Goal: Task Accomplishment & Management: Complete application form

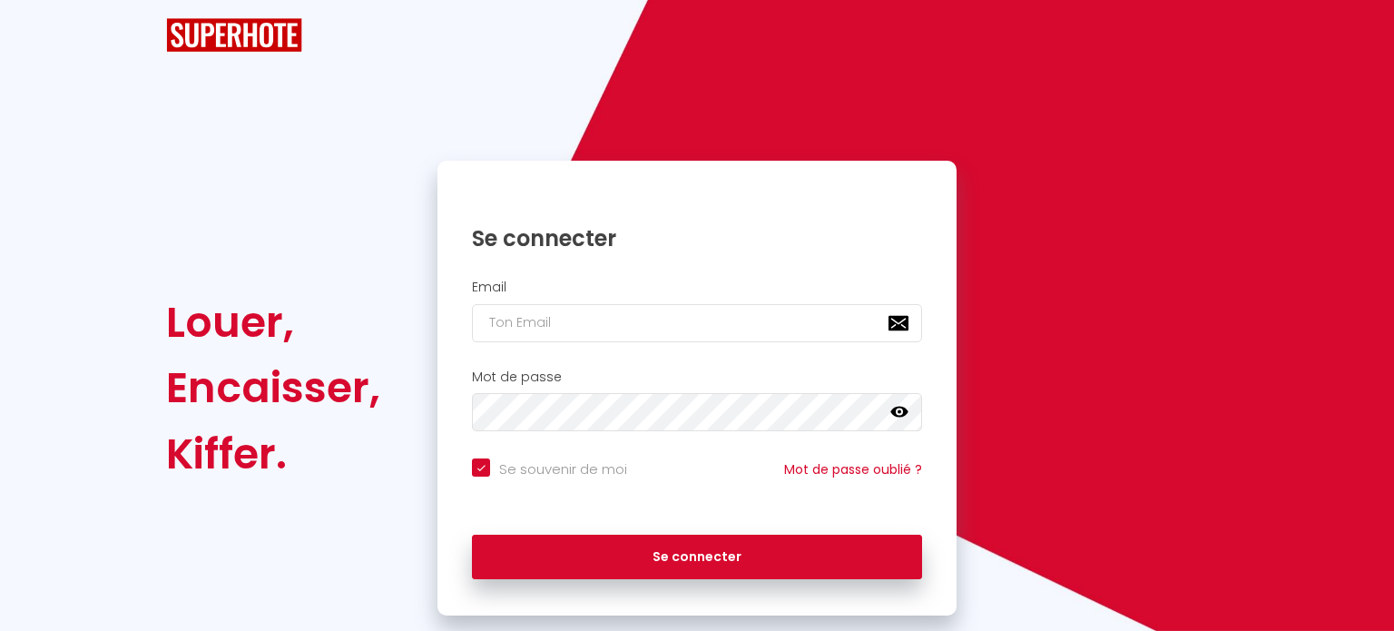
checkbox input "true"
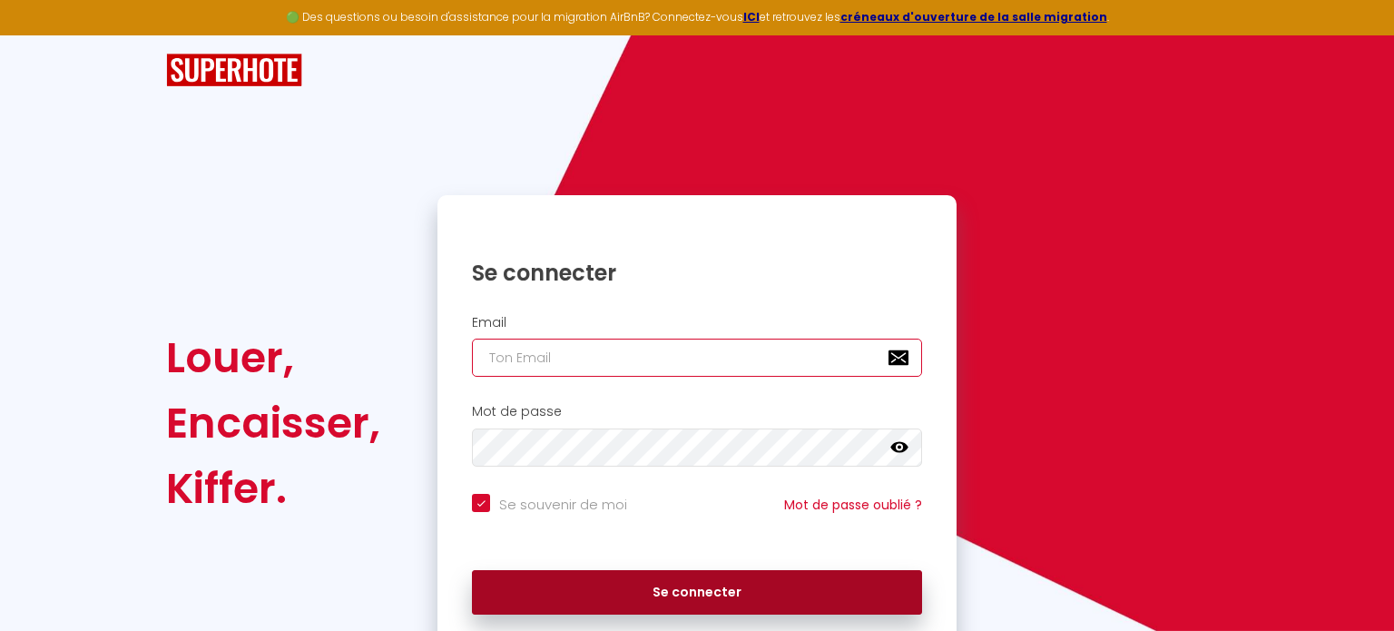
type input "[EMAIL_ADDRESS][DOMAIN_NAME]"
click at [690, 590] on button "Se connecter" at bounding box center [697, 592] width 450 height 45
checkbox input "true"
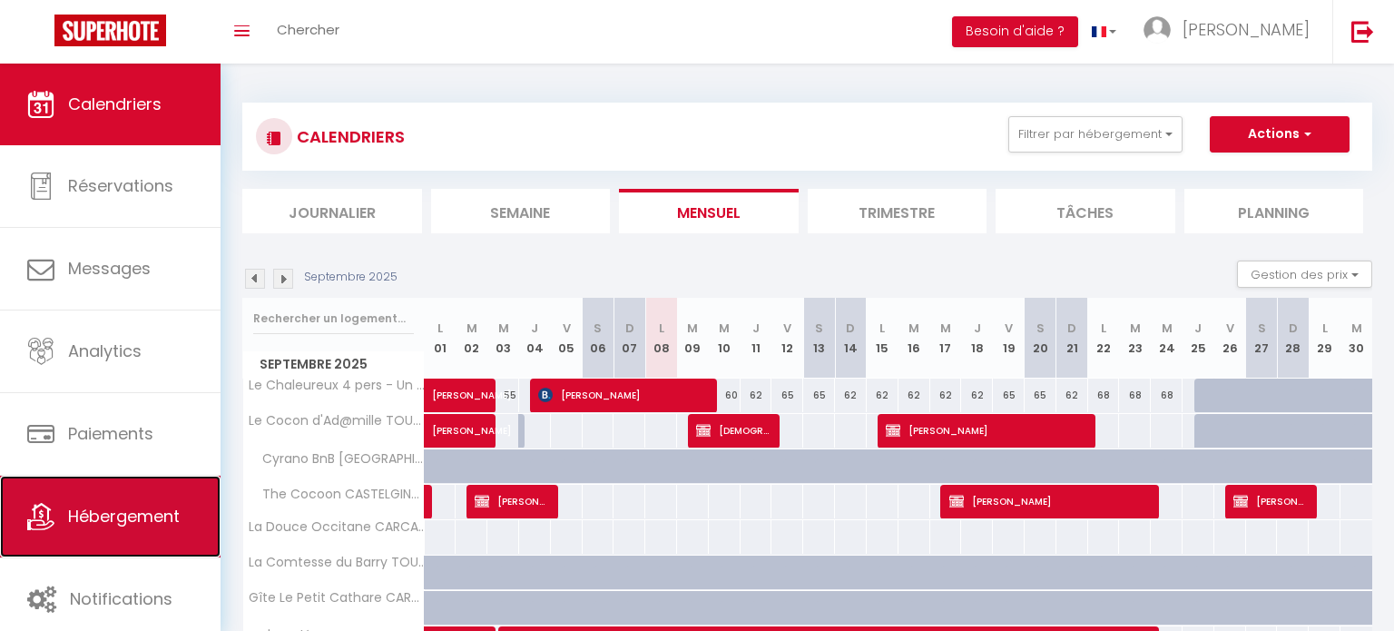
click at [128, 523] on span "Hébergement" at bounding box center [124, 515] width 112 height 23
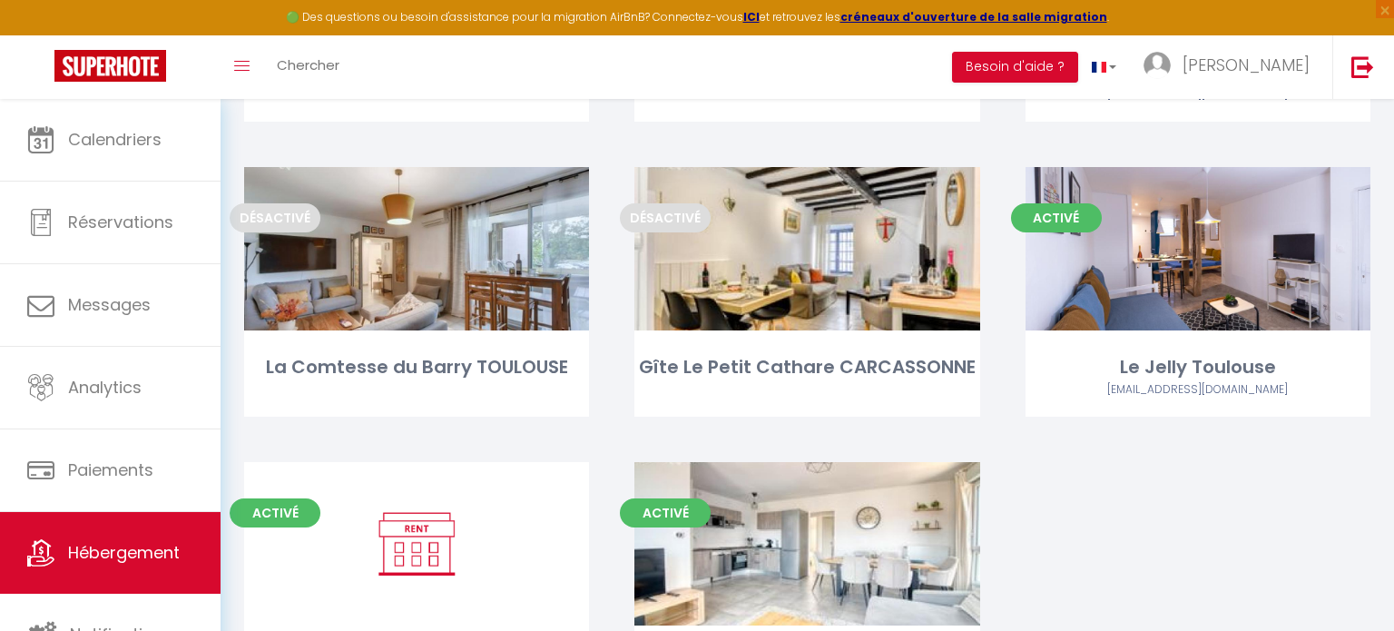
scroll to position [646, 0]
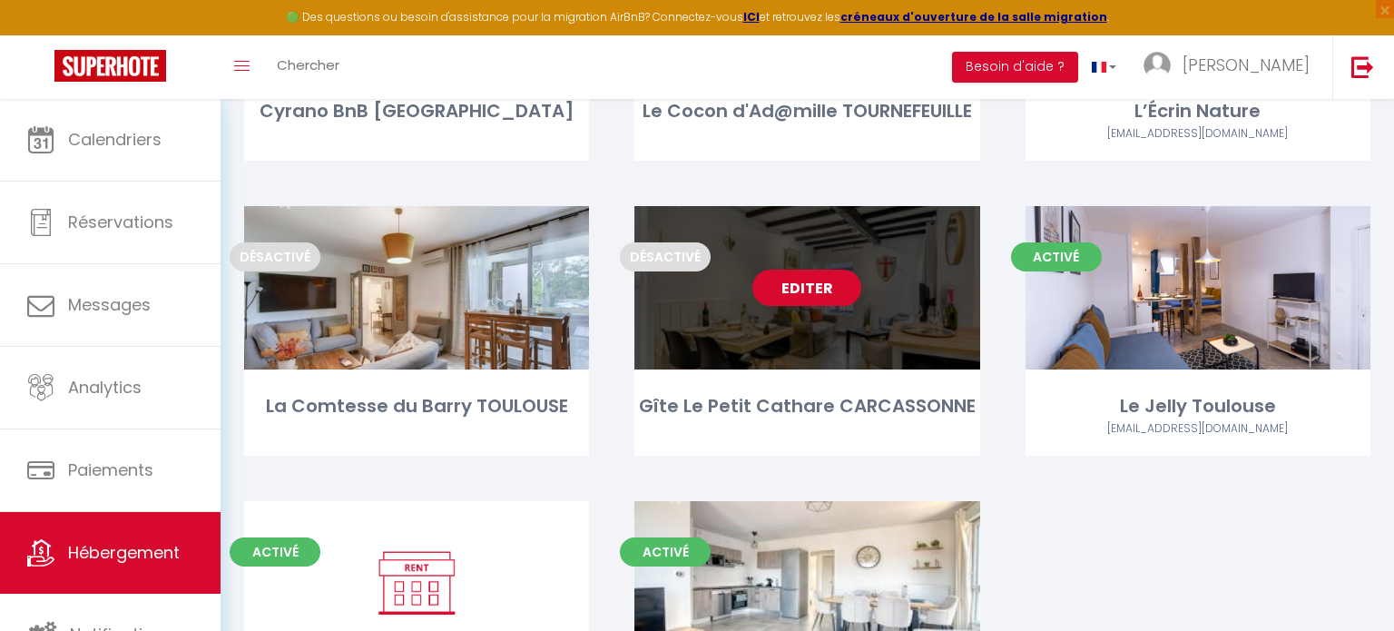
click at [799, 298] on link "Editer" at bounding box center [806, 287] width 109 height 36
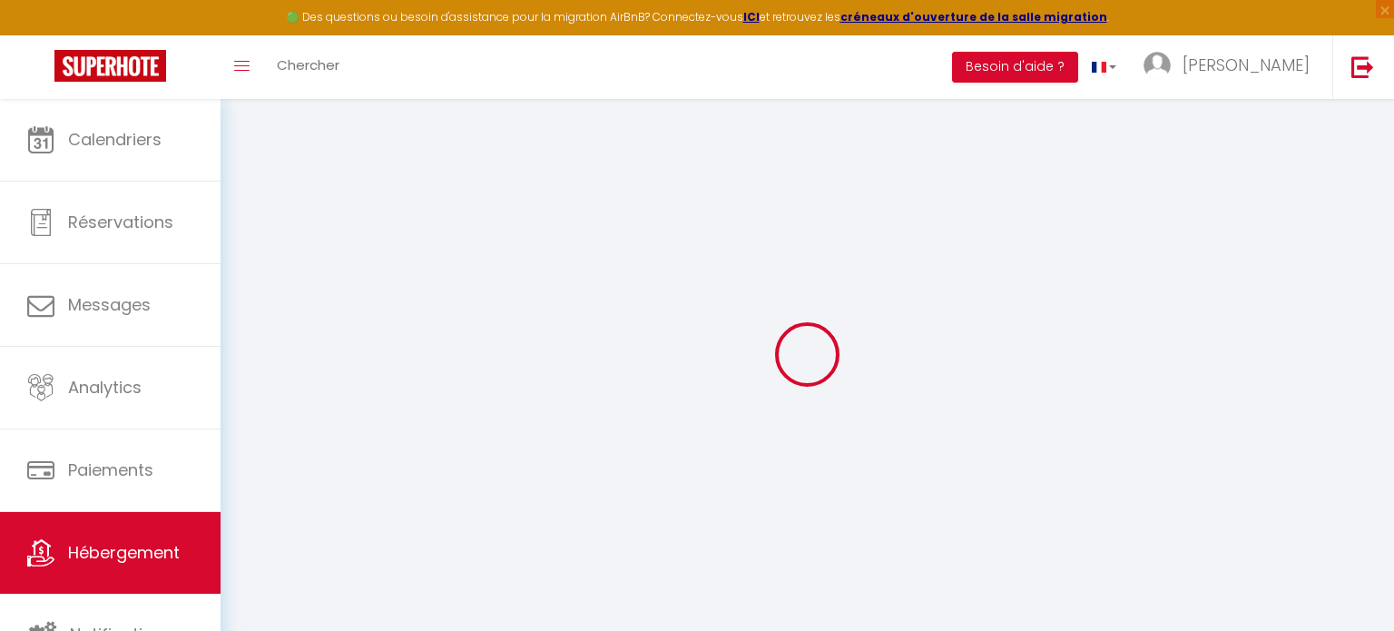
select select
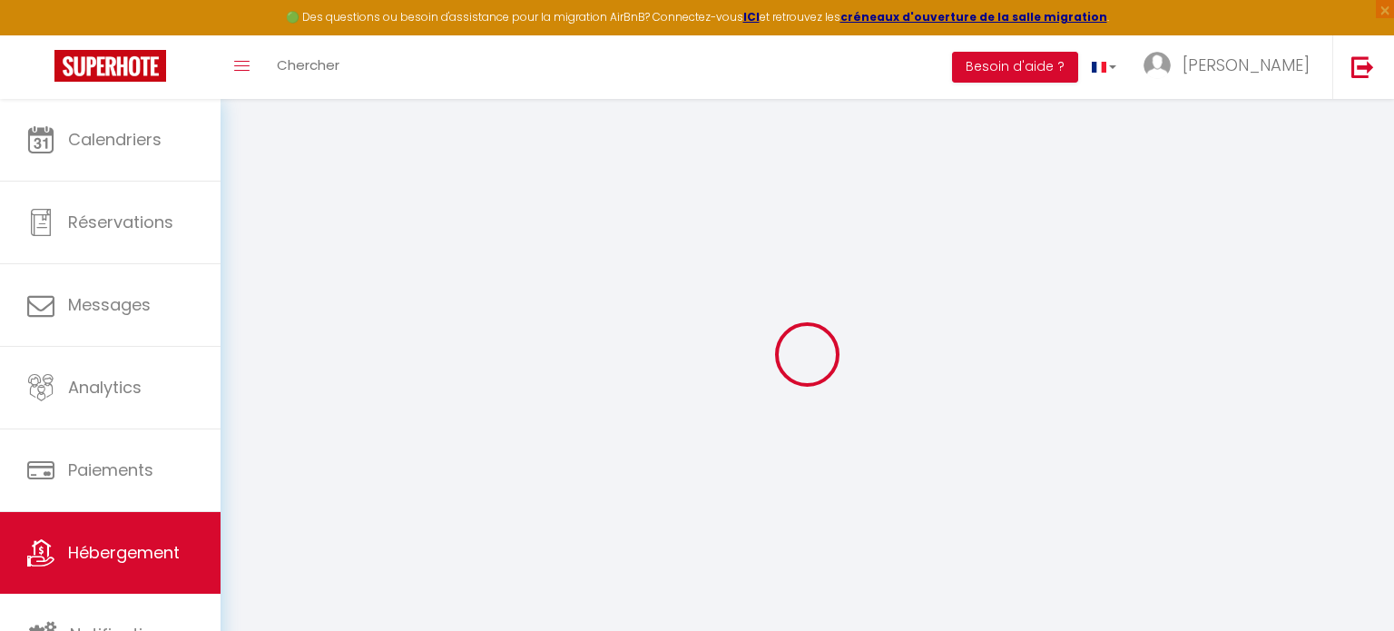
select select
checkbox input "false"
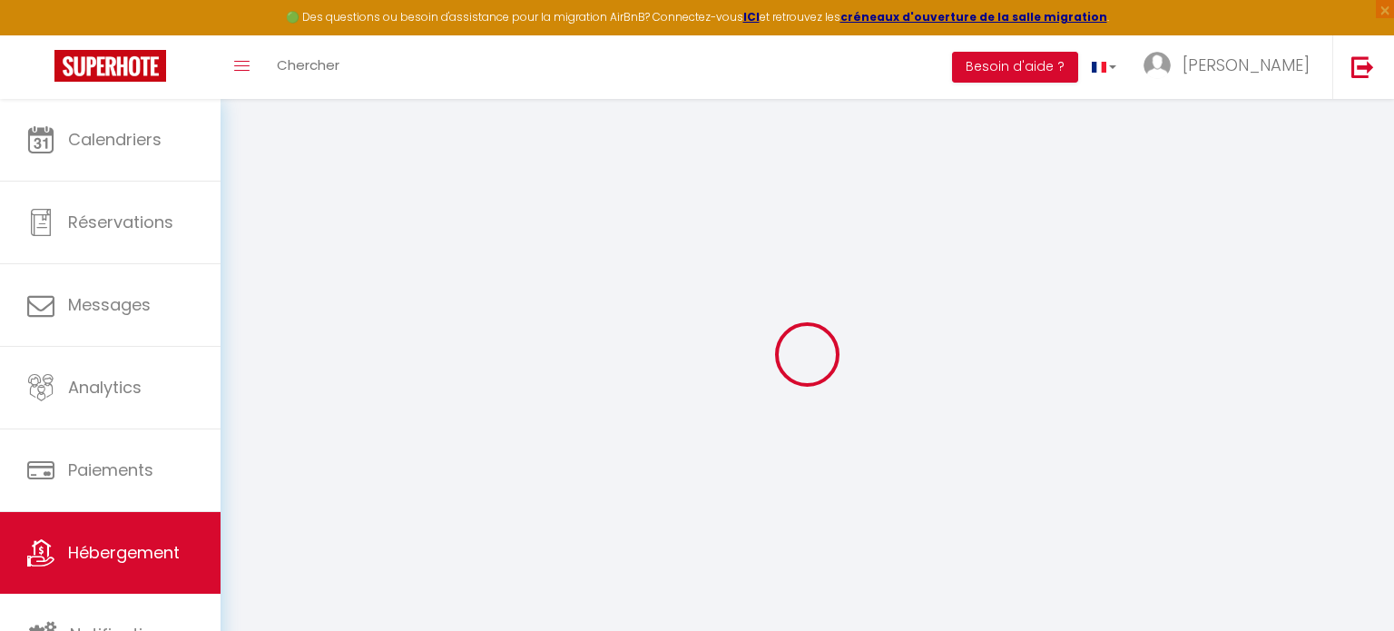
select select
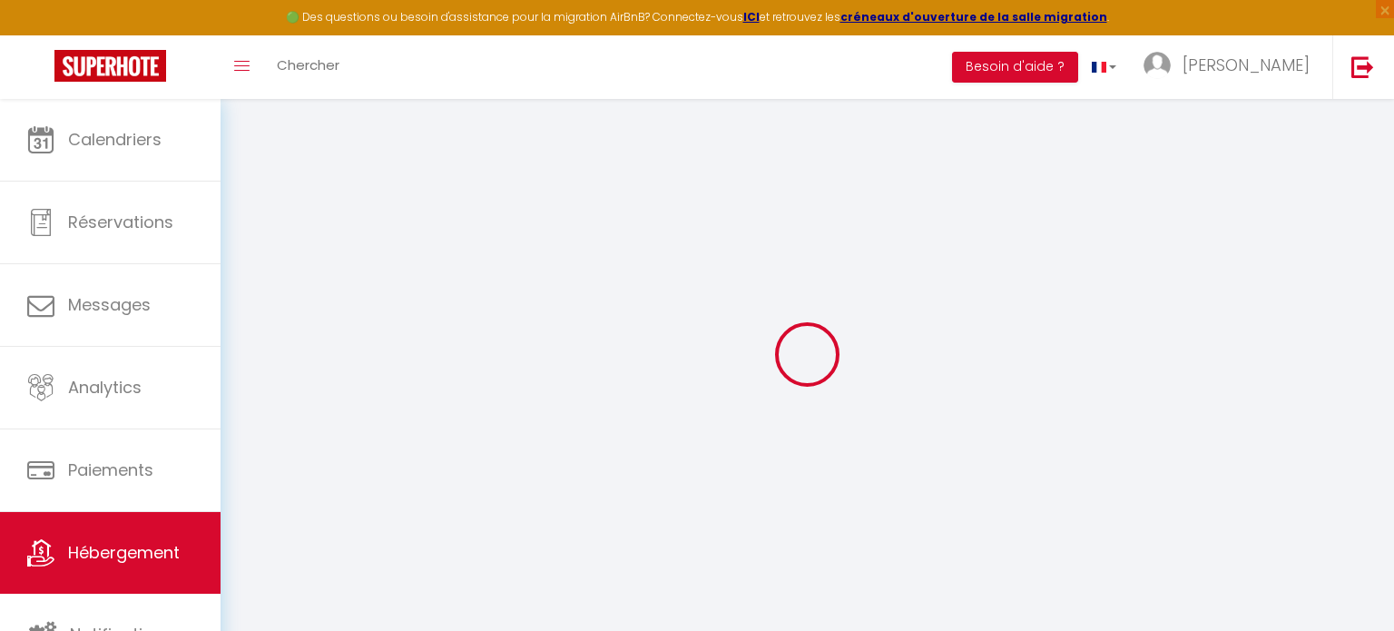
select select
checkbox input "false"
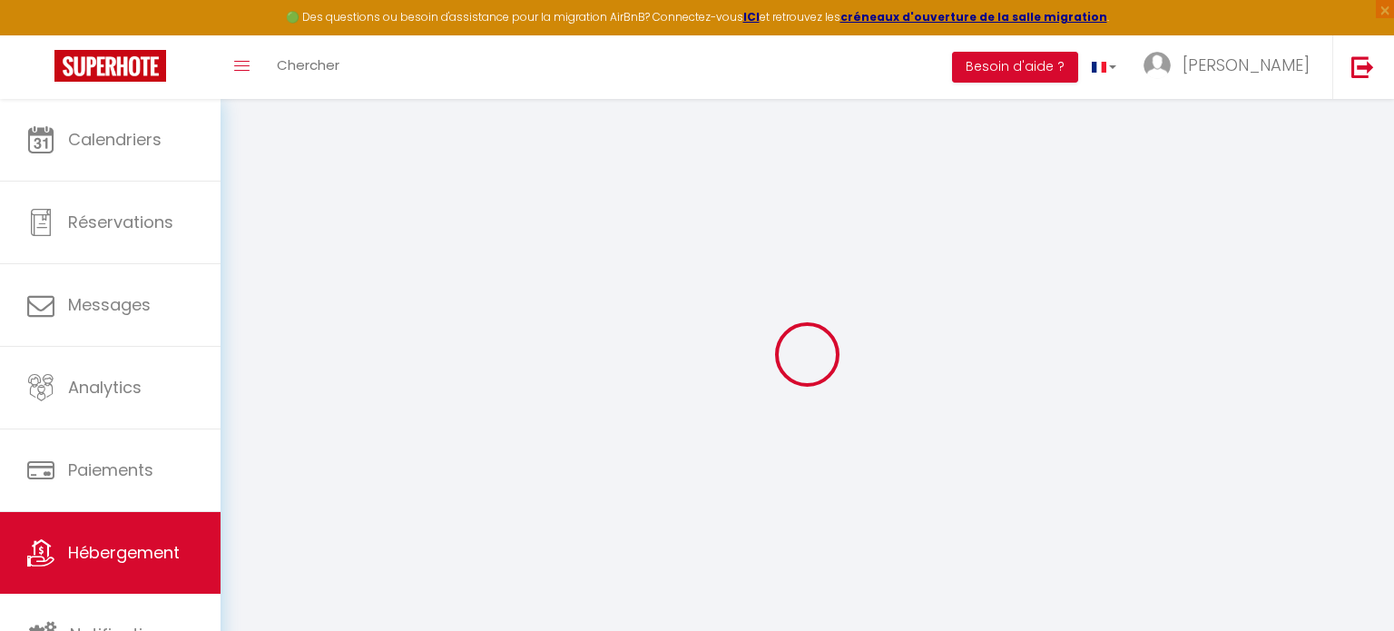
select select
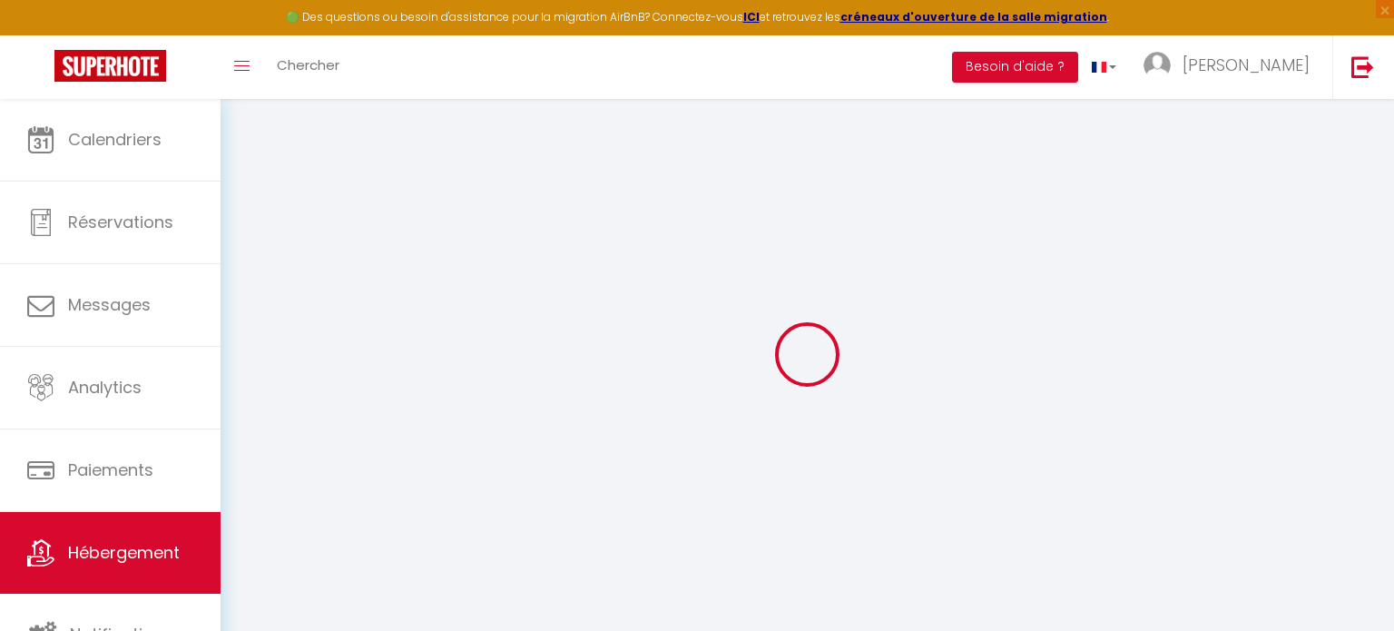
select select
checkbox input "false"
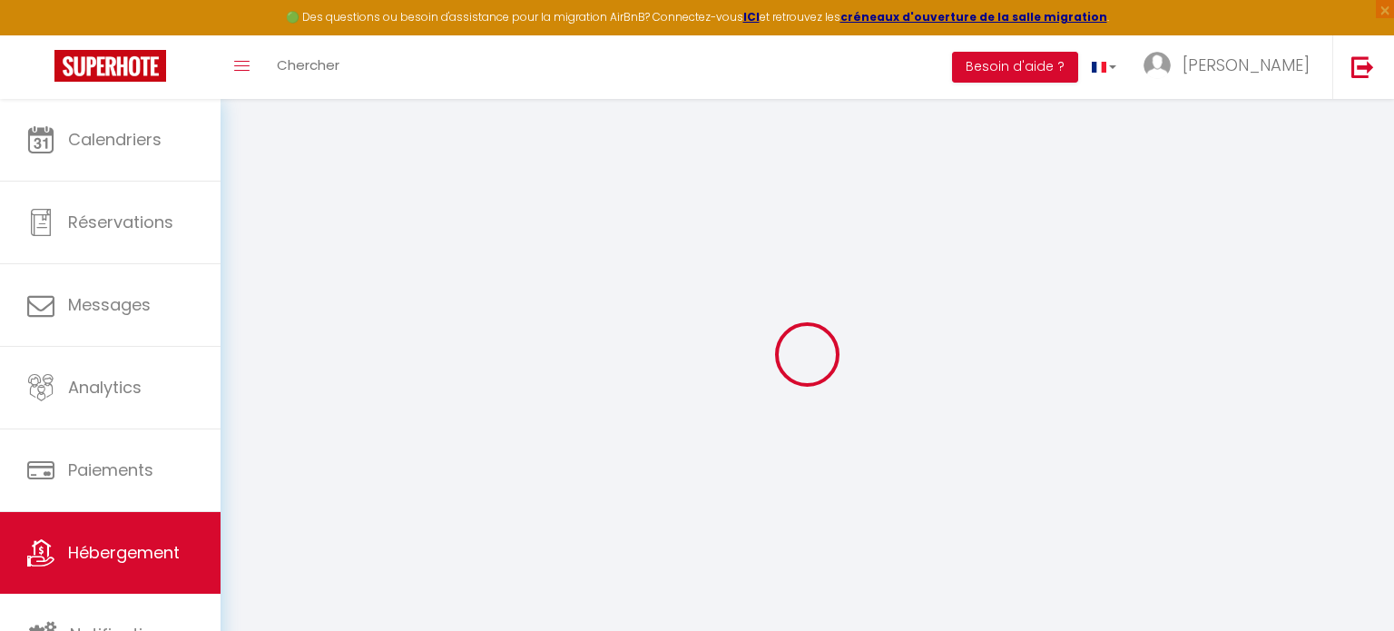
select select "16:00"
select select "21:00"
select select "11:00"
select select "30"
select select "120"
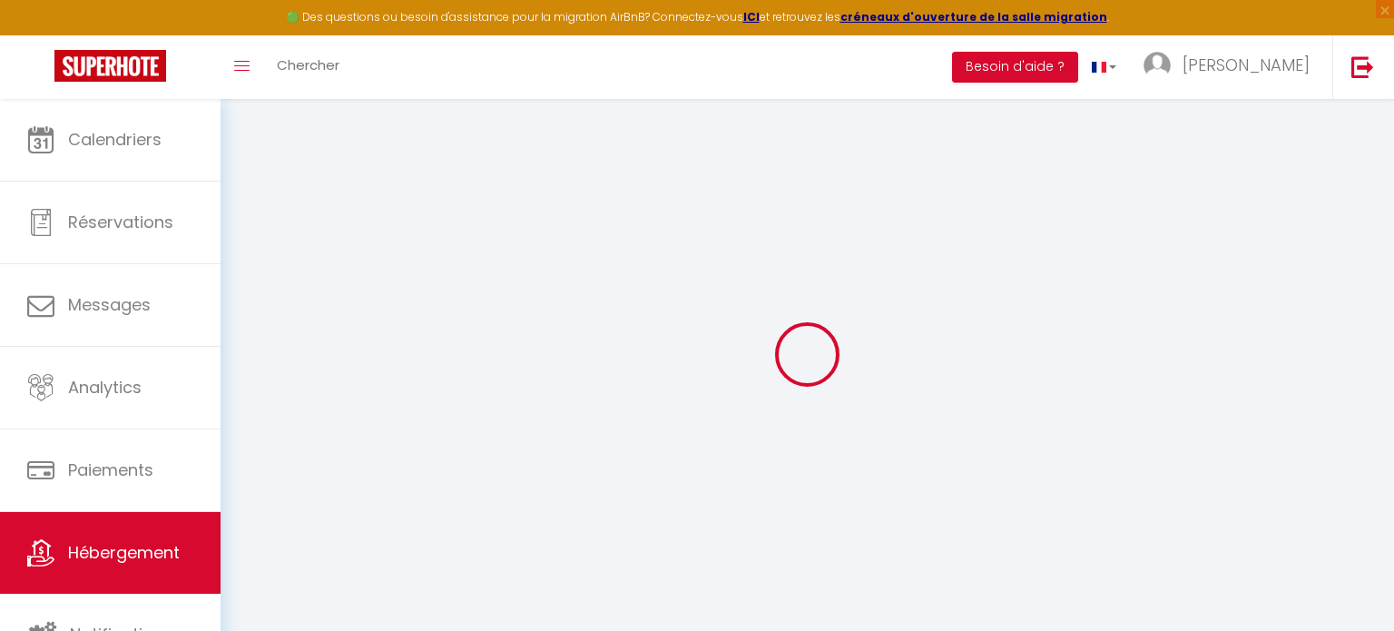
select select
checkbox input "false"
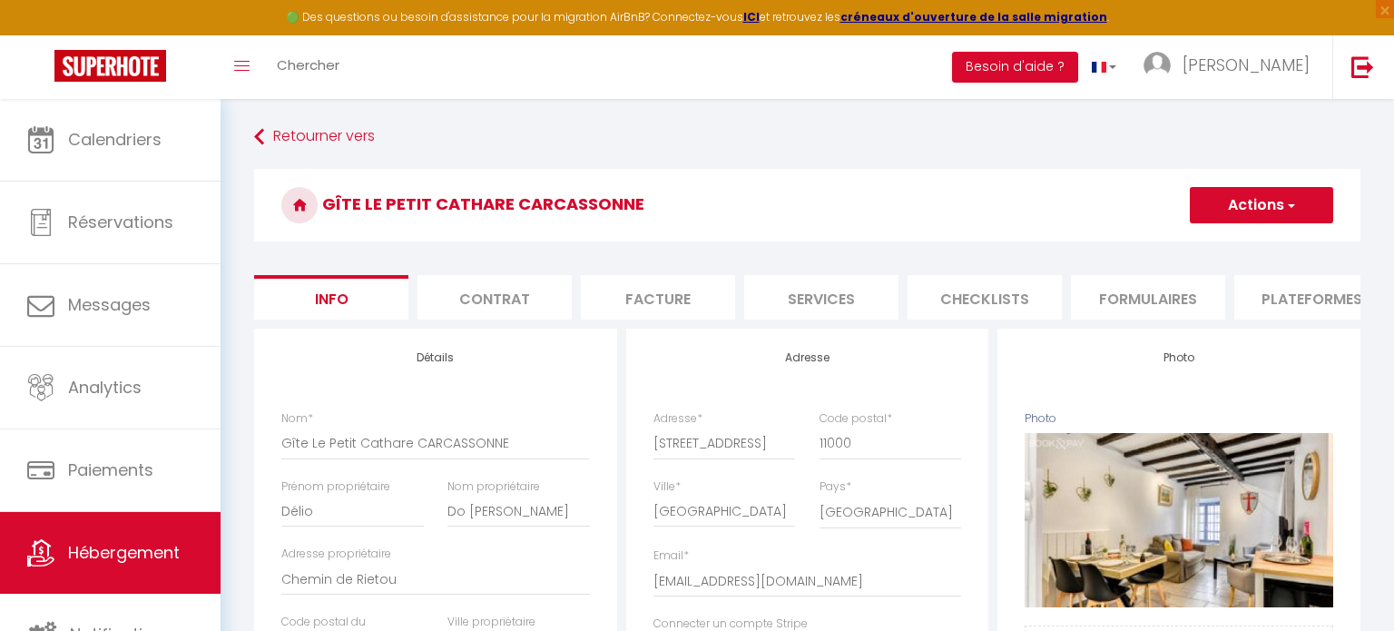
select select
checkbox input "false"
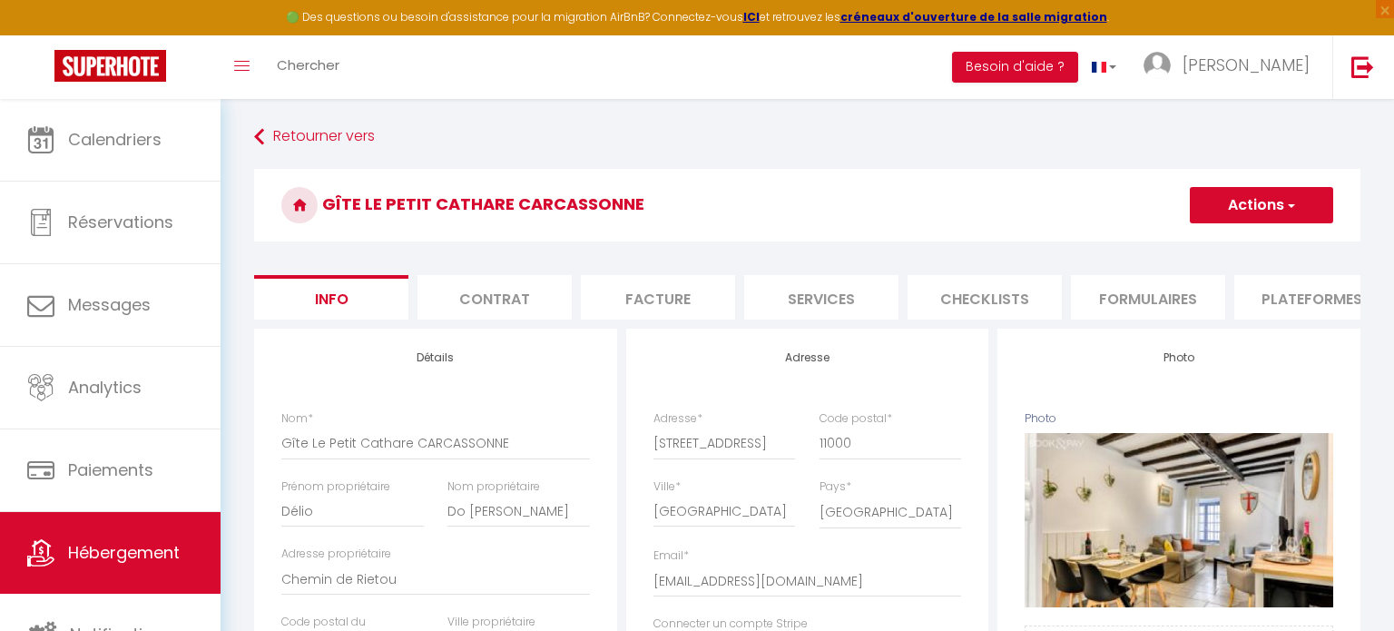
click at [1209, 200] on button "Actions" at bounding box center [1260, 205] width 143 height 36
click at [1203, 289] on link "Supprimer" at bounding box center [1235, 292] width 194 height 24
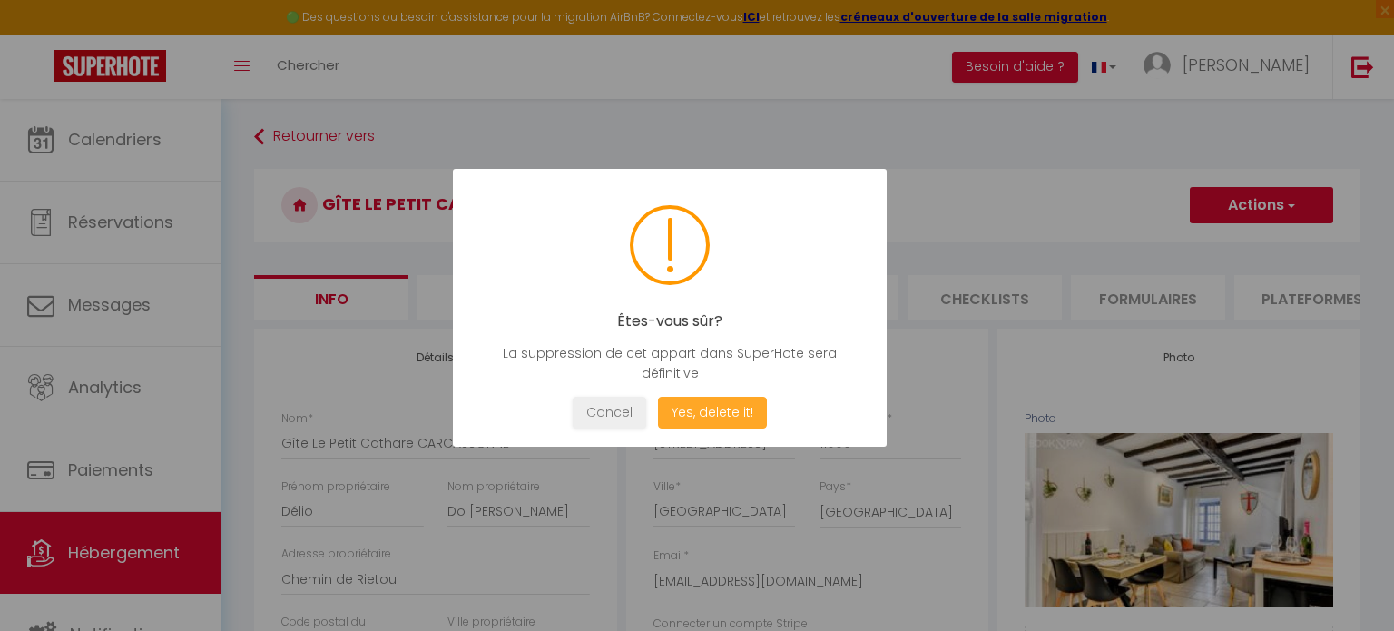
click at [702, 408] on button "Yes, delete it!" at bounding box center [712, 412] width 109 height 32
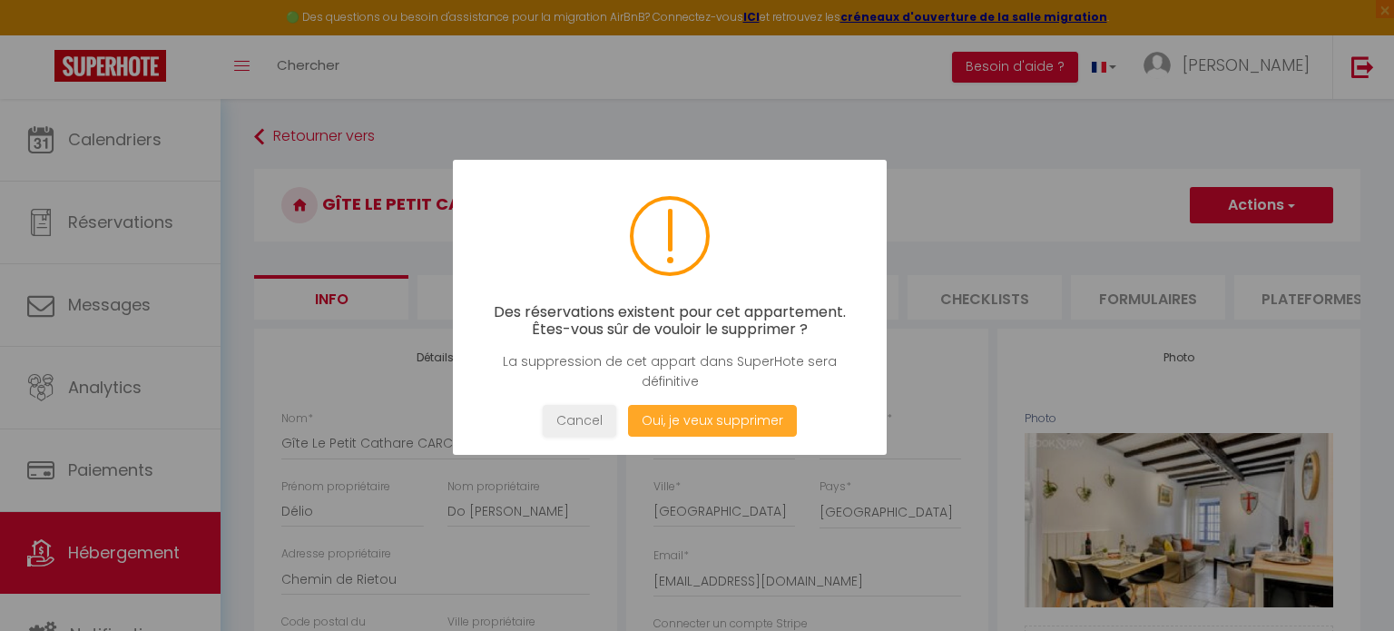
click at [720, 419] on button "Oui, je veux supprimer" at bounding box center [712, 421] width 169 height 32
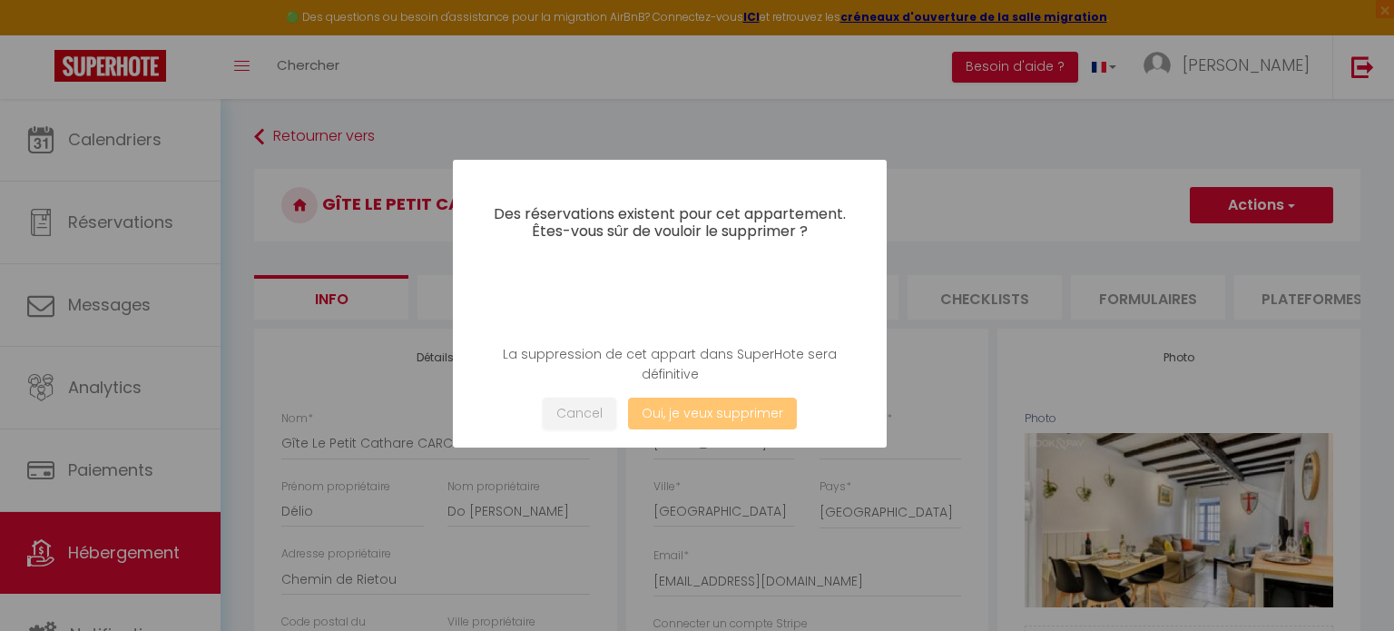
select select
checkbox input "false"
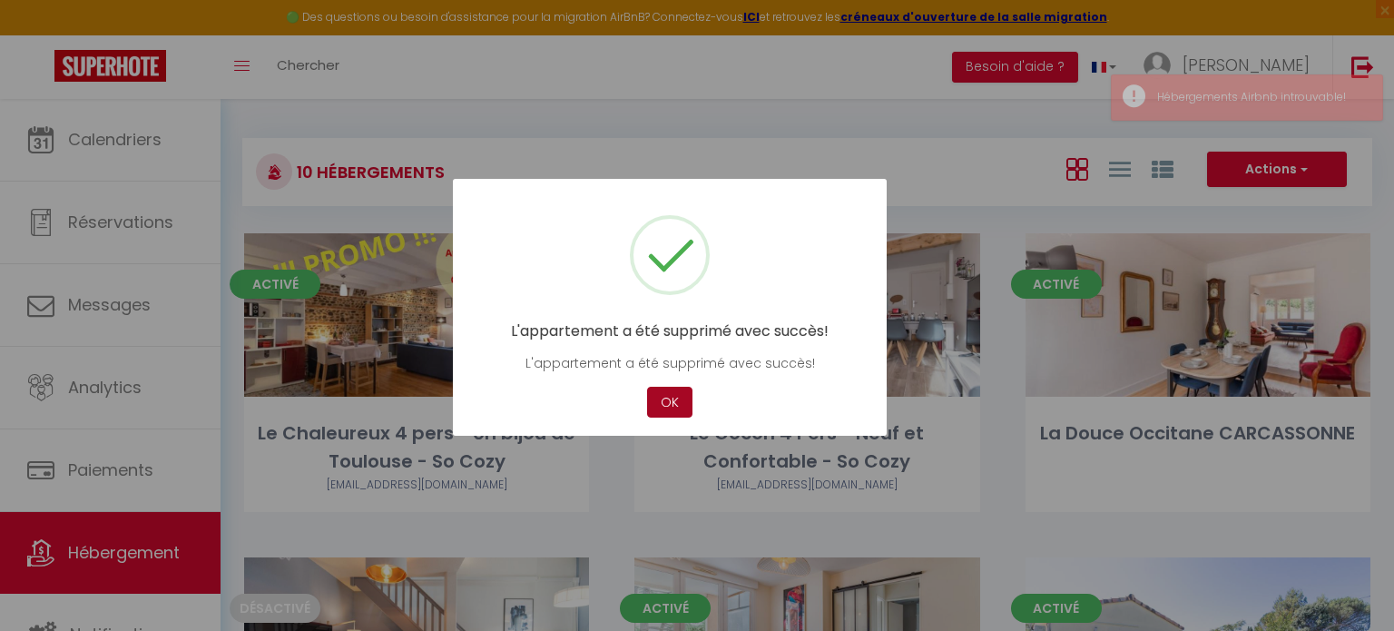
click at [682, 396] on button "OK" at bounding box center [669, 402] width 45 height 32
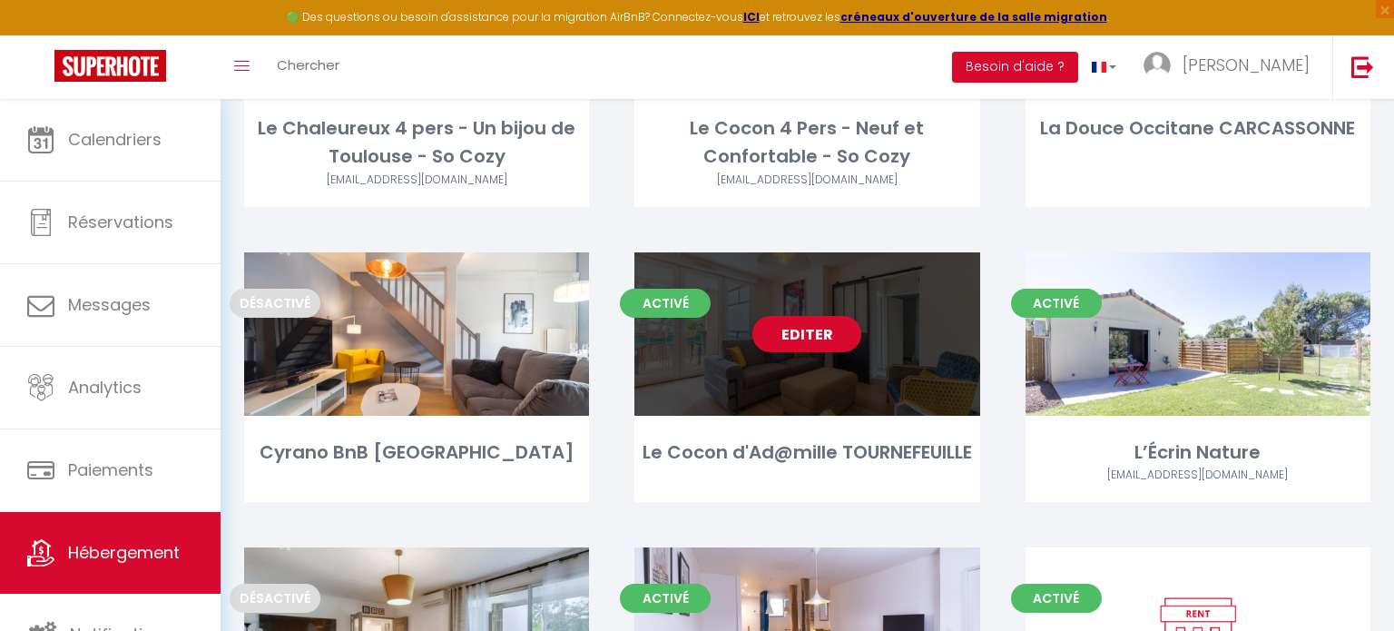
scroll to position [318, 0]
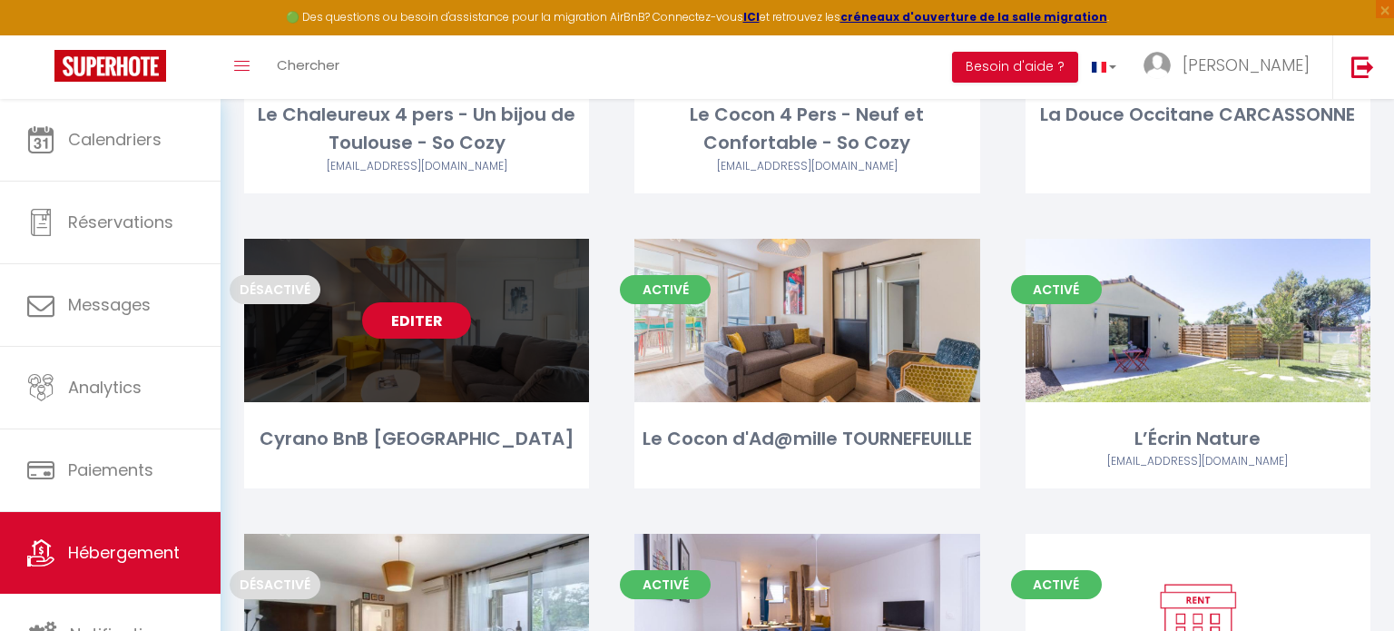
click at [419, 315] on link "Editer" at bounding box center [416, 320] width 109 height 36
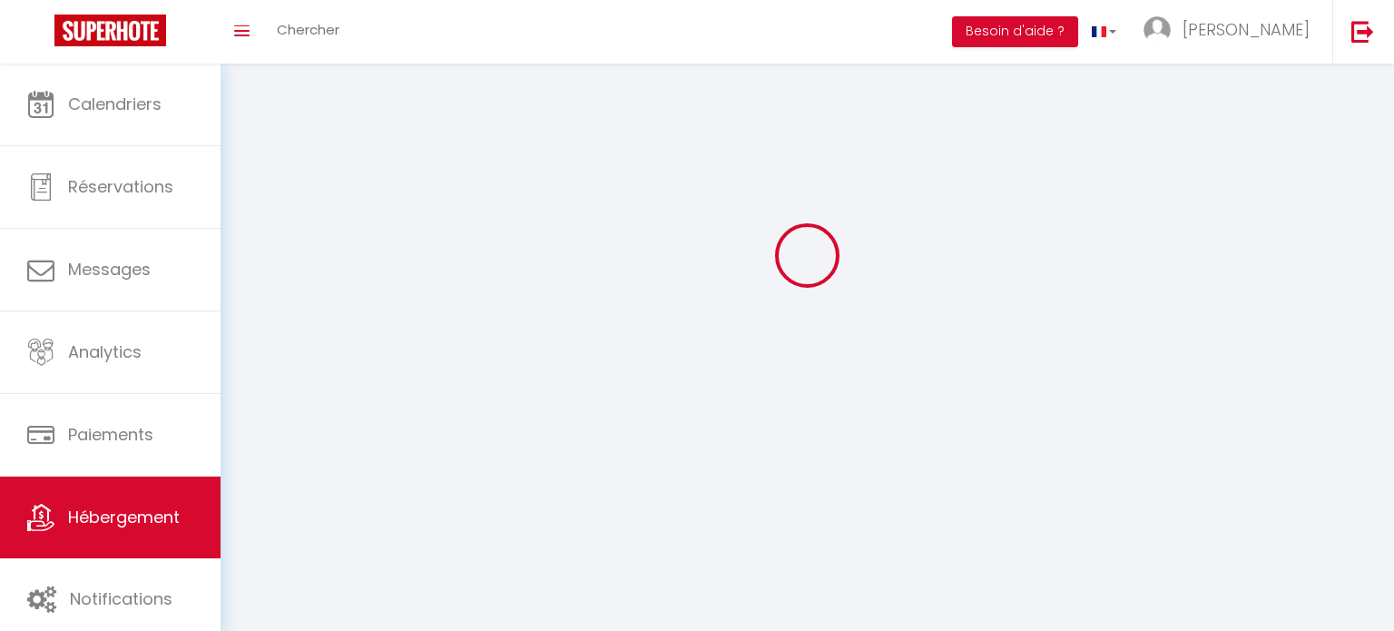
select select
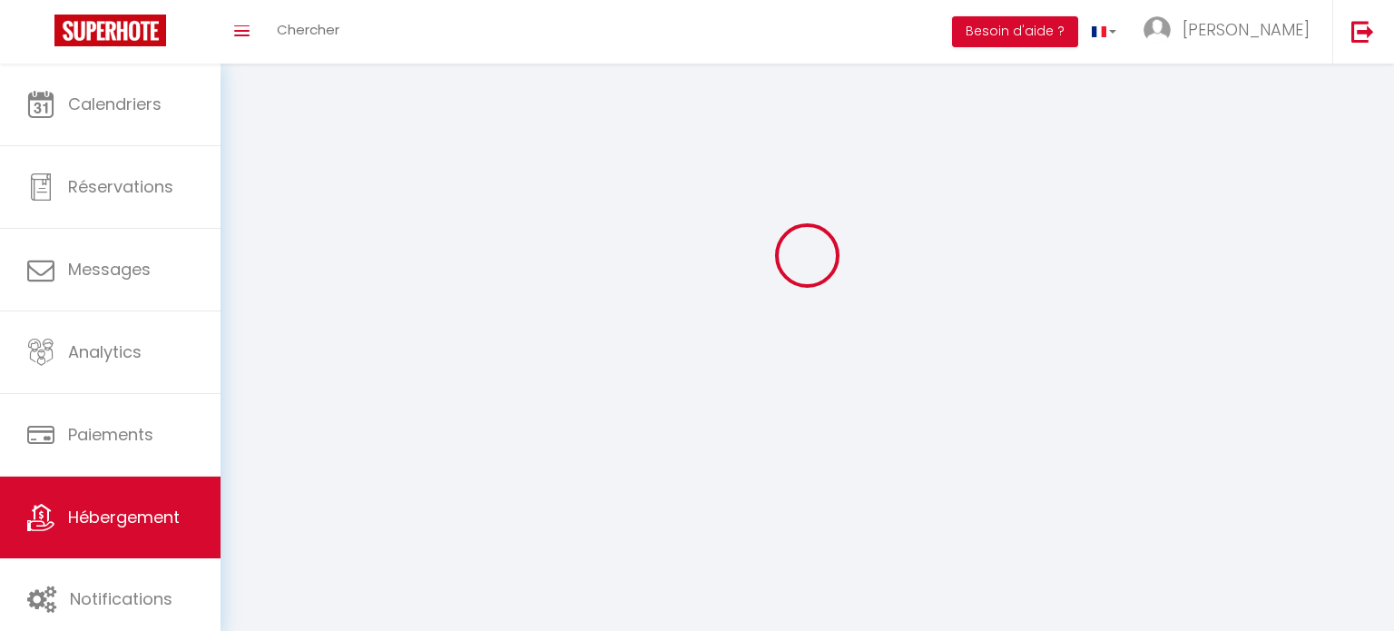
select select
checkbox input "false"
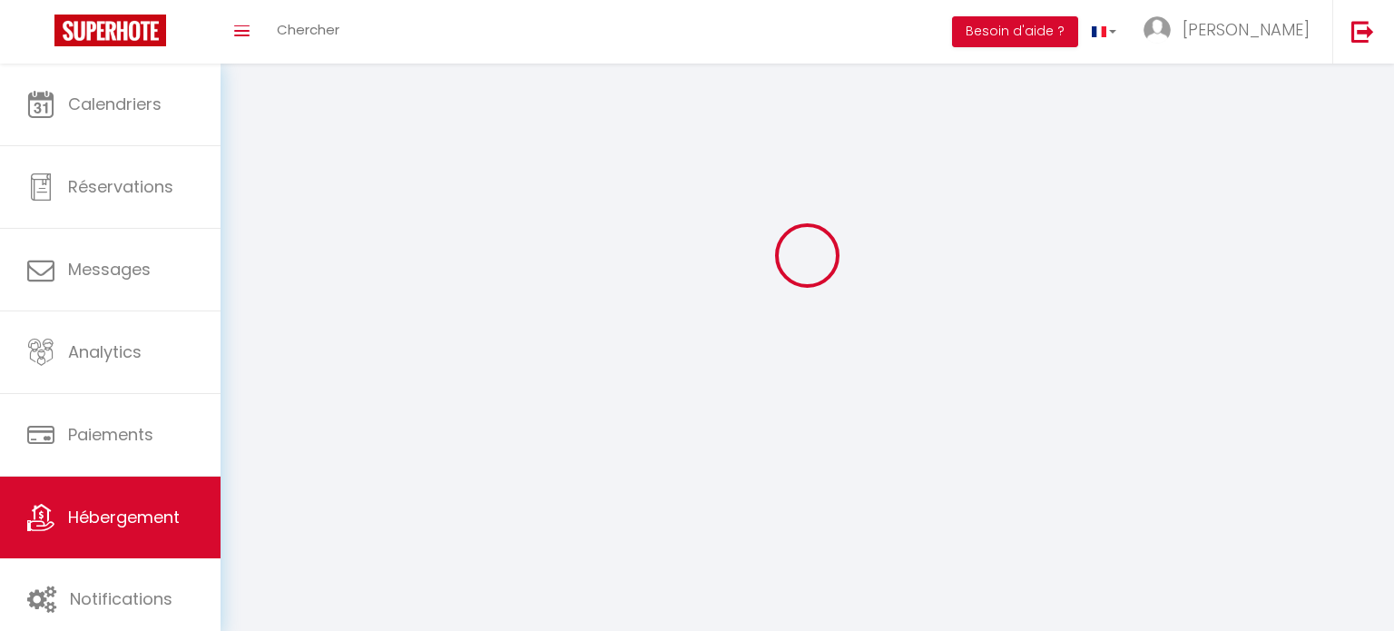
select select
select select "1"
select select "28"
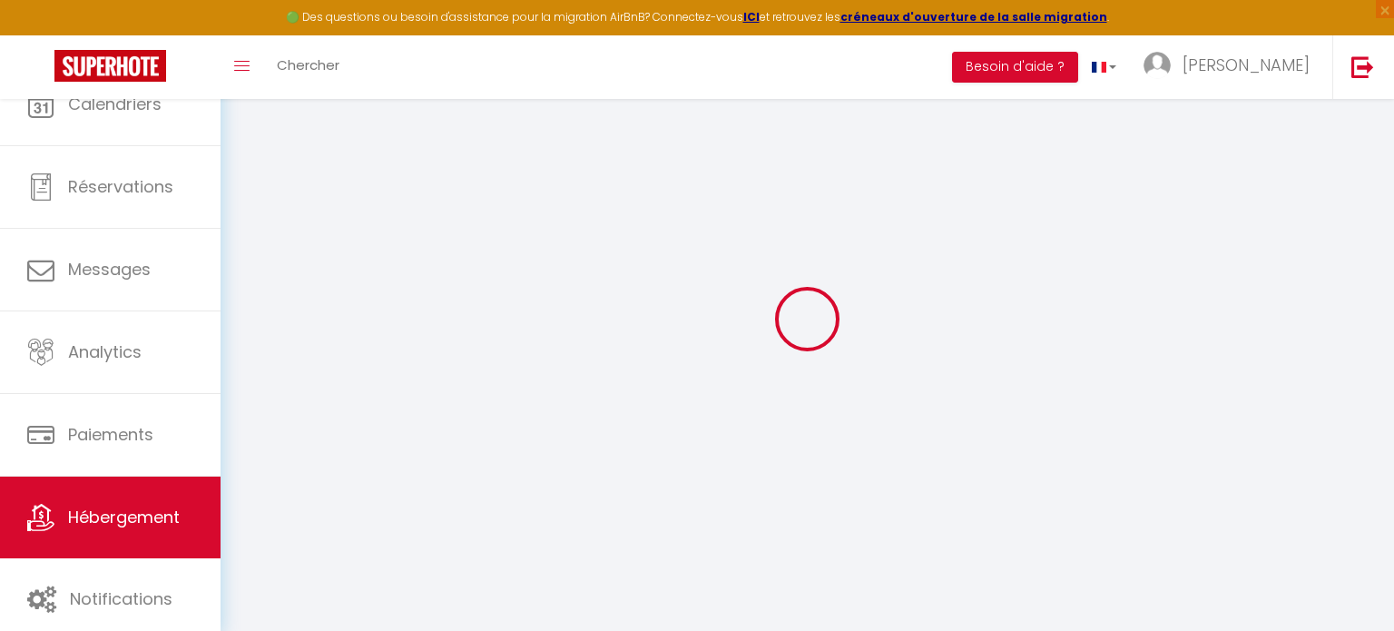
select select
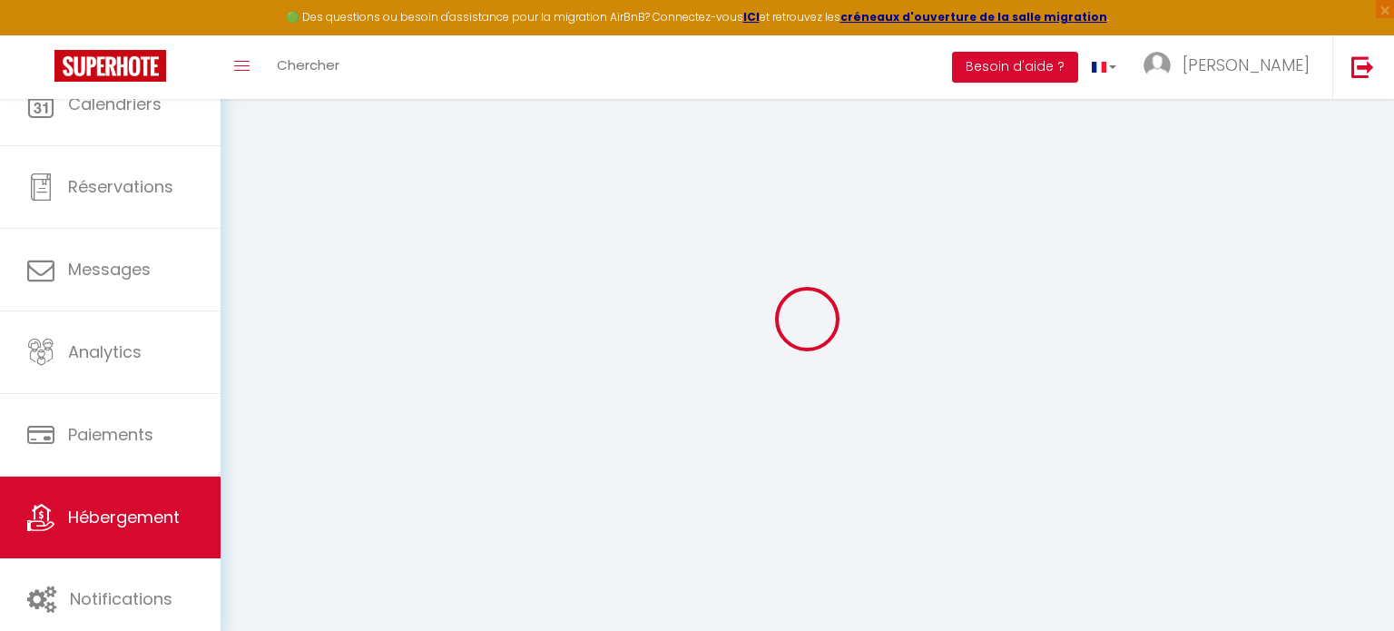
select select
checkbox input "false"
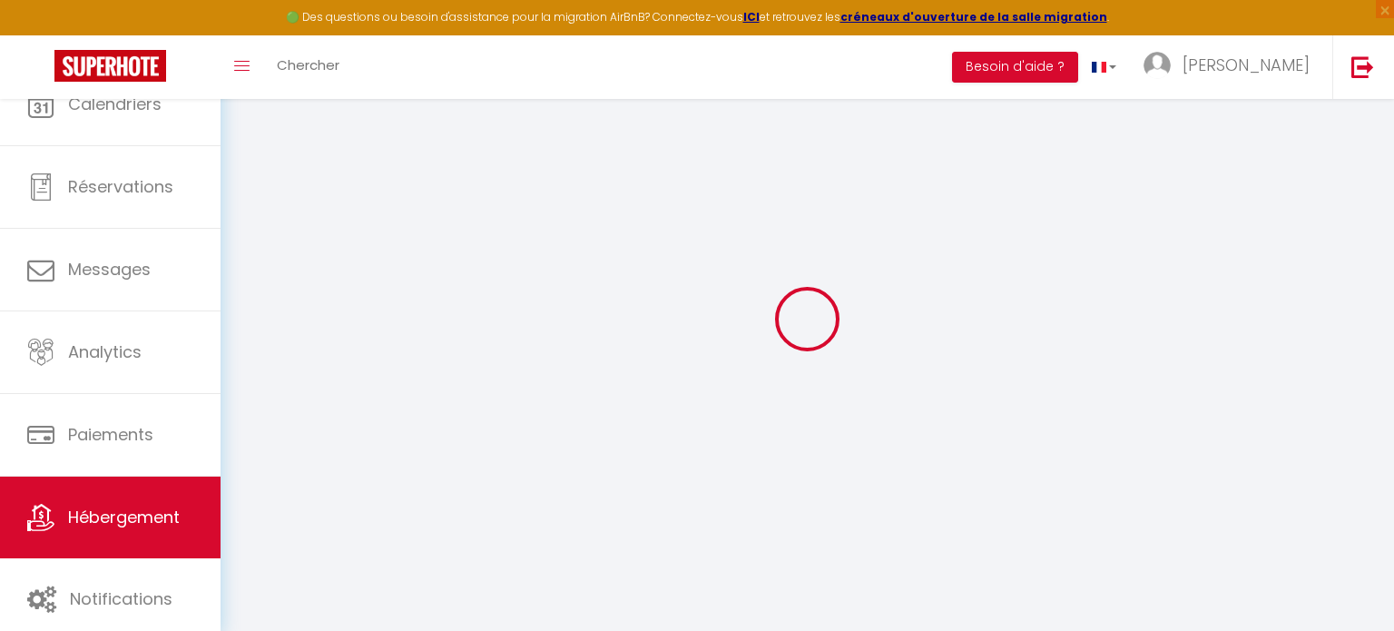
select select
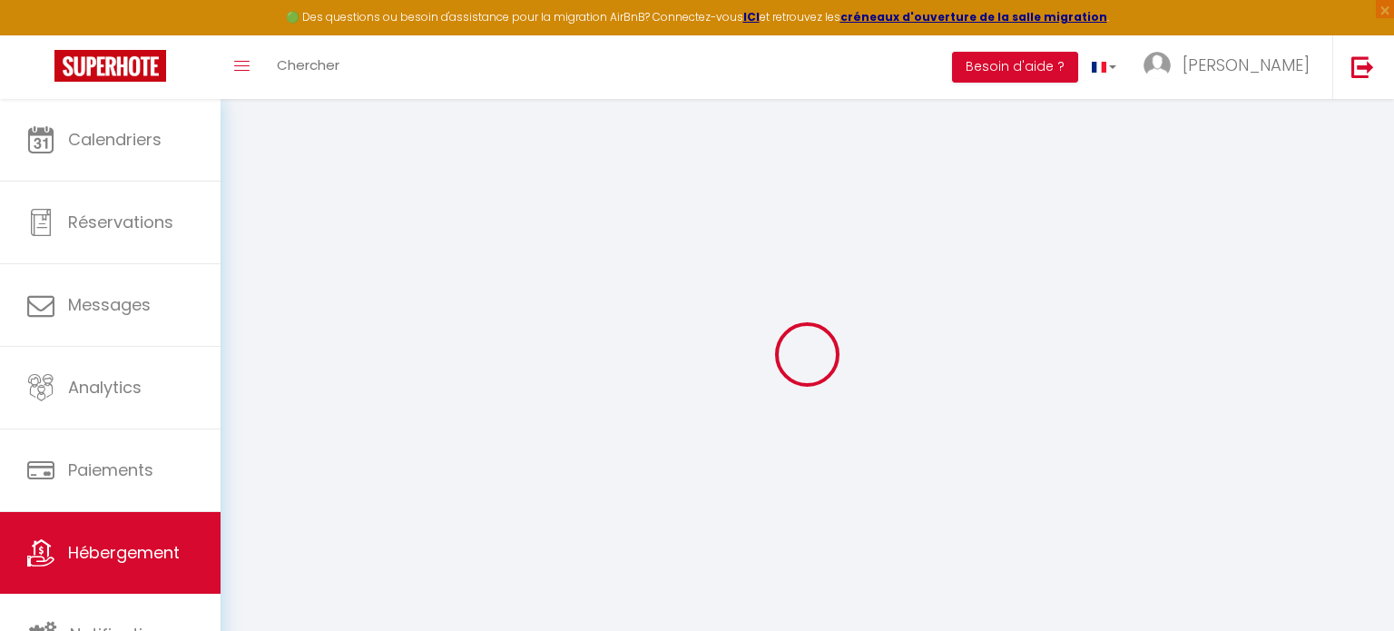
select select
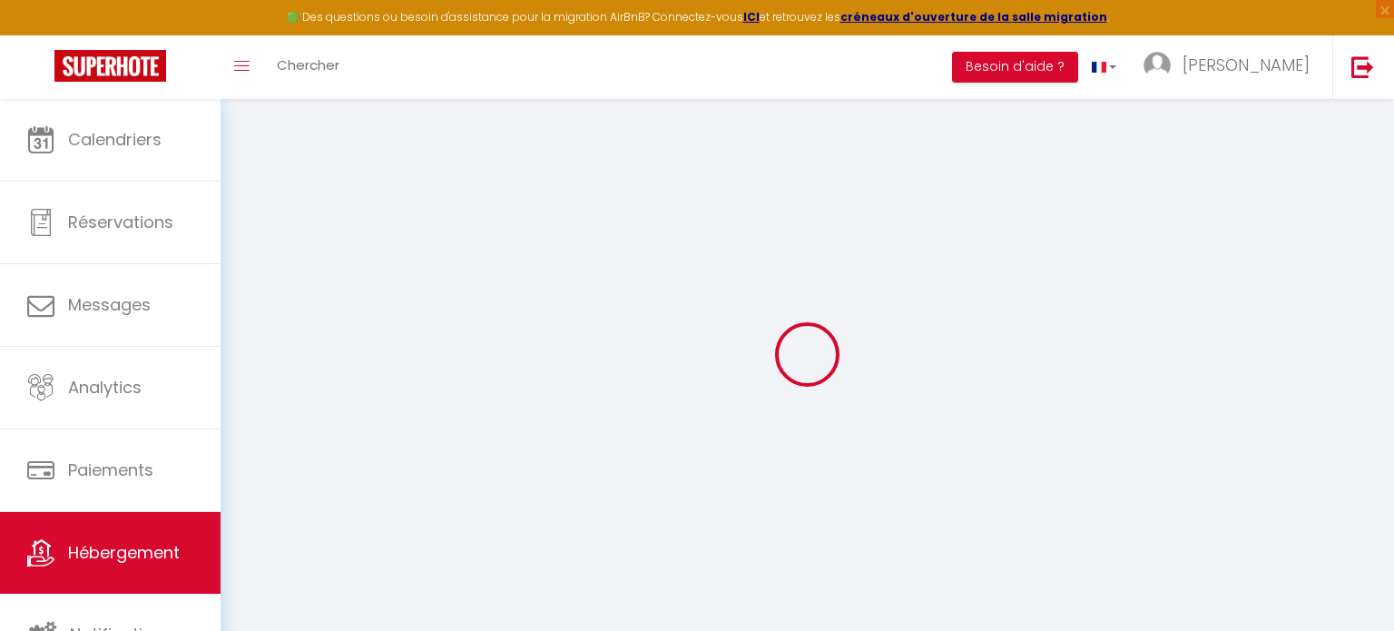
select select
checkbox input "false"
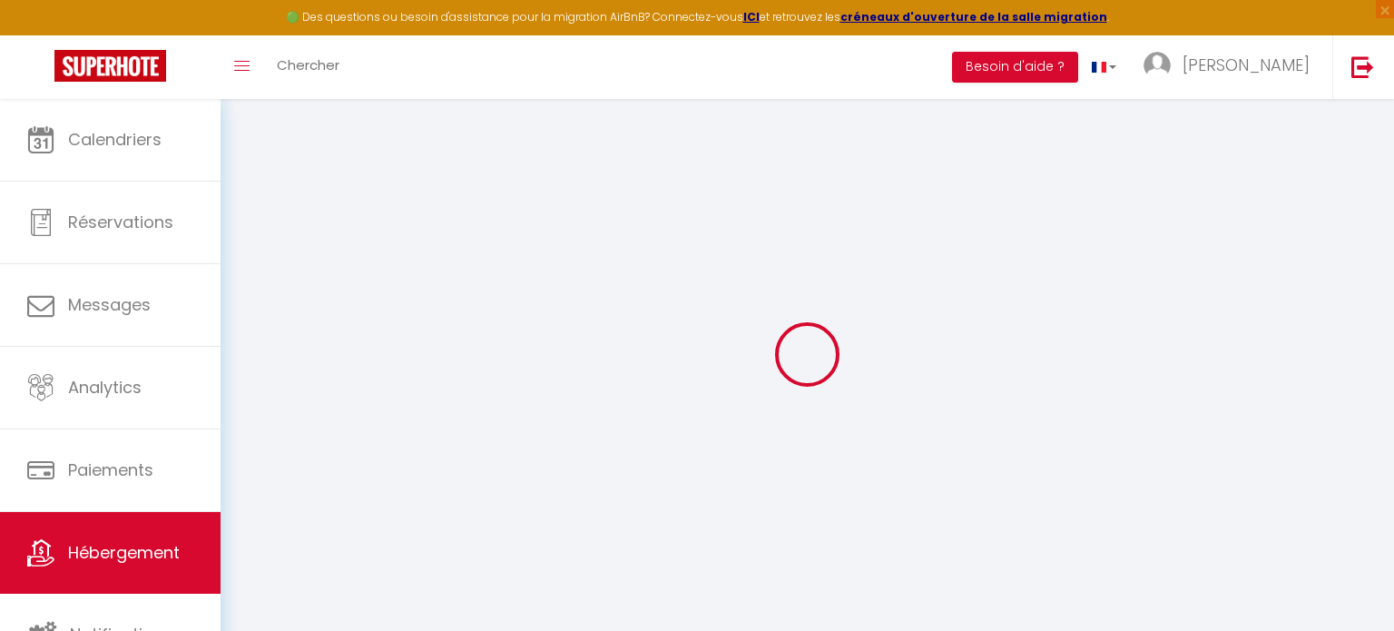
select select
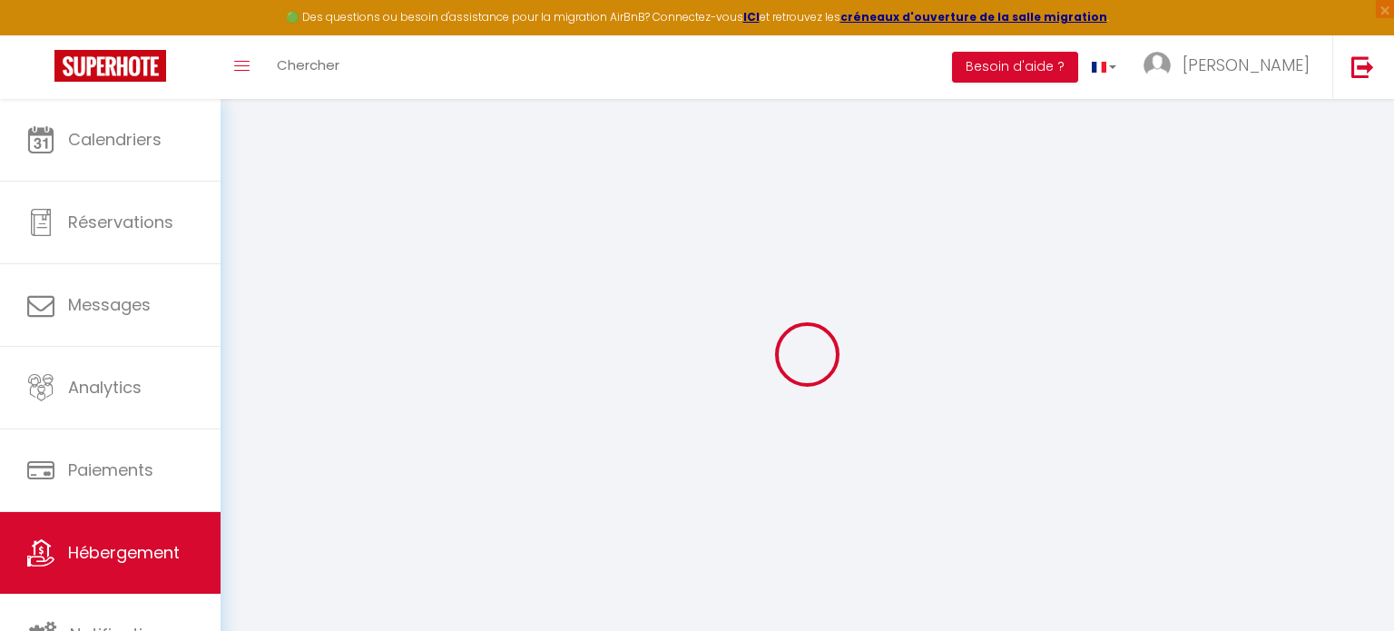
select select
checkbox input "false"
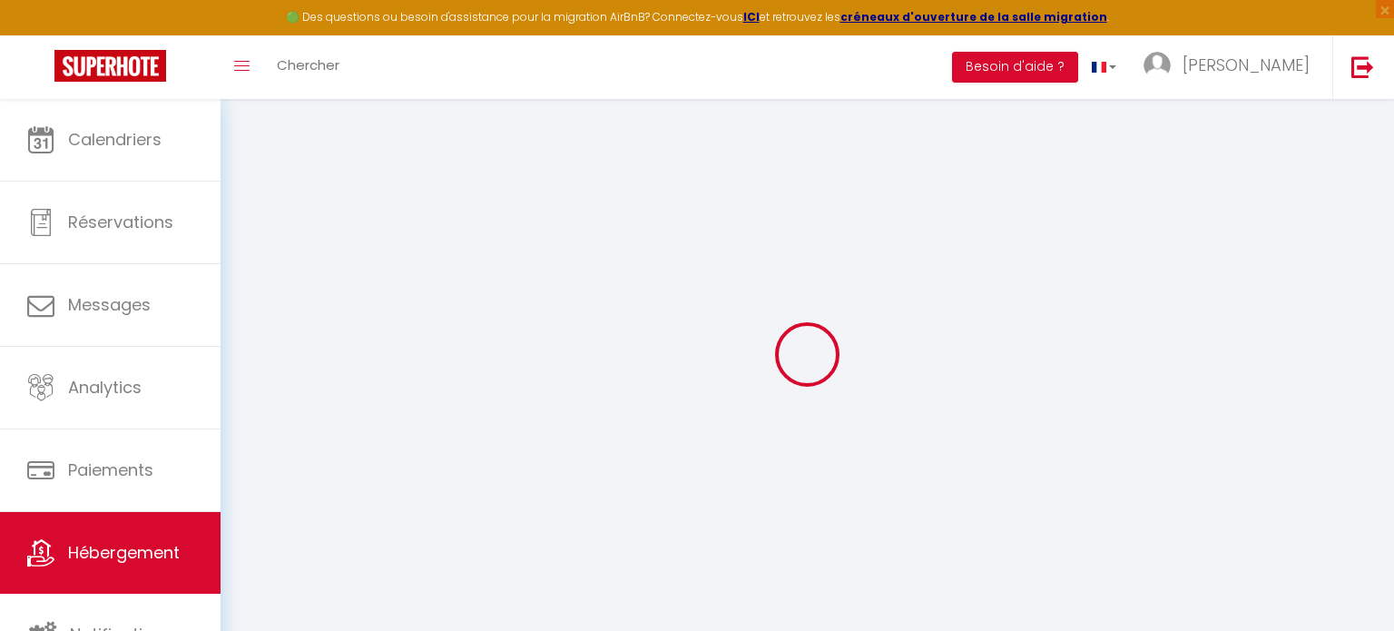
checkbox input "false"
select select
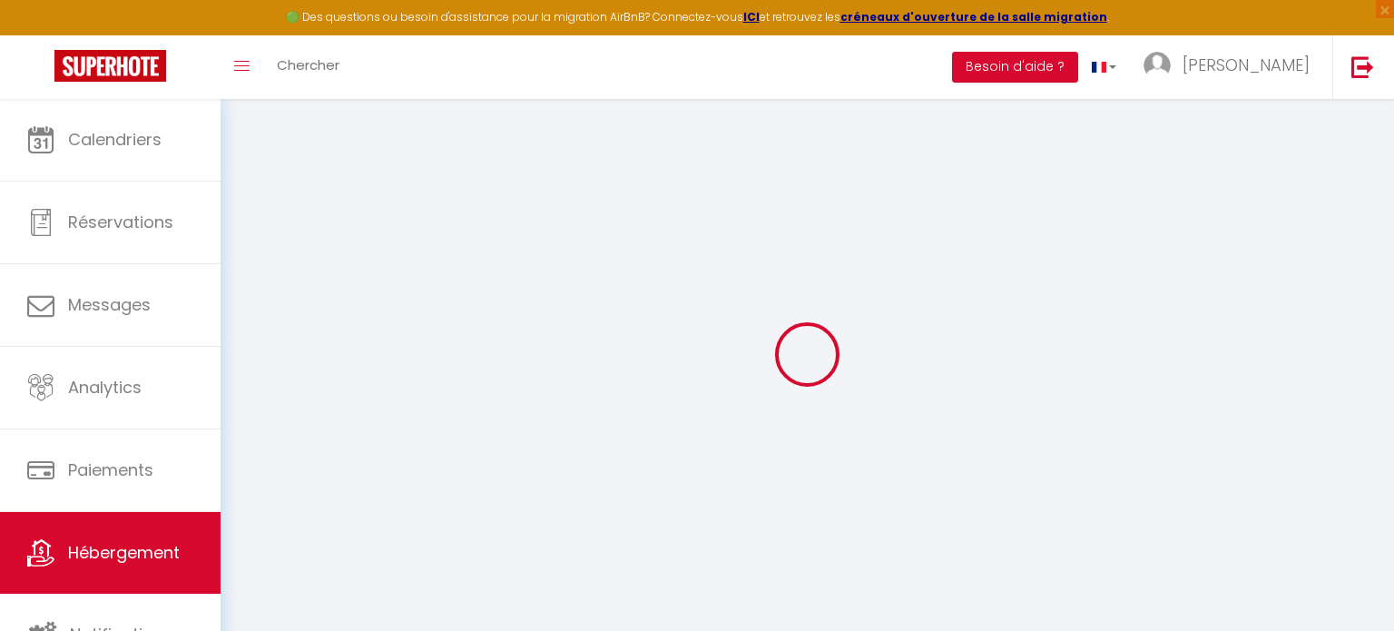
select select
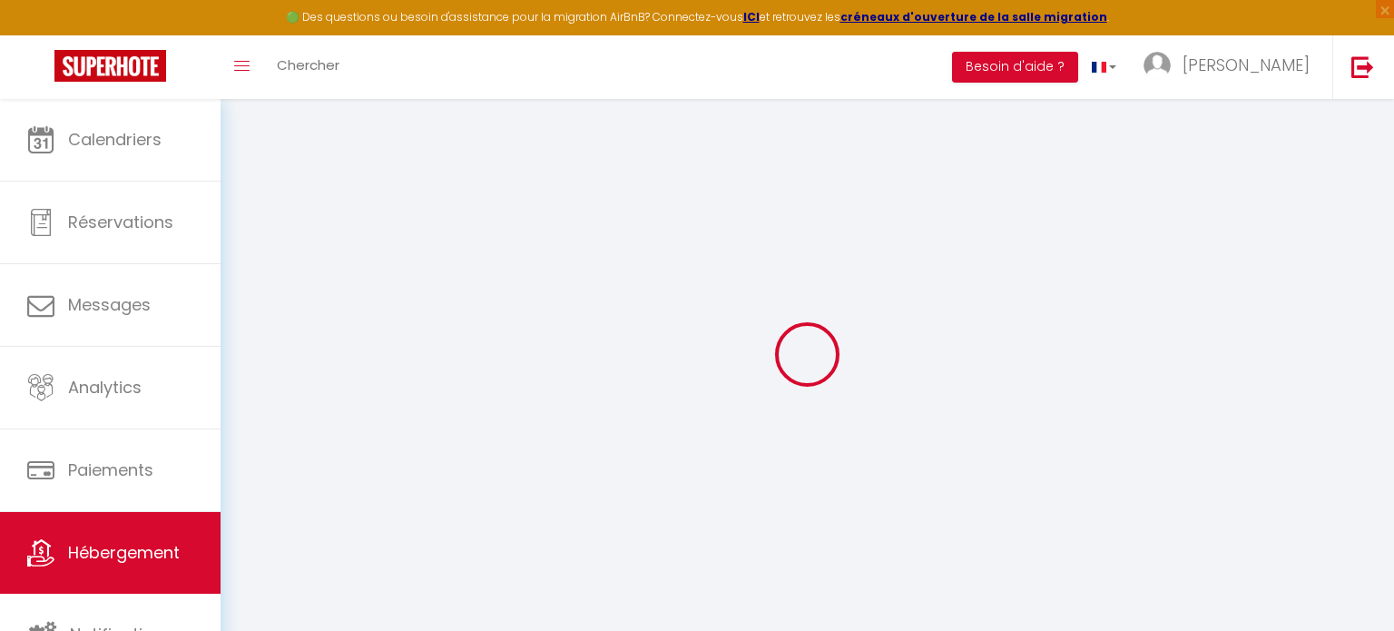
checkbox input "false"
select select
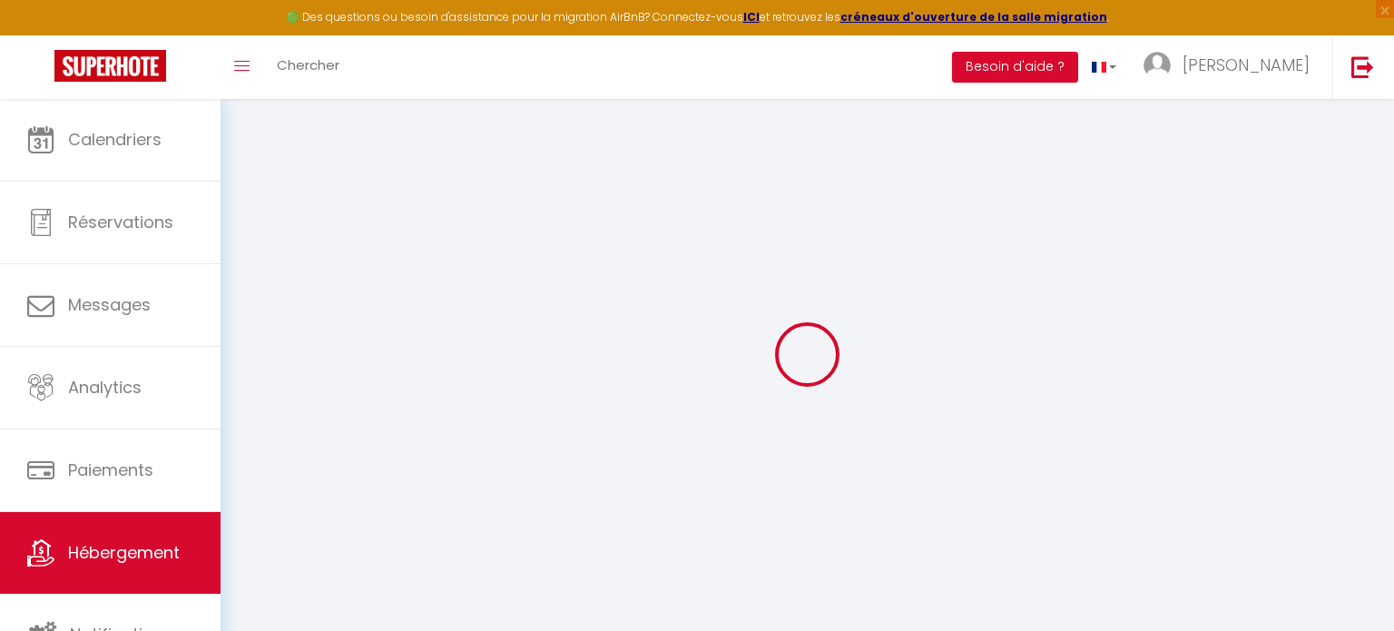
select select
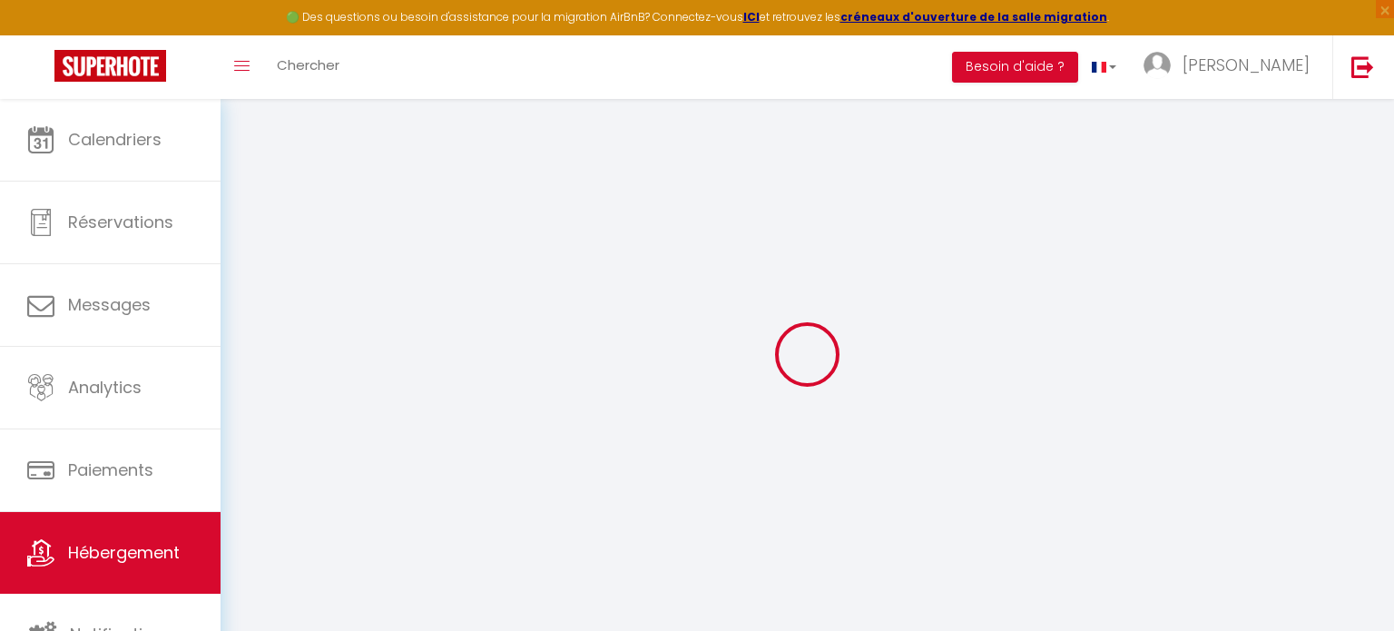
select select
checkbox input "false"
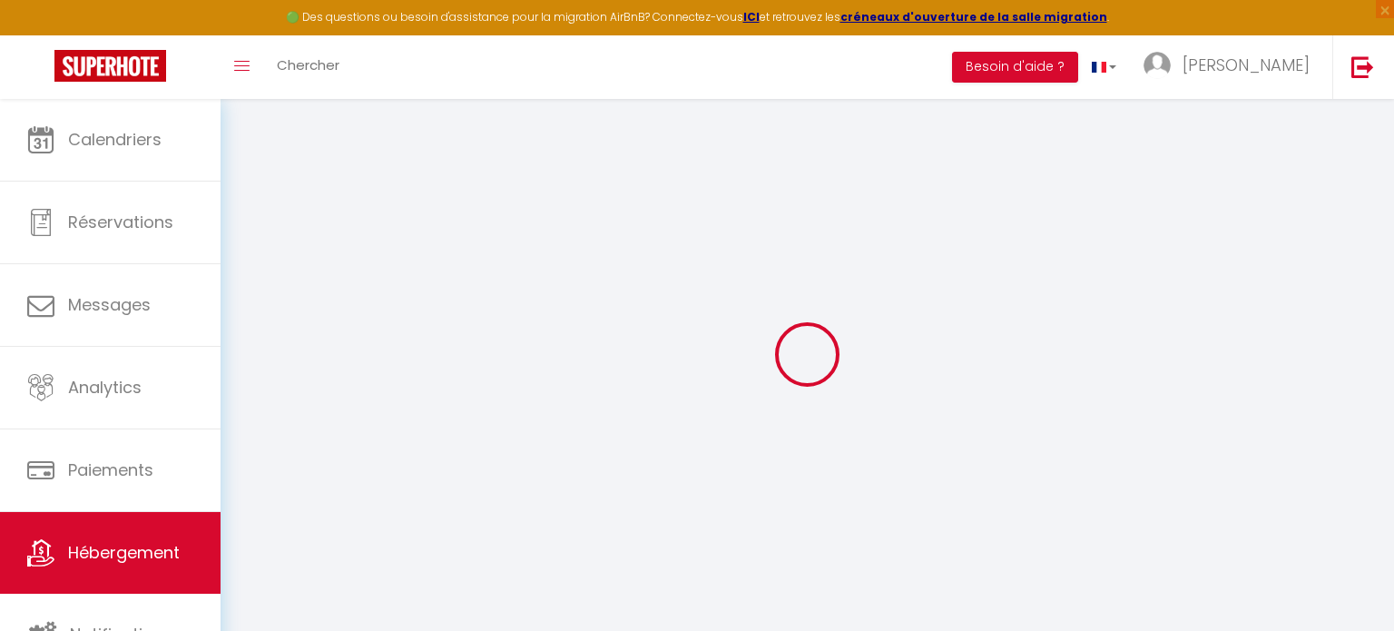
checkbox input "false"
select select
type input "Cyrano BnB TOULOUSE"
type input "Julien"
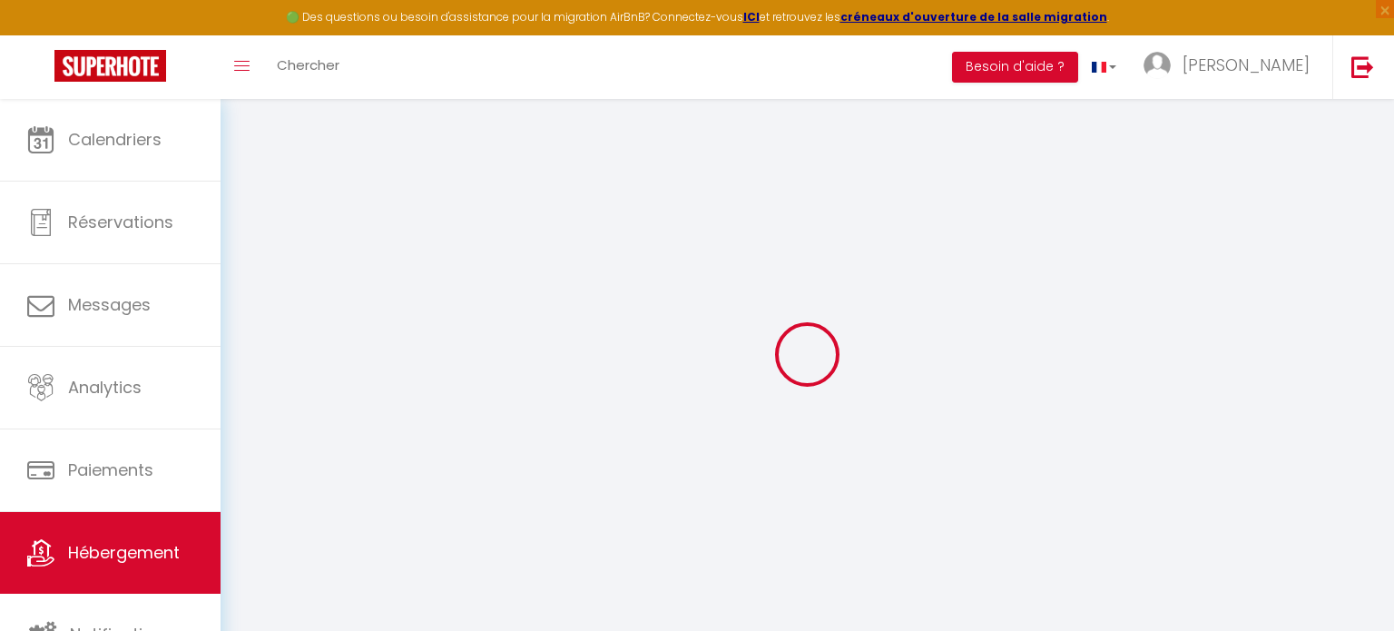
type input "Chaou"
type input "10 Rue des Roitelets"
type input "31700"
type input "BEAUZELLE"
select select
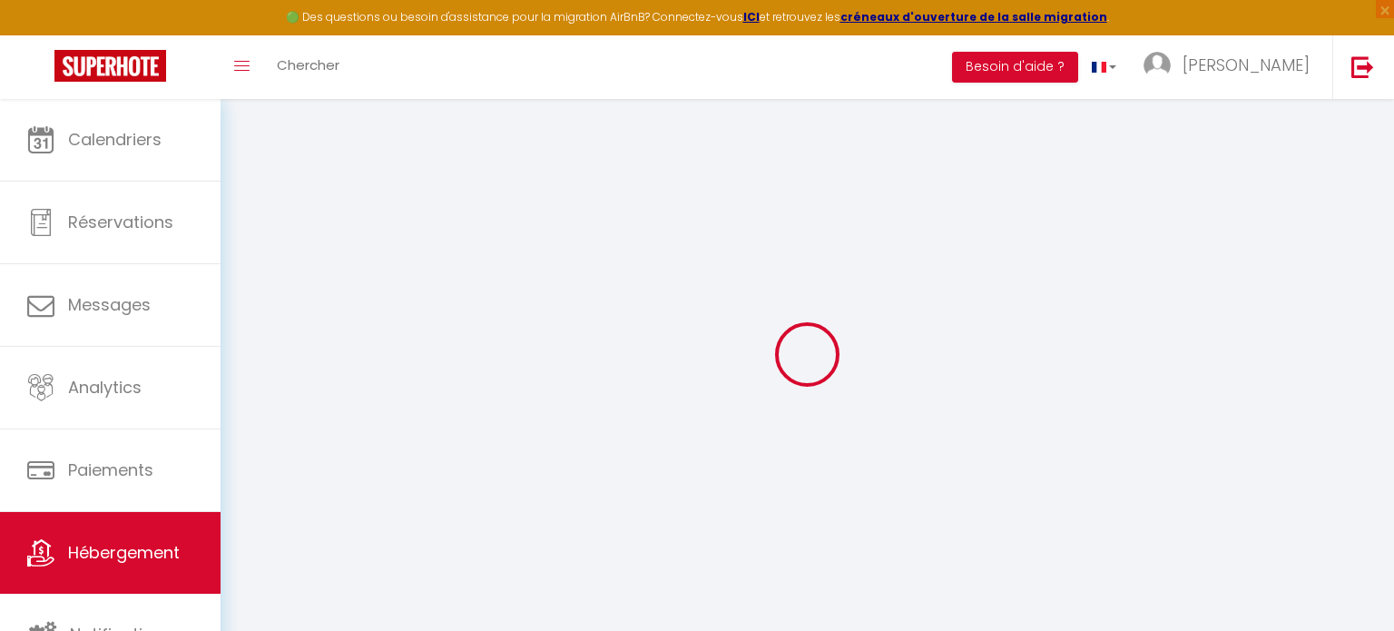
select select
type input "4 impasse du Général Antoine Béthouart"
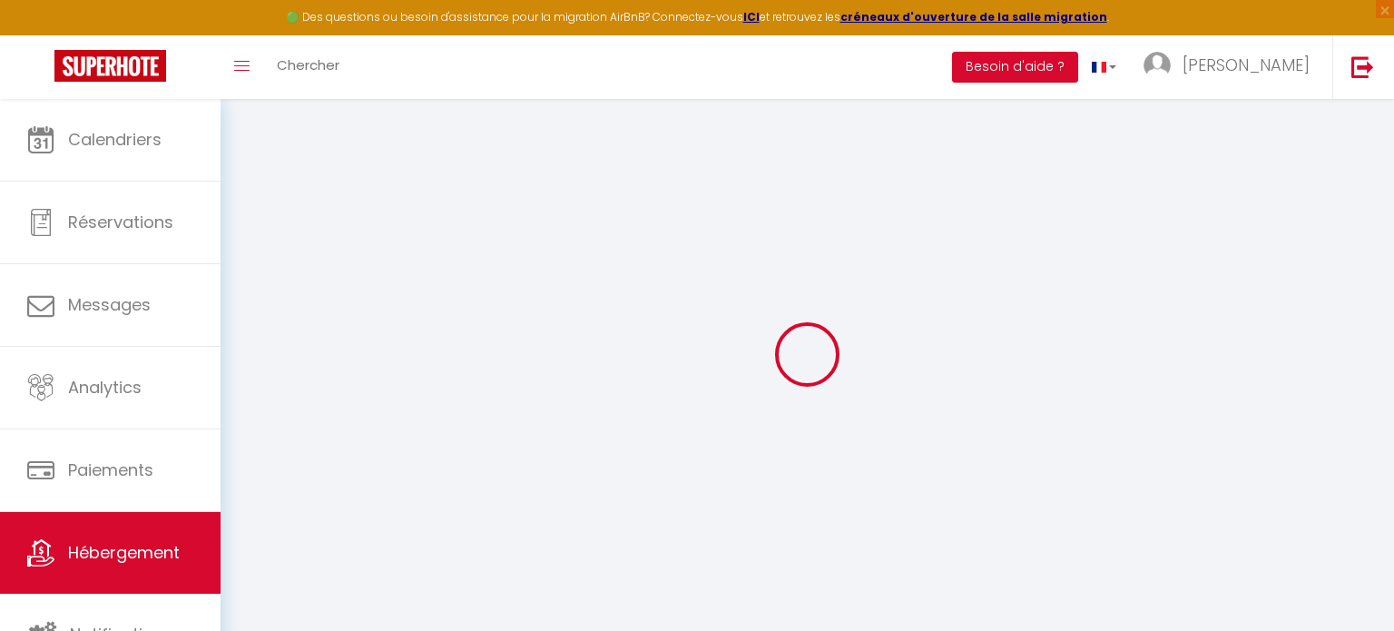
type input "31200"
type input "TOULOUSE"
type input "[EMAIL_ADDRESS][DOMAIN_NAME]"
select select
checkbox input "false"
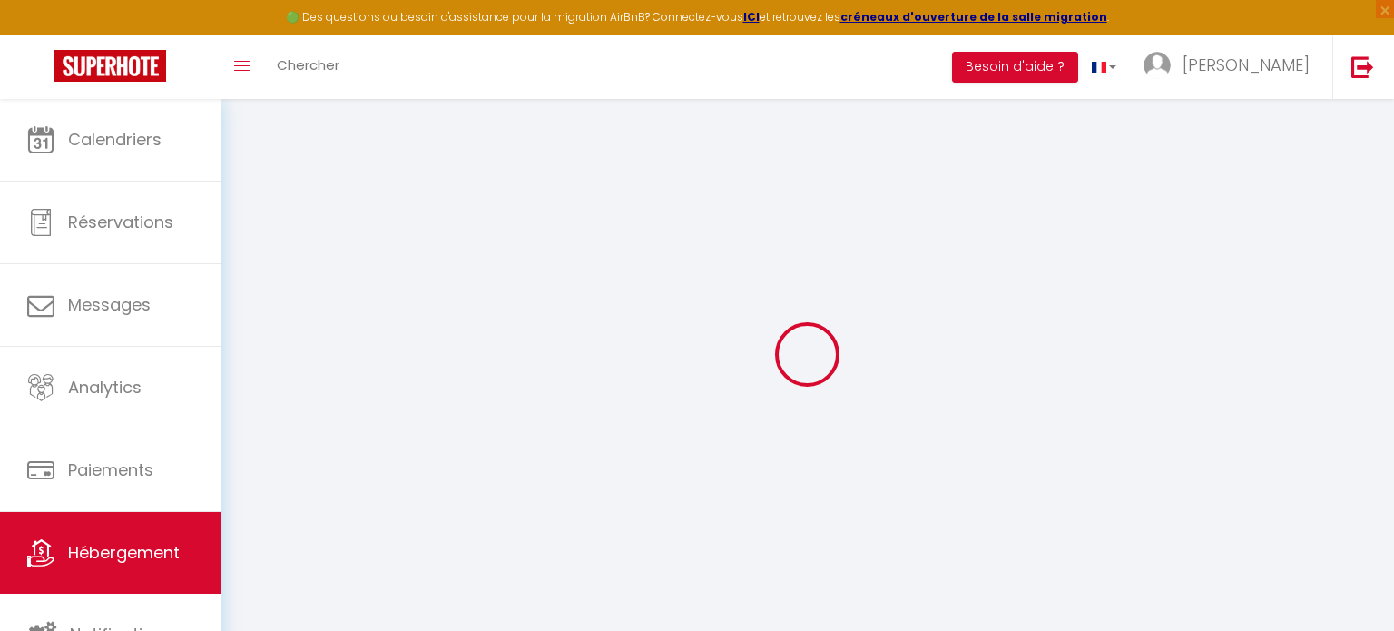
checkbox input "false"
type input "0"
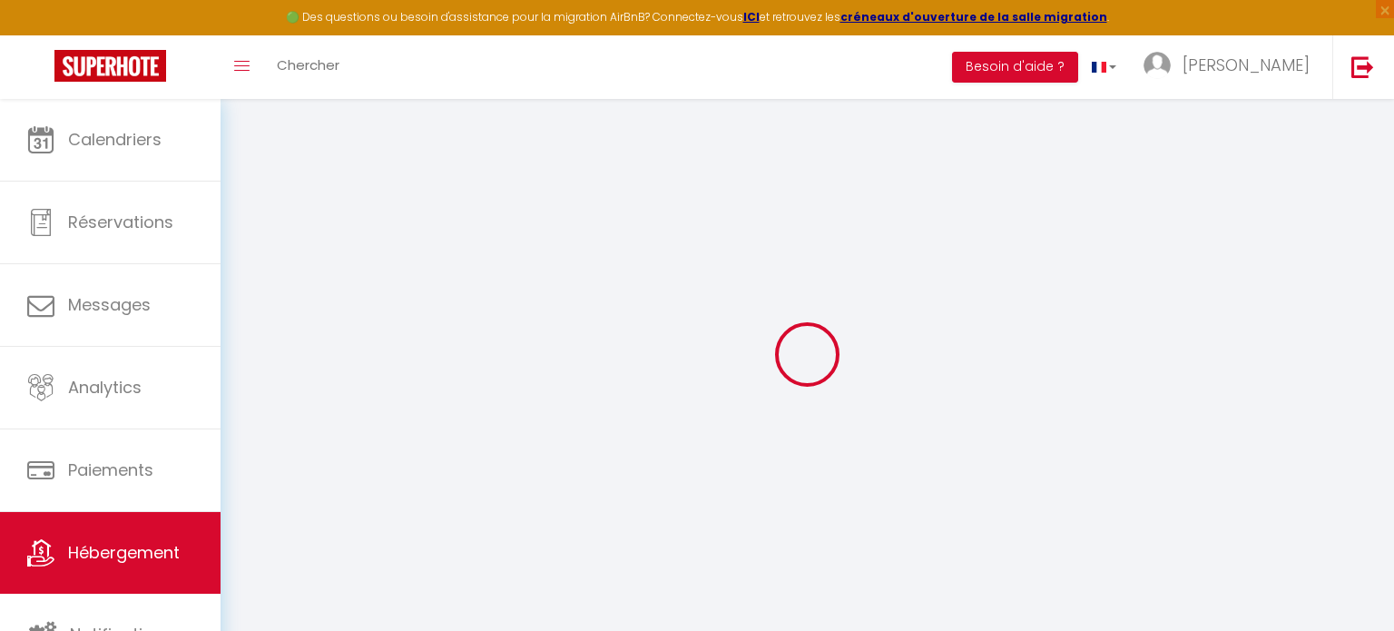
select select
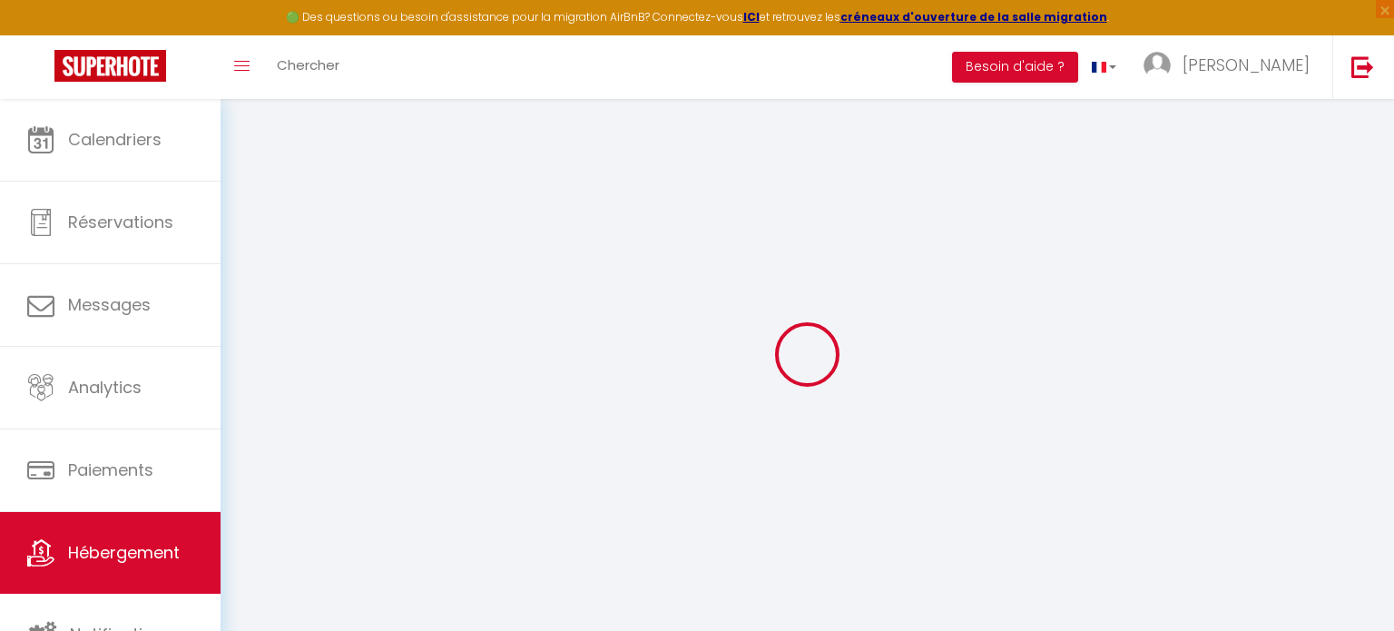
select select
checkbox input "false"
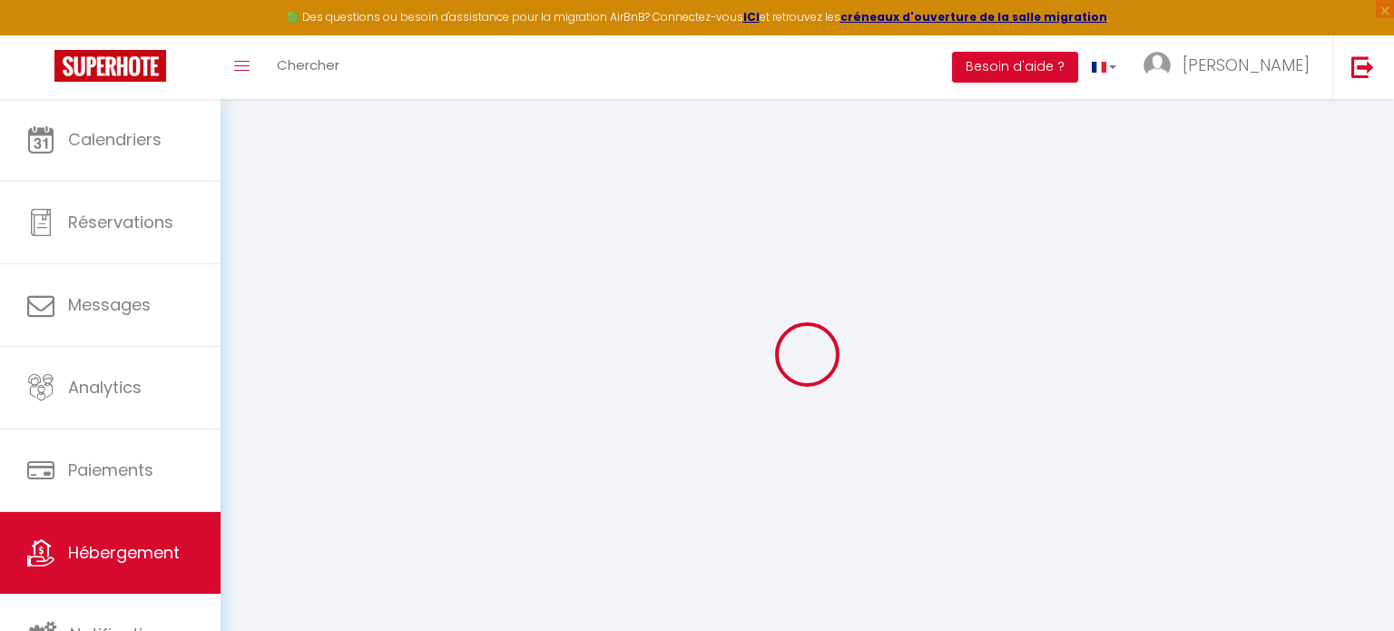
select select
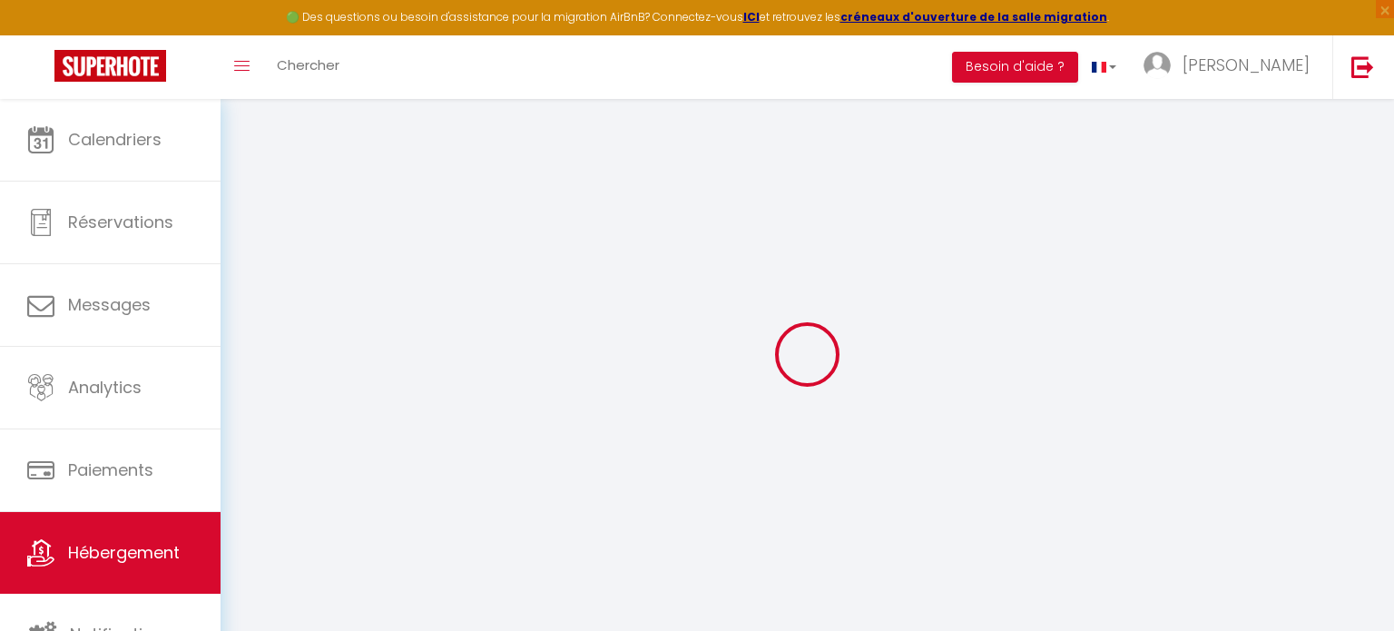
select select
checkbox input "false"
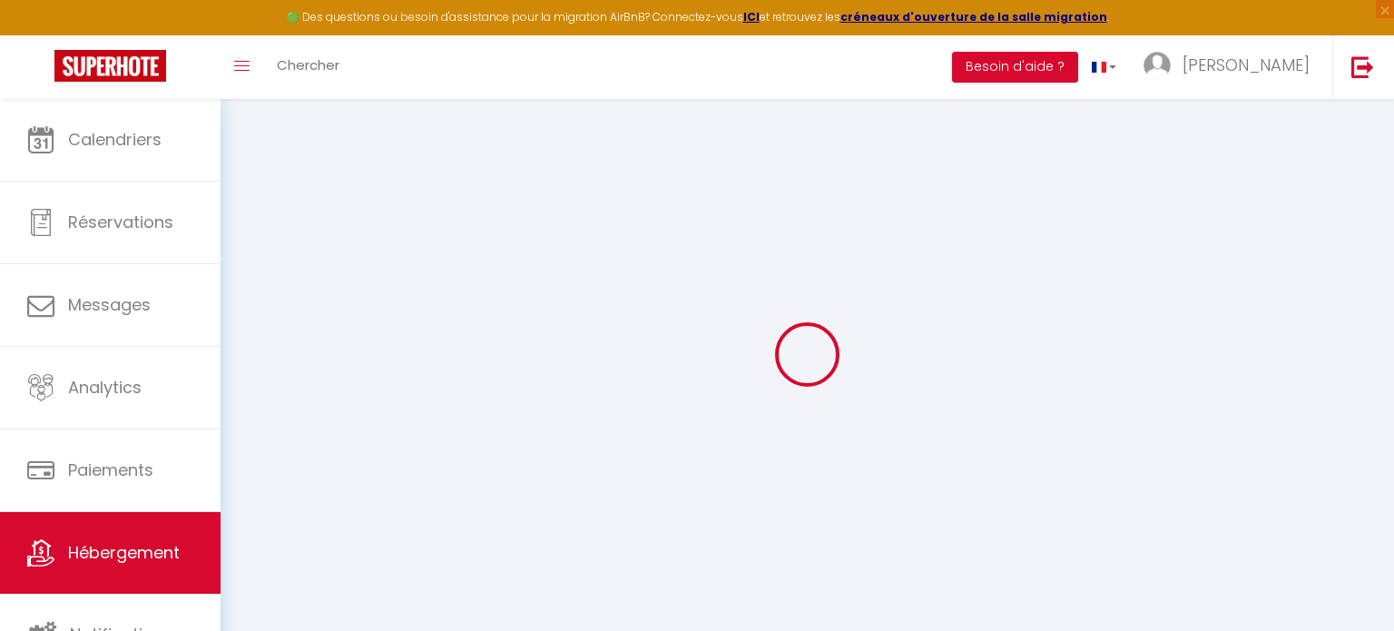
select select
checkbox input "false"
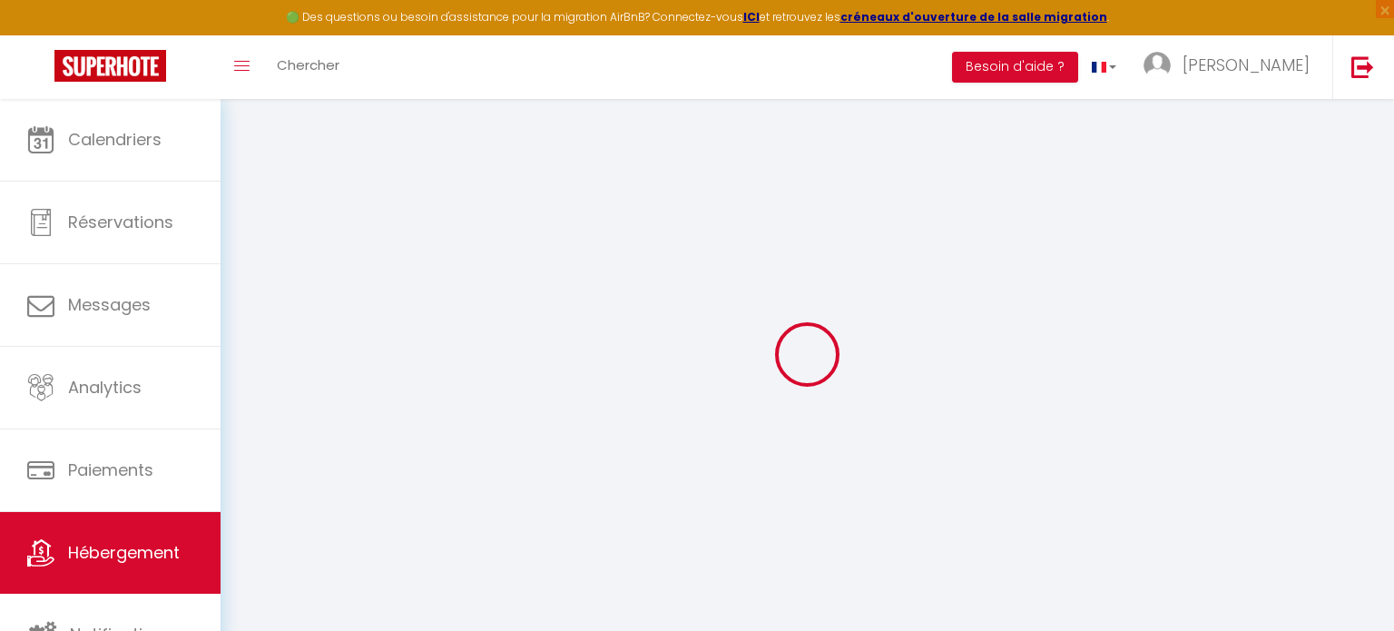
select select "16:00"
select select "21:00"
select select "11:00"
select select "30"
select select "120"
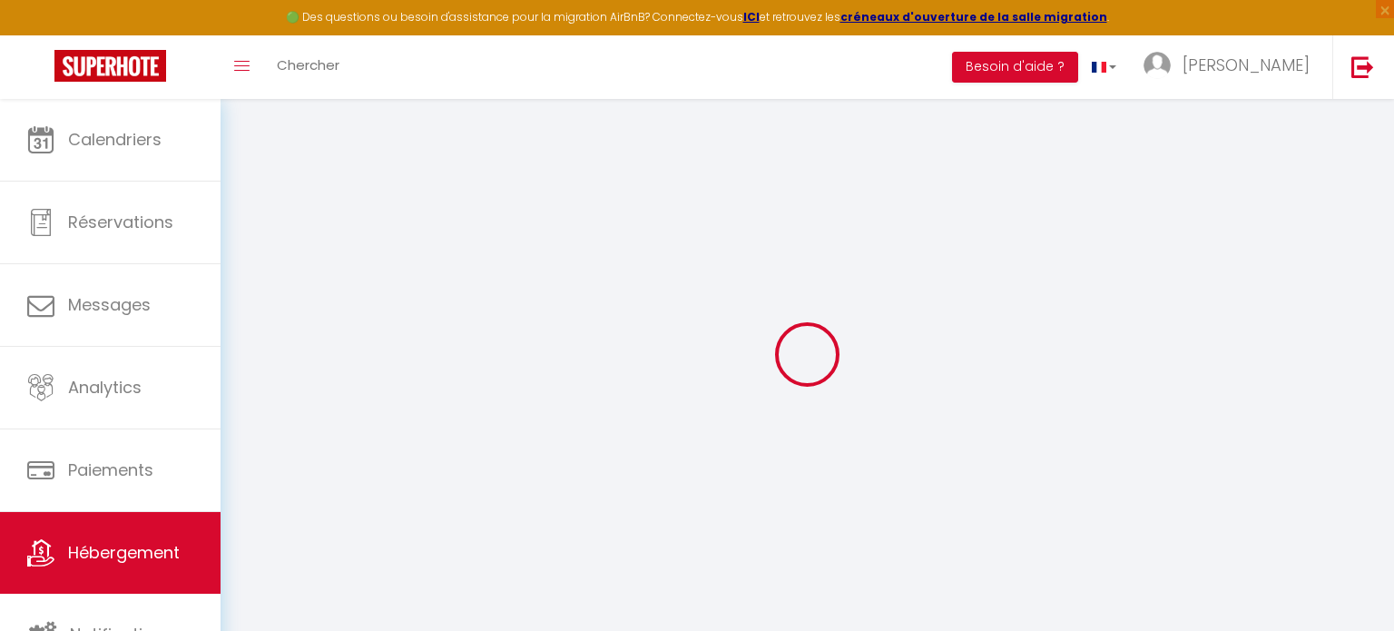
select select
checkbox input "false"
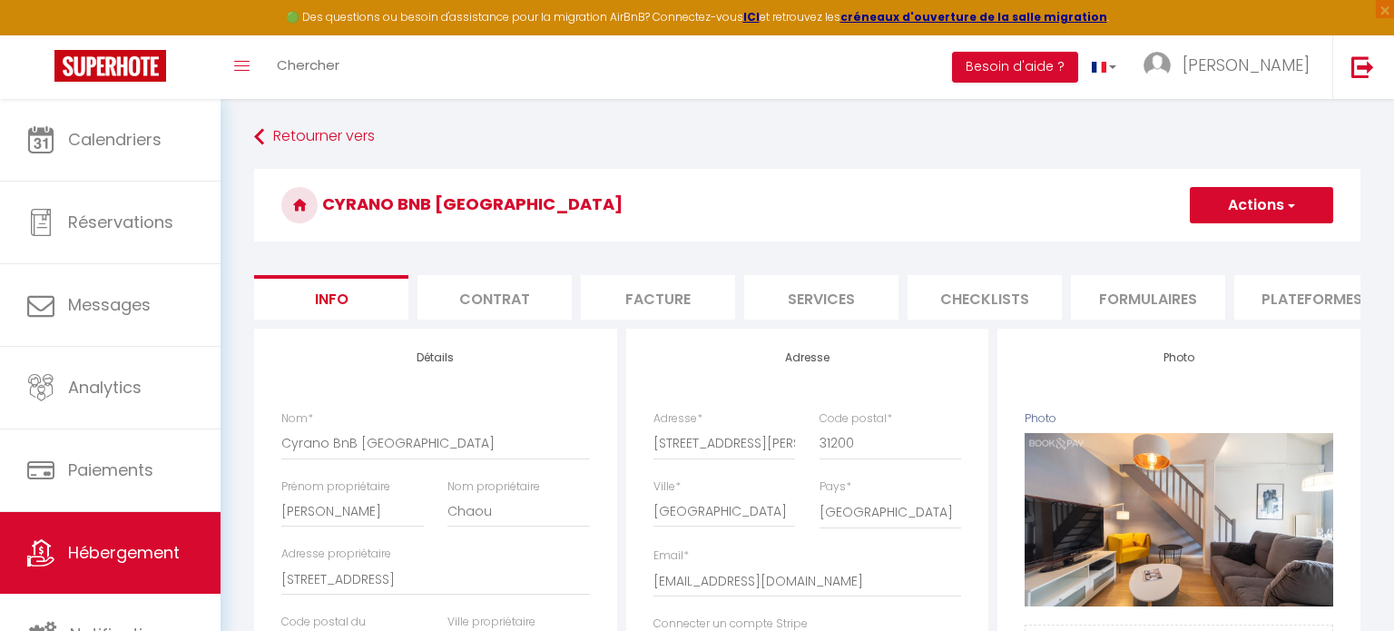
click at [1276, 200] on button "Actions" at bounding box center [1260, 205] width 143 height 36
click at [1207, 289] on link "Supprimer" at bounding box center [1235, 292] width 194 height 24
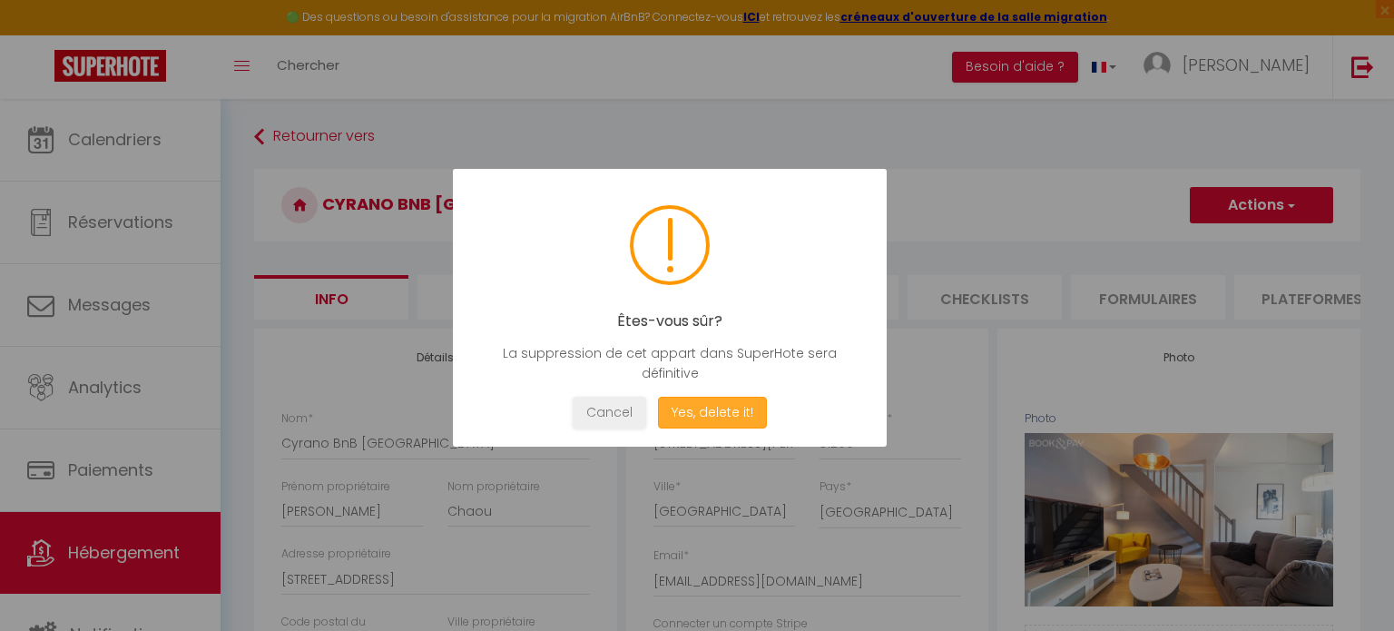
click at [728, 411] on button "Yes, delete it!" at bounding box center [712, 412] width 109 height 32
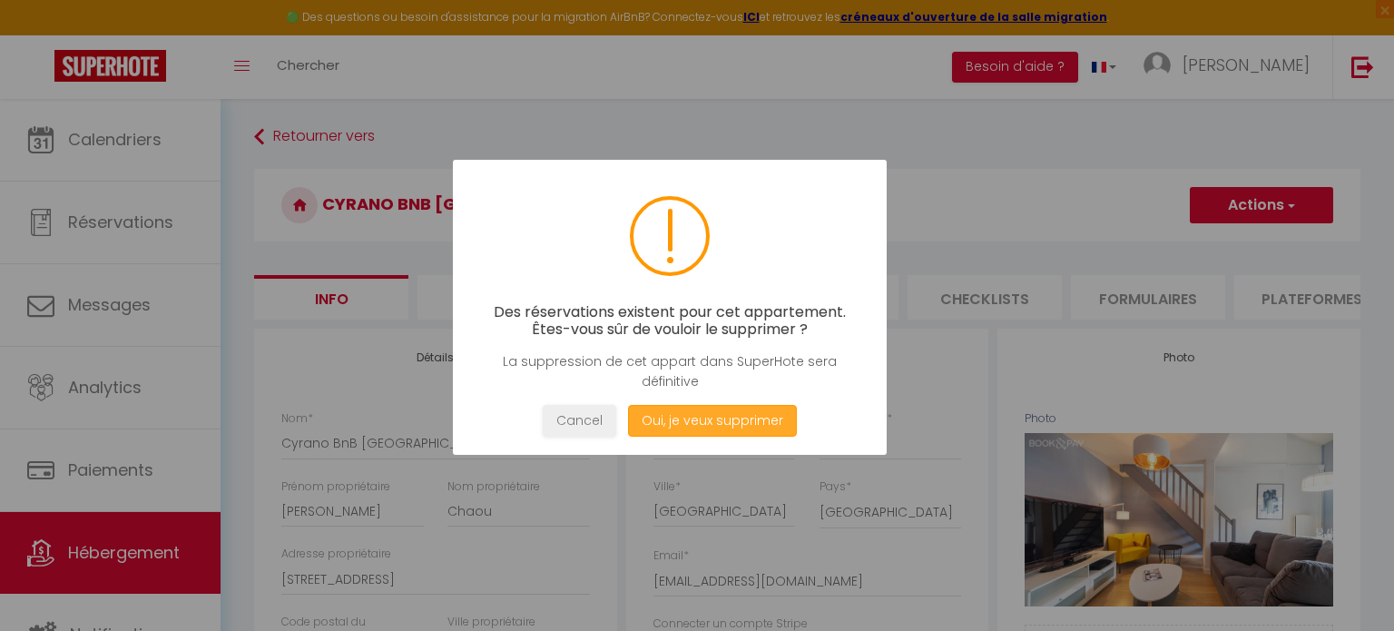
click at [738, 417] on button "Oui, je veux supprimer" at bounding box center [712, 421] width 169 height 32
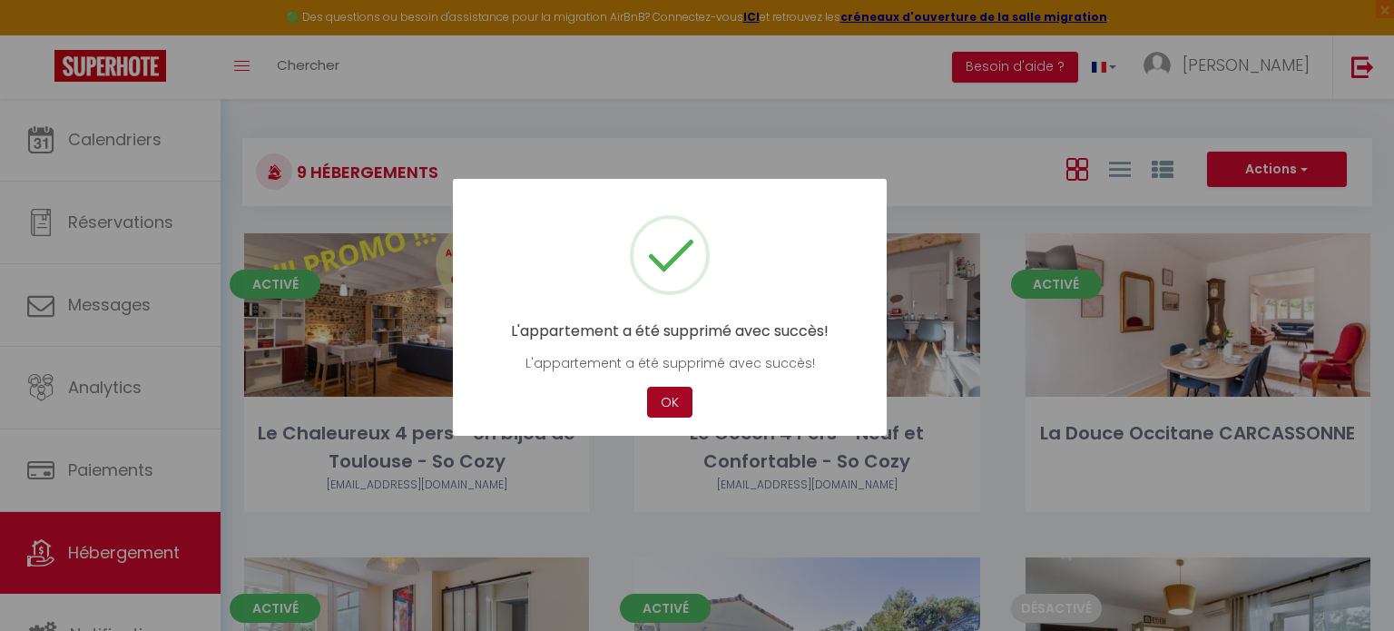
click at [669, 397] on button "OK" at bounding box center [669, 402] width 45 height 32
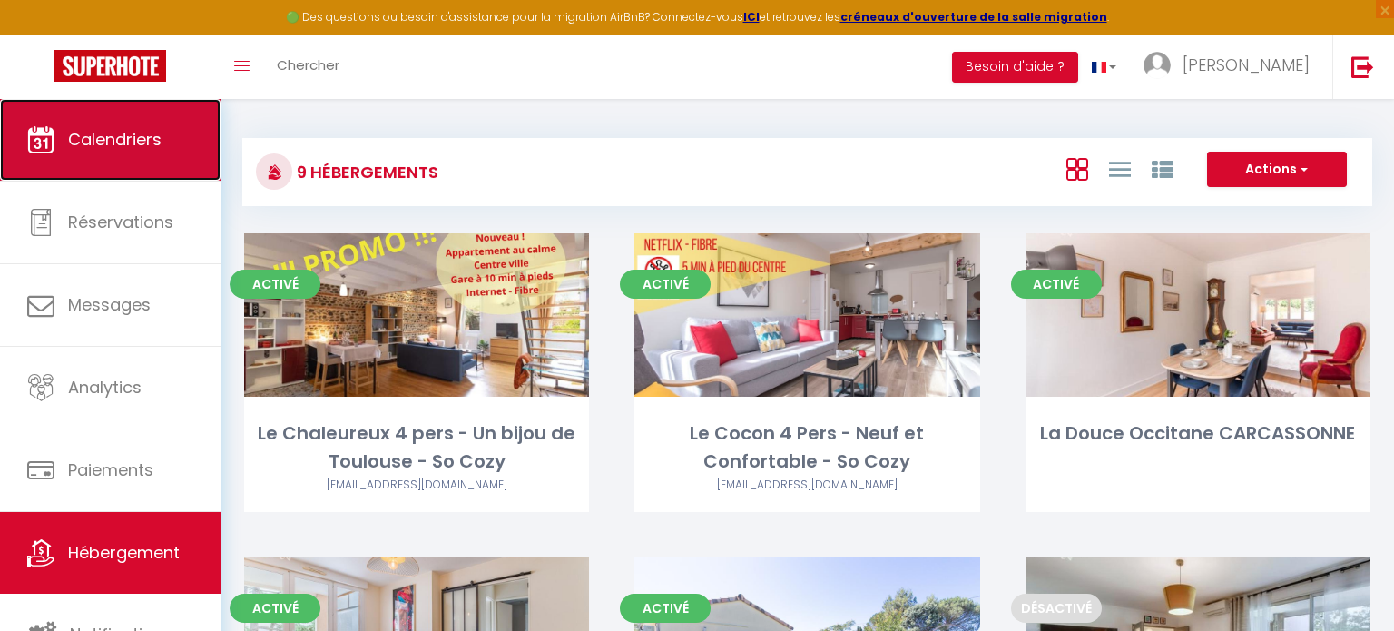
click at [145, 152] on link "Calendriers" at bounding box center [110, 140] width 220 height 82
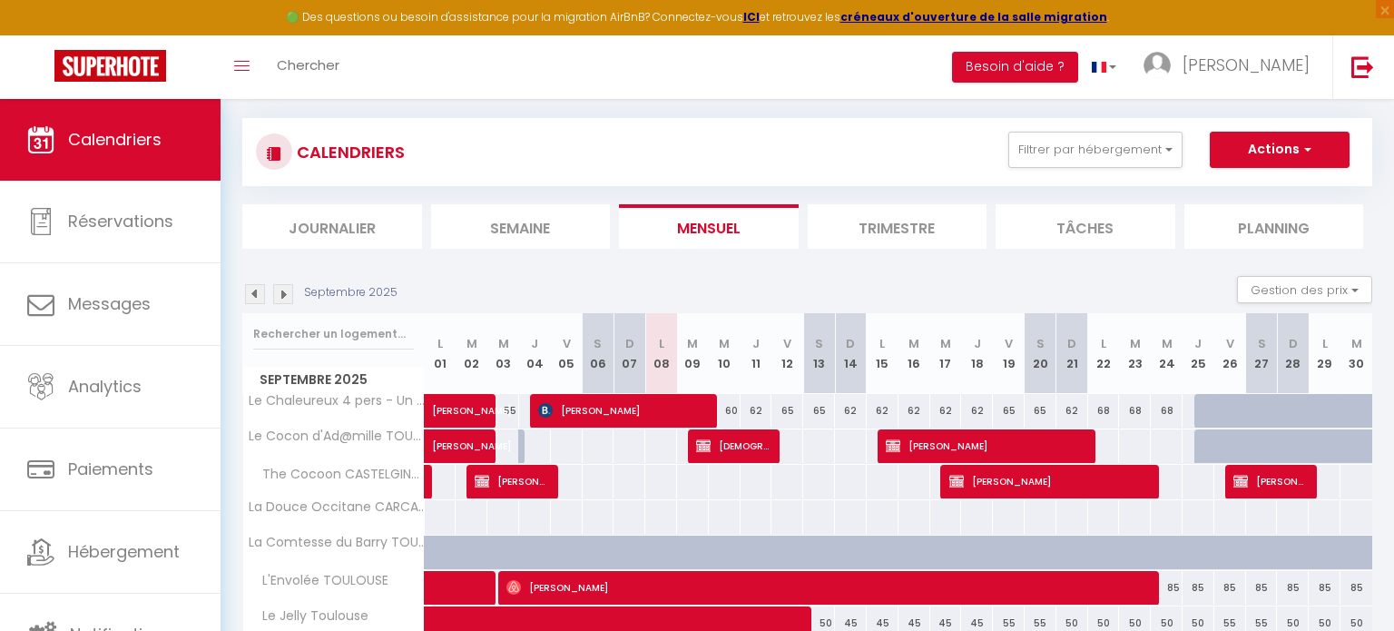
scroll to position [134, 0]
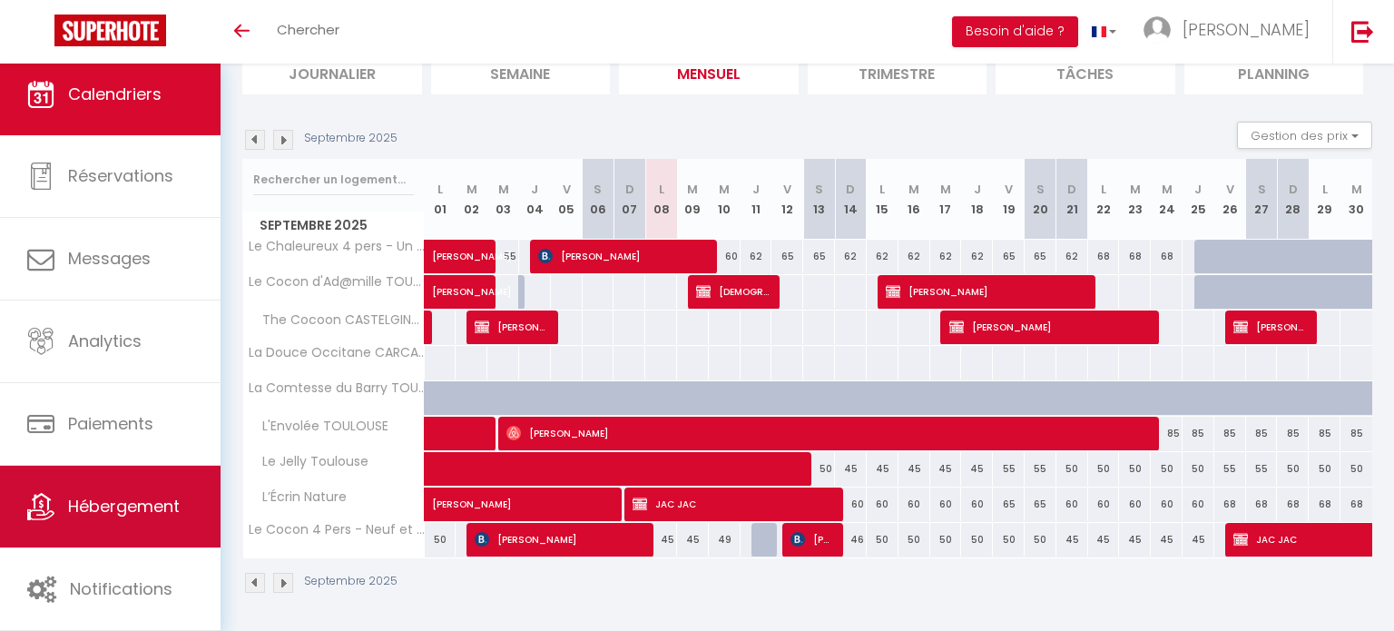
scroll to position [5, 0]
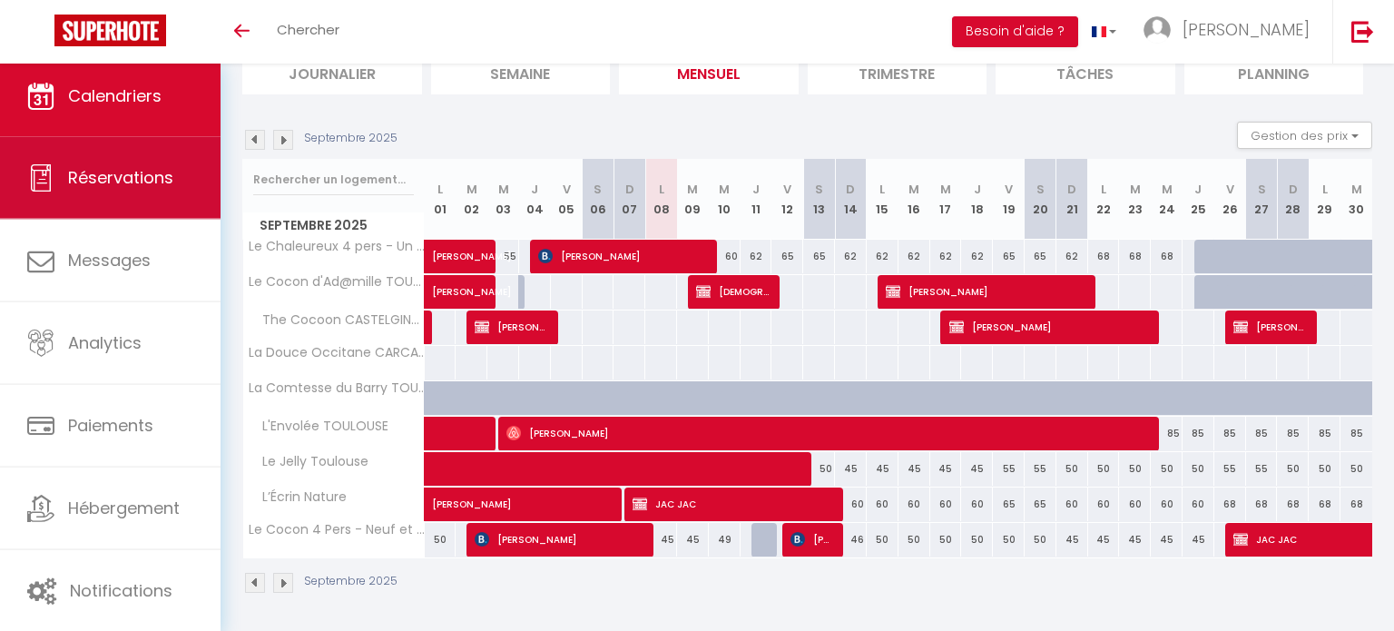
click at [73, 171] on span "Réservations" at bounding box center [120, 177] width 105 height 23
select select "not_cancelled"
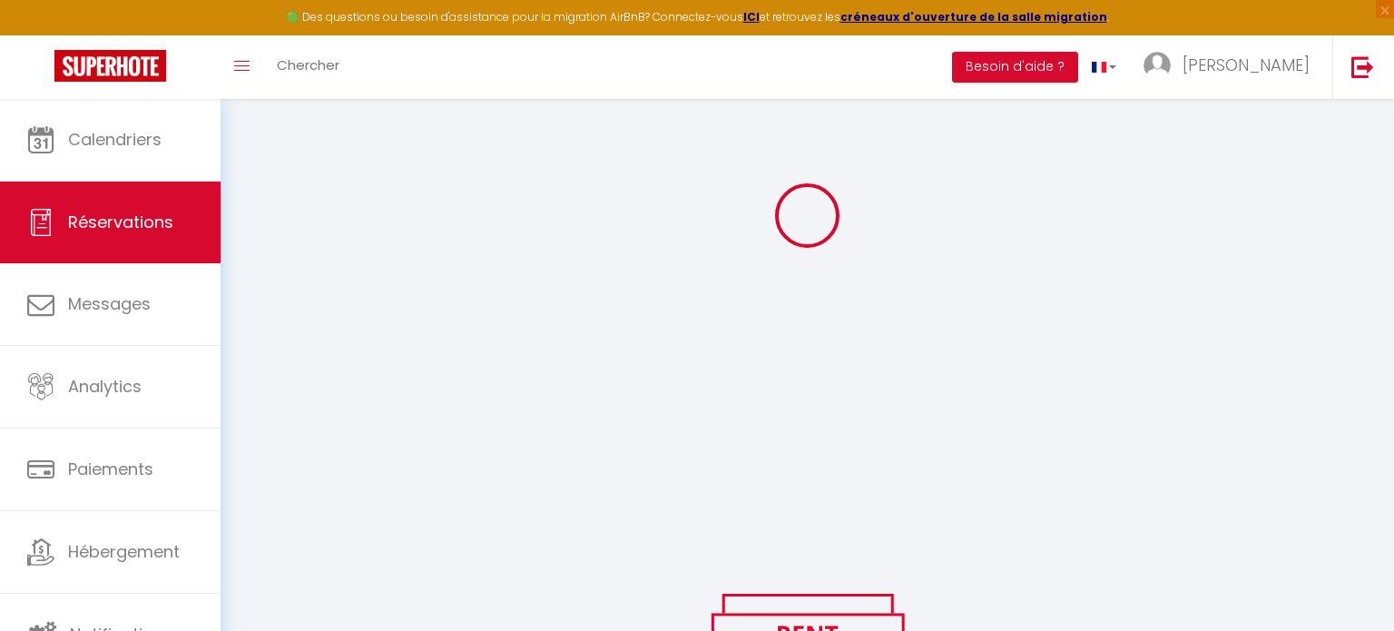
scroll to position [174, 0]
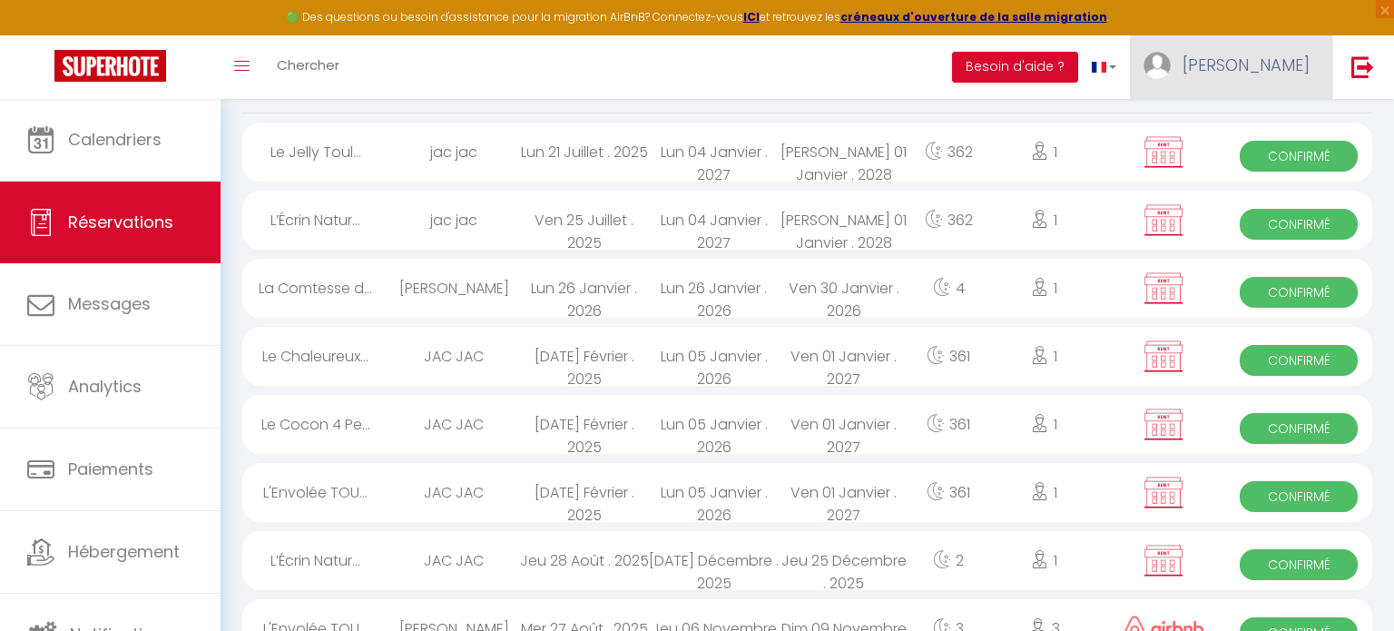
click at [1306, 62] on span "[PERSON_NAME]" at bounding box center [1245, 65] width 127 height 23
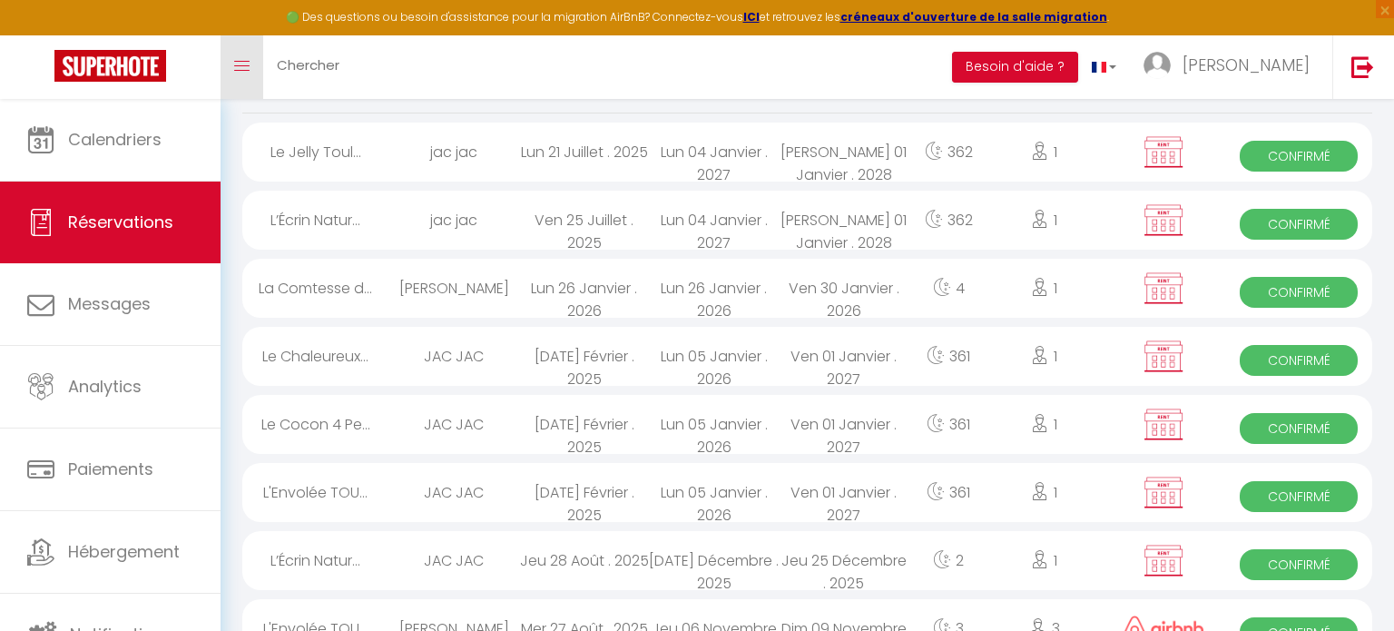
click at [249, 61] on link "Toggle menubar" at bounding box center [241, 67] width 43 height 64
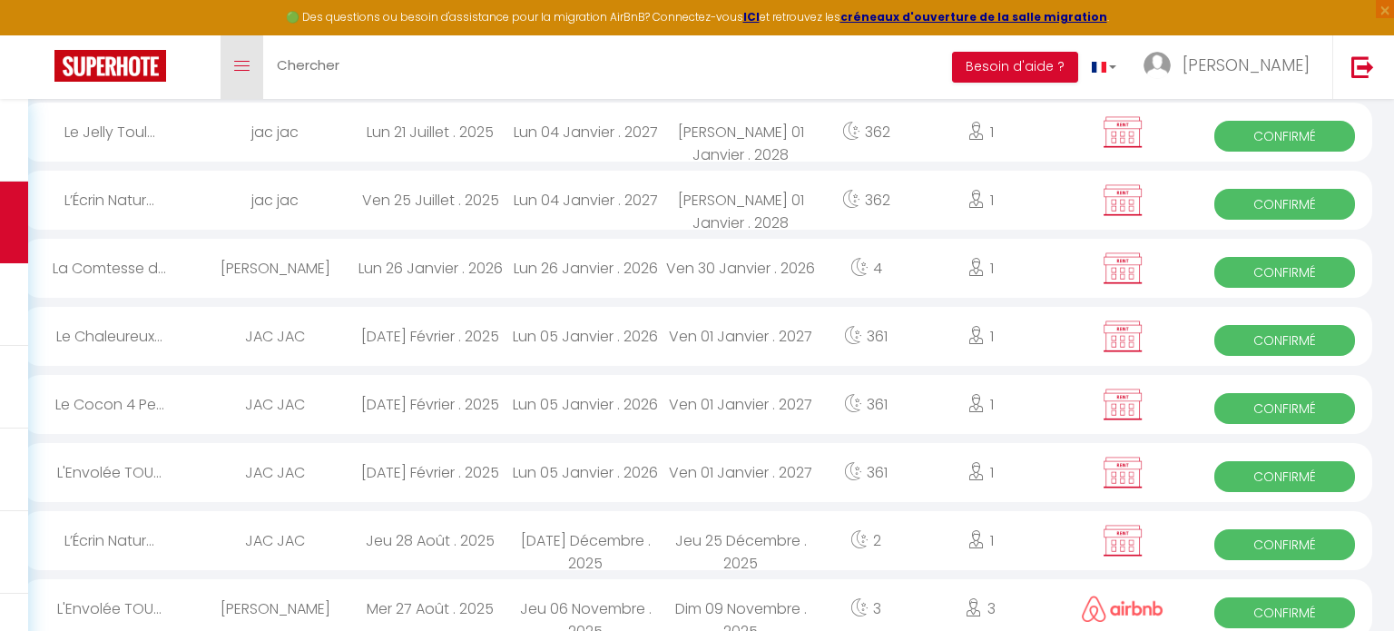
click at [236, 54] on link "Toggle menubar" at bounding box center [241, 67] width 43 height 64
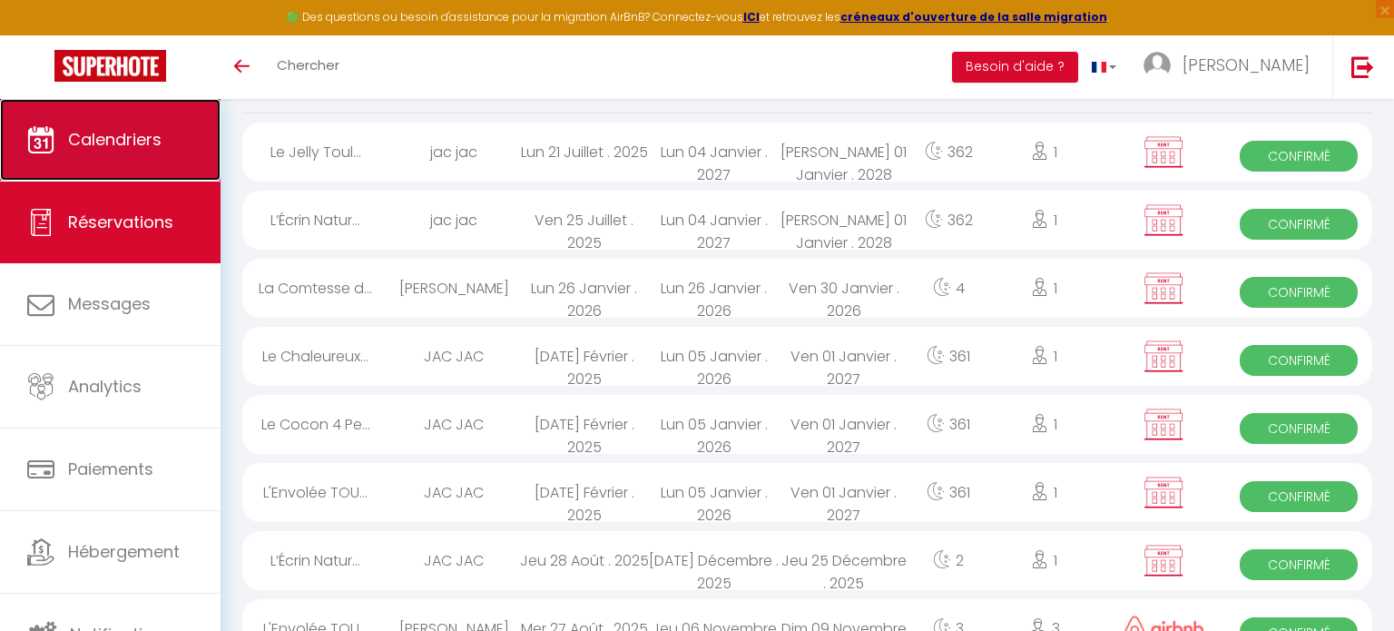
click at [118, 153] on link "Calendriers" at bounding box center [110, 140] width 220 height 82
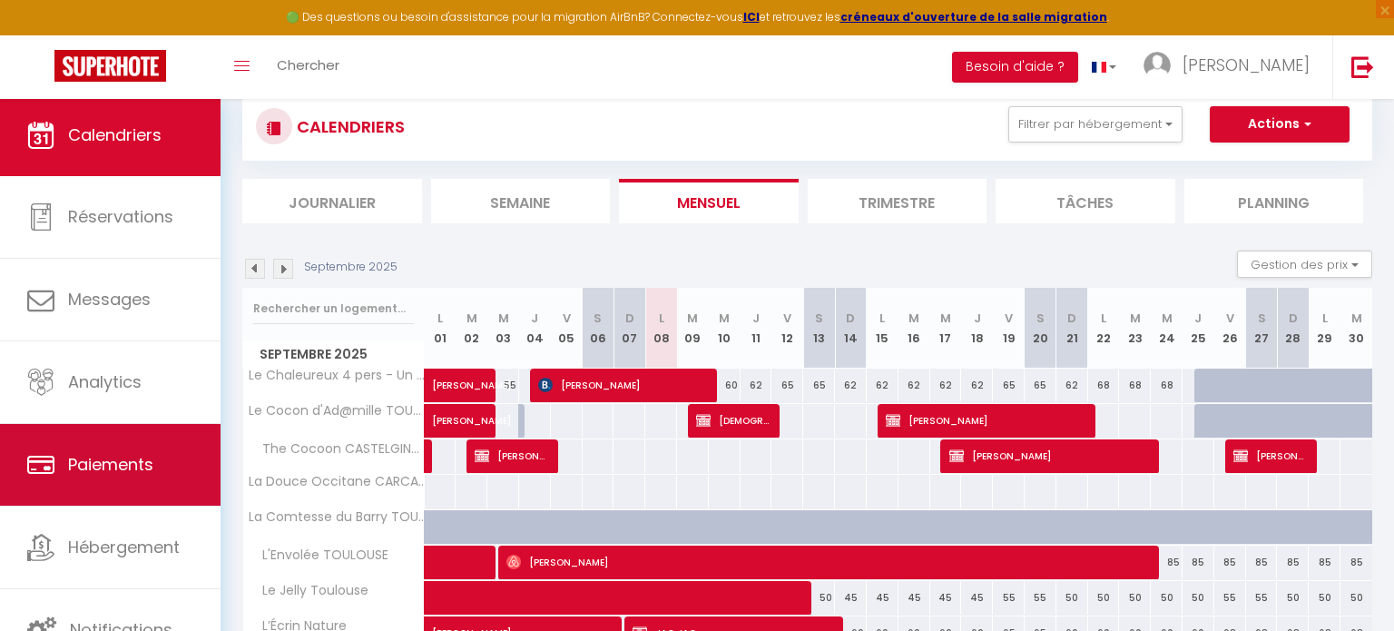
scroll to position [148, 0]
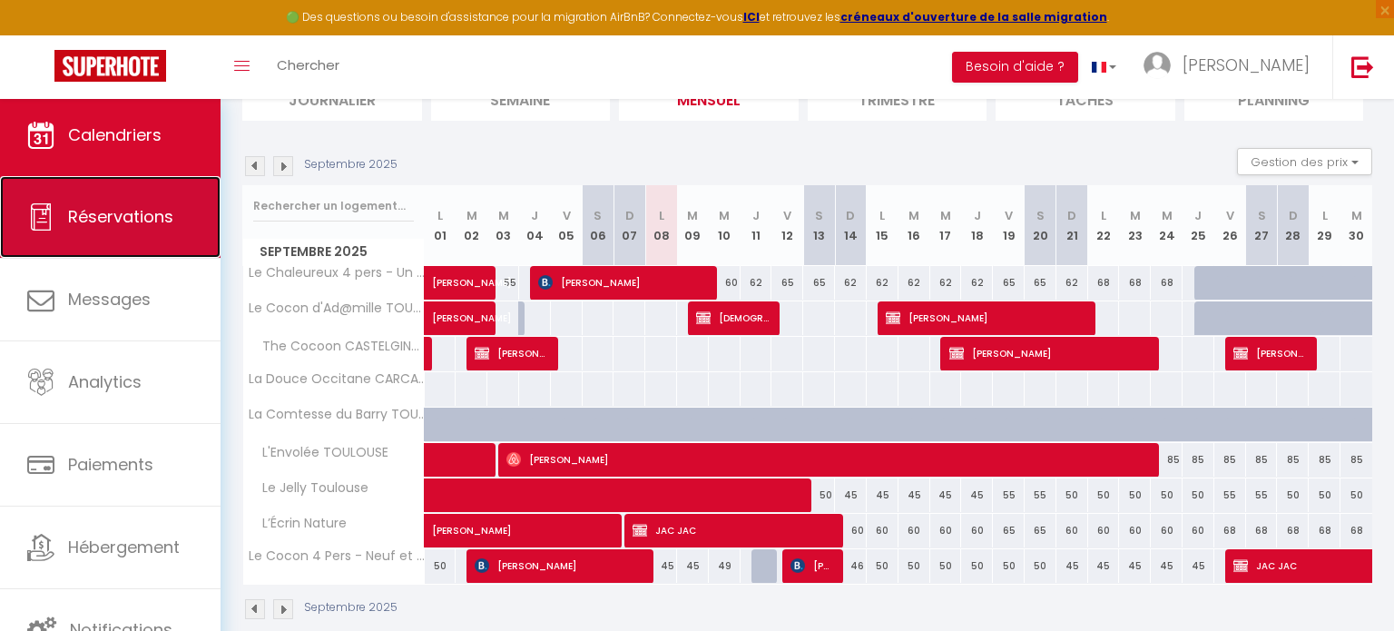
click at [132, 231] on link "Réservations" at bounding box center [110, 217] width 220 height 82
select select "not_cancelled"
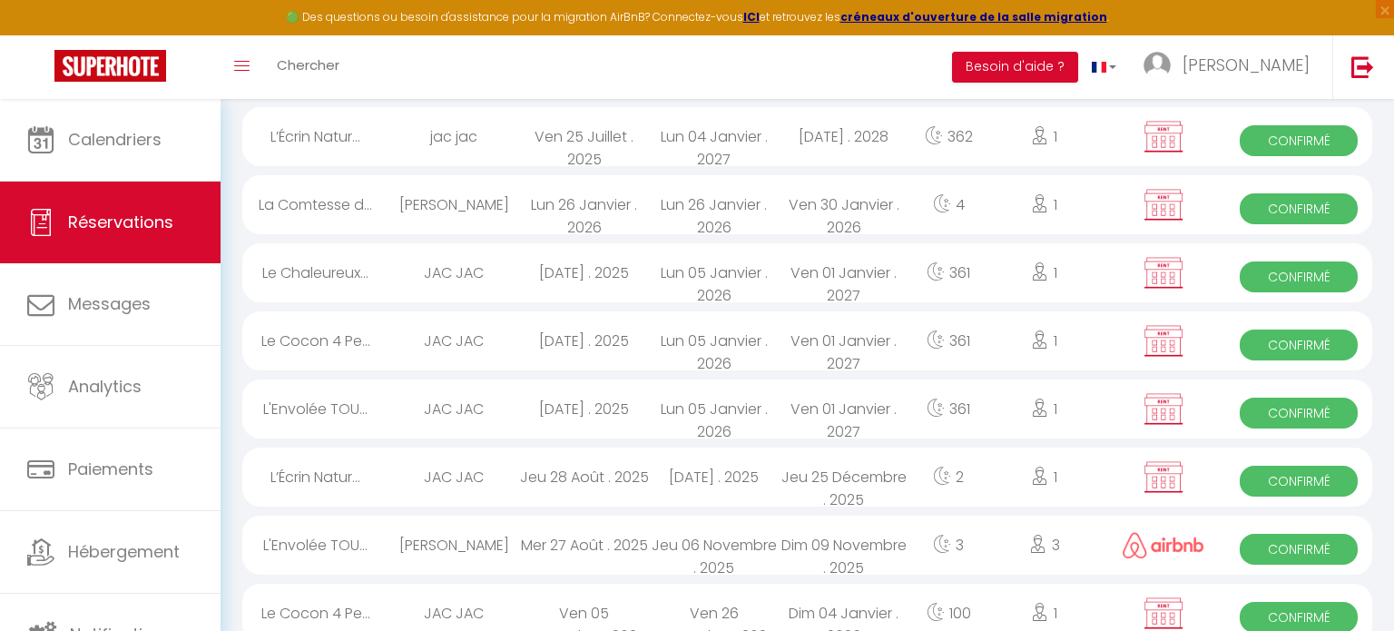
scroll to position [145, 0]
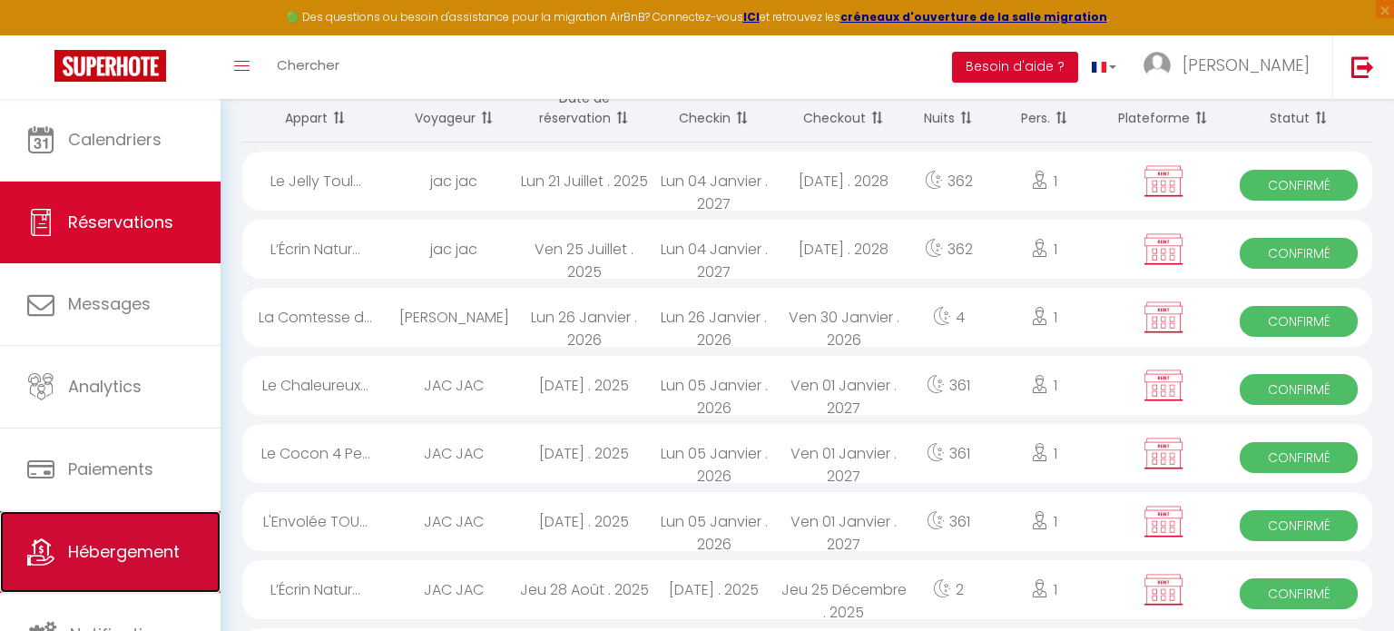
click at [122, 542] on span "Hébergement" at bounding box center [124, 551] width 112 height 23
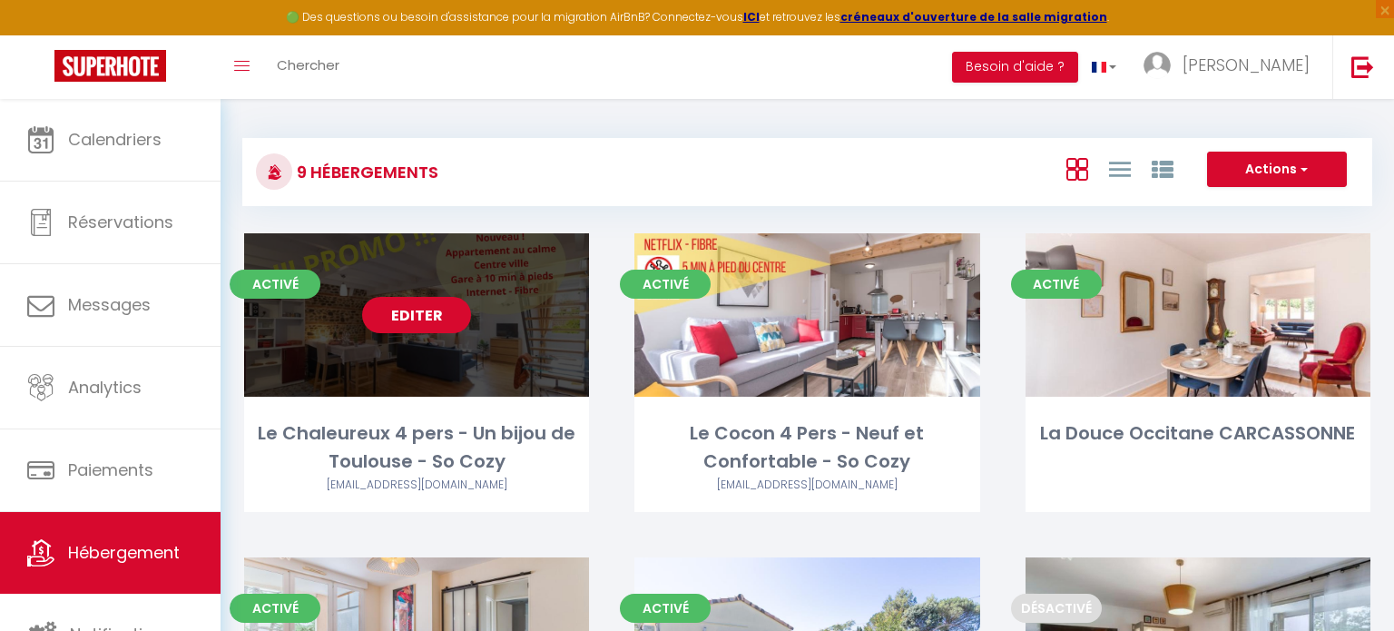
click at [419, 321] on link "Editer" at bounding box center [416, 315] width 109 height 36
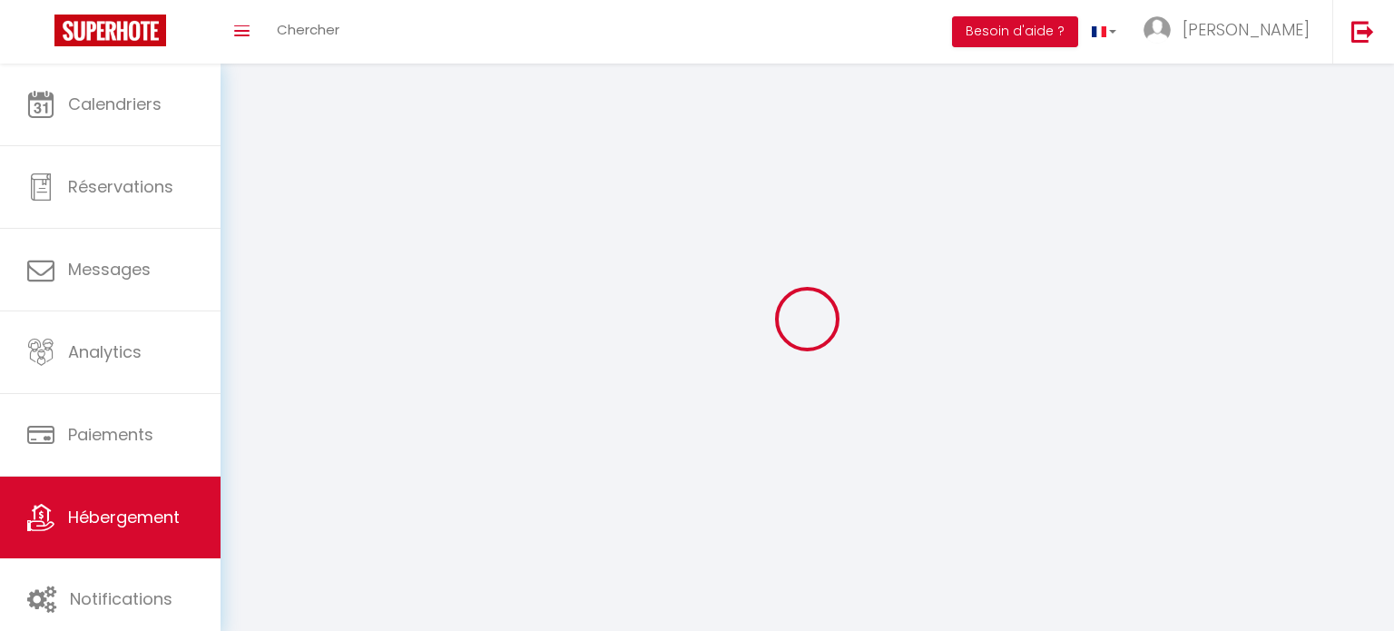
select select "1"
select select
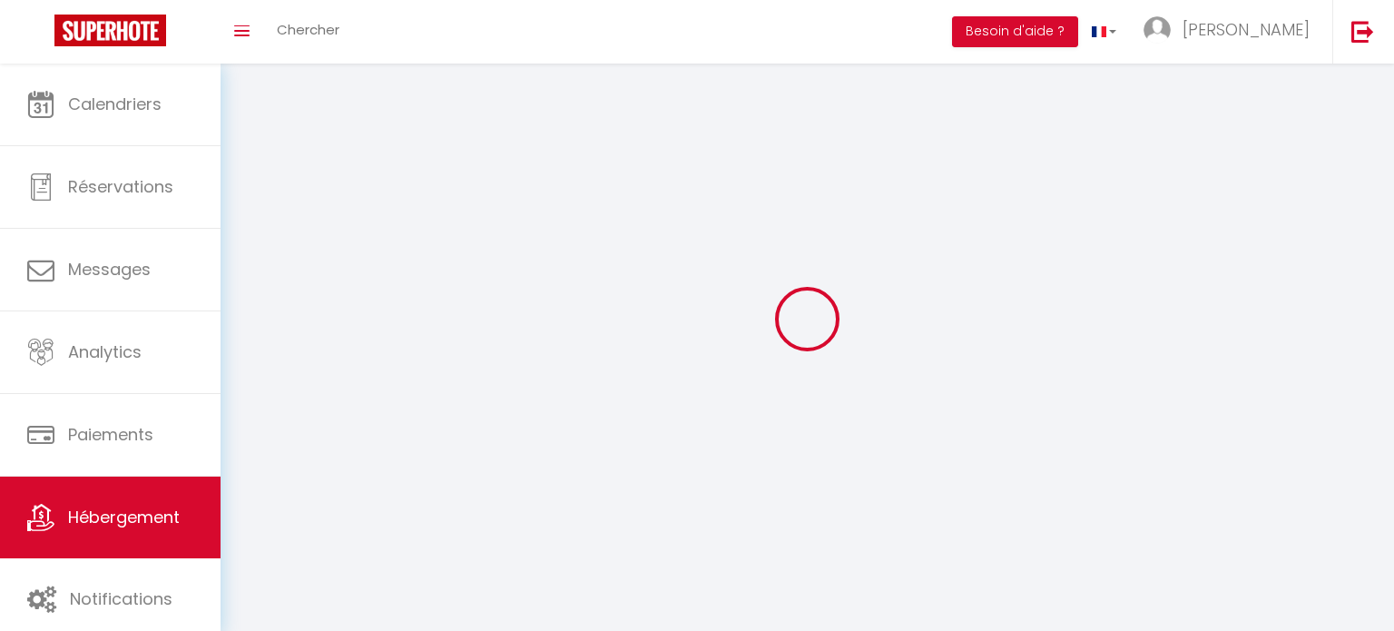
select select
checkbox input "false"
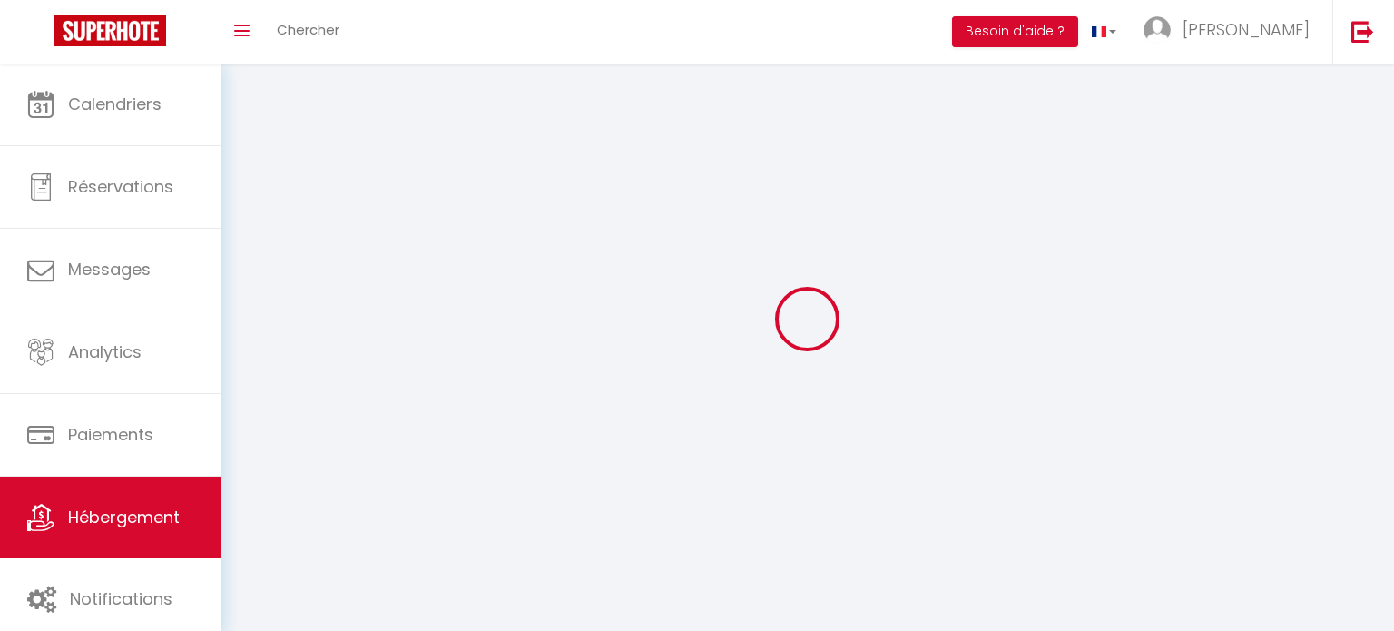
select select
select select "28"
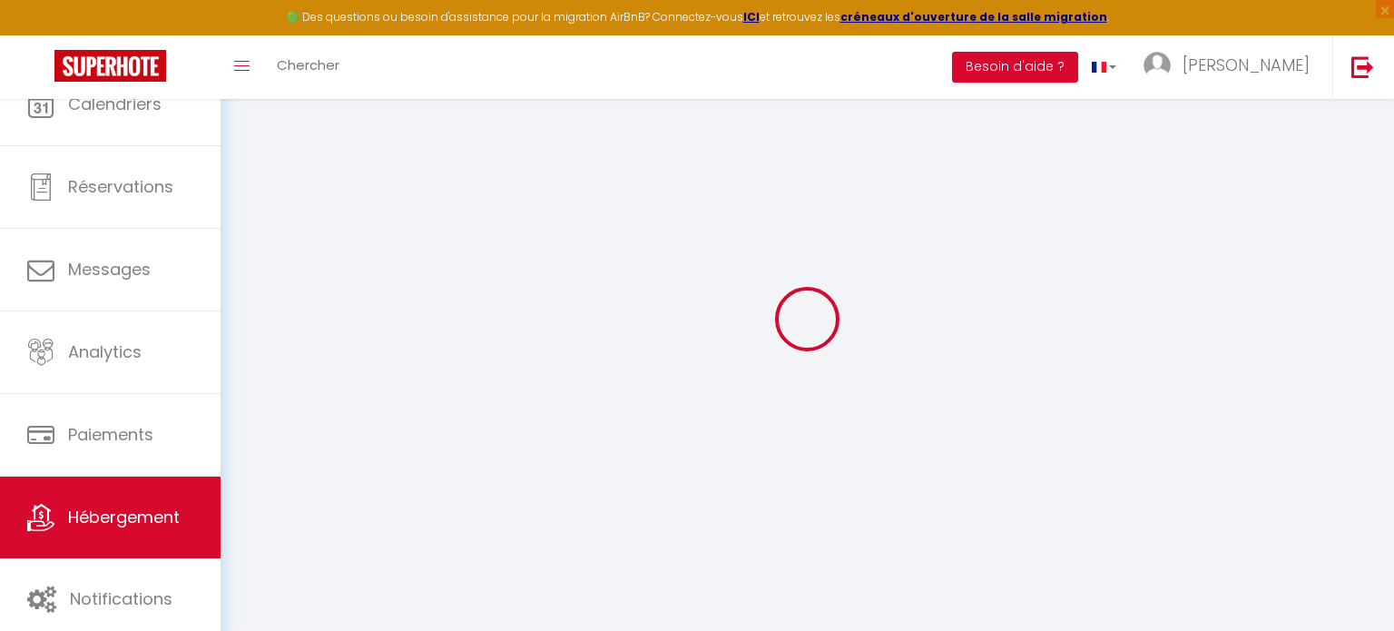
select select
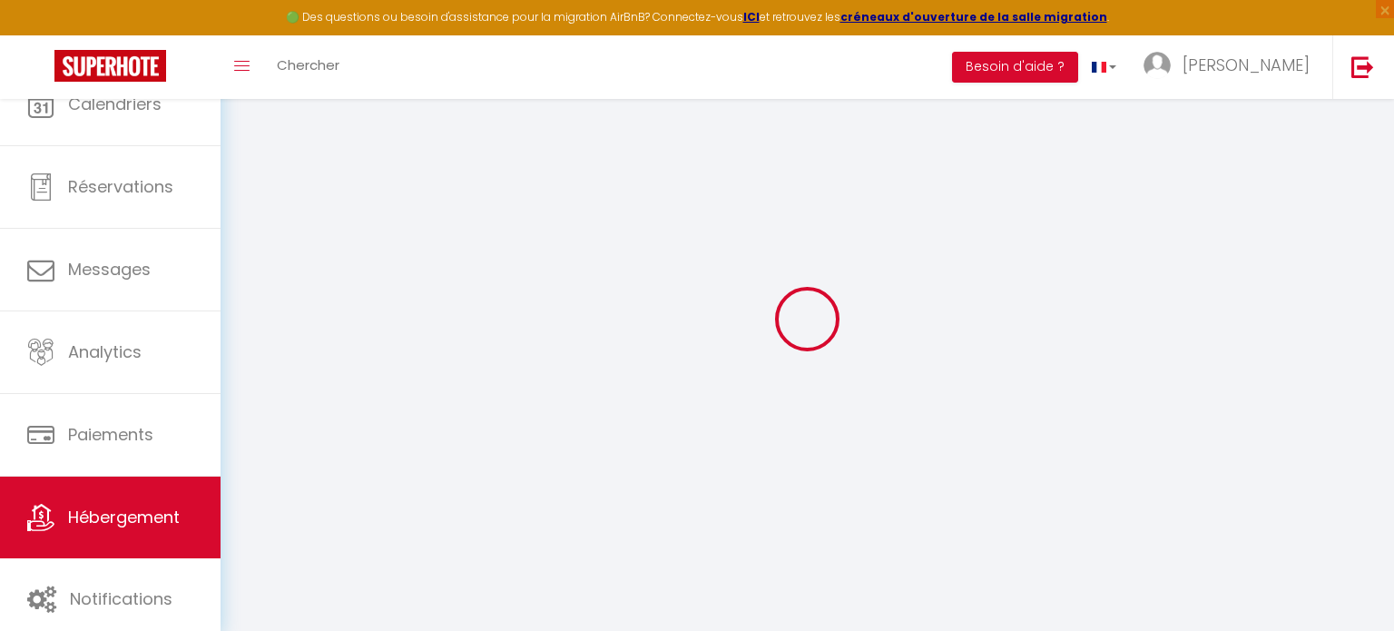
select select
checkbox input "false"
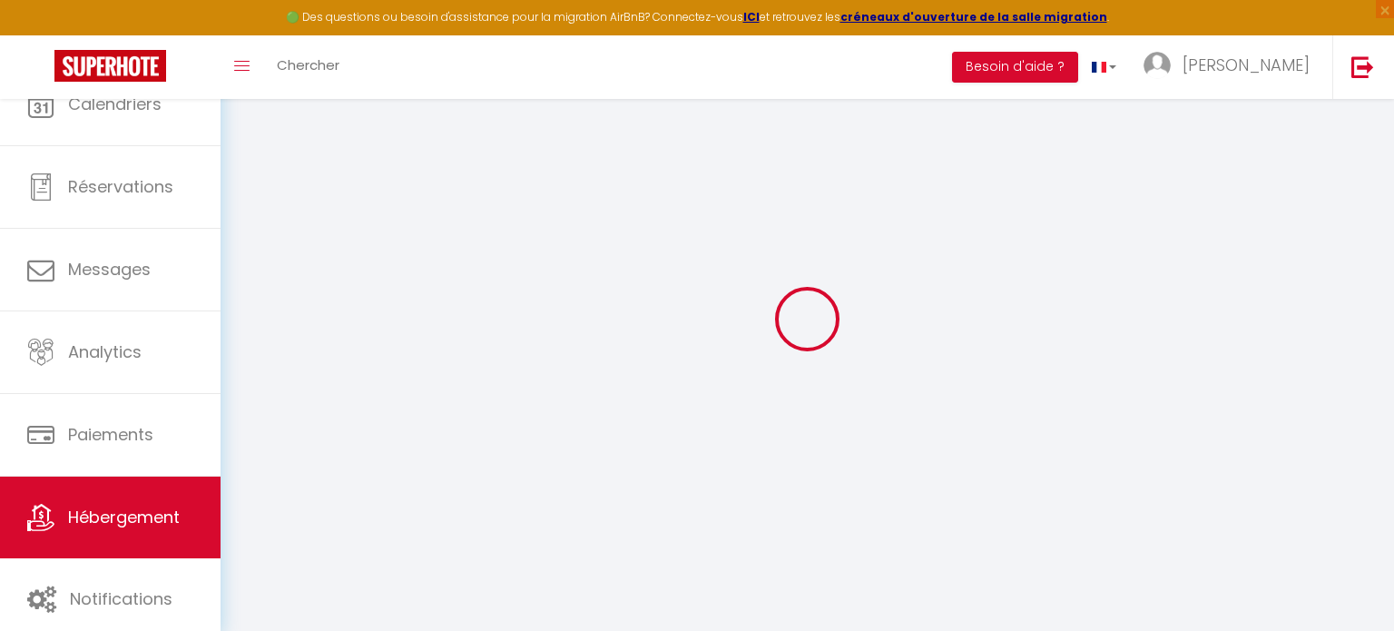
select select
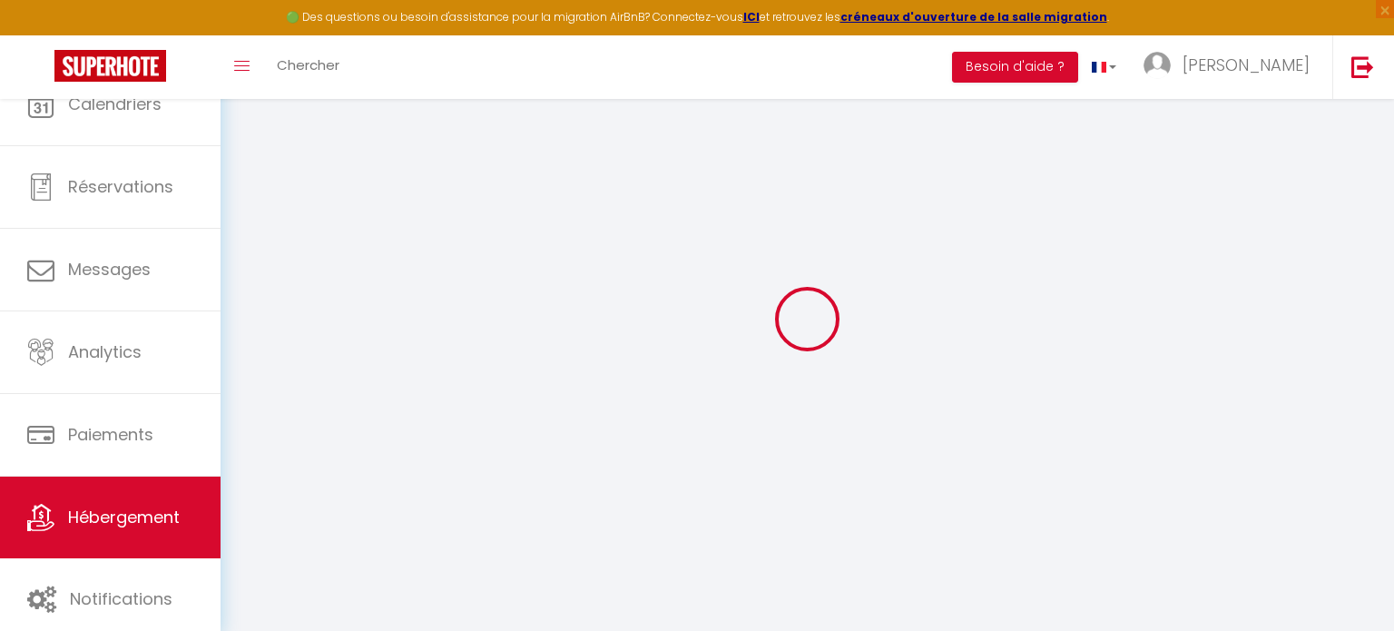
select select
checkbox input "false"
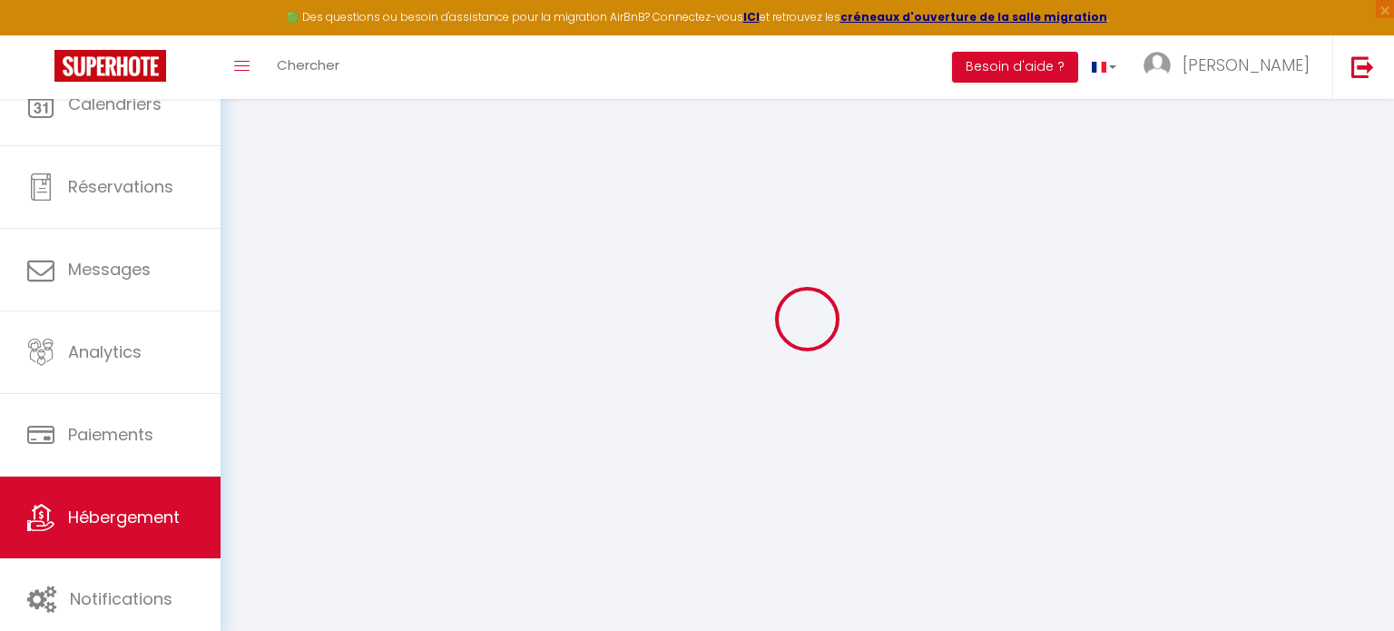
checkbox input "false"
select select
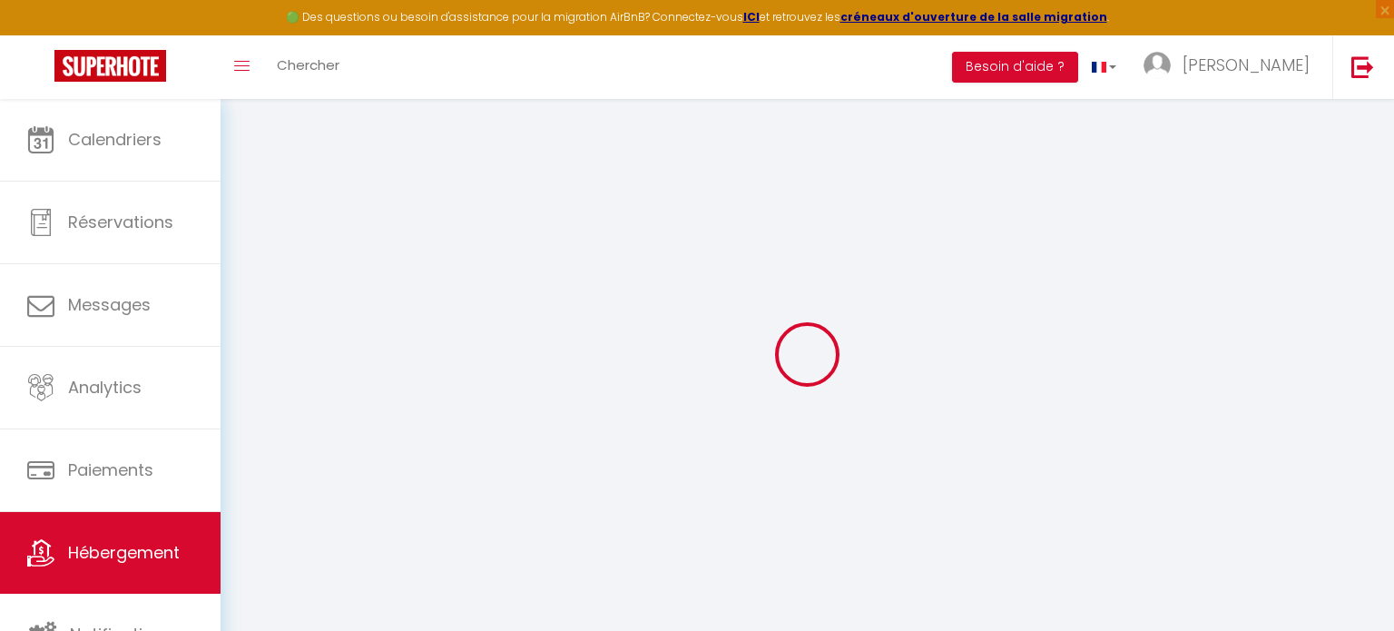
select select
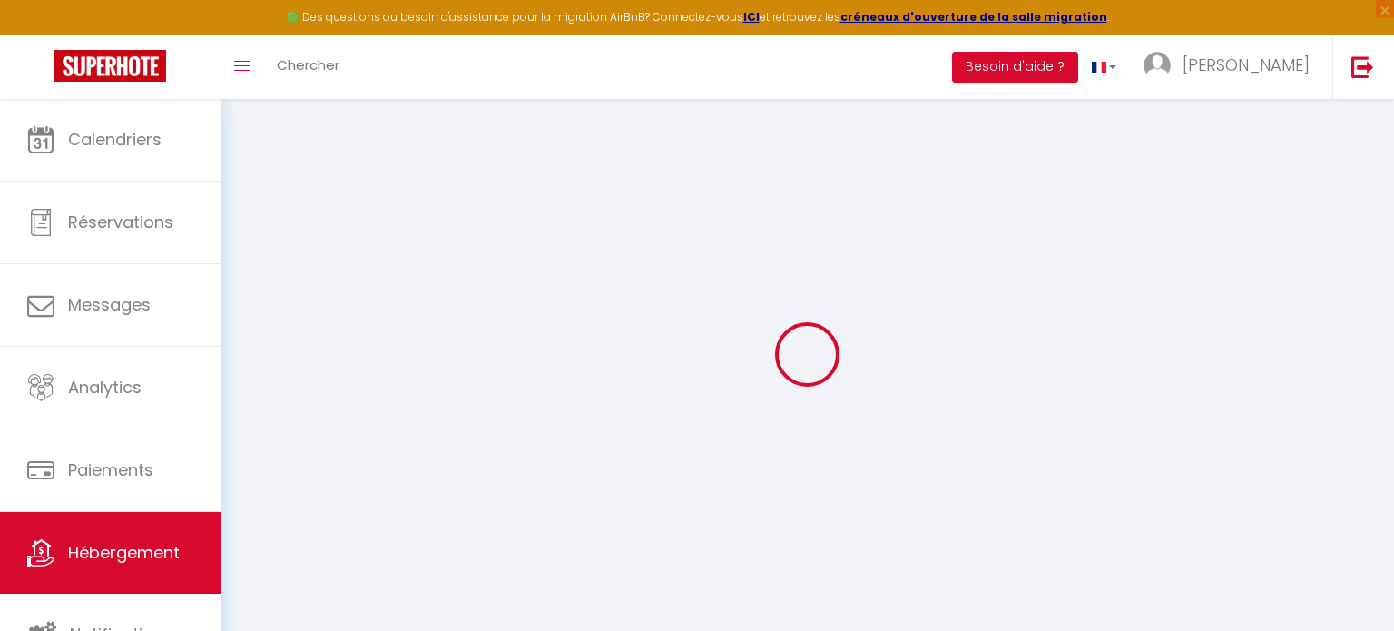
select select
checkbox input "false"
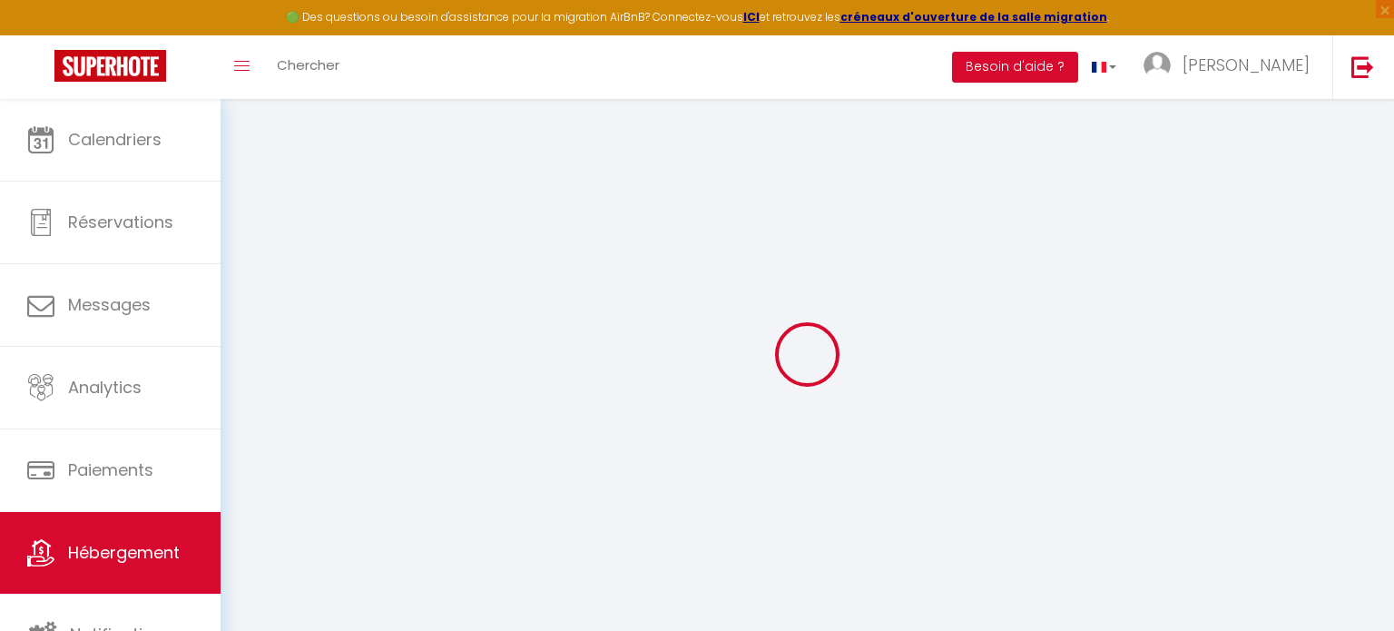
select select
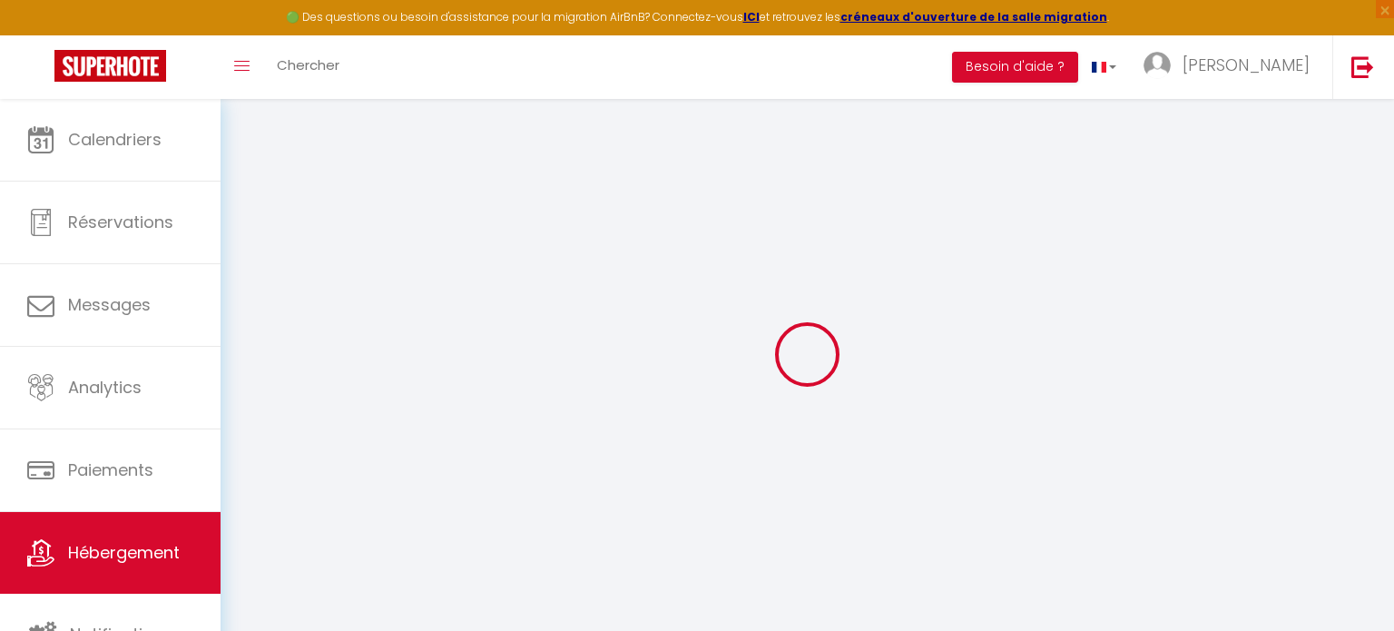
select select
checkbox input "false"
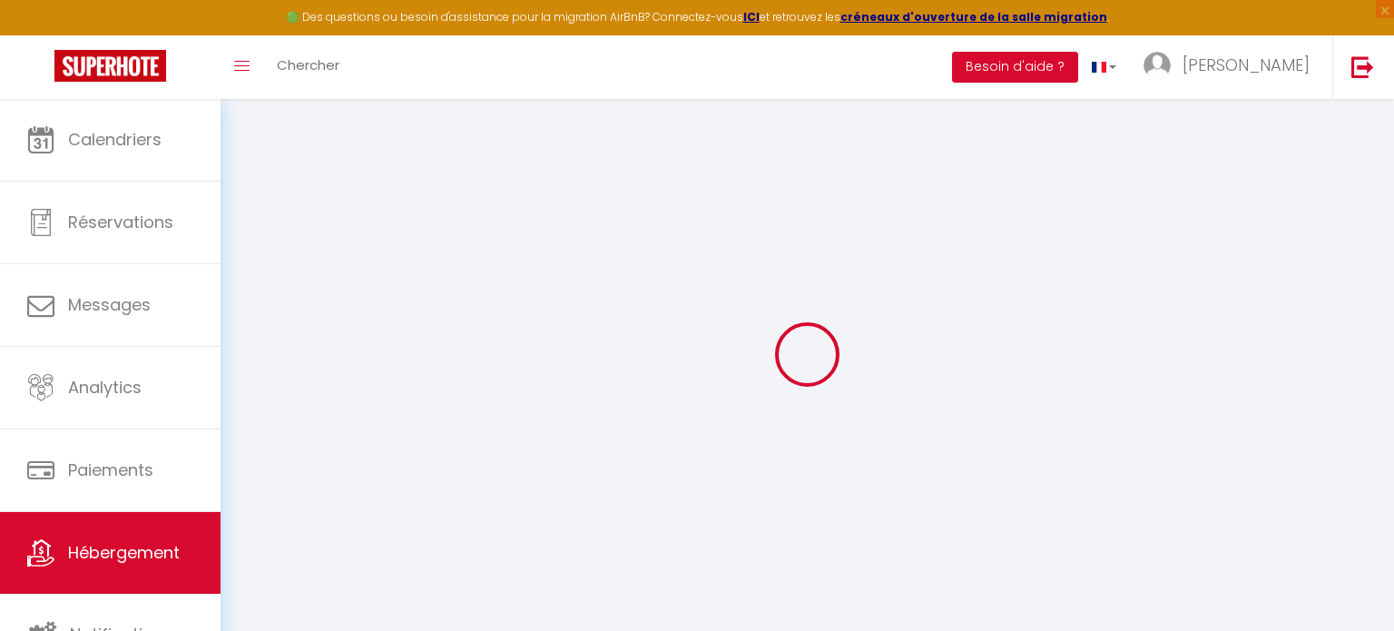
checkbox input "false"
select select
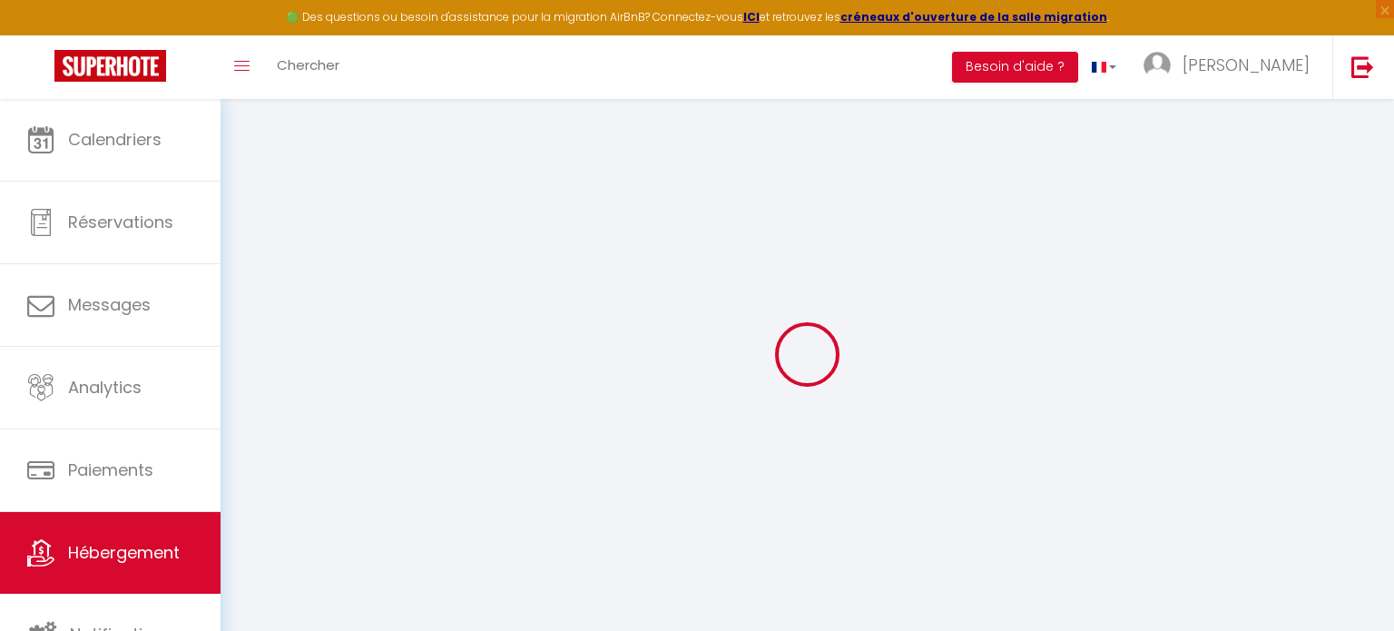
select select
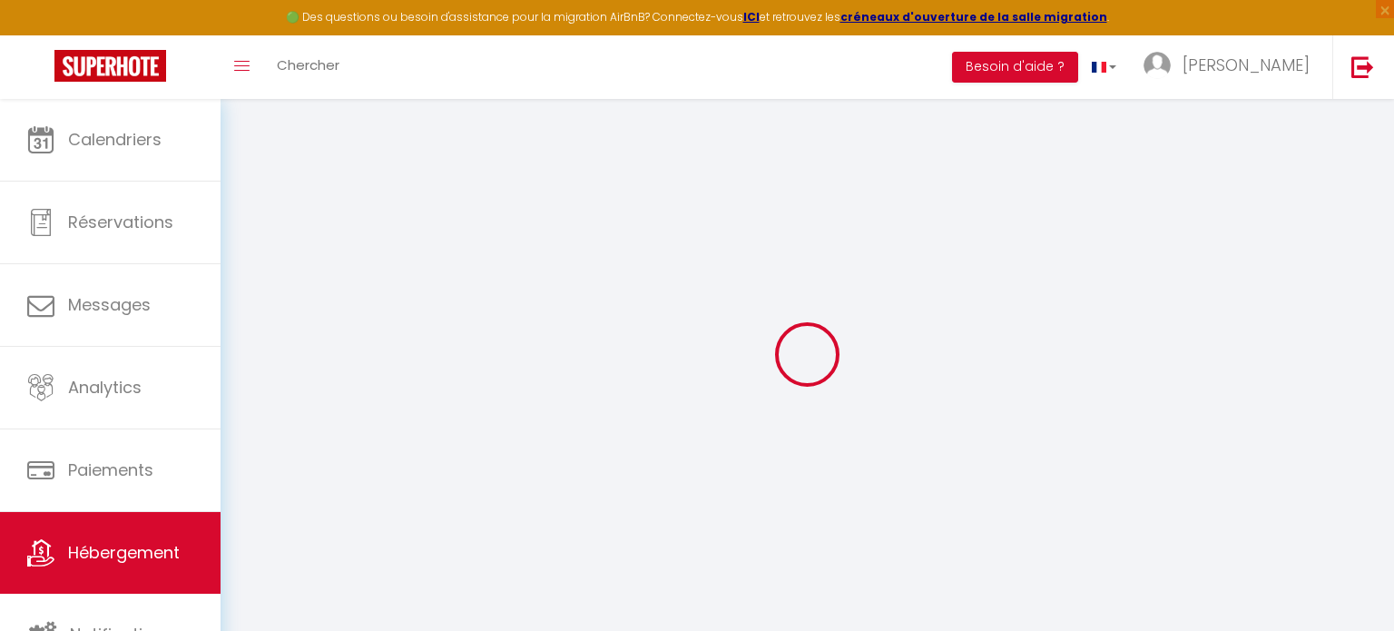
checkbox input "false"
select select
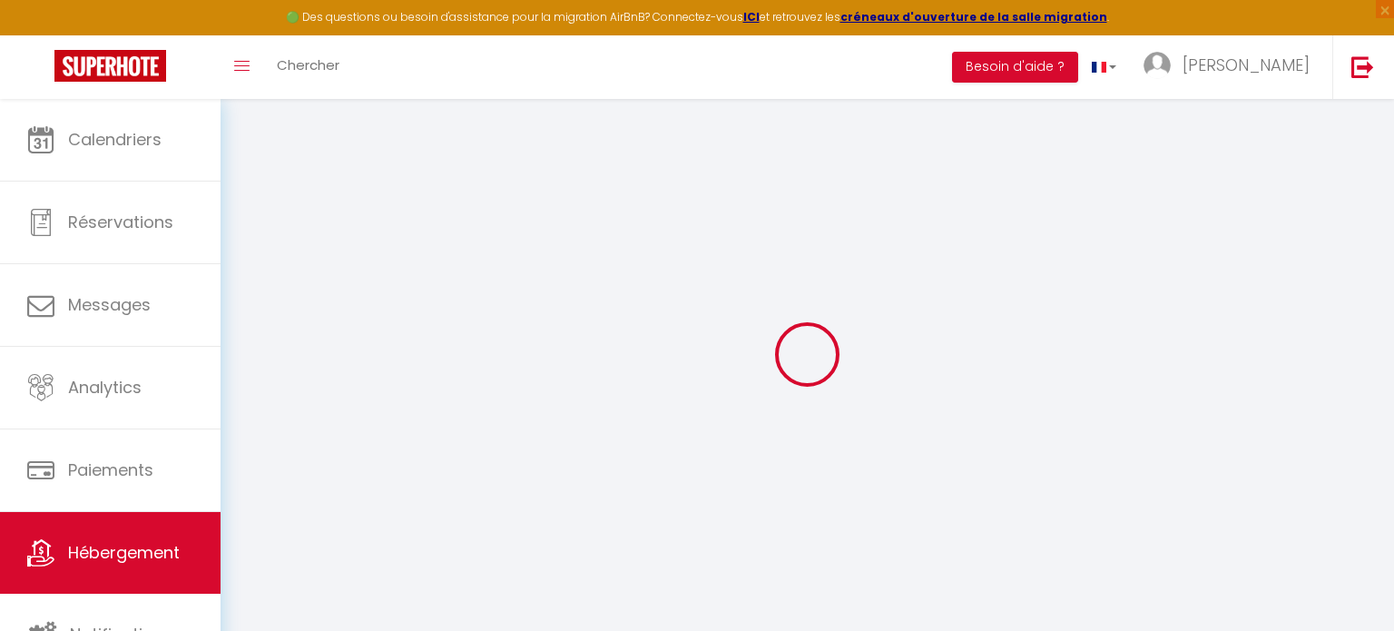
select select
type input "Le Chaleureux 4 pers - Un bijou de Toulouse - So Cozy"
type input "[PERSON_NAME]"
type input "6A Impasse des Buis"
type input "31830"
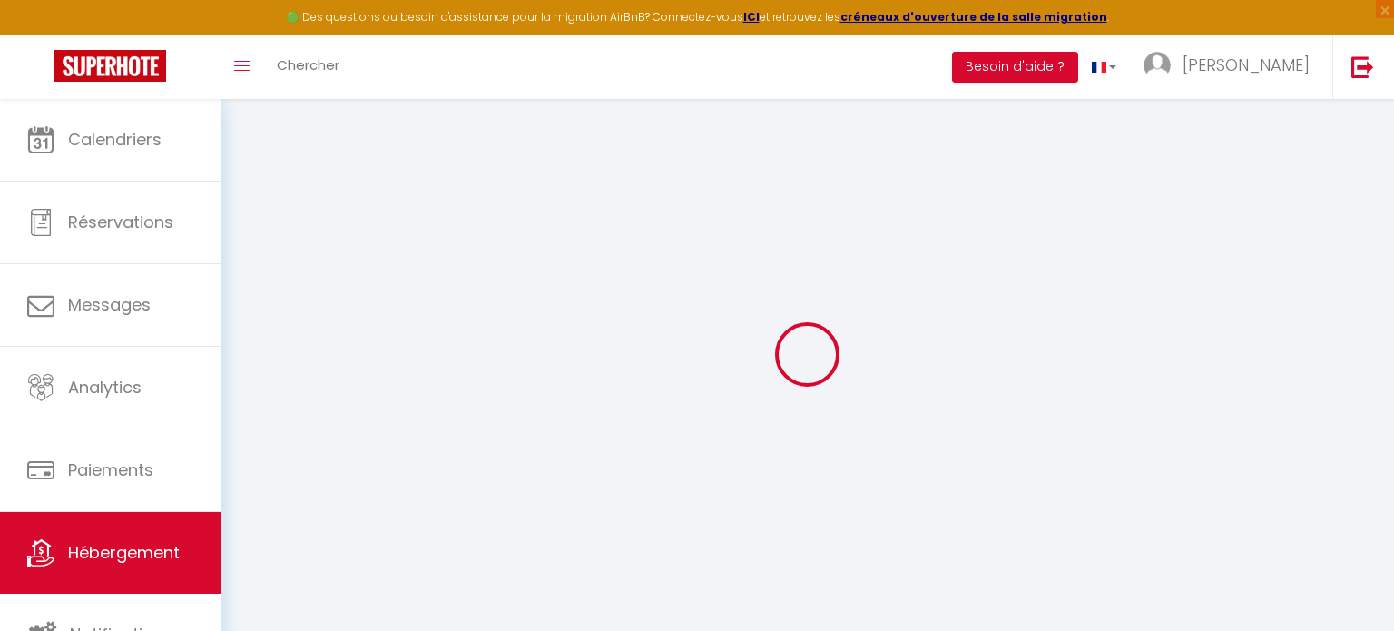
type input "Plaisance du Touch"
type input "6"
type input "59"
type input "600"
select select
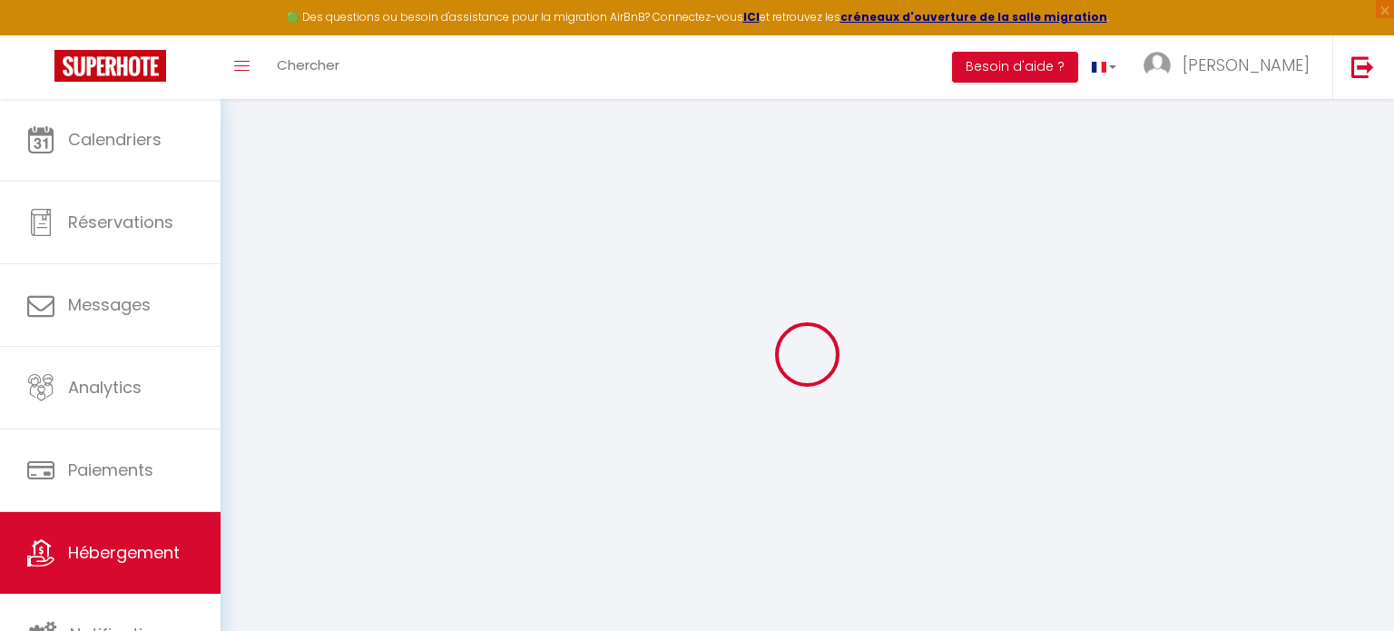
select select
type input "[STREET_ADDRESS]"
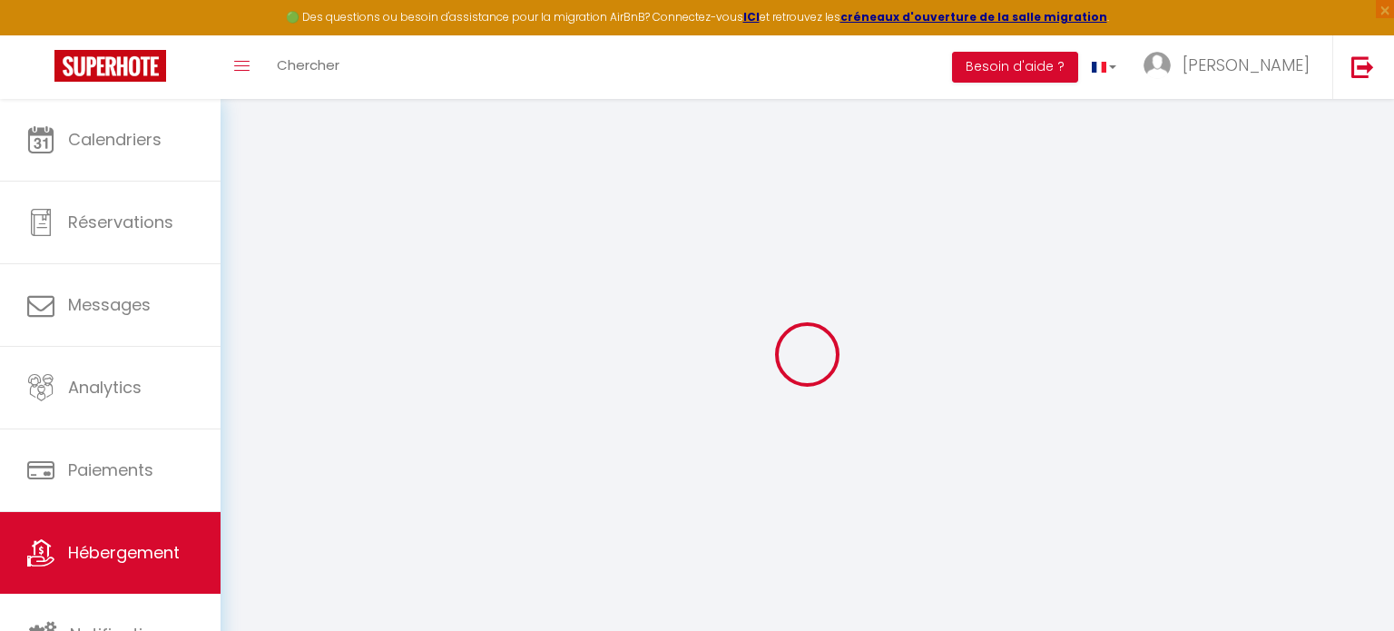
type input "31500"
type input "[GEOGRAPHIC_DATA]"
type input "[EMAIL_ADDRESS][DOMAIN_NAME]"
select select "5132"
checkbox input "false"
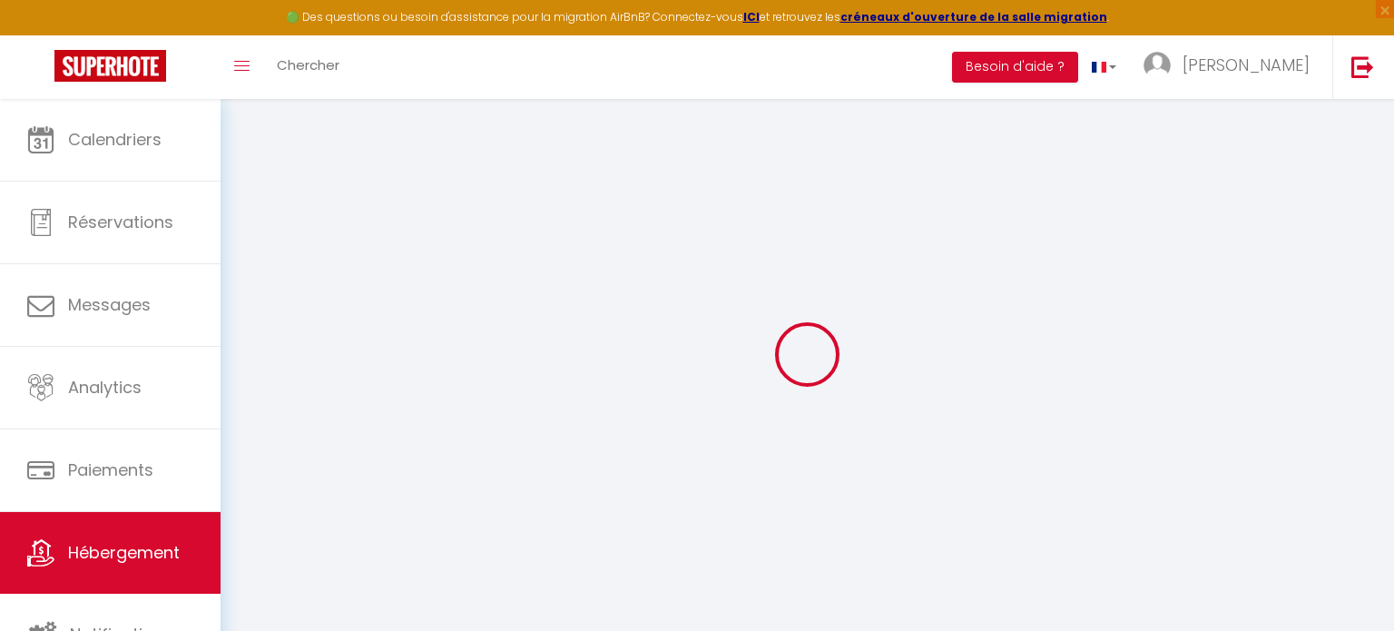
checkbox input "false"
type input "0"
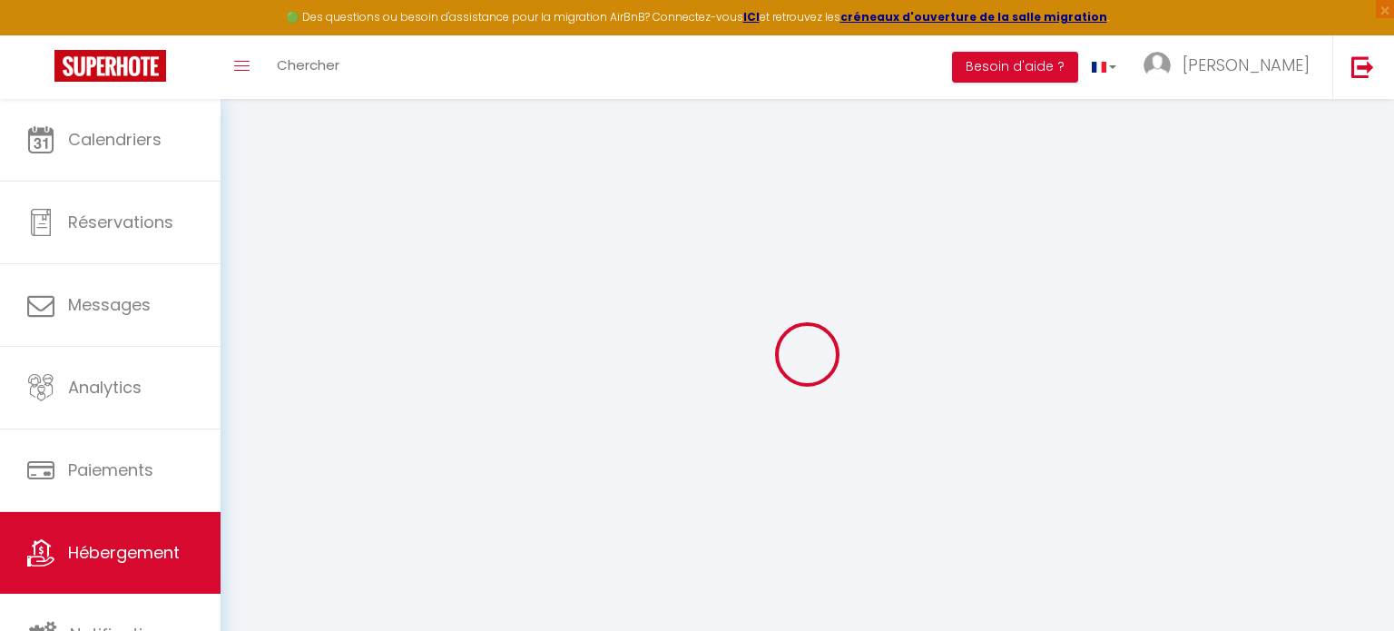
type input "0"
select select
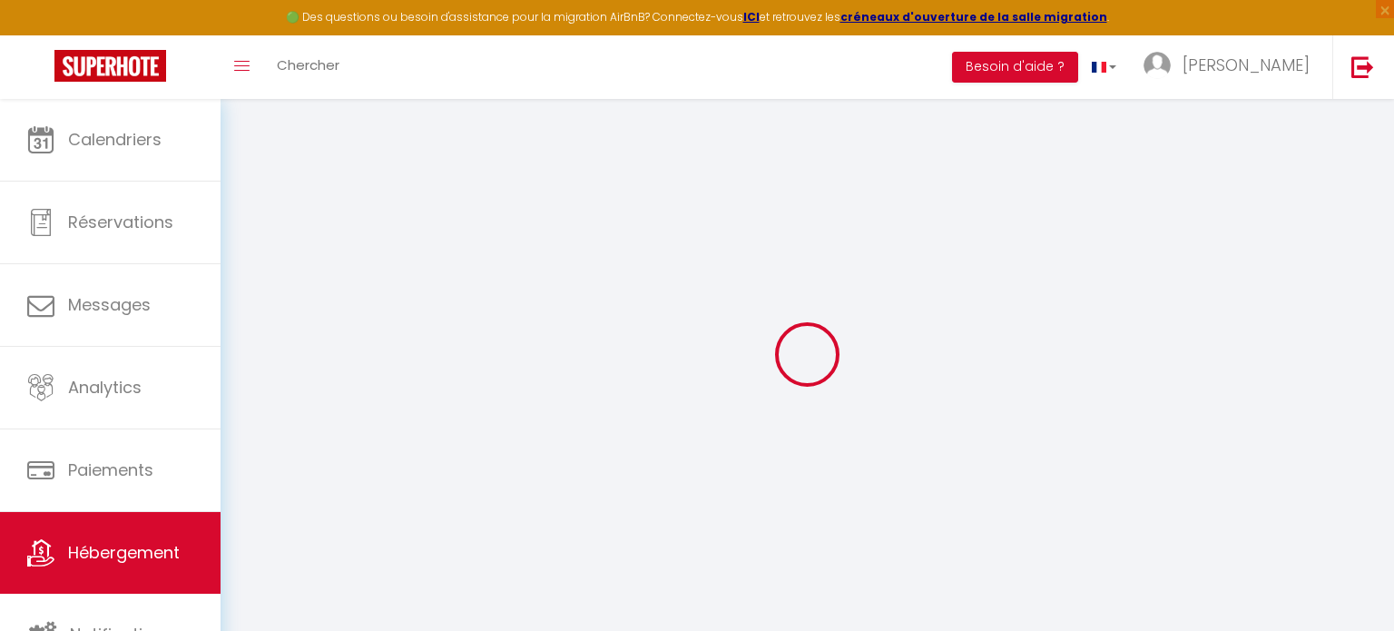
select select
checkbox input "false"
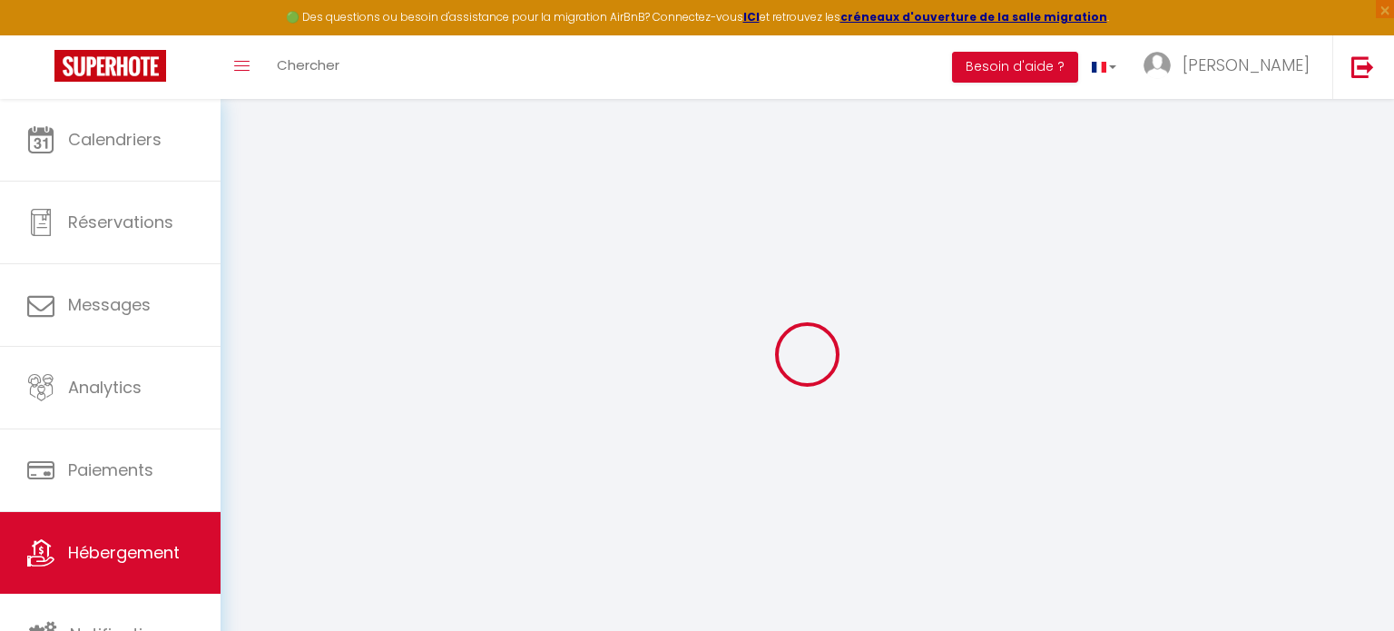
checkbox input "false"
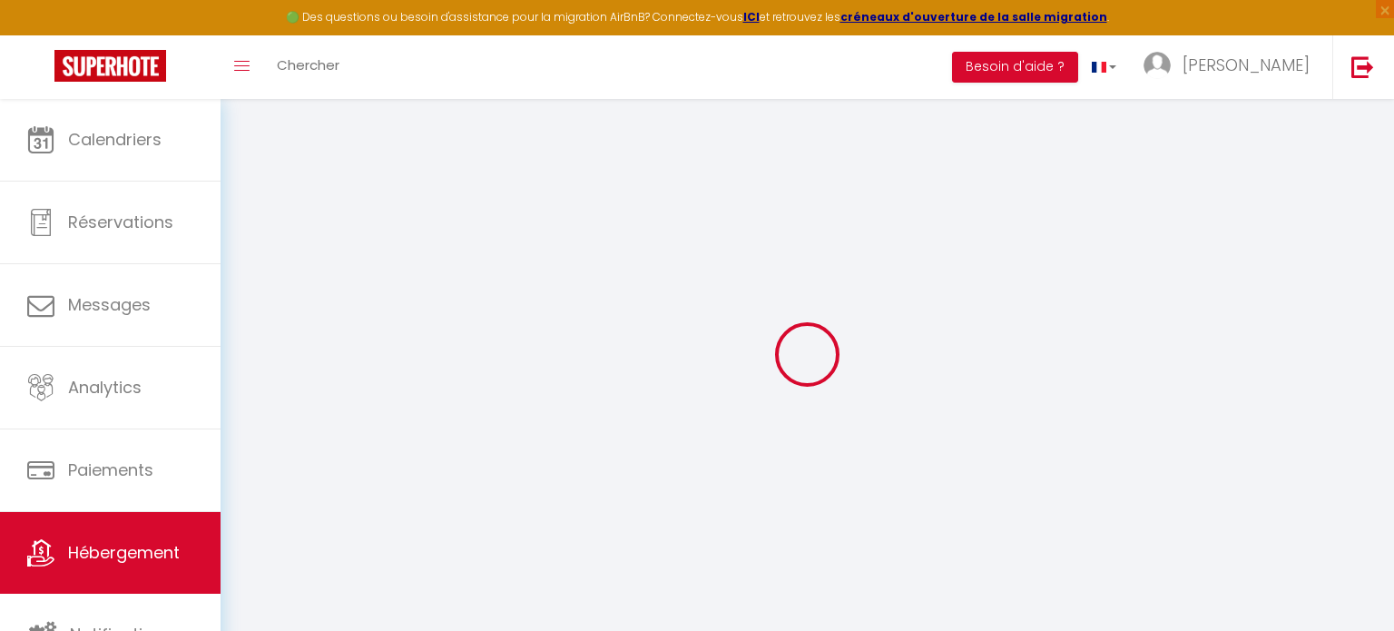
select select "16:00"
select select "21:00"
select select "11:00"
select select "30"
select select "120"
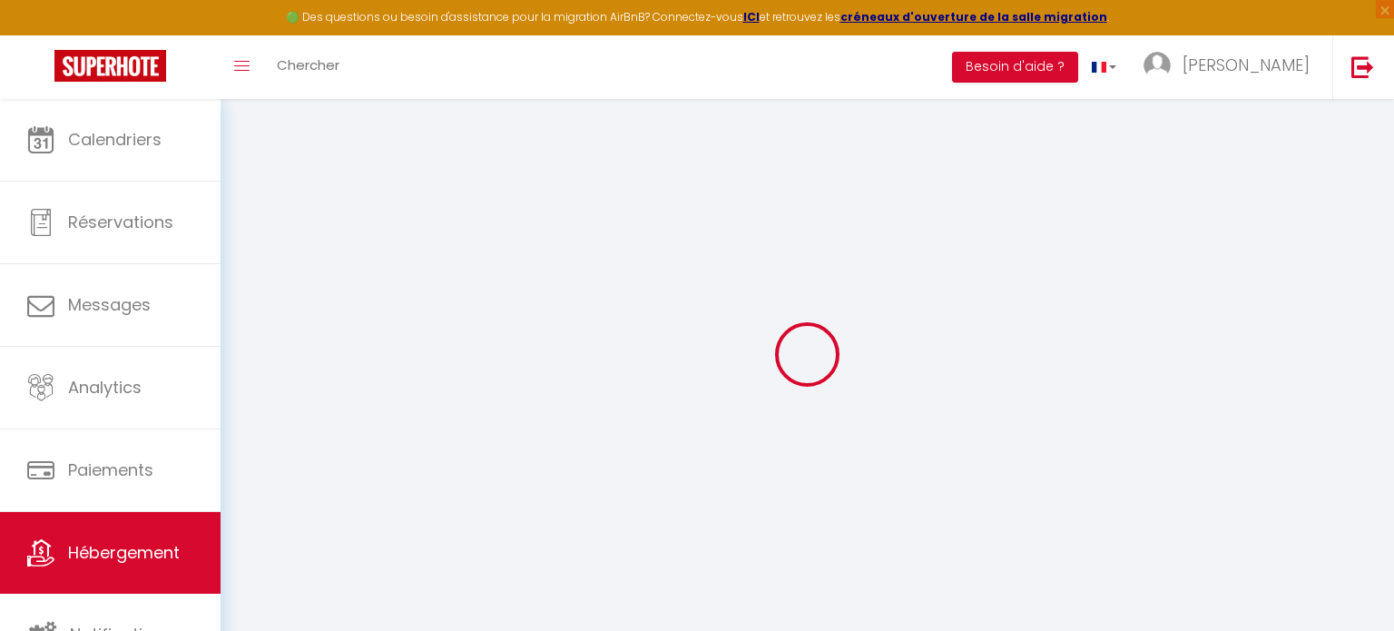
checkbox input "false"
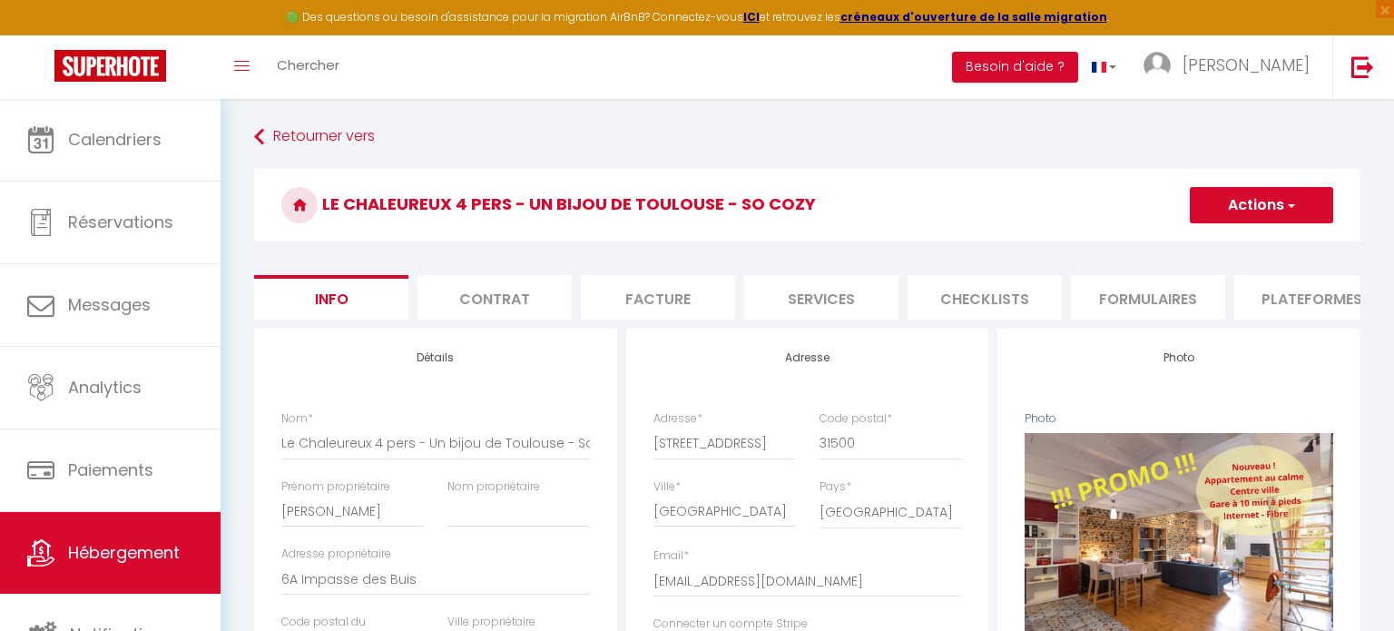
click at [1250, 204] on button "Actions" at bounding box center [1260, 205] width 143 height 36
click at [1051, 213] on h3 "Le Chaleureux 4 pers - Un bijou de Toulouse - So Cozy" at bounding box center [807, 205] width 1106 height 73
checkbox input "false"
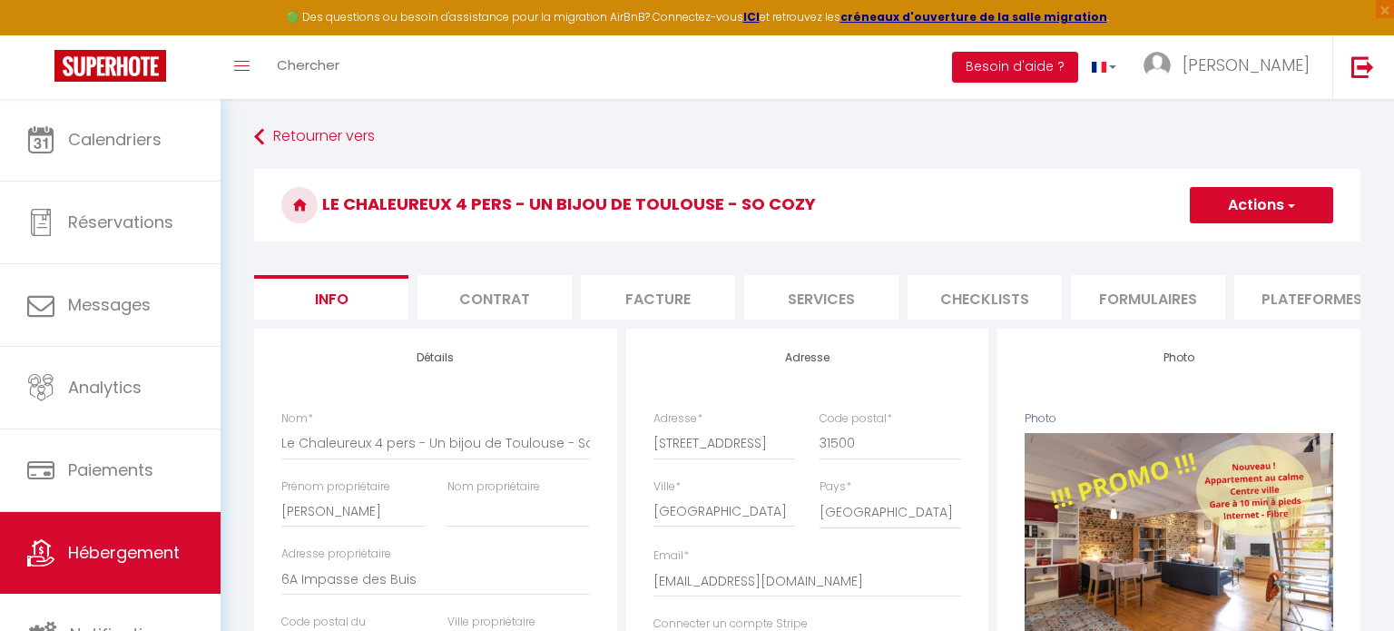
checkbox input "false"
click at [1310, 206] on button "Actions" at bounding box center [1260, 205] width 143 height 36
click at [908, 216] on h3 "Le Chaleureux 4 pers - Un bijou de Toulouse - So Cozy" at bounding box center [807, 205] width 1106 height 73
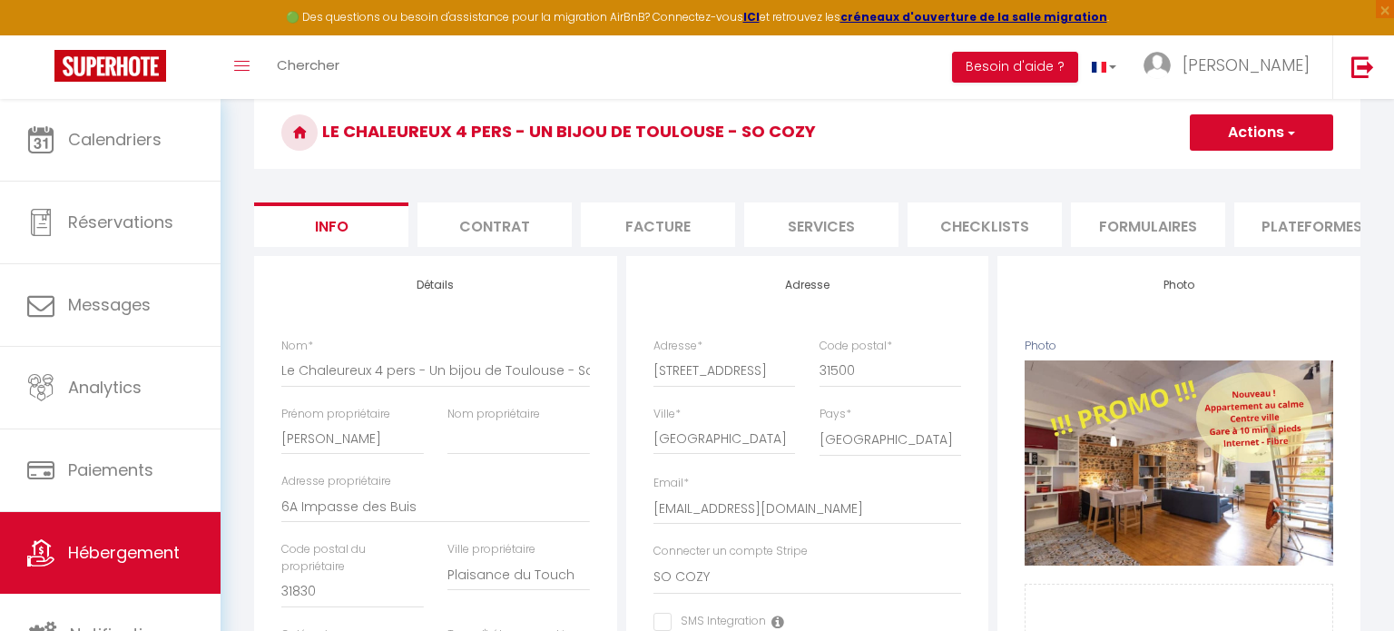
scroll to position [243, 0]
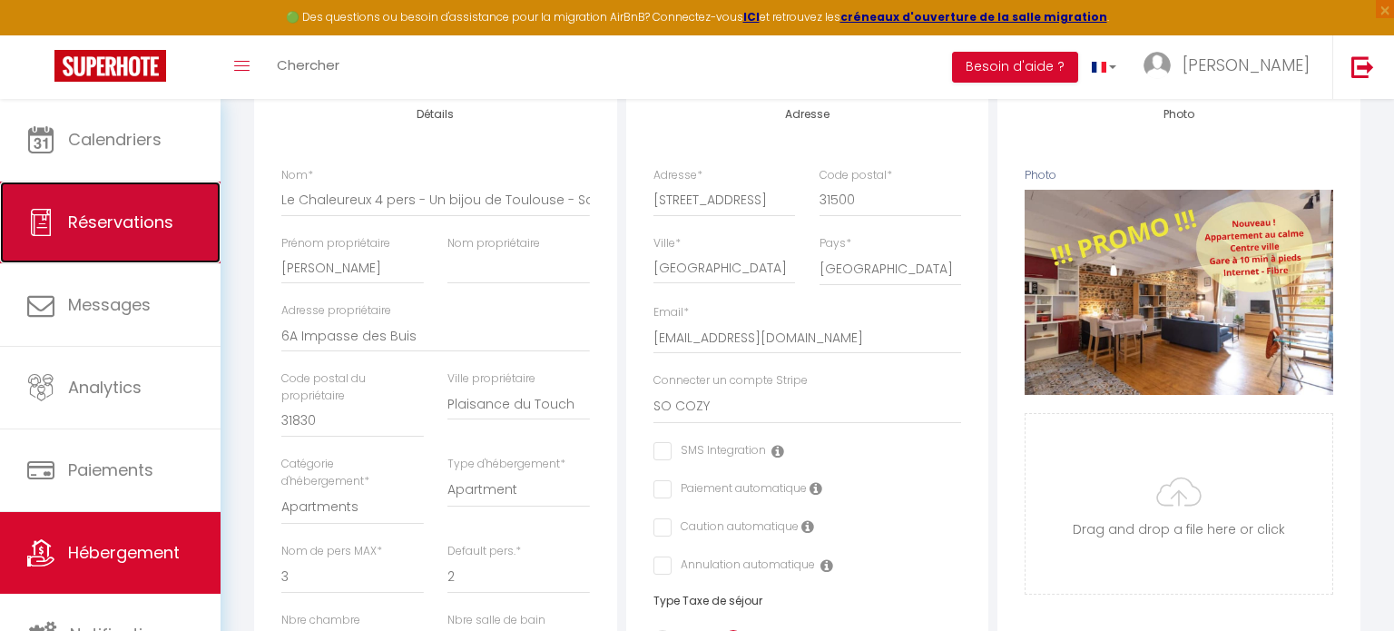
click at [184, 237] on link "Réservations" at bounding box center [110, 222] width 220 height 82
select select "not_cancelled"
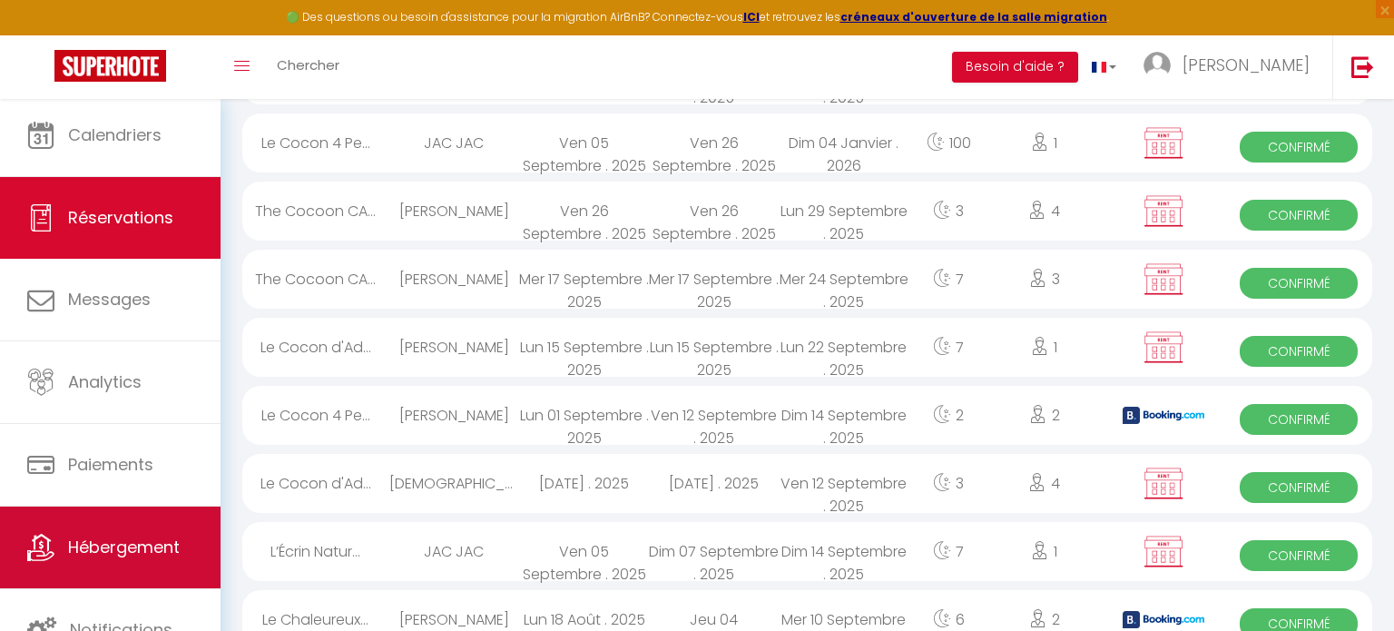
scroll to position [1012, 0]
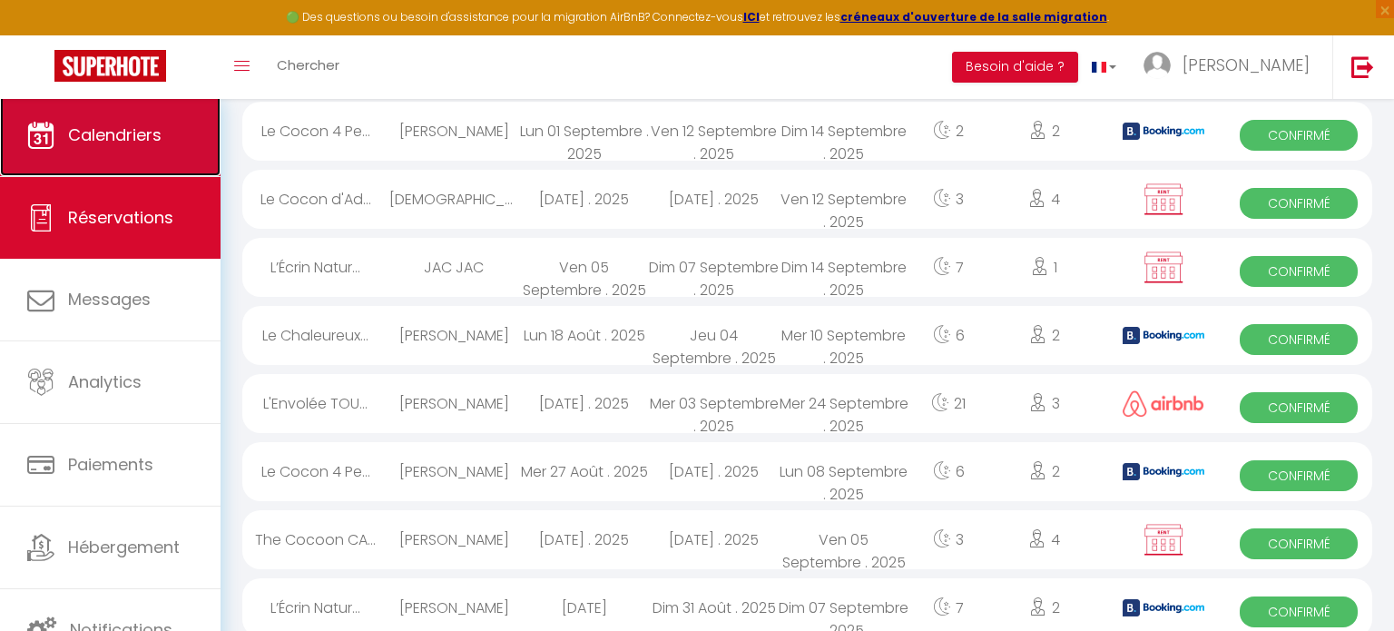
click at [142, 150] on link "Calendriers" at bounding box center [110, 135] width 220 height 82
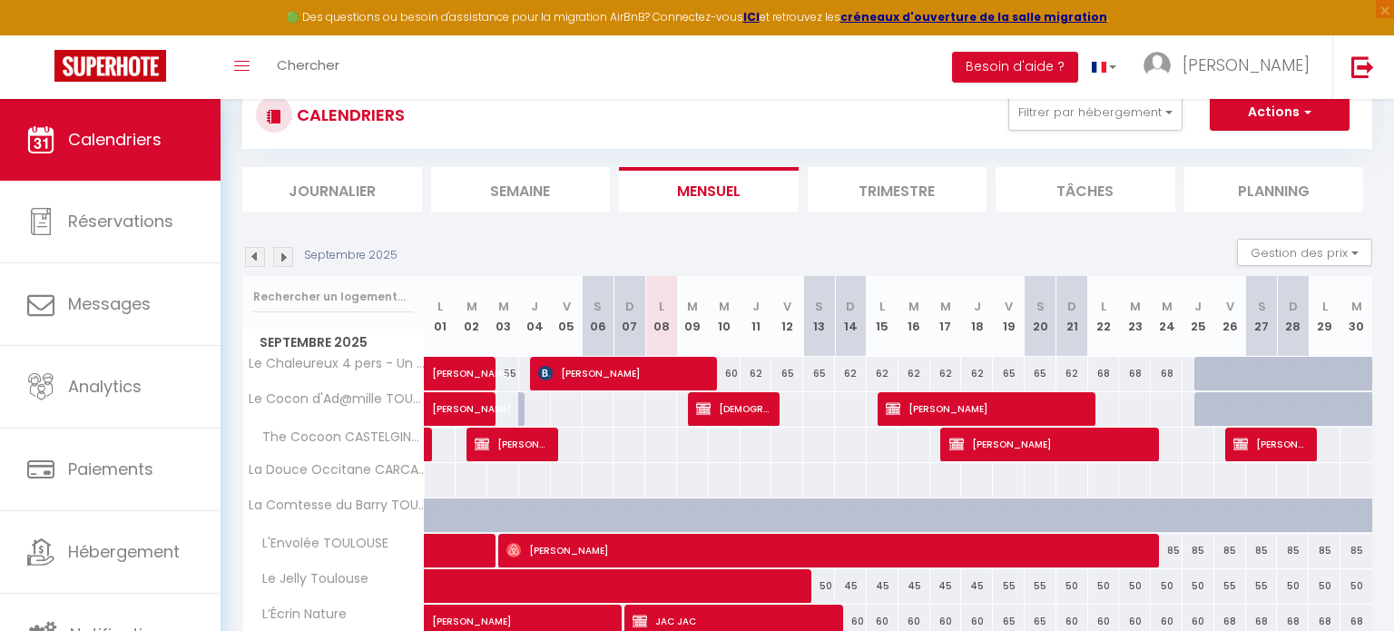
scroll to position [174, 0]
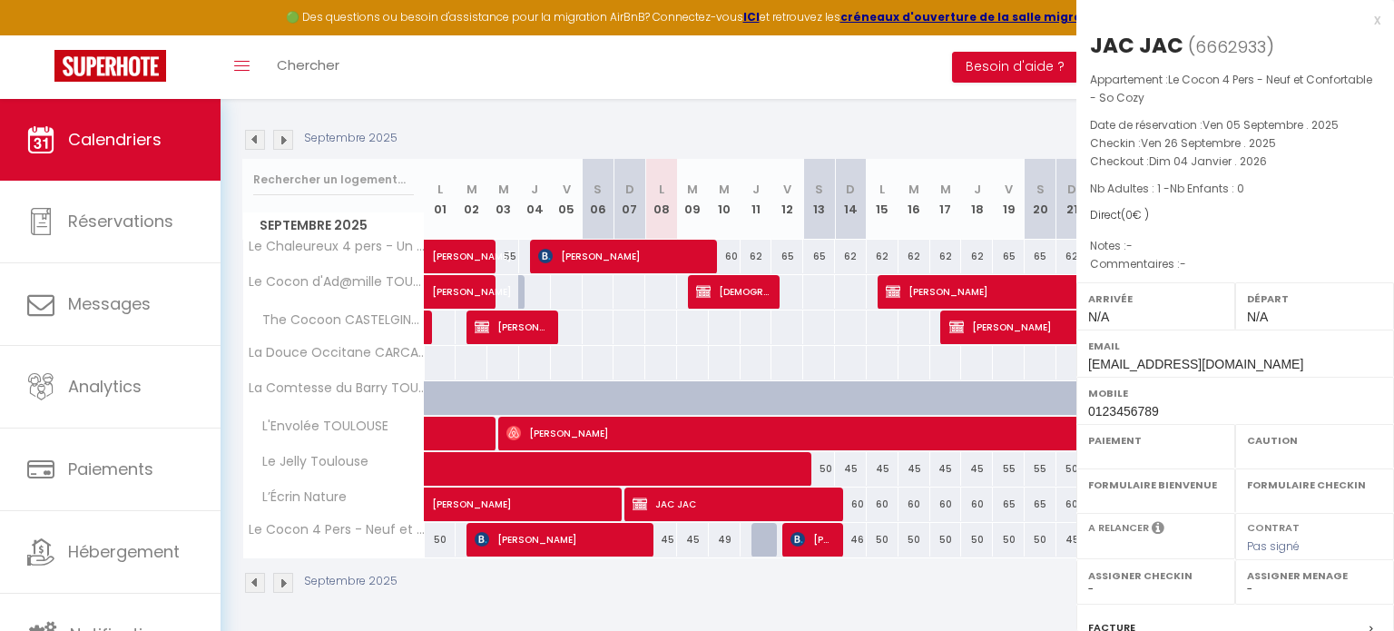
select select "OK"
select select "KO"
select select "0"
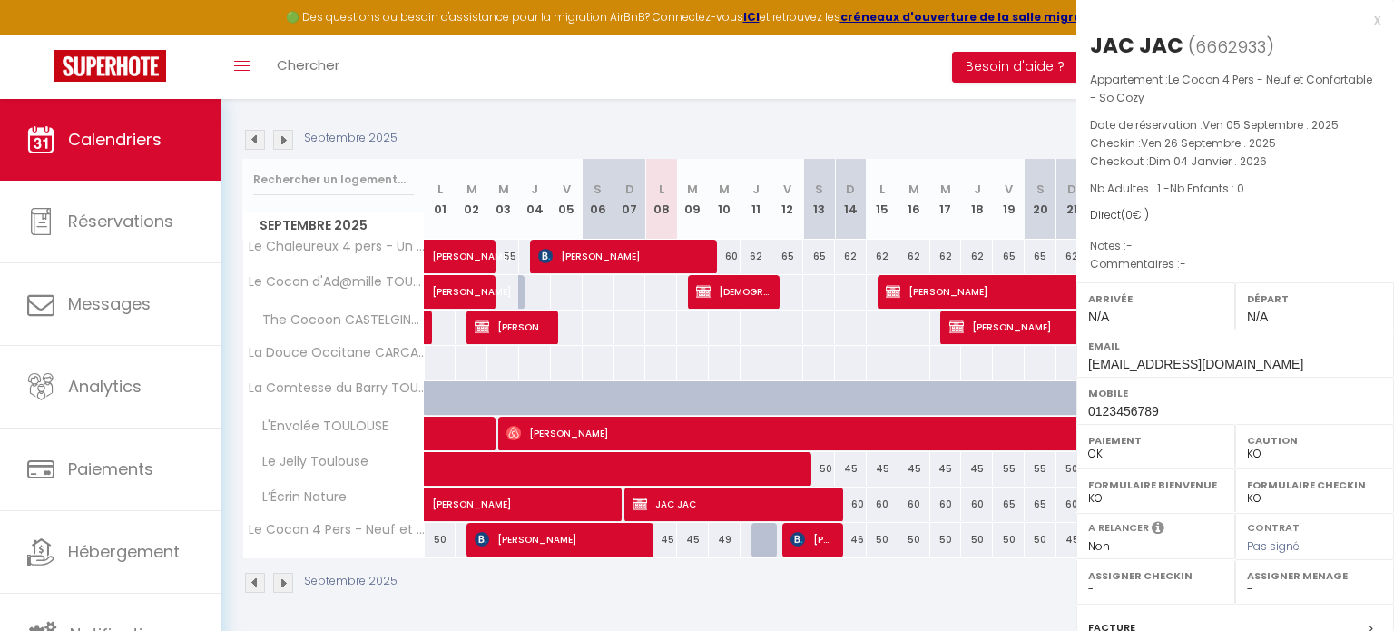
select select
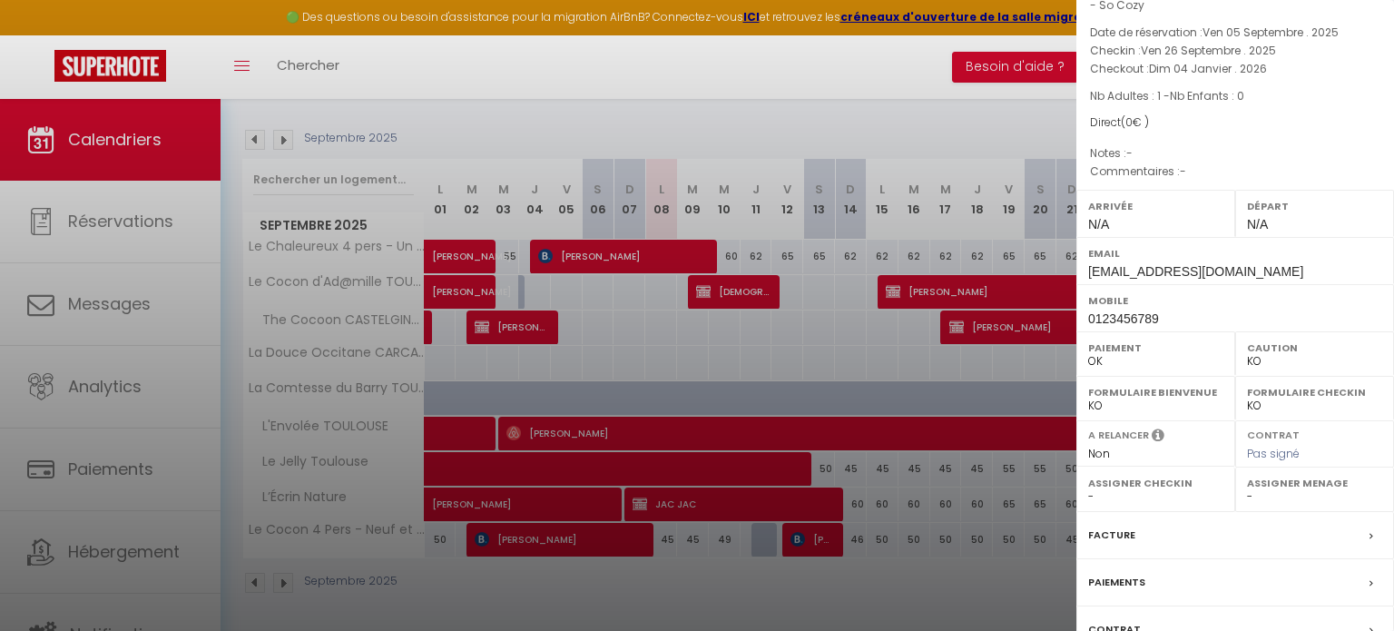
scroll to position [0, 0]
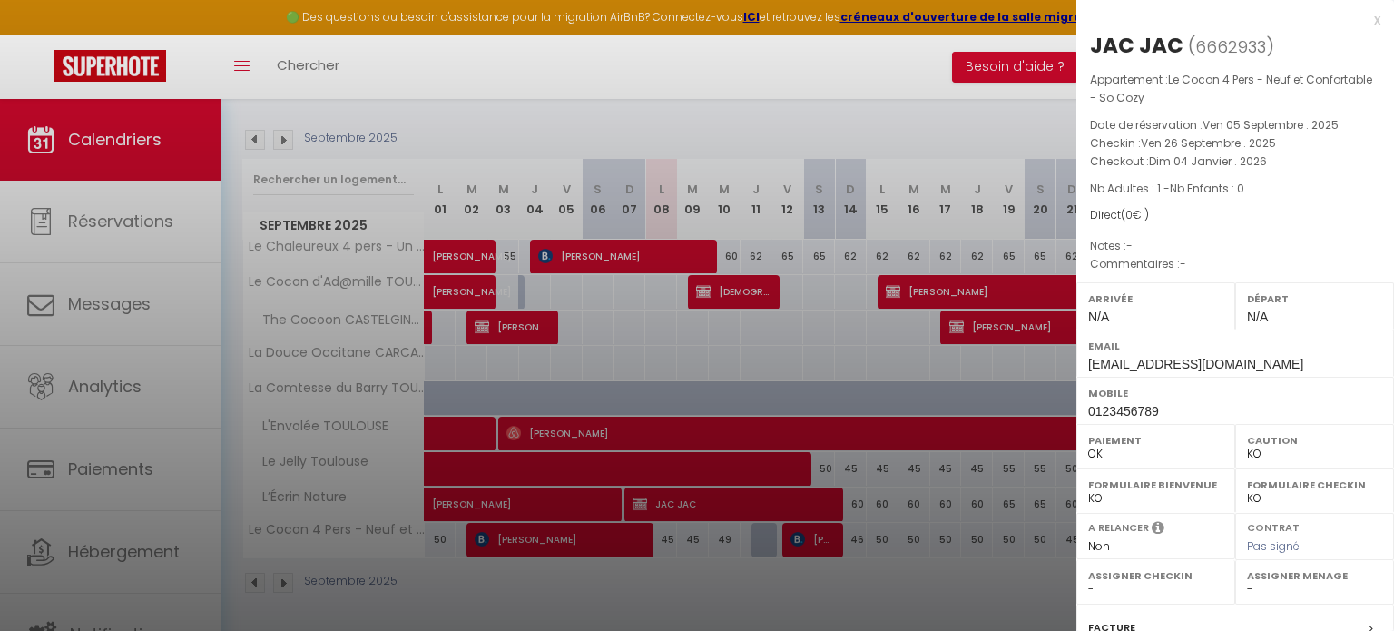
click at [923, 101] on div at bounding box center [697, 315] width 1394 height 631
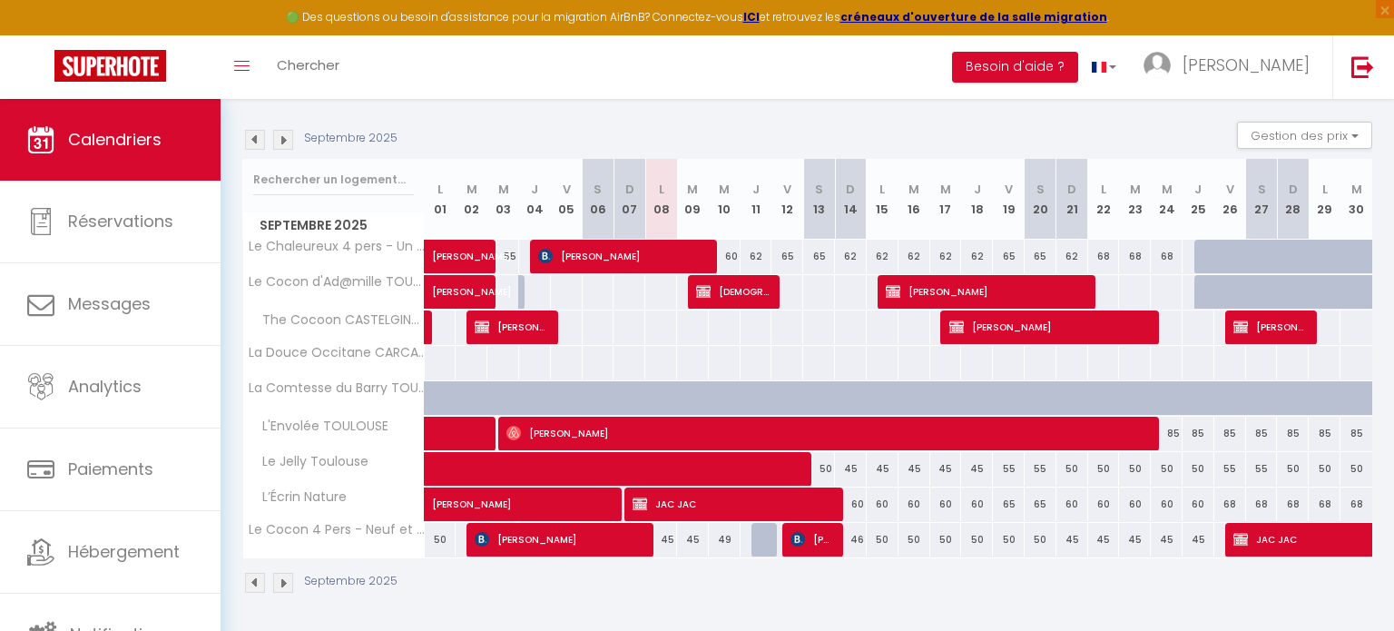
click at [1204, 252] on div at bounding box center [1210, 257] width 32 height 34
type input "75"
type input "Jeu 25 Septembre 2025"
type input "Ven 26 Septembre 2025"
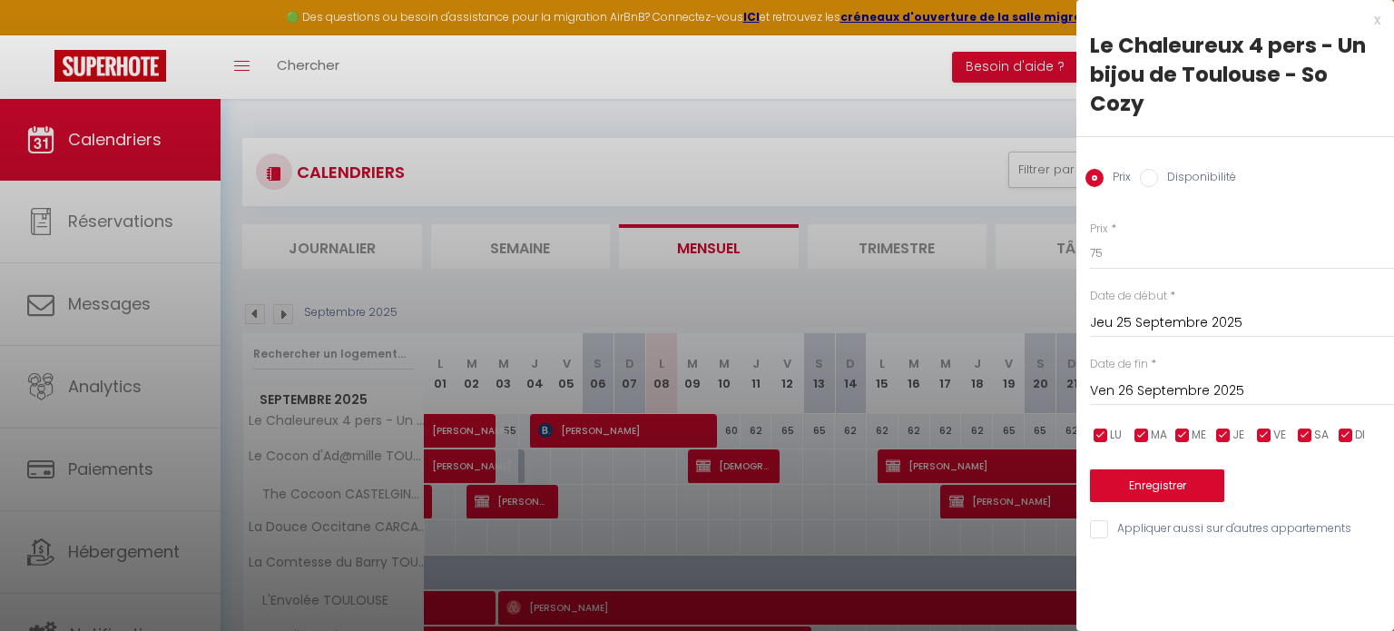
click at [1377, 16] on div "x" at bounding box center [1228, 20] width 304 height 22
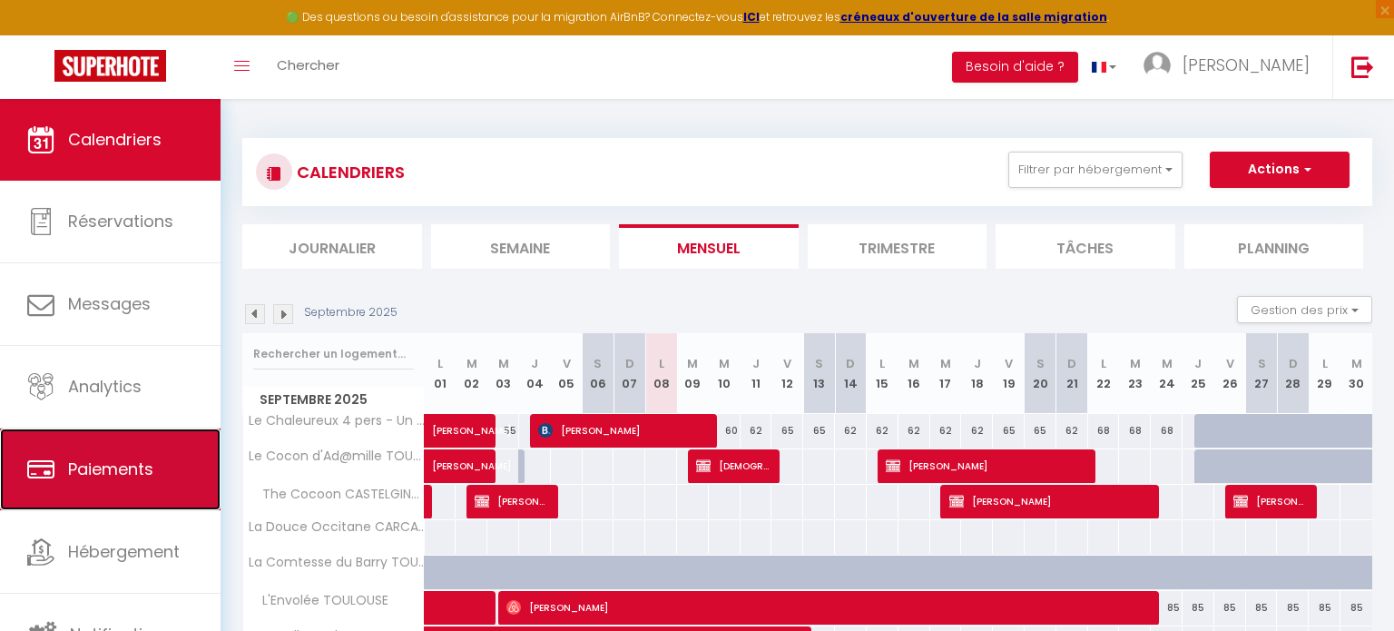
click at [107, 484] on link "Paiements" at bounding box center [110, 469] width 220 height 82
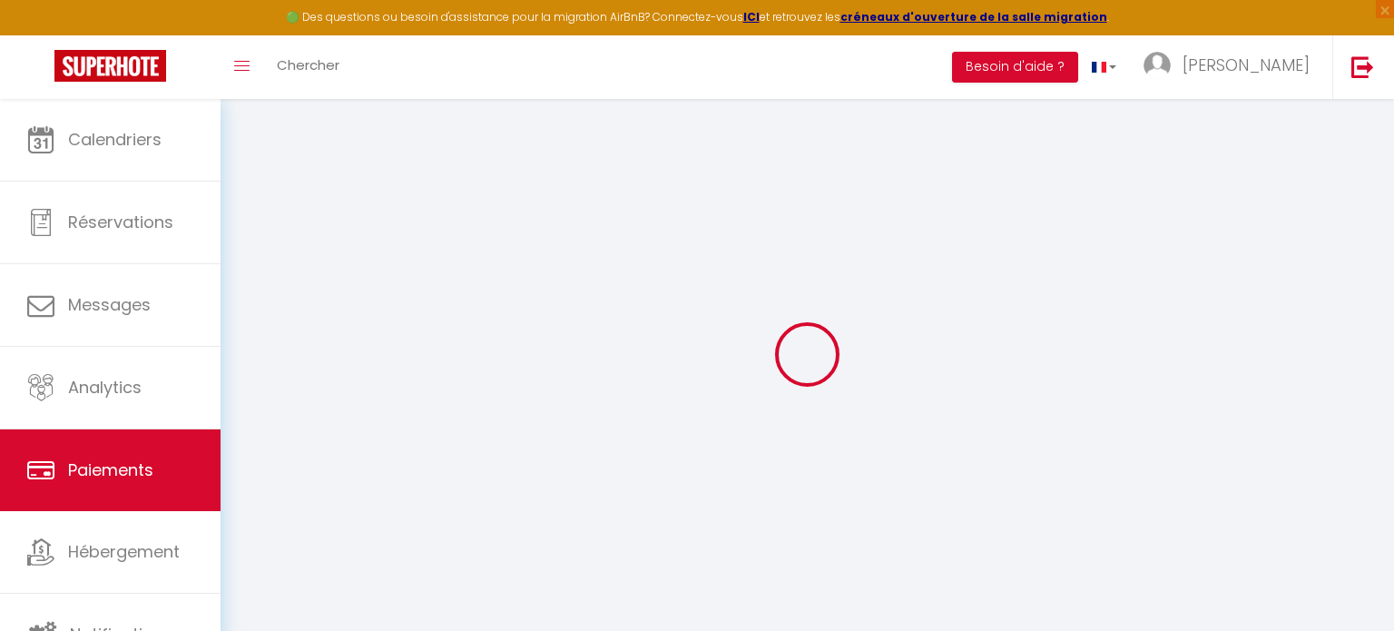
select select "2"
select select "0"
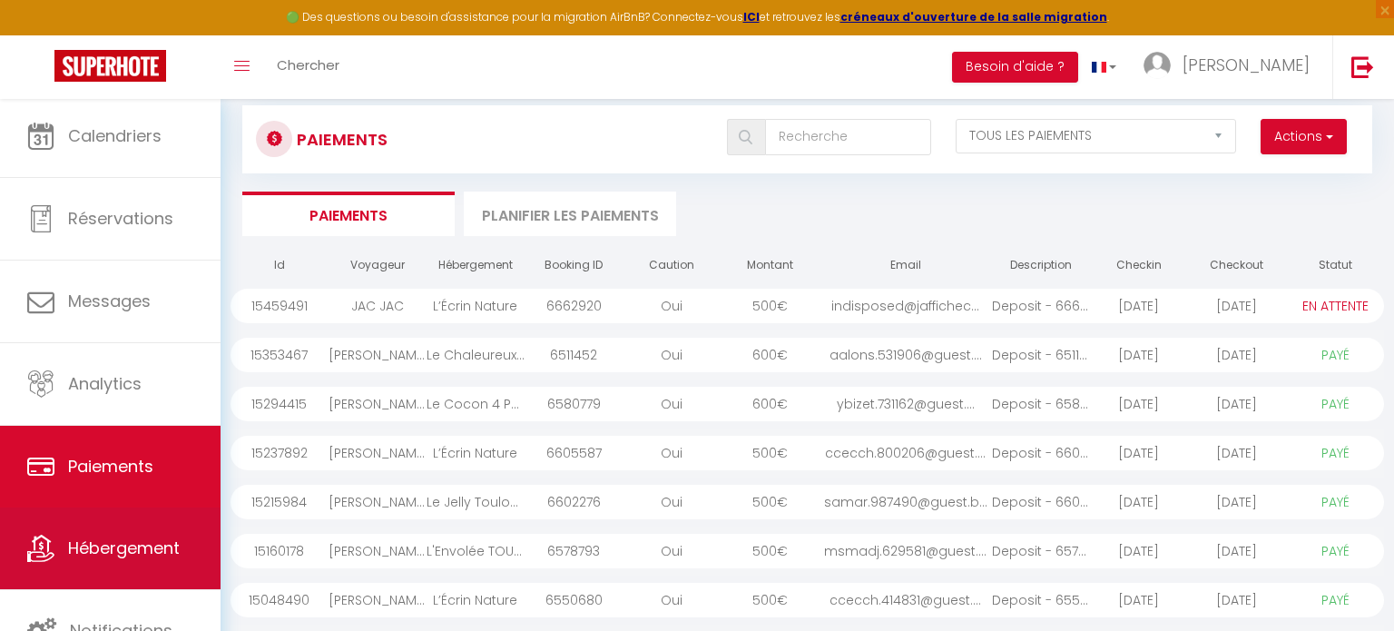
scroll to position [5, 0]
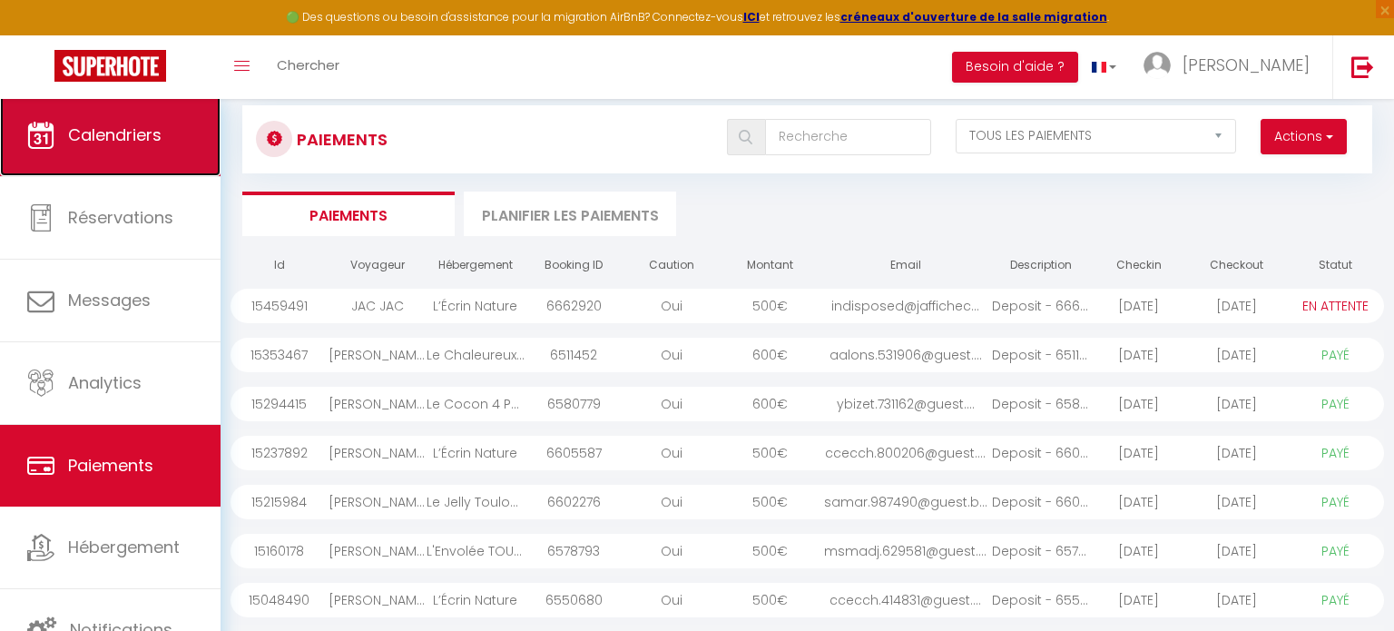
click at [152, 130] on span "Calendriers" at bounding box center [114, 134] width 93 height 23
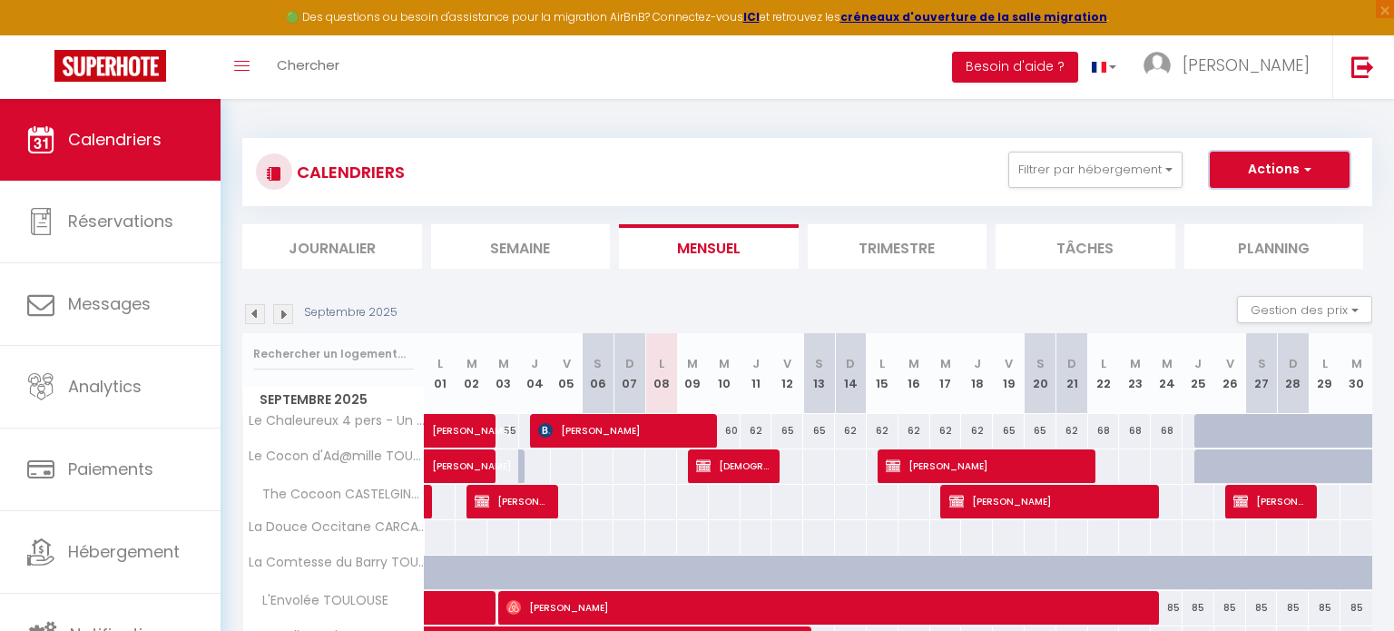
click at [1252, 169] on button "Actions" at bounding box center [1279, 170] width 140 height 36
click at [1249, 207] on link "Nouvelle réservation" at bounding box center [1260, 211] width 158 height 27
select select
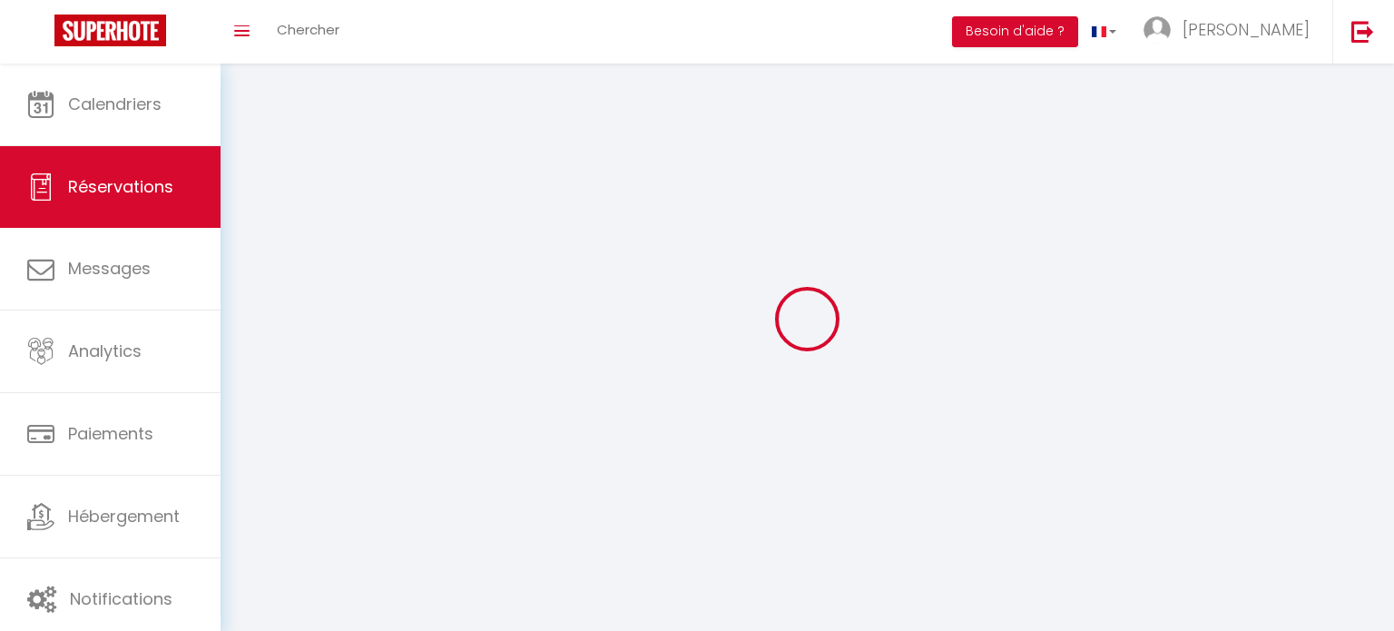
select select
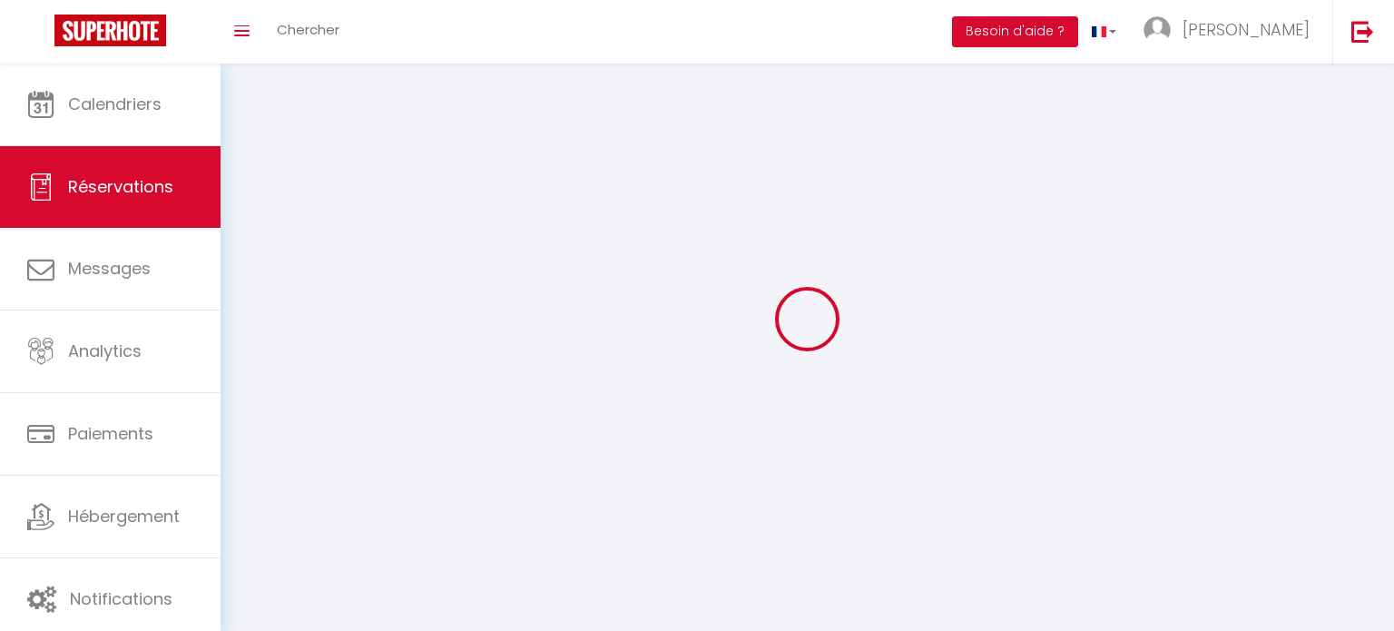
select select
checkbox input "false"
select select
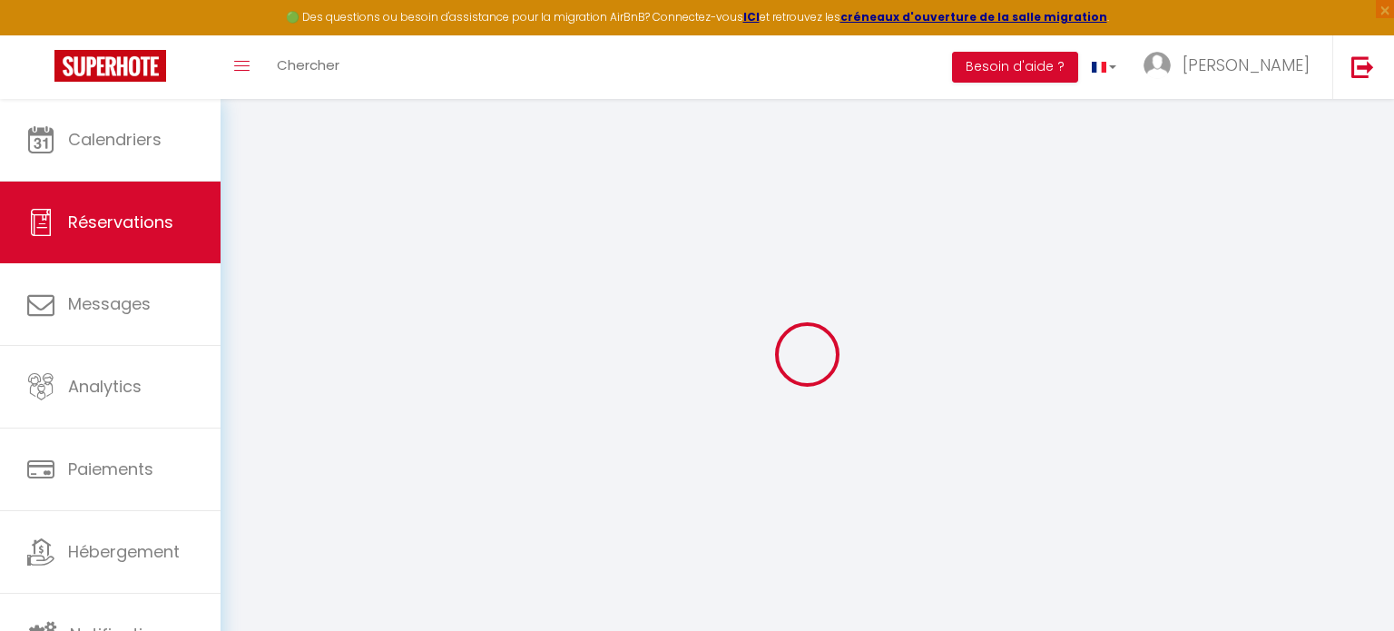
select select
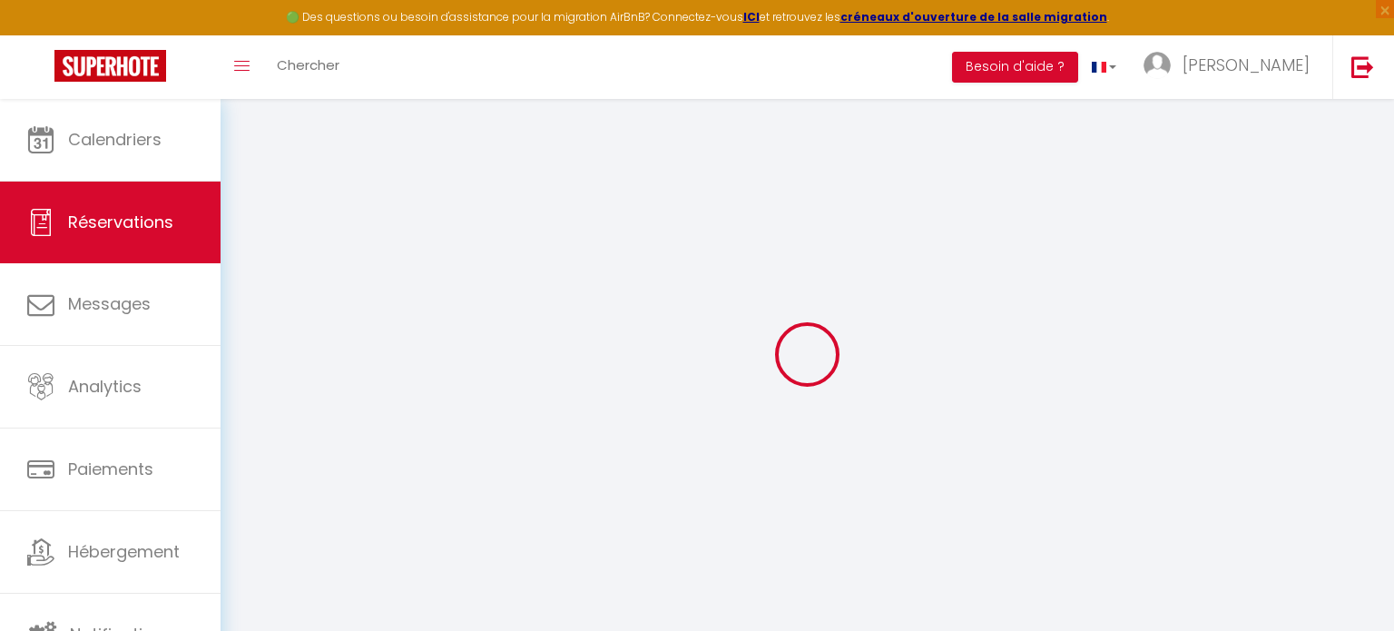
select select
checkbox input "false"
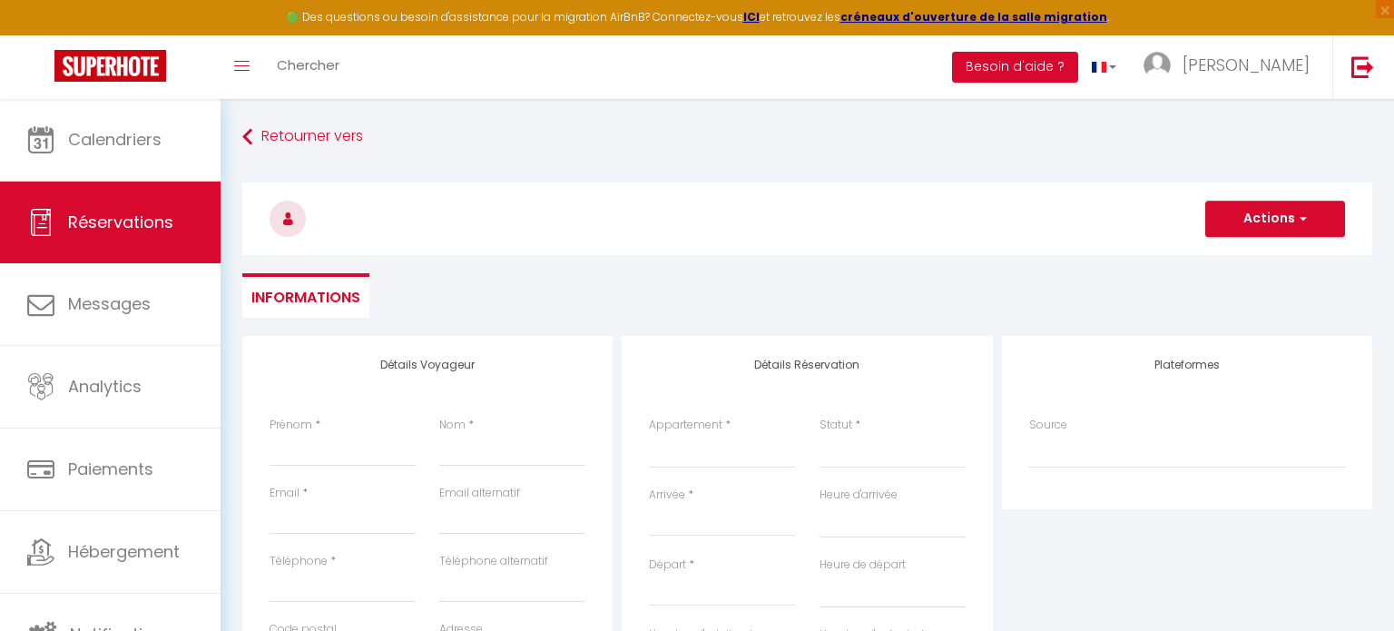
select select
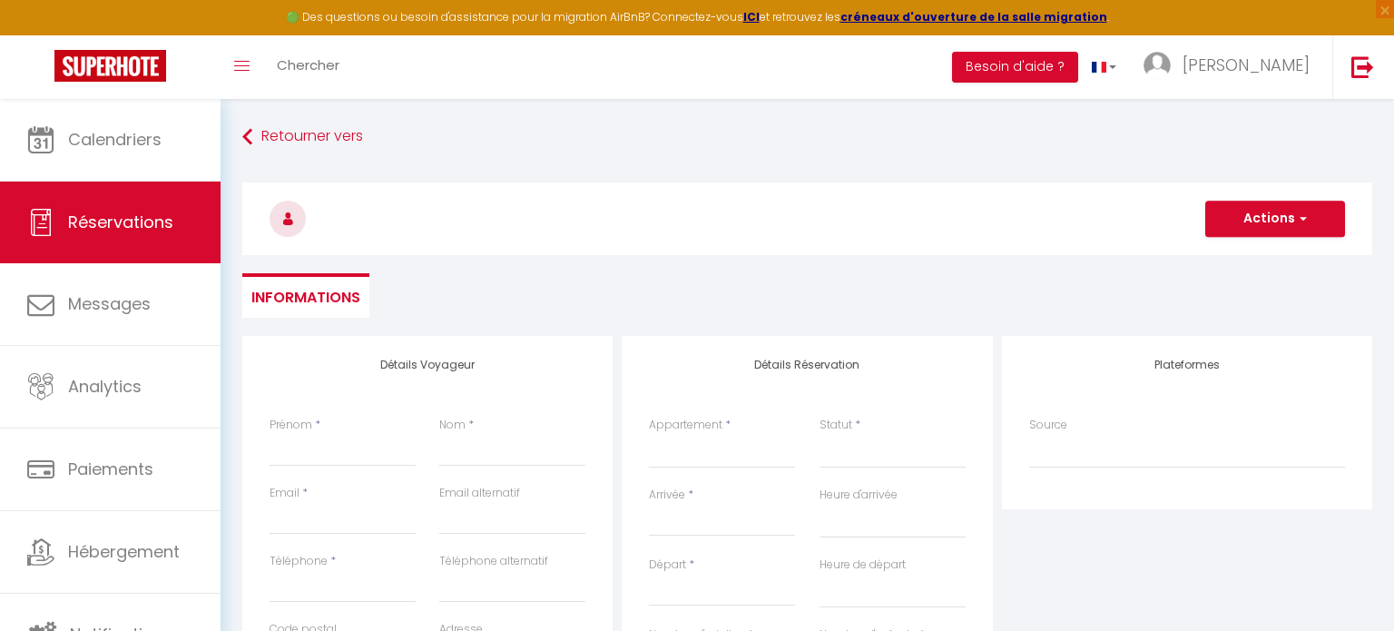
select select
checkbox input "false"
select select
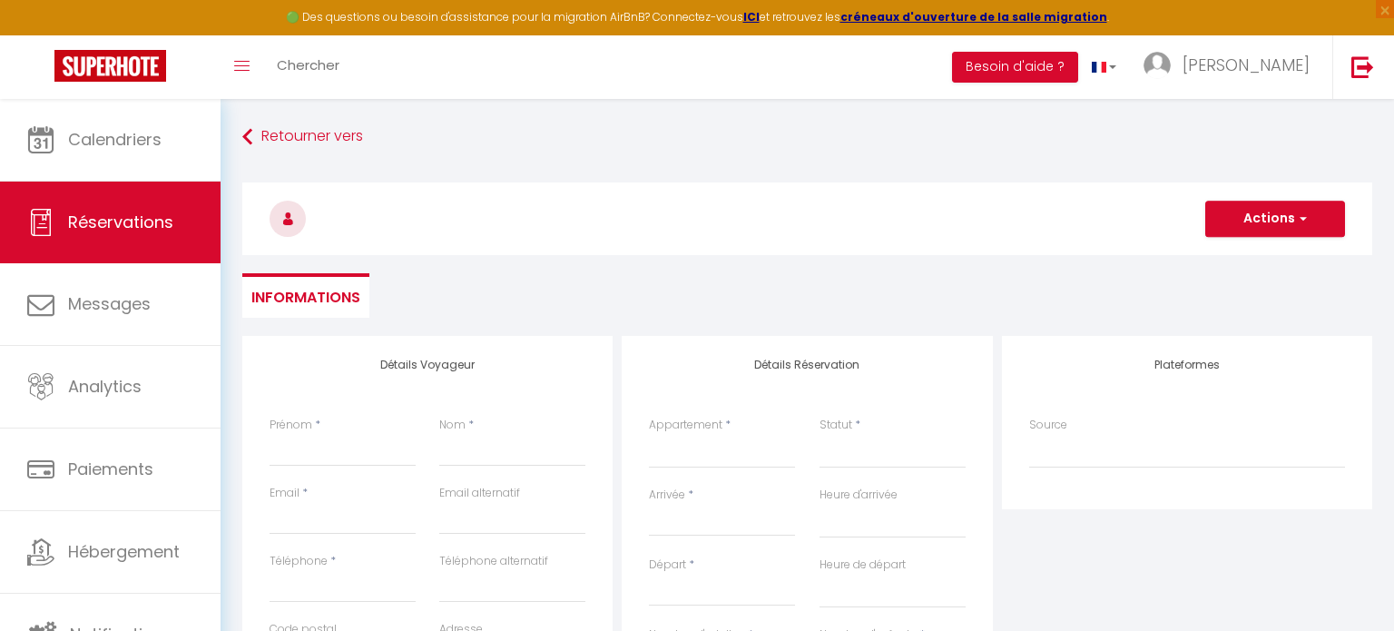
select select
checkbox input "false"
select select
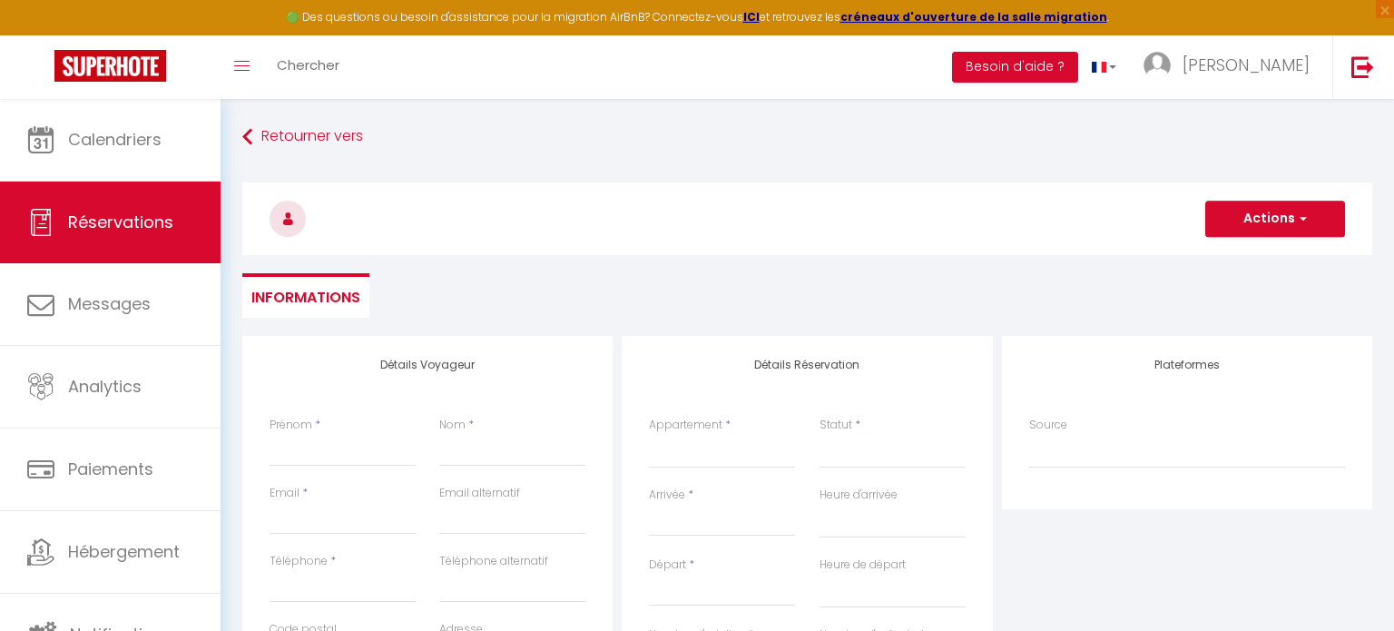
select select
click at [699, 449] on select "Le Chaleureux 4 pers - Un bijou de Toulouse - So Cozy Le Cocon 4 Pers - Neuf et…" at bounding box center [722, 451] width 146 height 34
click at [322, 455] on input "Prénom" at bounding box center [342, 450] width 146 height 33
type input "J"
select select
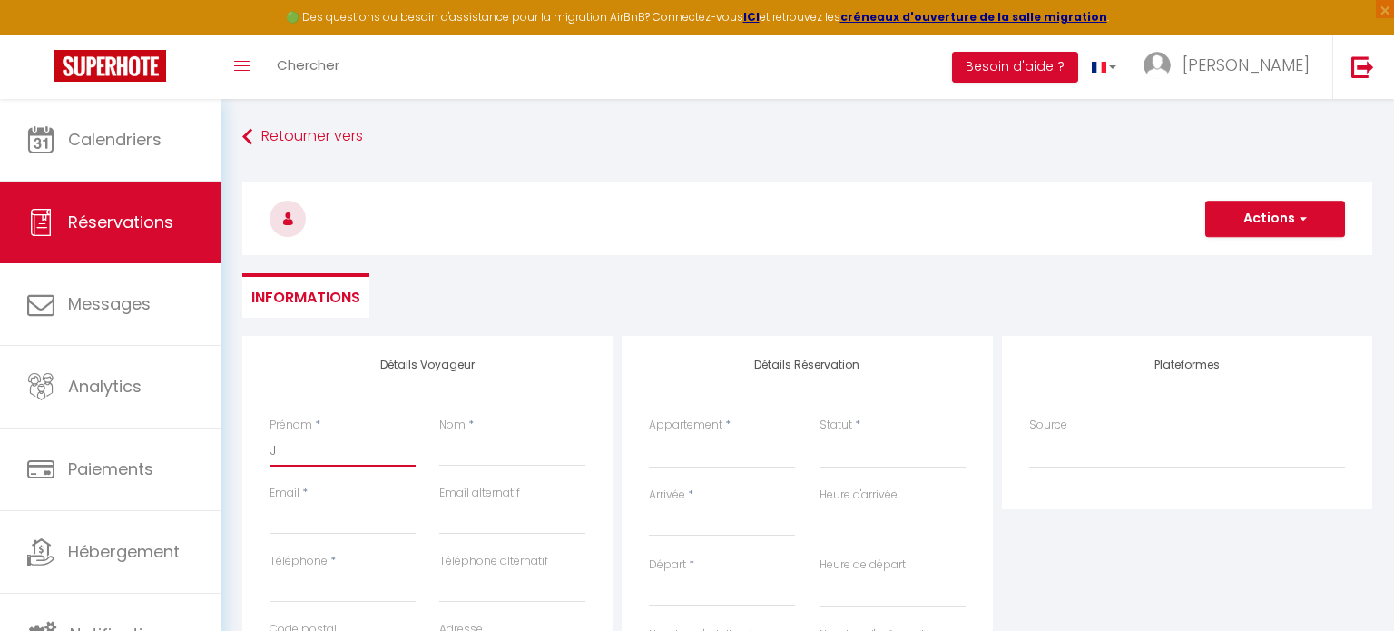
select select
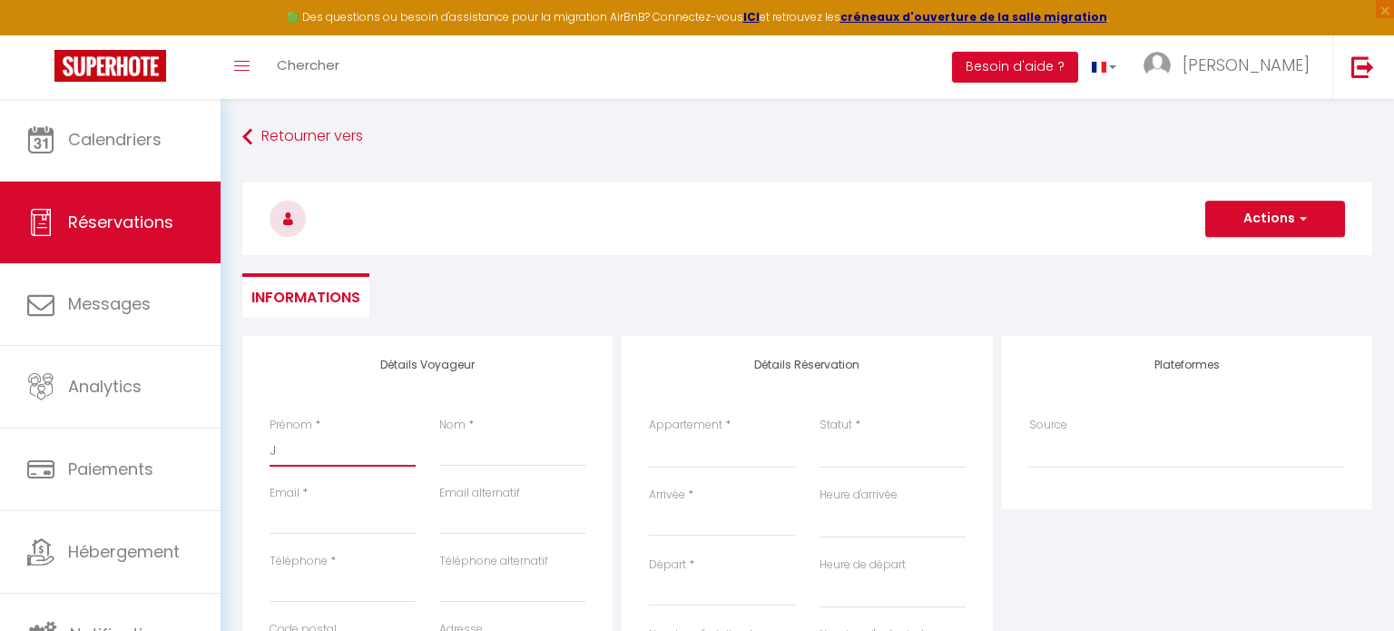
select select
checkbox input "false"
type input "[PERSON_NAME]"
select select
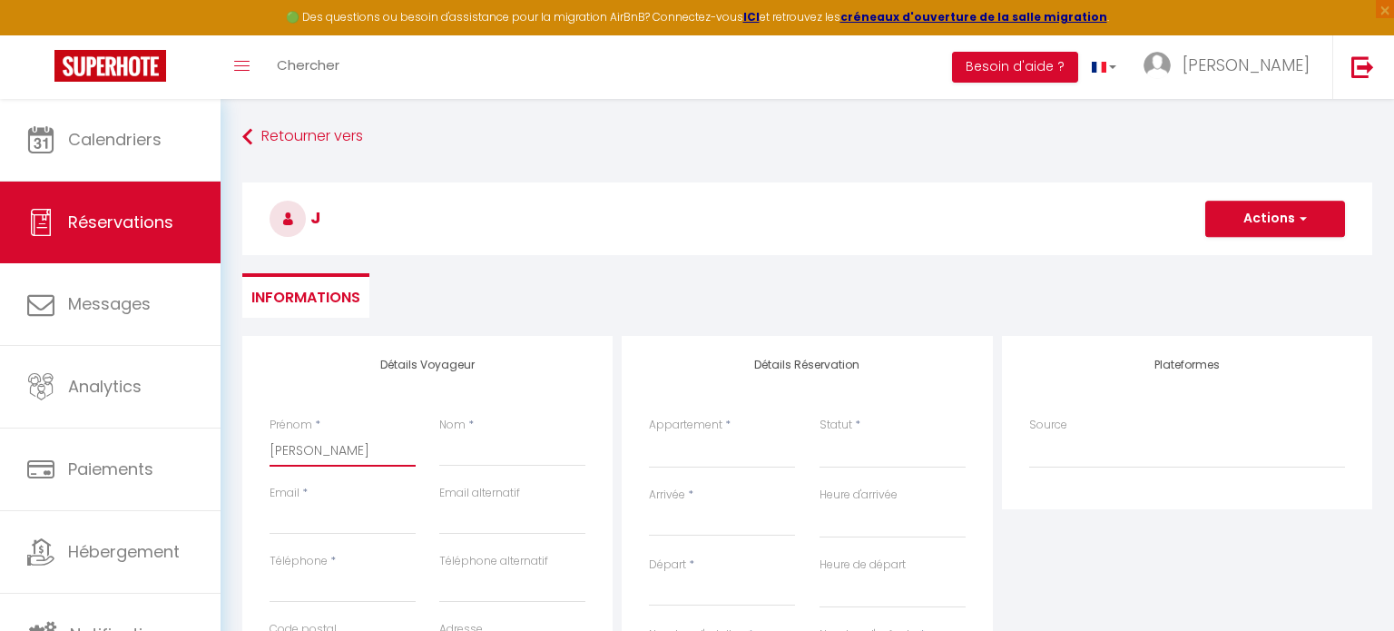
select select
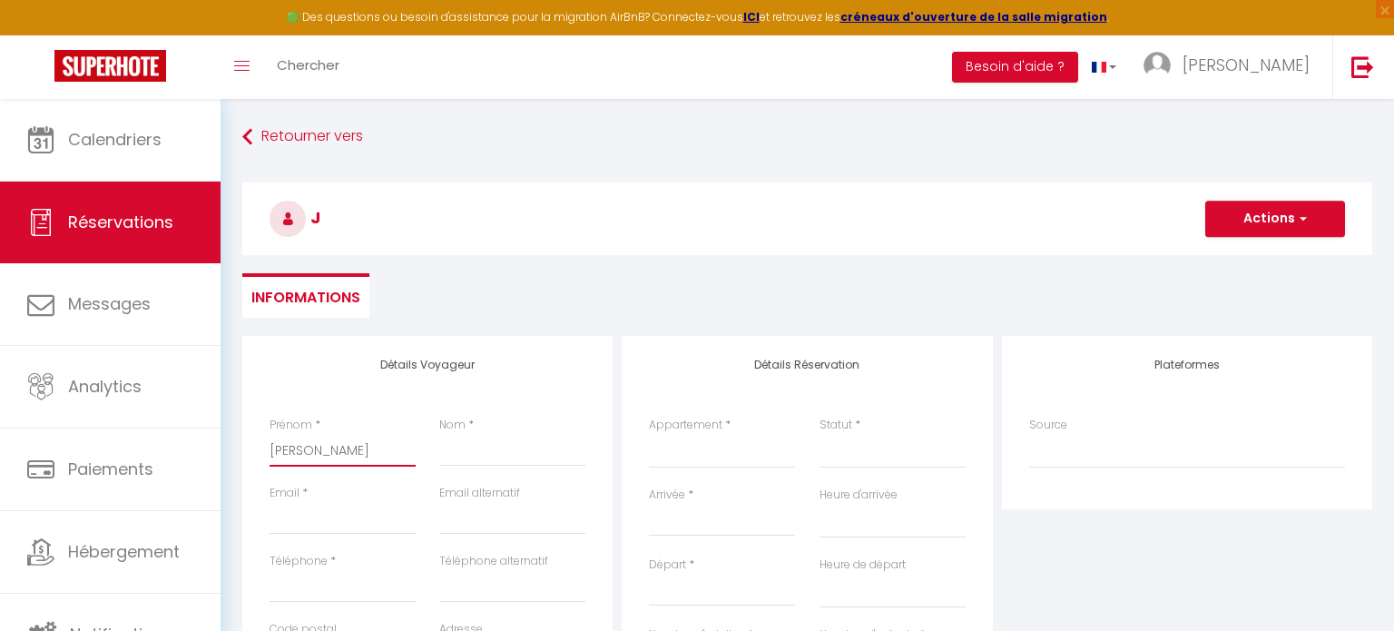
checkbox input "false"
type input "JAC"
select select
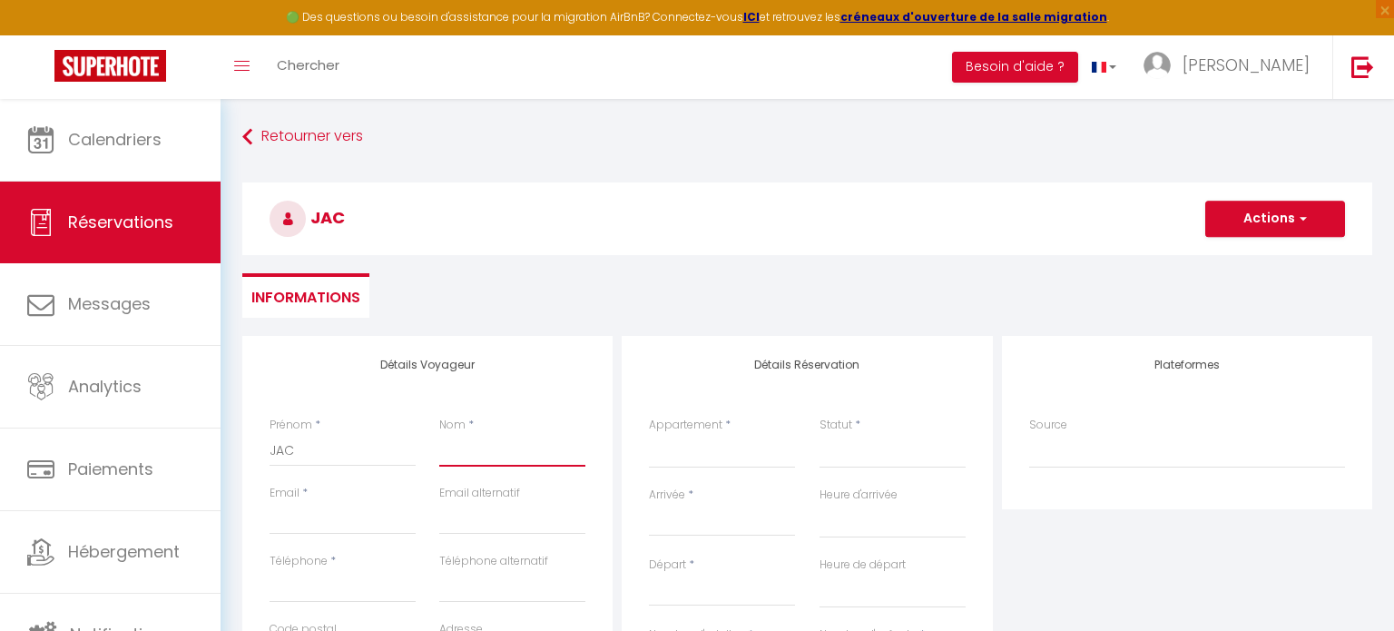
click at [466, 454] on input "Nom" at bounding box center [512, 450] width 146 height 33
click at [370, 525] on input "Email client" at bounding box center [342, 518] width 146 height 33
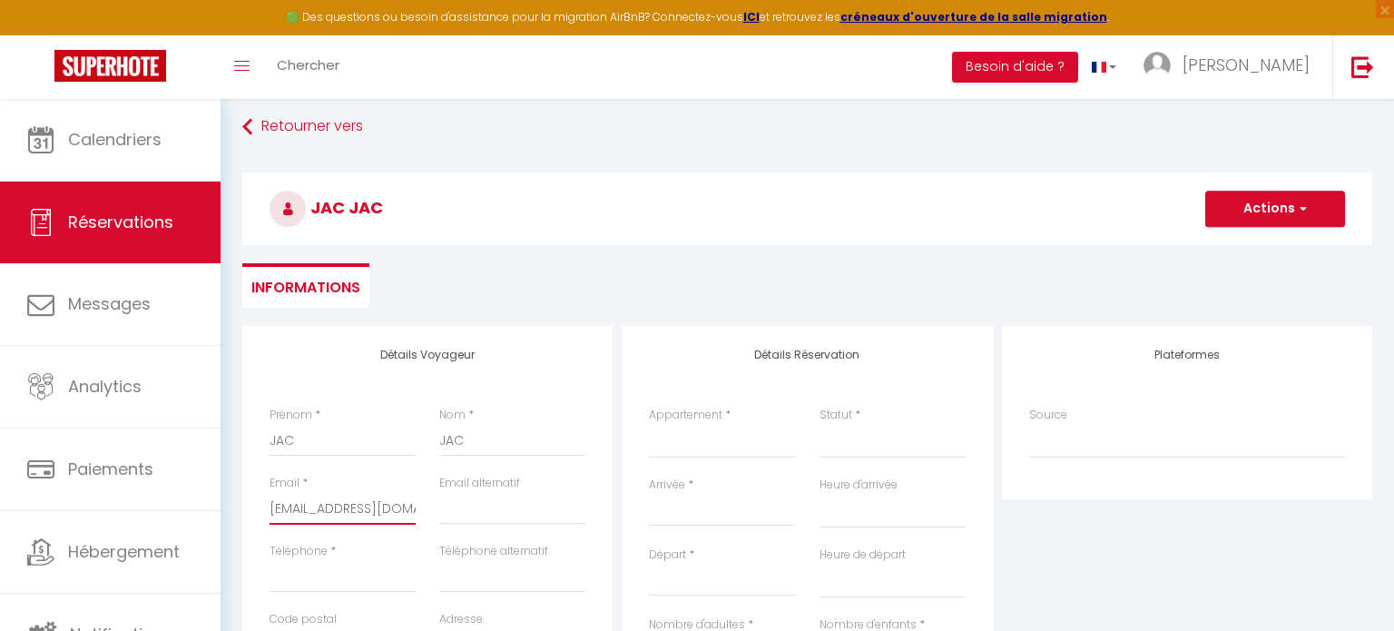
scroll to position [27, 0]
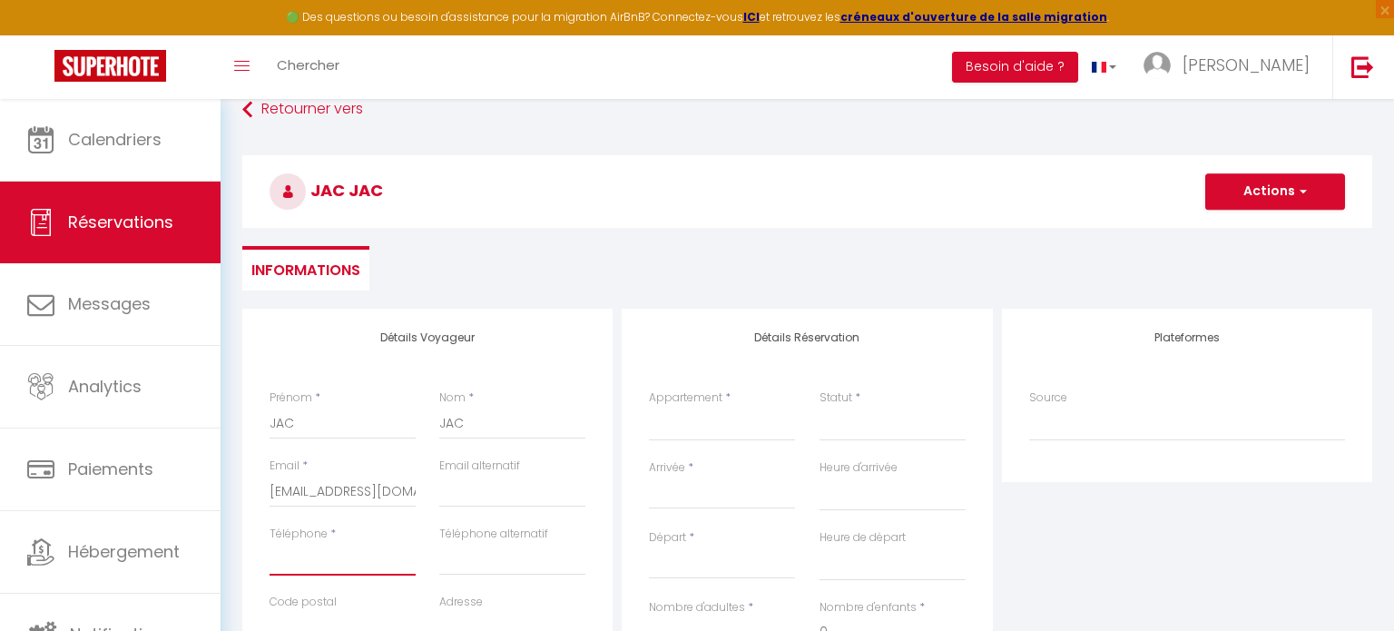
click at [328, 553] on input "Téléphone" at bounding box center [342, 559] width 146 height 33
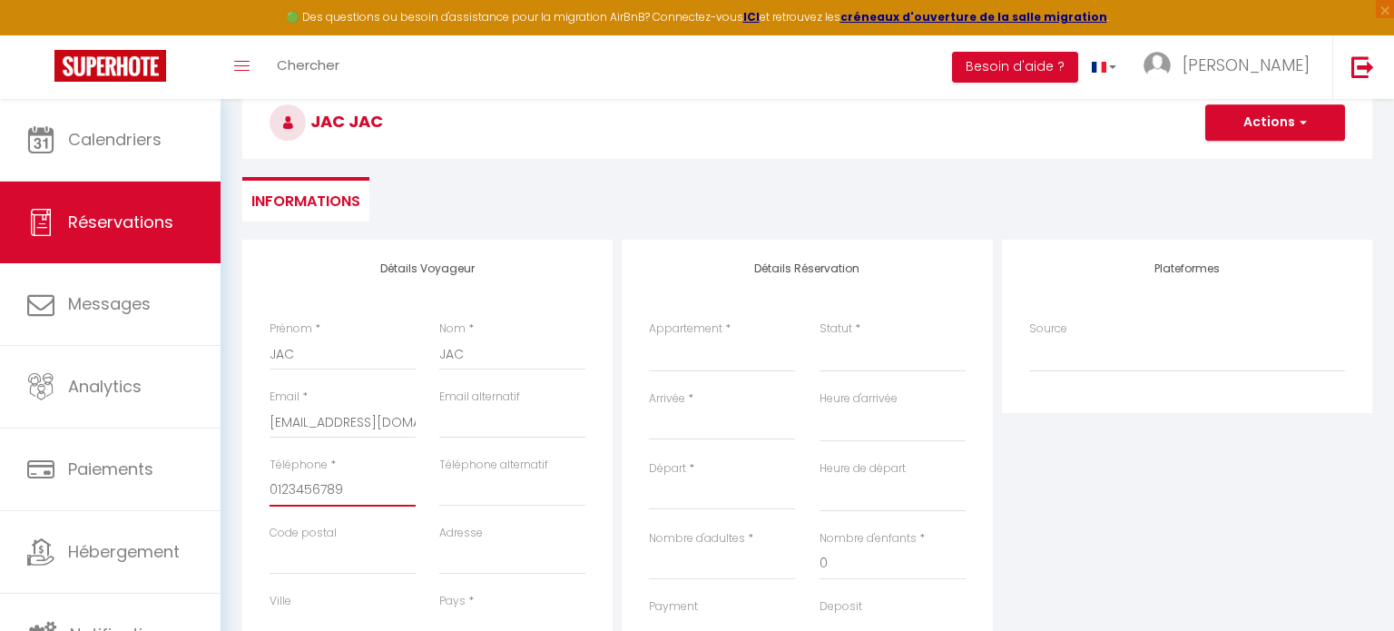
scroll to position [88, 0]
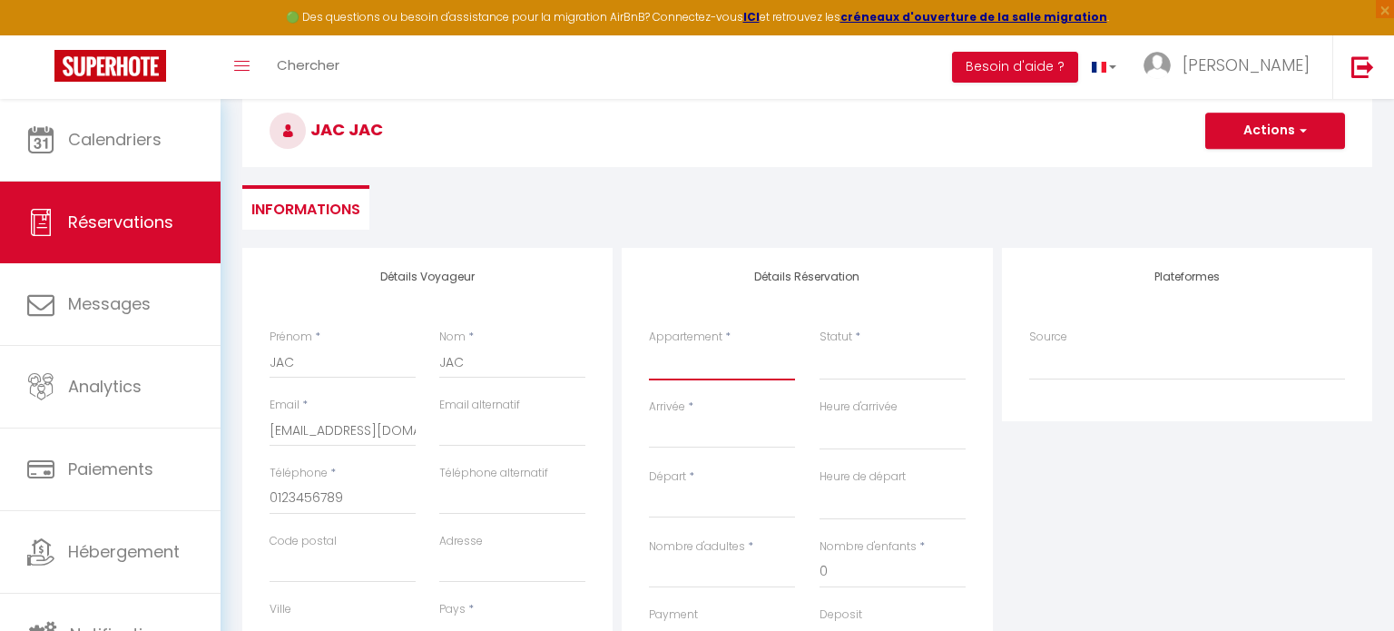
click at [709, 360] on select "Le Chaleureux 4 pers - Un bijou de Toulouse - So Cozy Le Cocon 4 Pers - Neuf et…" at bounding box center [722, 363] width 146 height 34
click at [649, 346] on select "Le Chaleureux 4 pers - Un bijou de Toulouse - So Cozy Le Cocon 4 Pers - Neuf et…" at bounding box center [722, 363] width 146 height 34
click at [848, 359] on select "Confirmé Non Confirmé [PERSON_NAME] par le voyageur No Show Request" at bounding box center [892, 363] width 146 height 34
click at [856, 370] on select "Confirmé Non Confirmé [PERSON_NAME] par le voyageur No Show Request" at bounding box center [892, 363] width 146 height 34
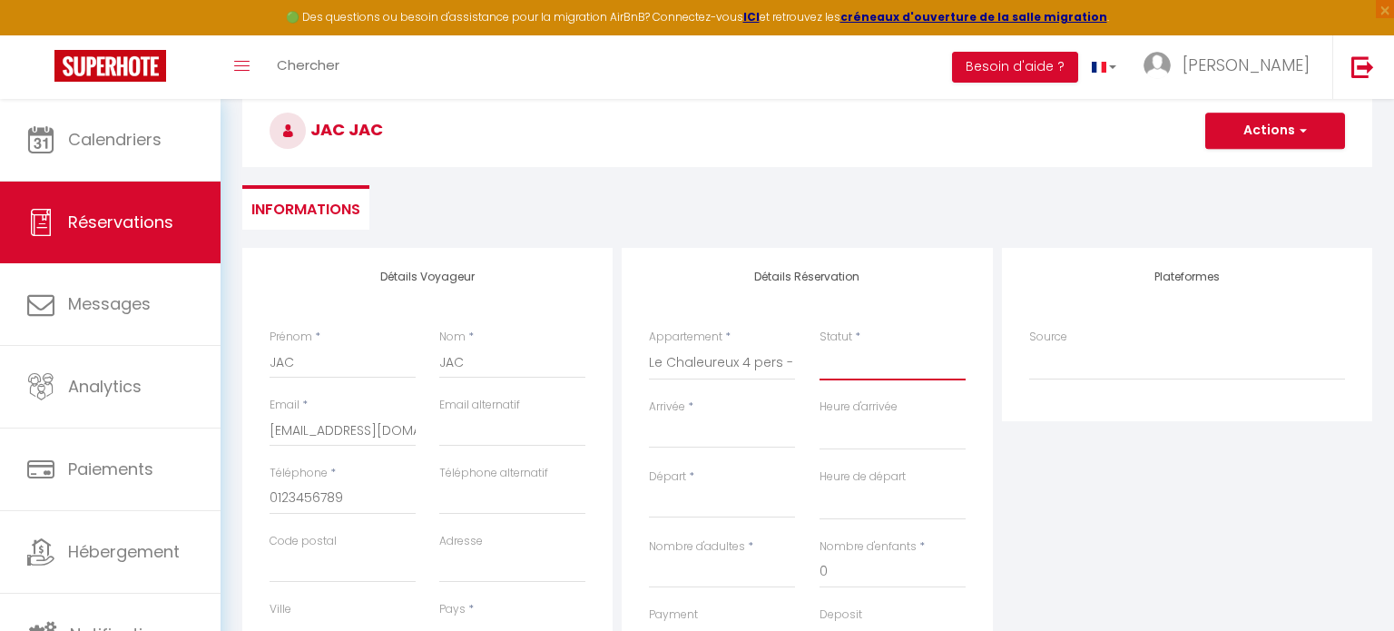
click at [866, 356] on select "Confirmé Non Confirmé [PERSON_NAME] par le voyageur No Show Request" at bounding box center [892, 363] width 146 height 34
click at [698, 572] on input "Nombre d'adultes" at bounding box center [722, 571] width 146 height 33
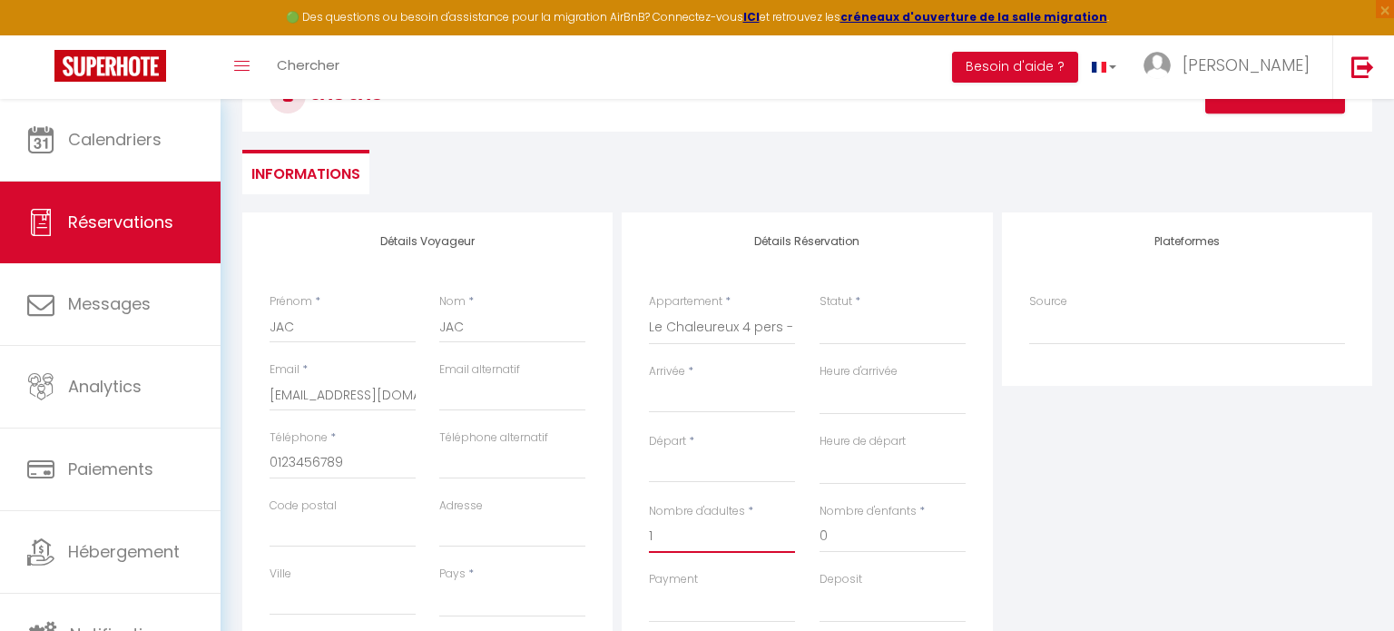
scroll to position [145, 0]
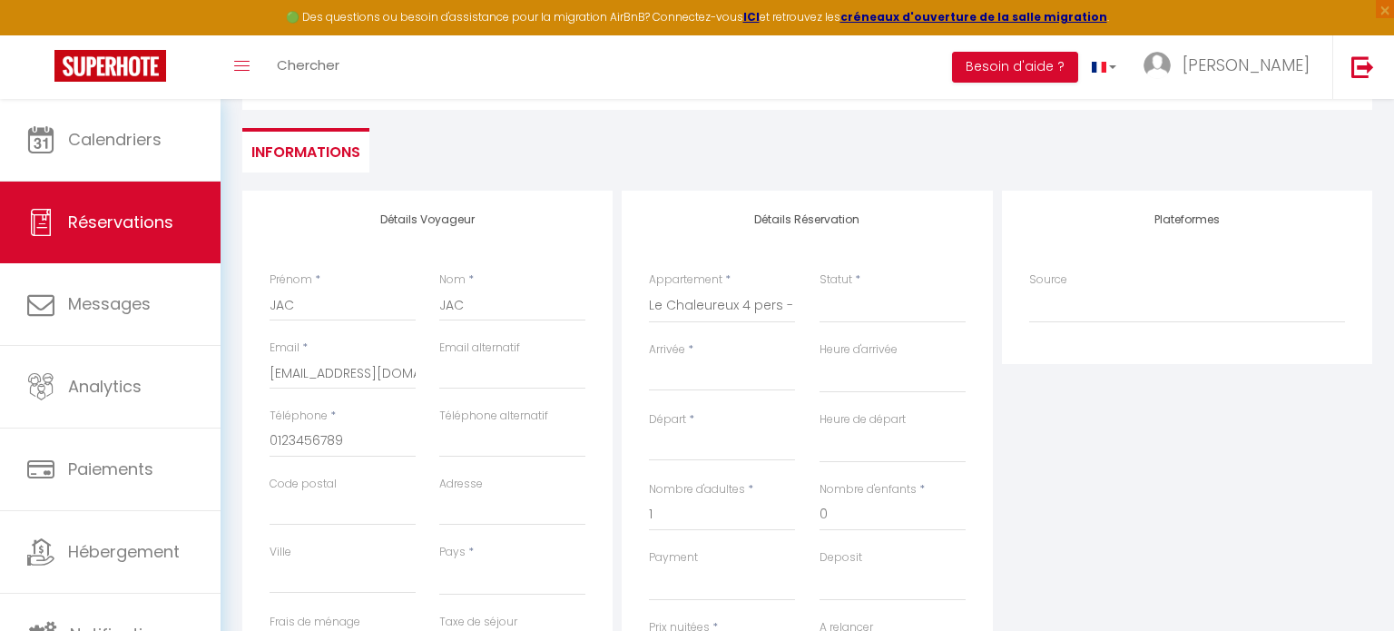
click at [672, 377] on input "Arrivée" at bounding box center [722, 377] width 146 height 24
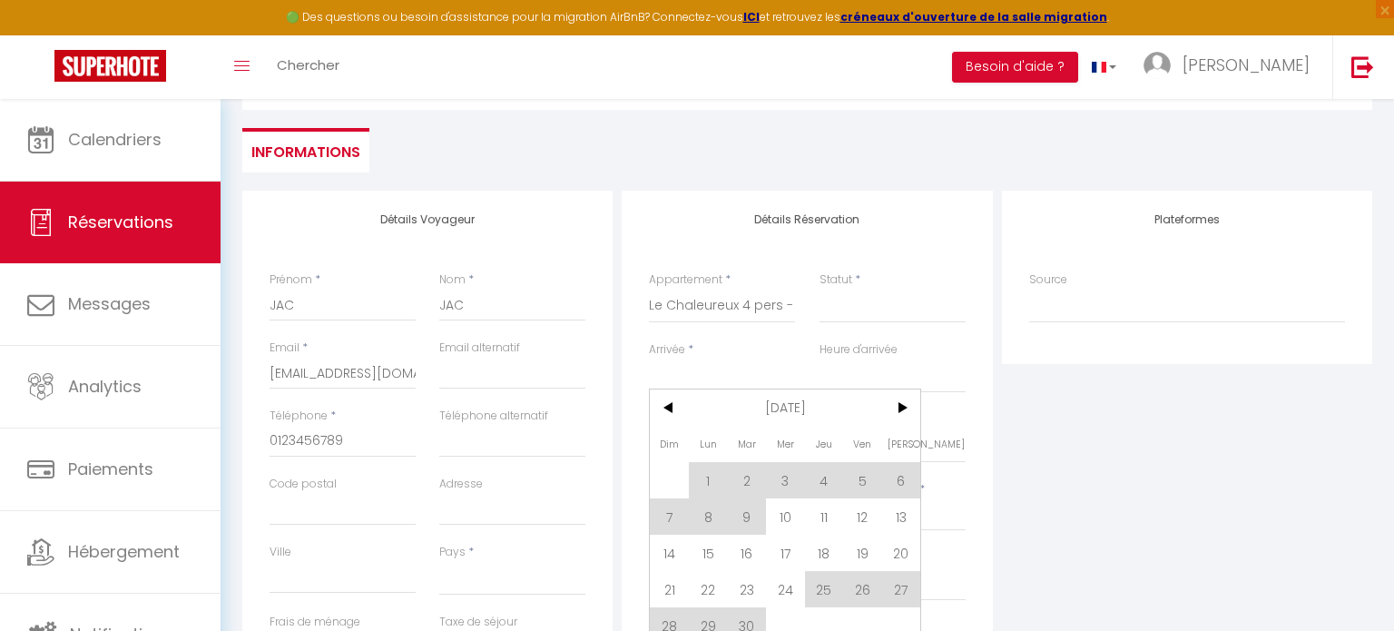
drag, startPoint x: 823, startPoint y: 596, endPoint x: 822, endPoint y: 580, distance: 16.4
click at [825, 596] on span "25" at bounding box center [824, 589] width 39 height 36
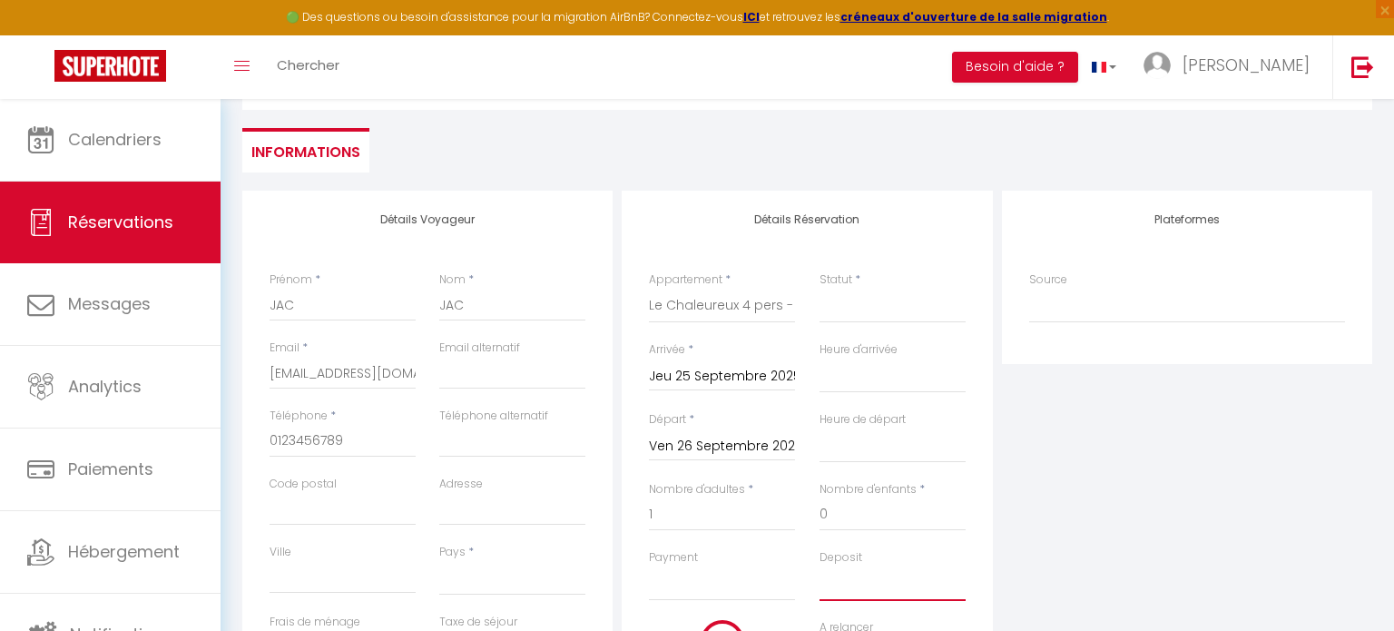
click at [823, 580] on select "OK KO" at bounding box center [892, 583] width 146 height 34
click at [698, 441] on input "Ven 26 Septembre 2025" at bounding box center [722, 447] width 146 height 24
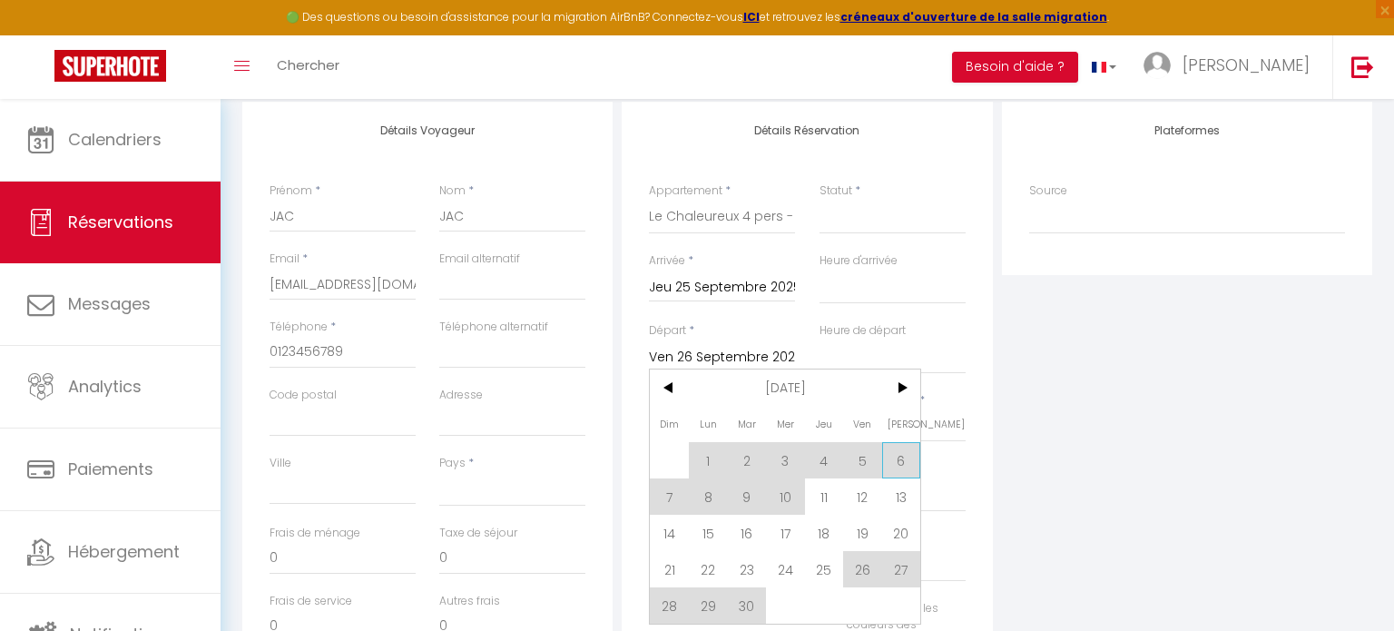
scroll to position [279, 0]
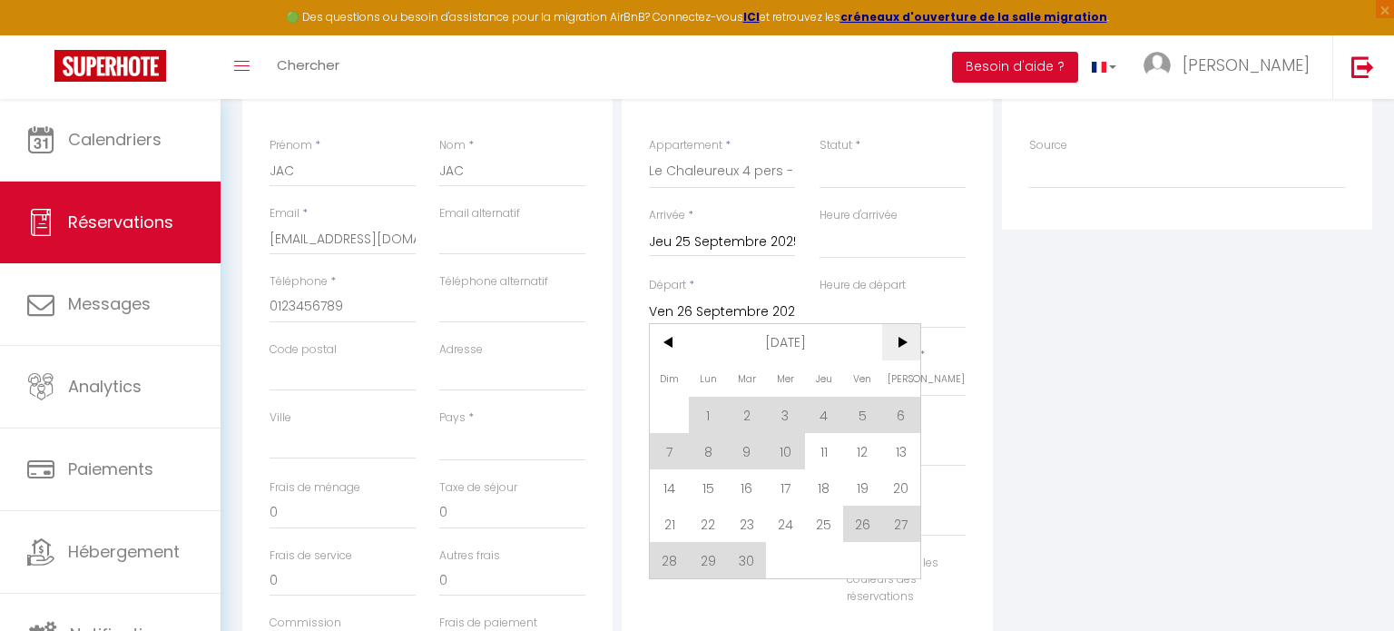
click at [907, 343] on span ">" at bounding box center [901, 342] width 39 height 36
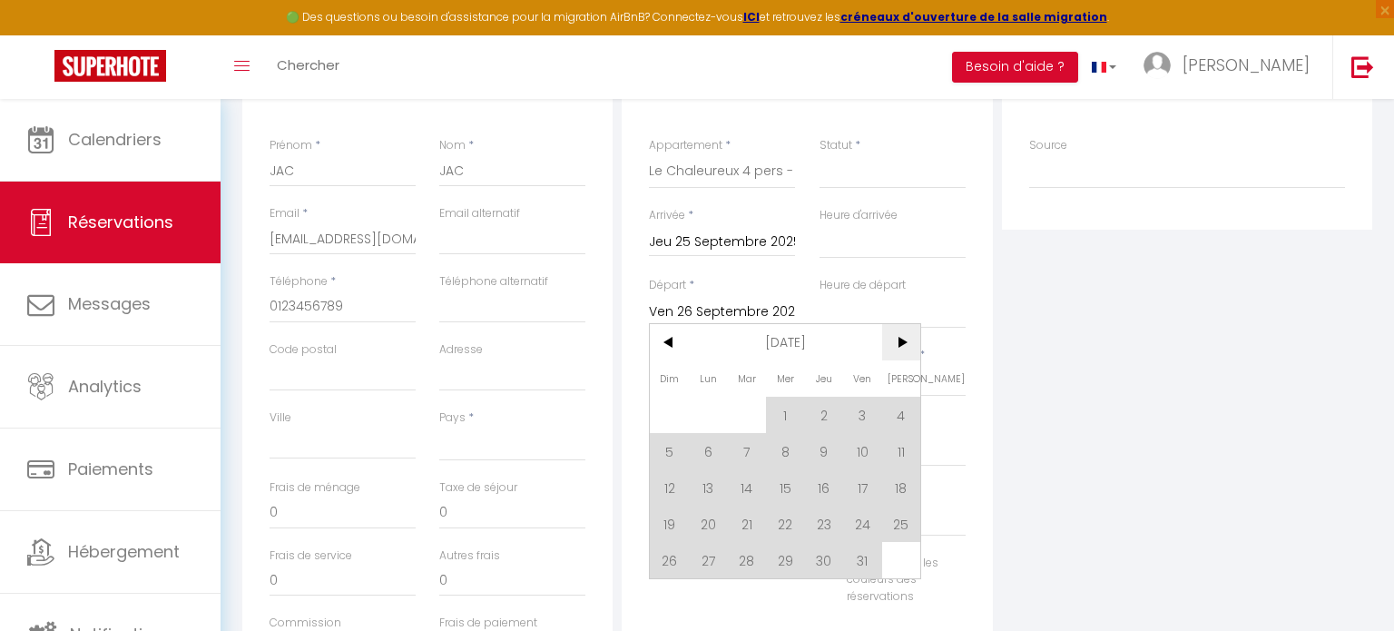
click at [898, 339] on span ">" at bounding box center [901, 342] width 39 height 36
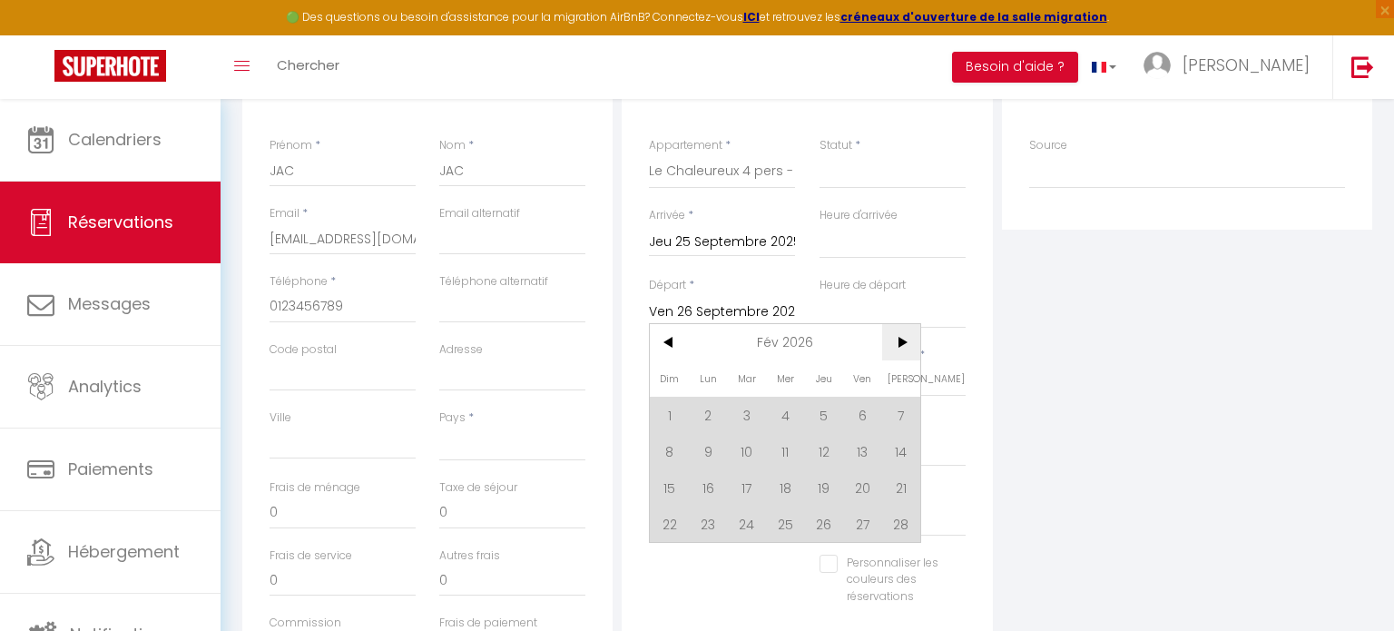
click at [668, 445] on span "8" at bounding box center [669, 451] width 39 height 36
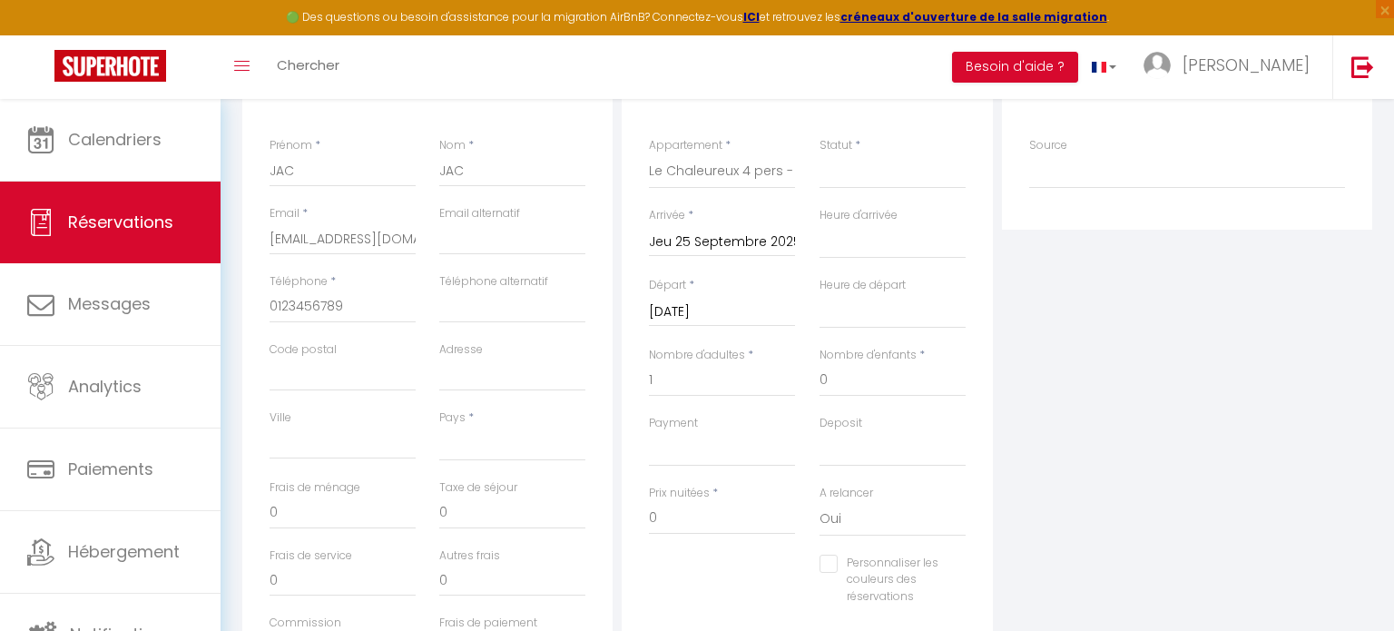
click at [726, 304] on input "[DATE]" at bounding box center [722, 312] width 146 height 24
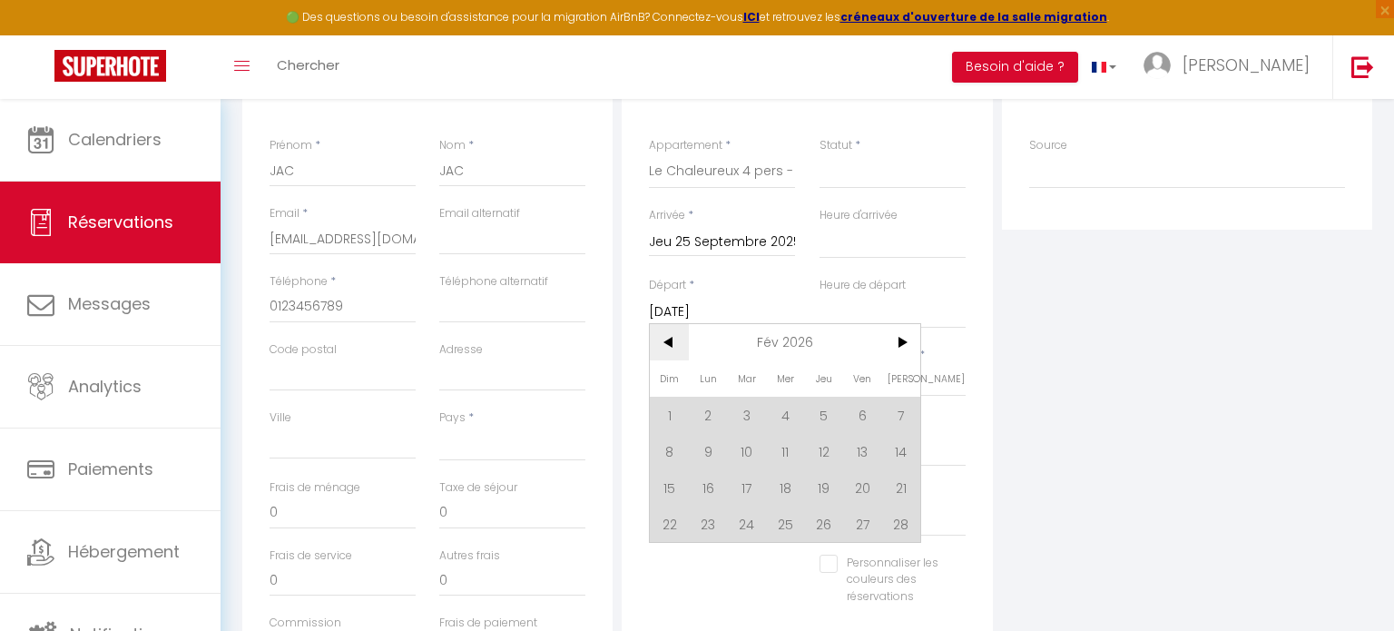
click at [659, 343] on span "<" at bounding box center [669, 342] width 39 height 36
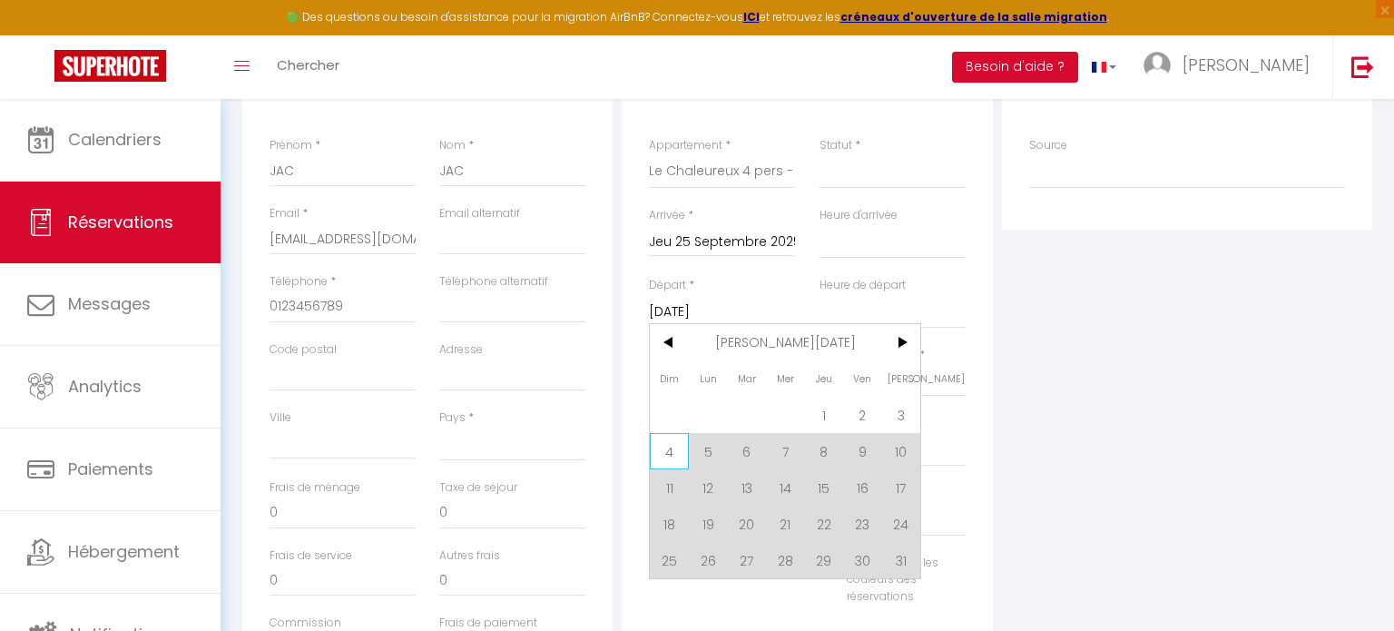
click at [665, 443] on span "4" at bounding box center [669, 451] width 39 height 36
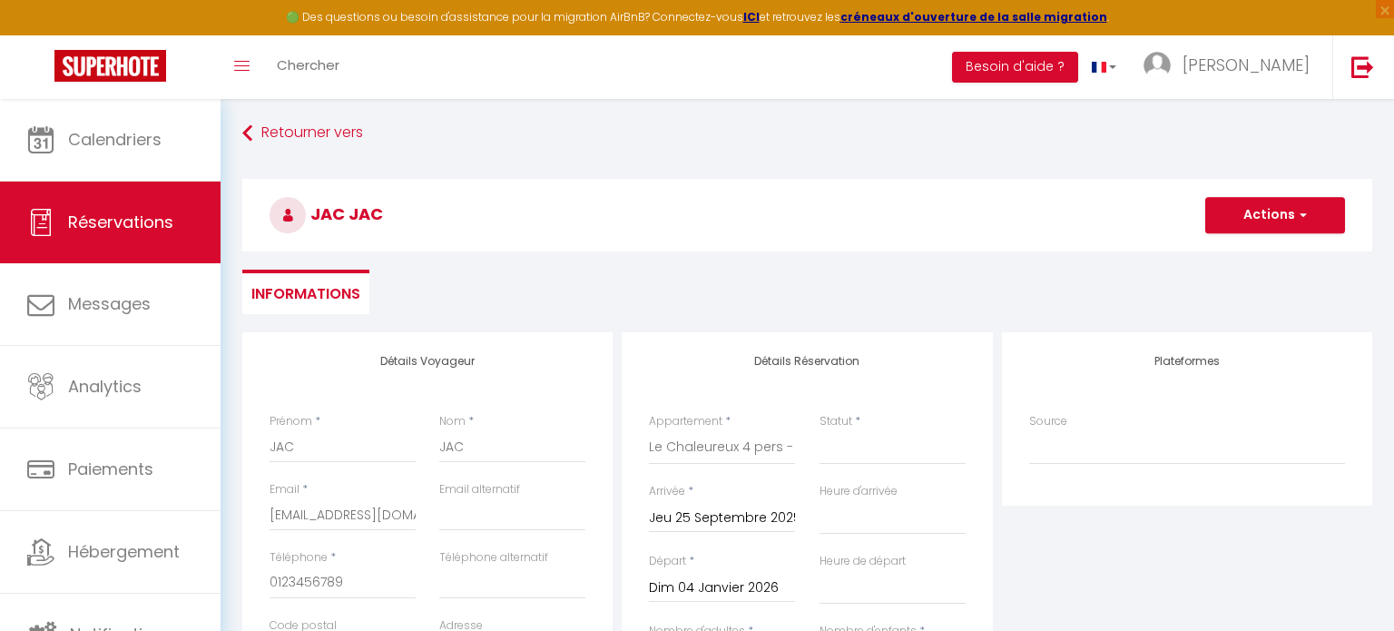
scroll to position [0, 0]
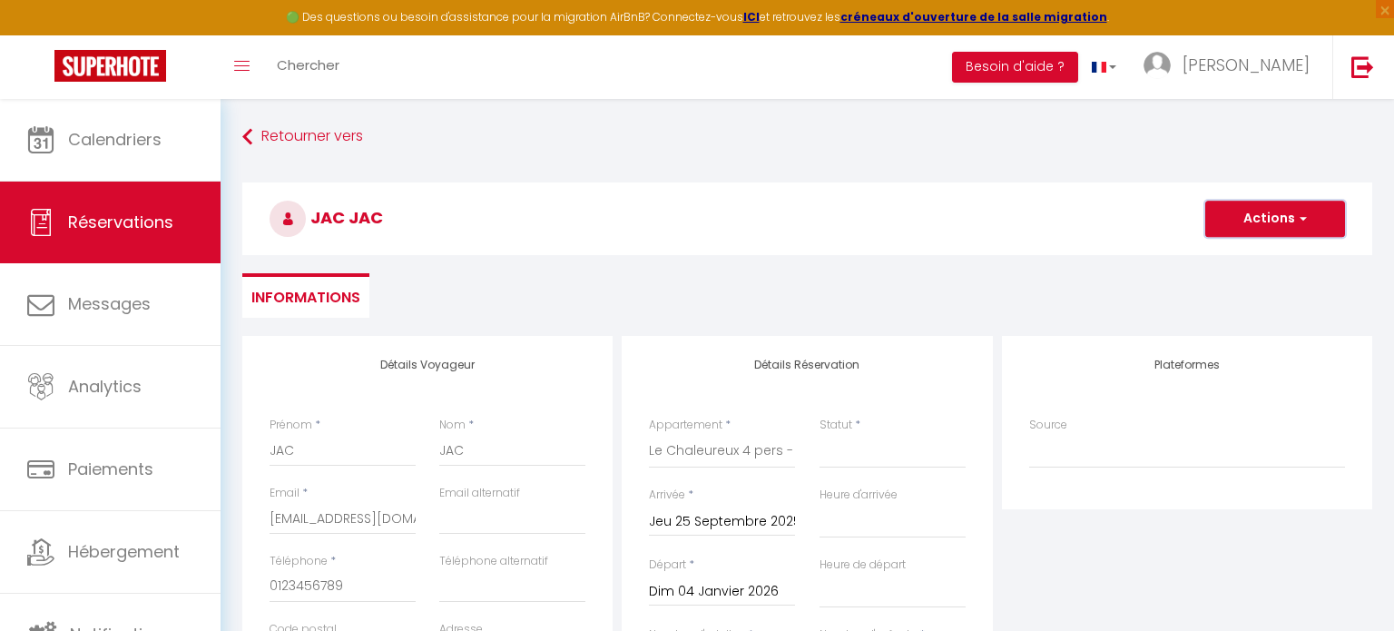
click at [1258, 226] on button "Actions" at bounding box center [1275, 218] width 140 height 36
click at [1262, 255] on link "Enregistrer" at bounding box center [1256, 259] width 143 height 24
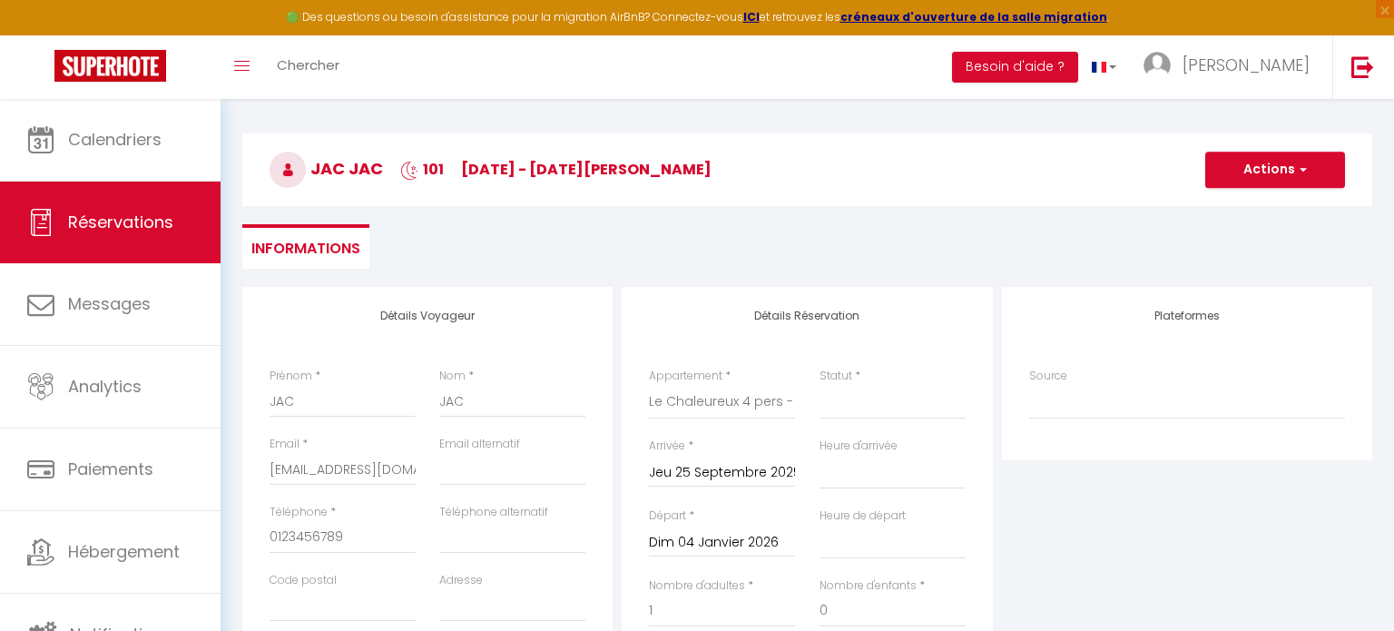
scroll to position [40, 0]
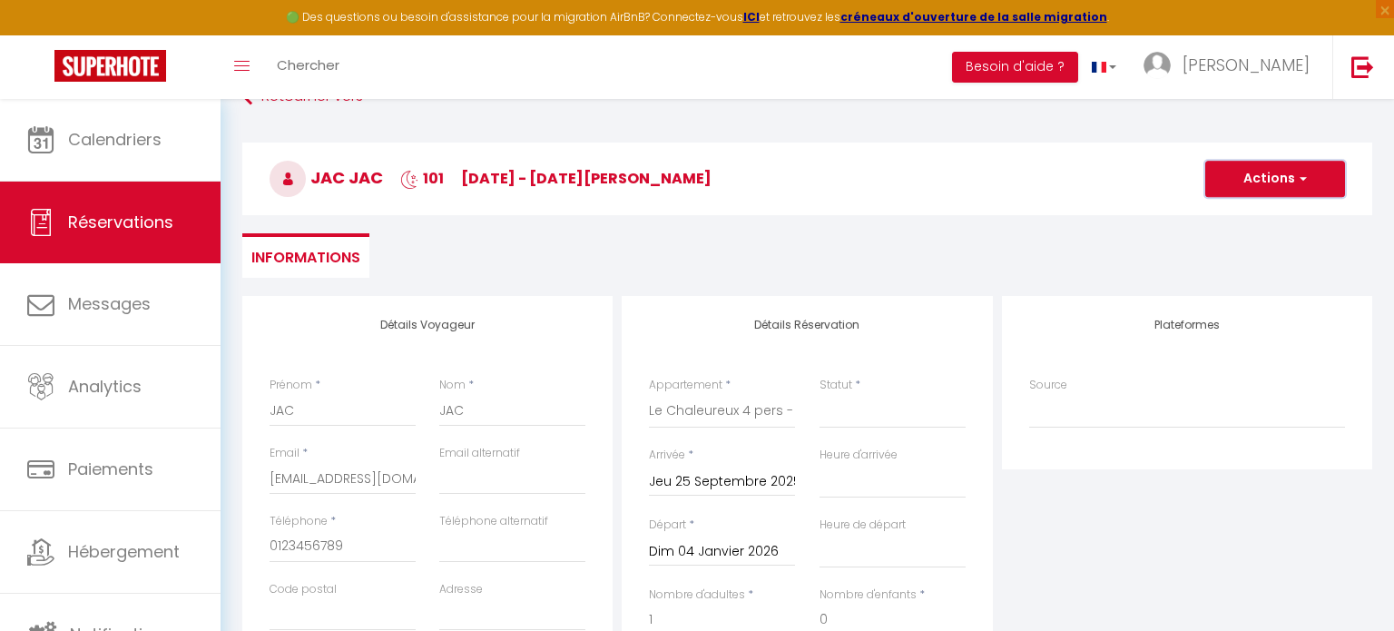
click at [1264, 181] on button "Actions" at bounding box center [1275, 179] width 140 height 36
click at [1257, 218] on link "Enregistrer" at bounding box center [1256, 219] width 143 height 24
click at [834, 409] on select "Confirmé Non Confirmé [PERSON_NAME] par le voyageur No Show Request" at bounding box center [892, 411] width 146 height 34
click at [819, 394] on select "Confirmé Non Confirmé [PERSON_NAME] par le voyageur No Show Request" at bounding box center [892, 411] width 146 height 34
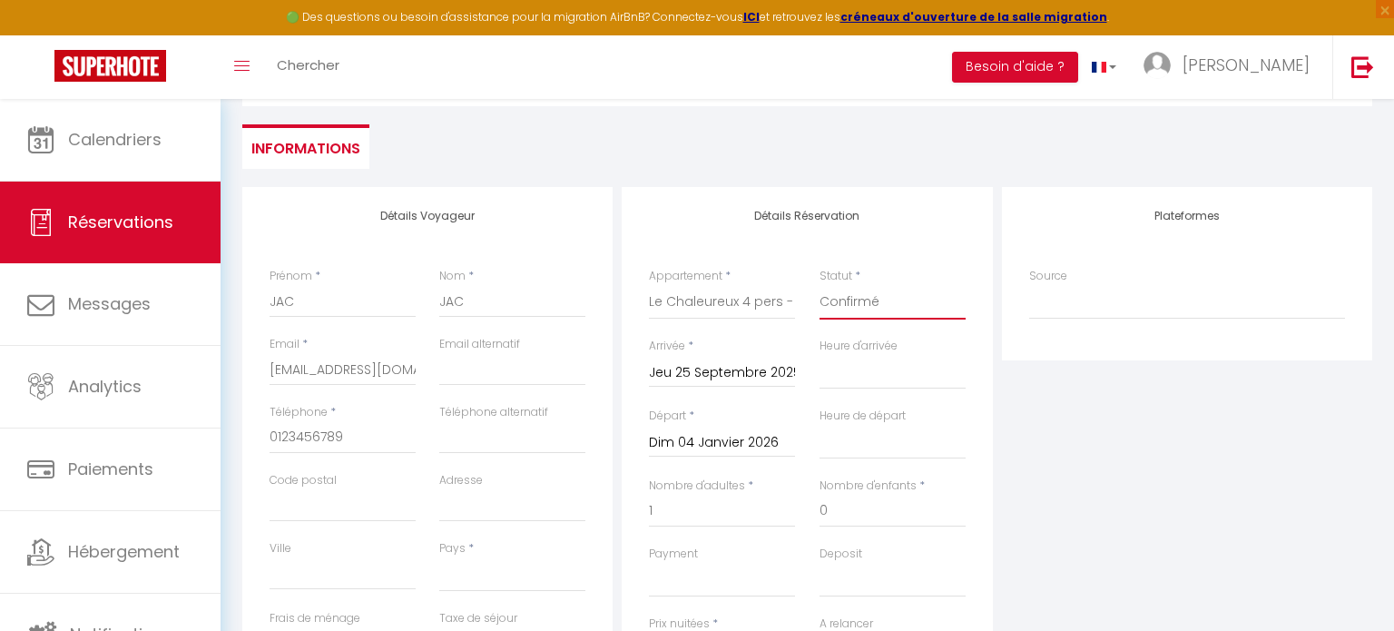
scroll to position [313, 0]
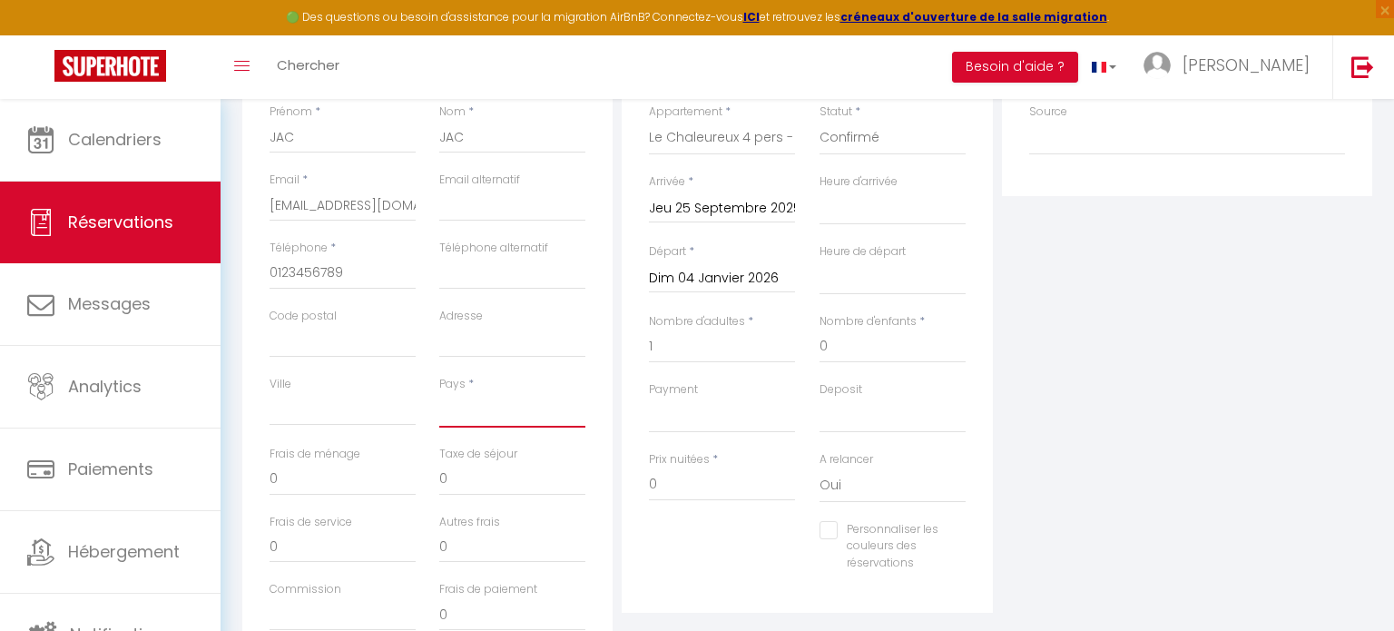
click at [525, 411] on select "[GEOGRAPHIC_DATA] [GEOGRAPHIC_DATA] [GEOGRAPHIC_DATA] [GEOGRAPHIC_DATA] [GEOGRA…" at bounding box center [512, 410] width 146 height 34
click at [439, 393] on select "[GEOGRAPHIC_DATA] [GEOGRAPHIC_DATA] [GEOGRAPHIC_DATA] [GEOGRAPHIC_DATA] [GEOGRA…" at bounding box center [512, 410] width 146 height 34
click at [732, 410] on select "OK KO" at bounding box center [722, 415] width 146 height 34
click at [649, 398] on select "OK KO" at bounding box center [722, 415] width 146 height 34
click at [887, 415] on select "OK KO" at bounding box center [892, 415] width 146 height 34
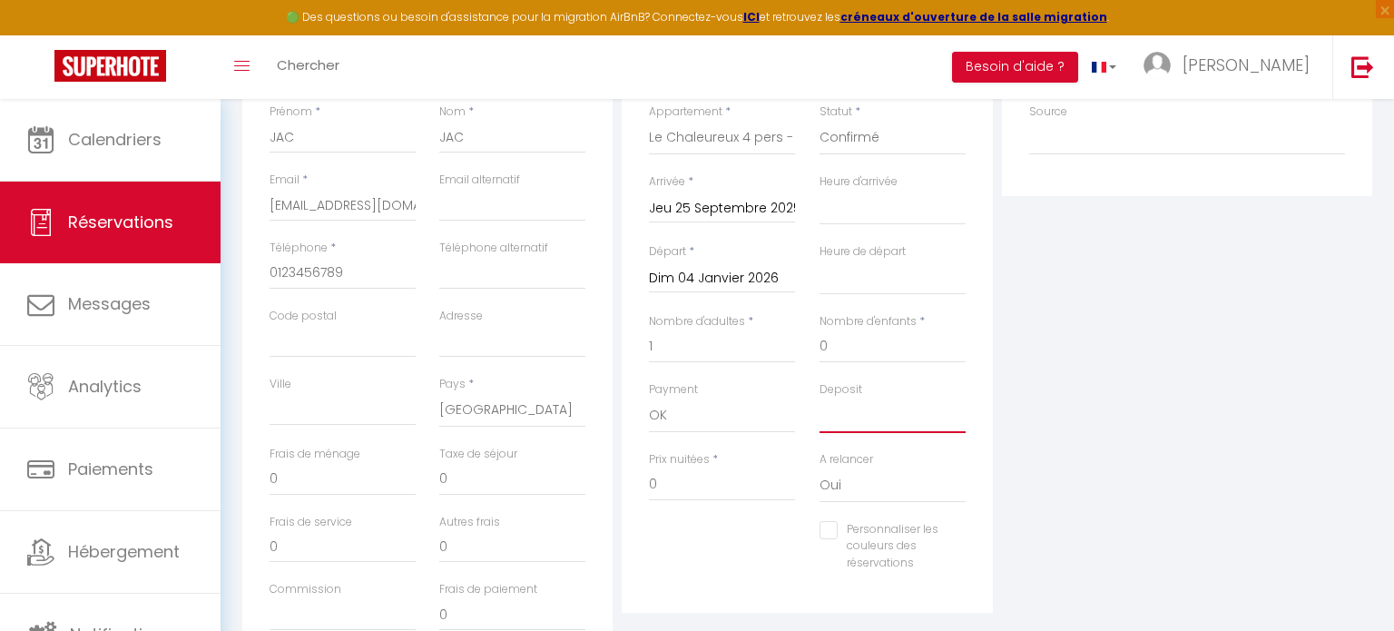
click at [891, 409] on select "OK KO" at bounding box center [892, 415] width 146 height 34
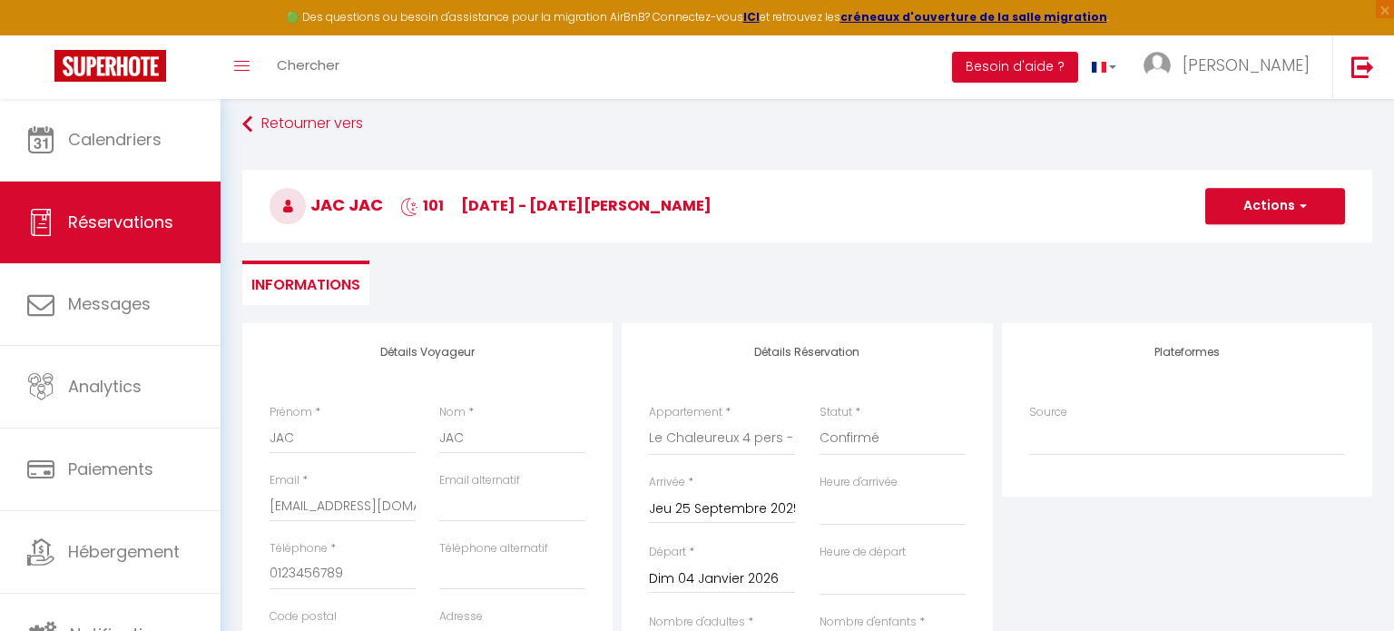
scroll to position [0, 0]
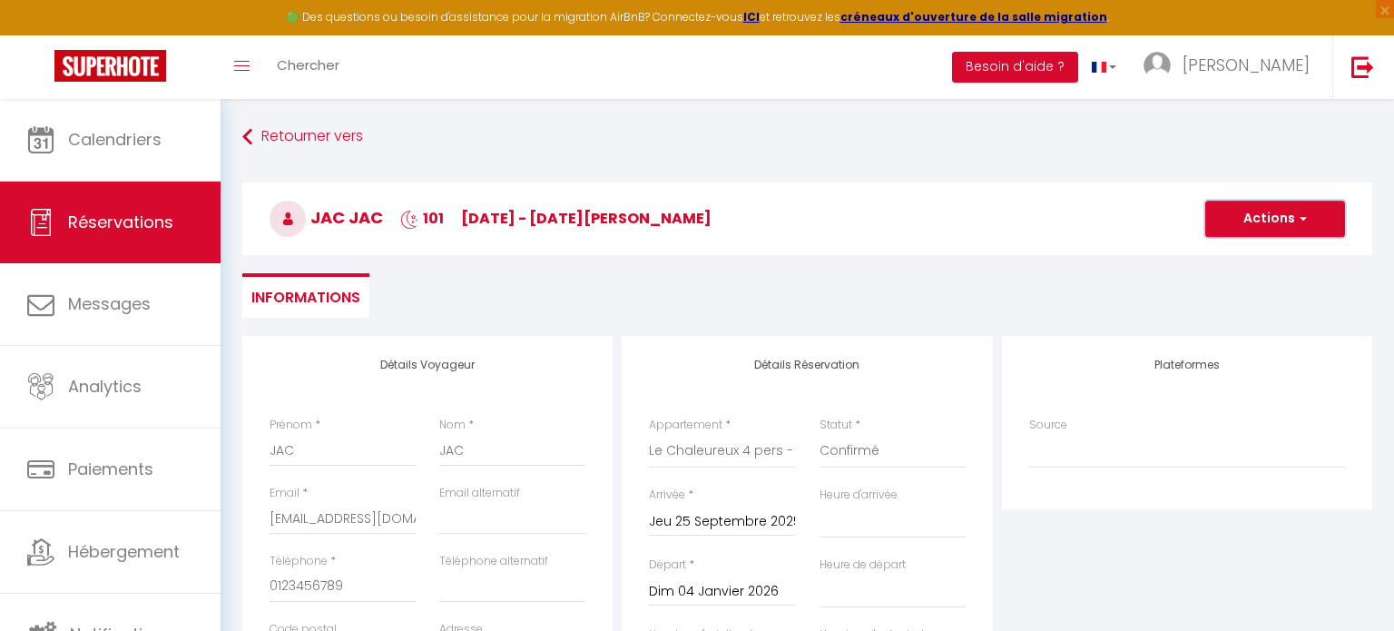
click at [1290, 216] on button "Actions" at bounding box center [1275, 218] width 140 height 36
click at [1291, 252] on link "Enregistrer" at bounding box center [1256, 259] width 143 height 24
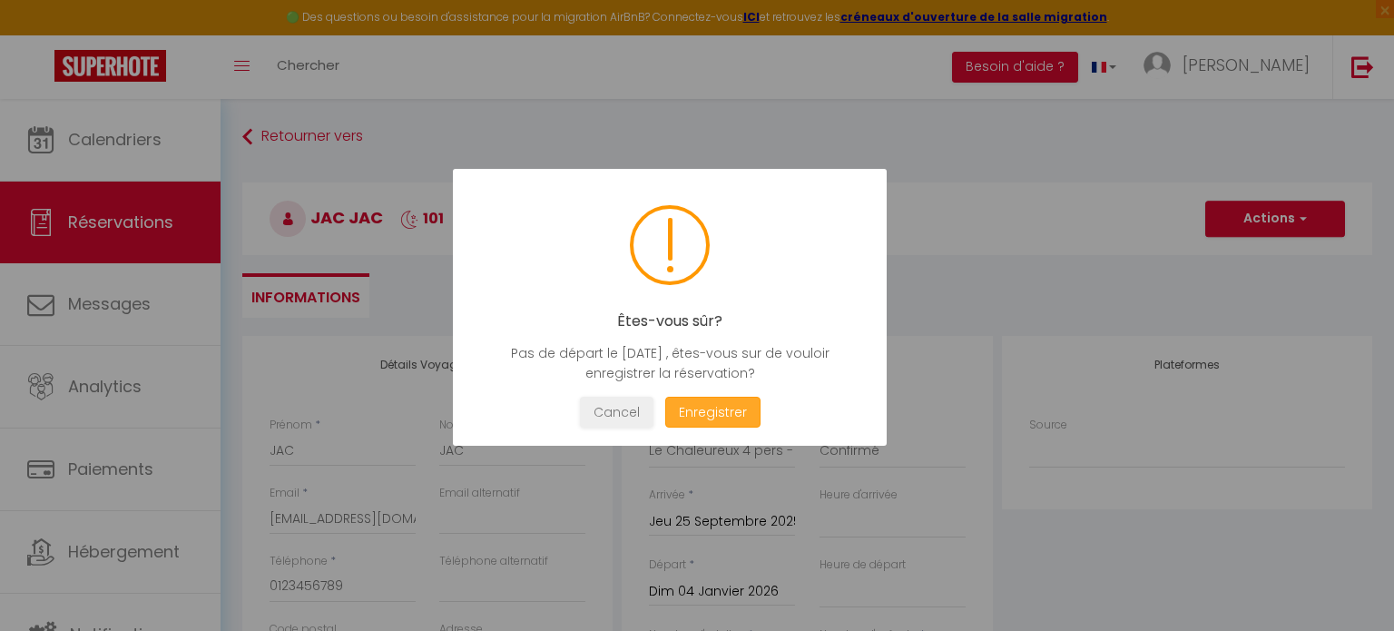
click at [711, 417] on button "Enregistrer" at bounding box center [712, 412] width 95 height 32
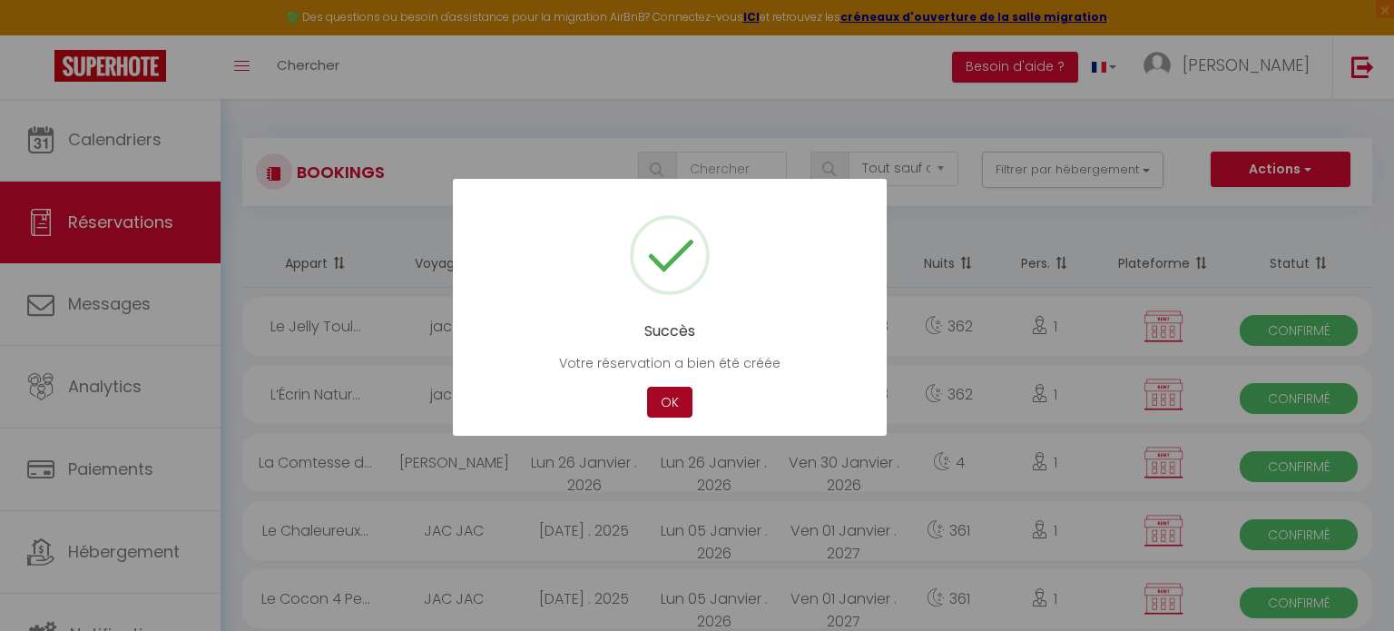
click at [658, 403] on button "OK" at bounding box center [669, 402] width 45 height 32
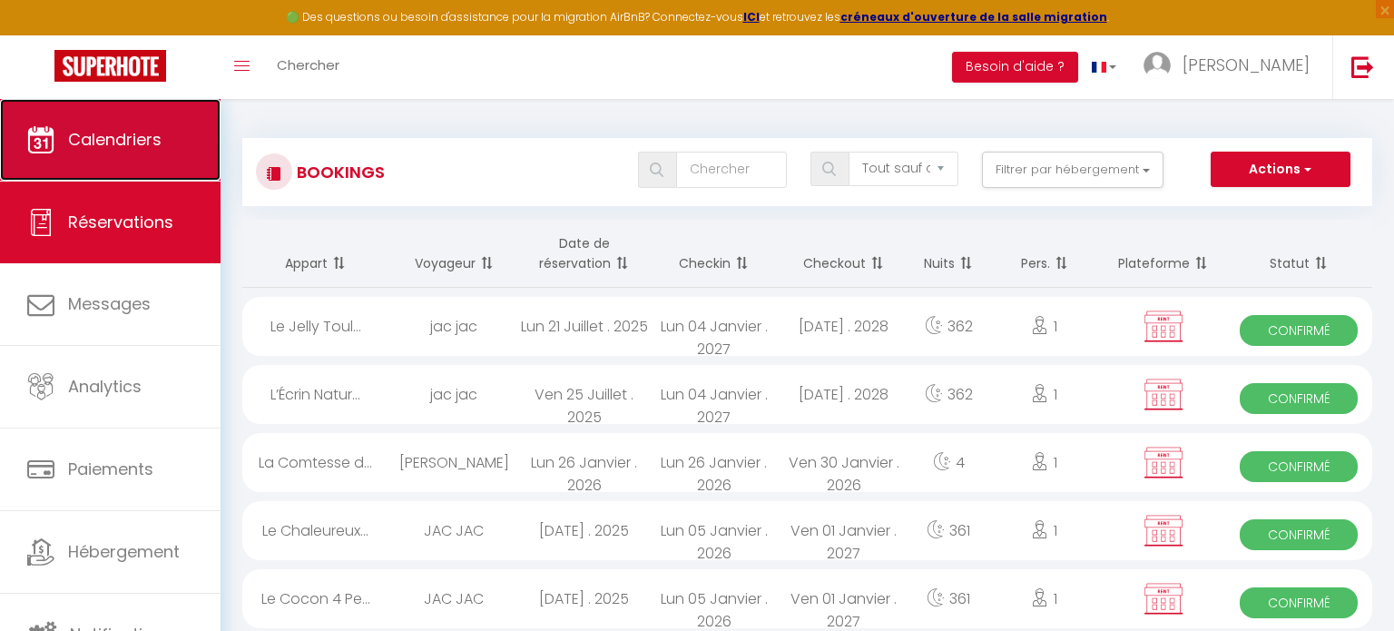
click at [165, 146] on link "Calendriers" at bounding box center [110, 140] width 220 height 82
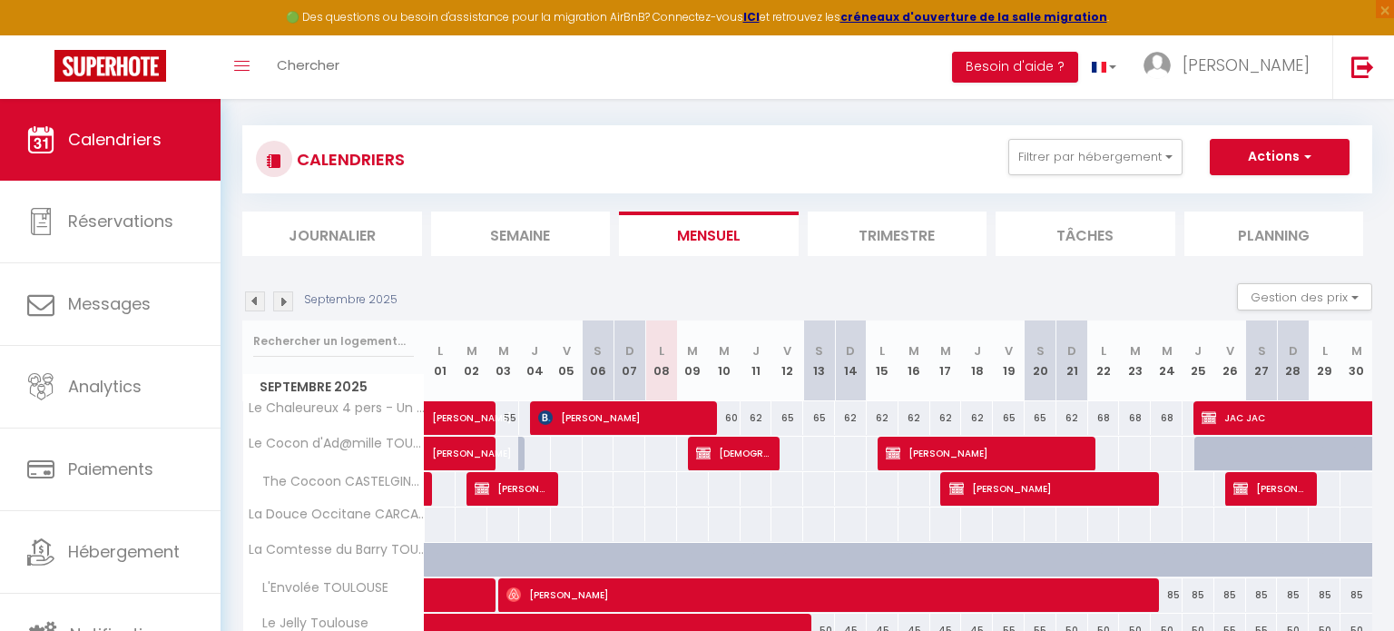
scroll to position [174, 0]
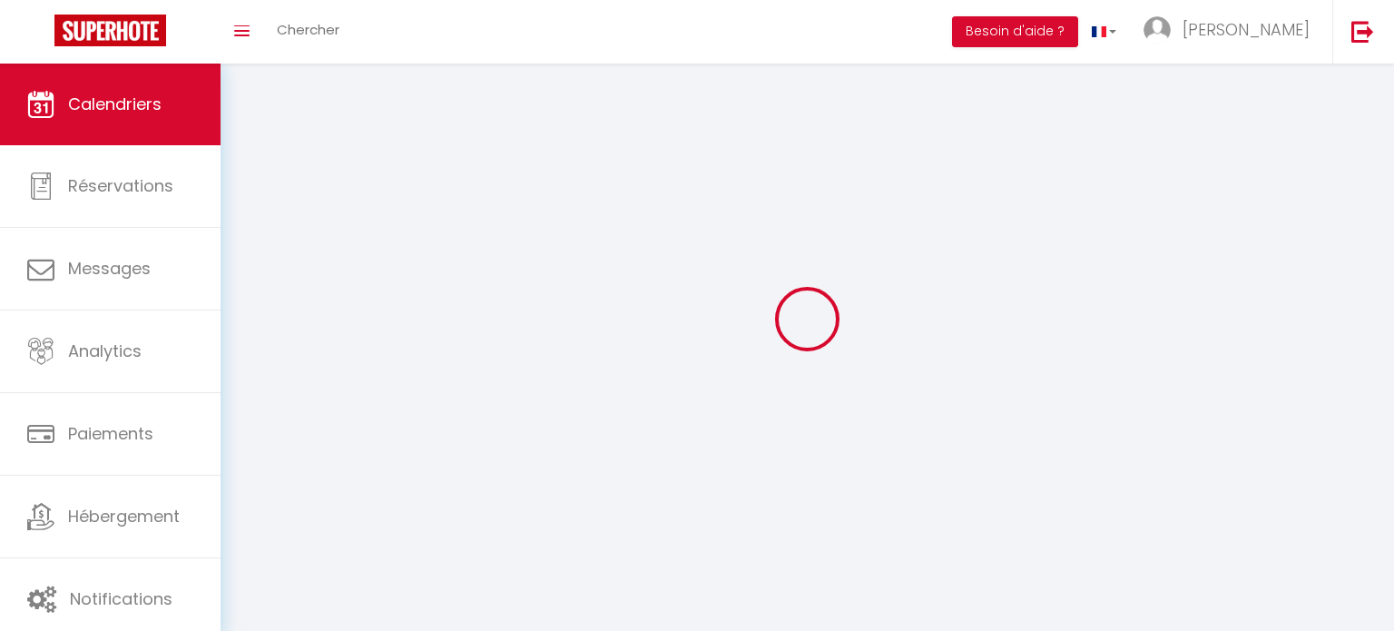
select select
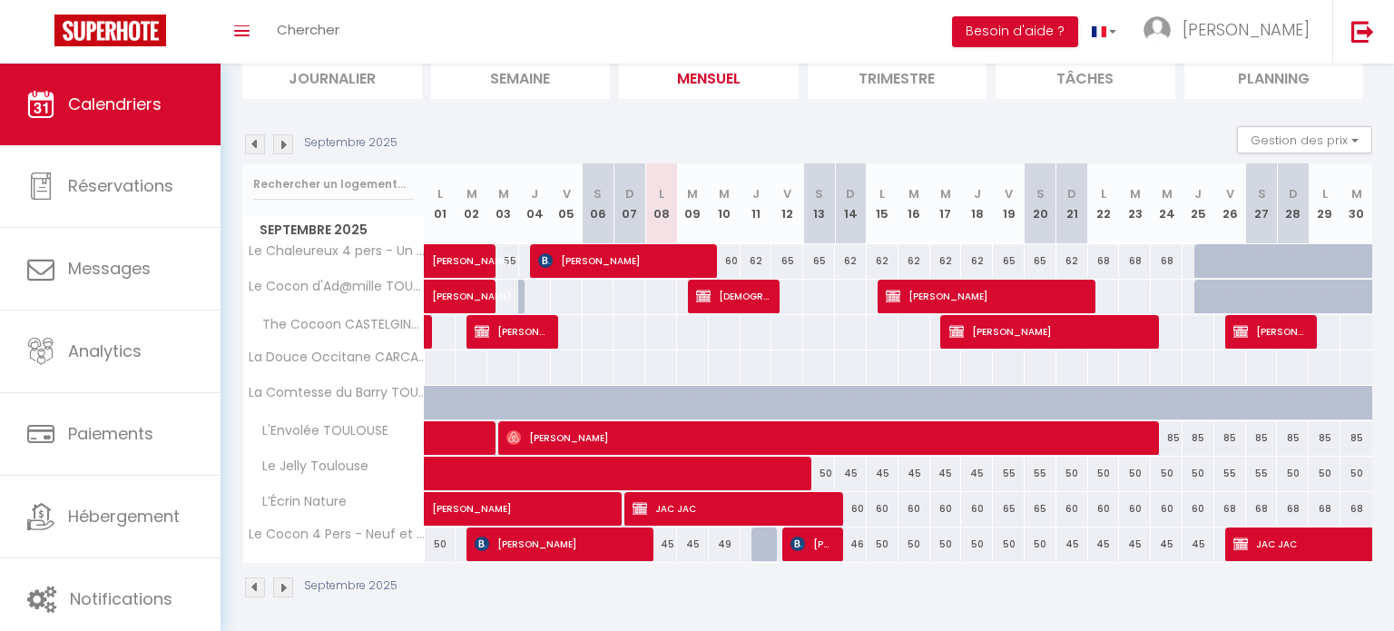
scroll to position [139, 0]
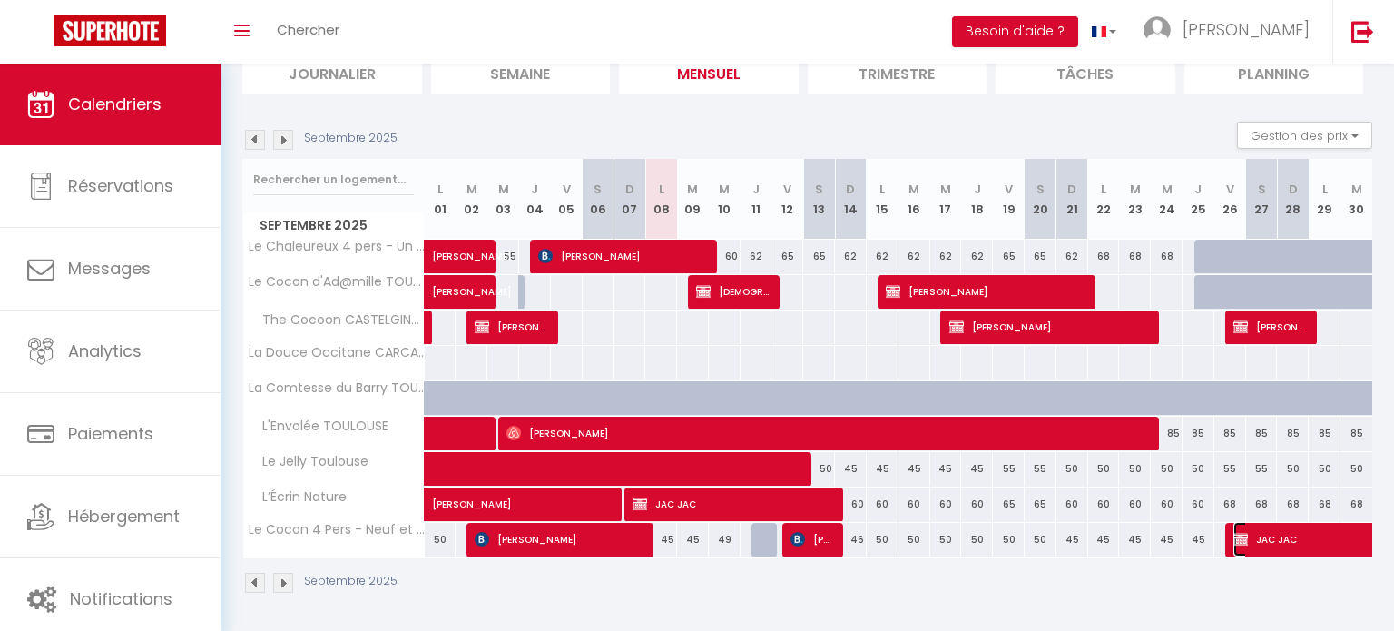
select select "OK"
select select "KO"
select select "0"
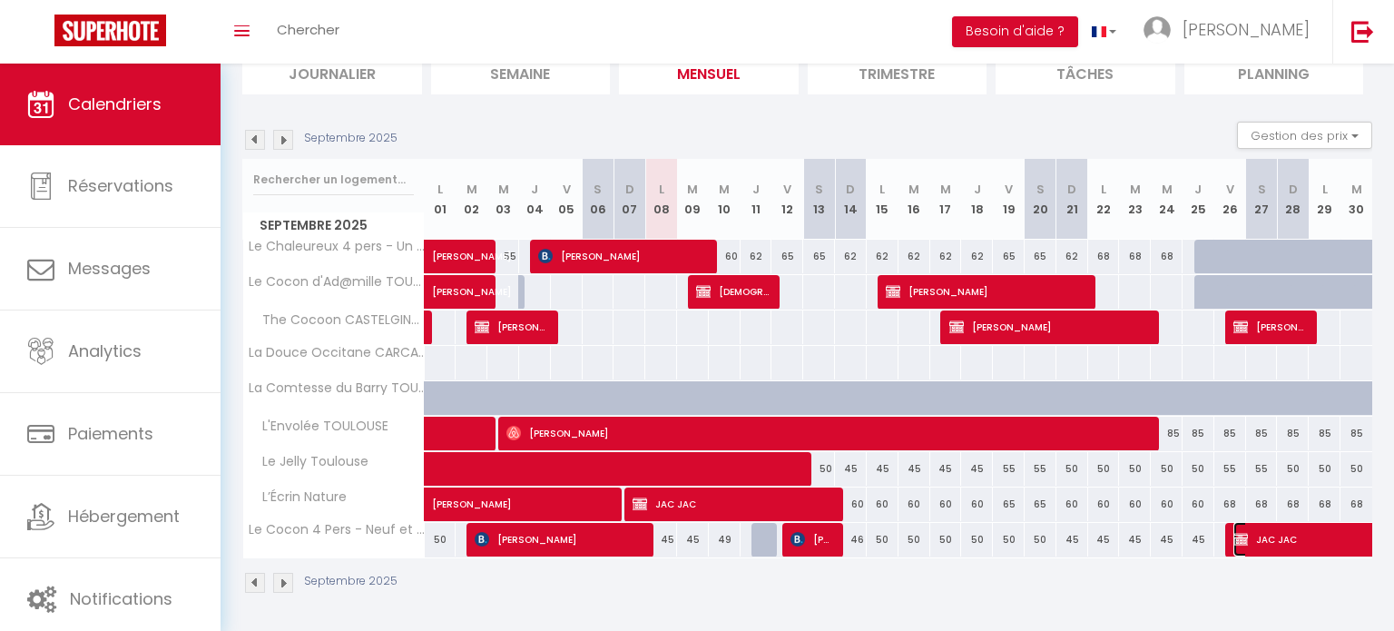
select select "0"
select select
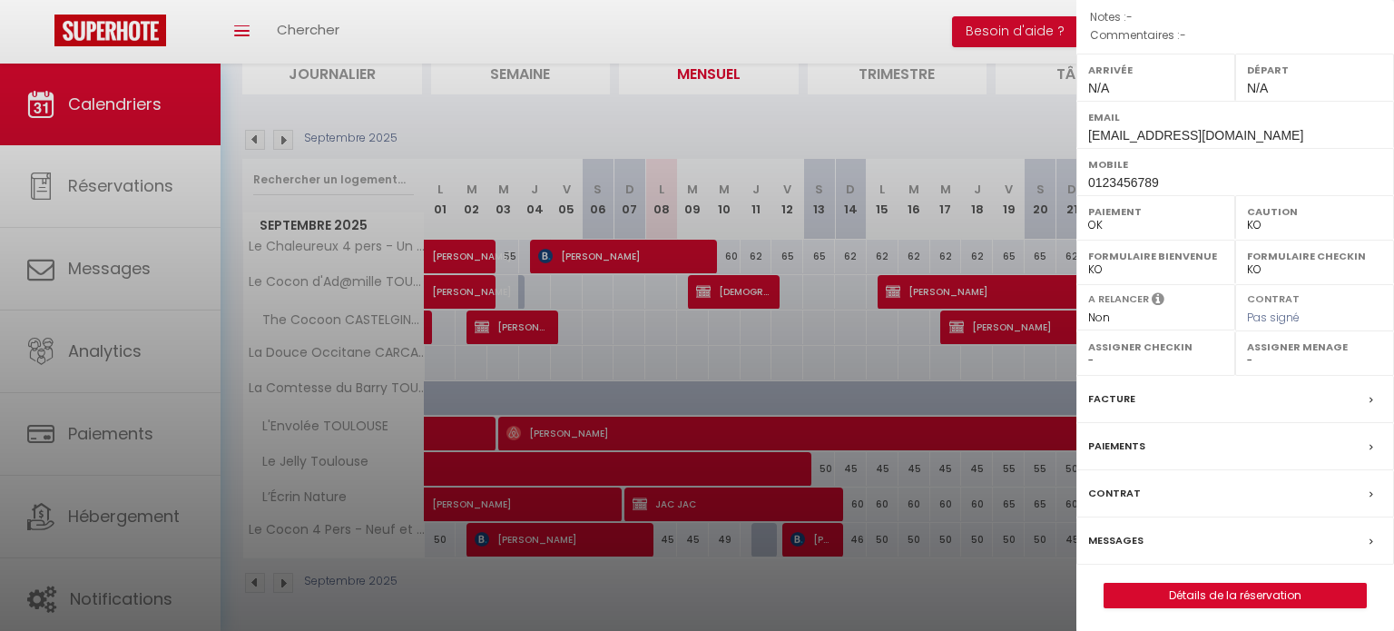
scroll to position [229, 0]
drag, startPoint x: 1210, startPoint y: 592, endPoint x: 1211, endPoint y: 583, distance: 9.1
click at [1211, 592] on link "Détails de la réservation" at bounding box center [1234, 595] width 261 height 24
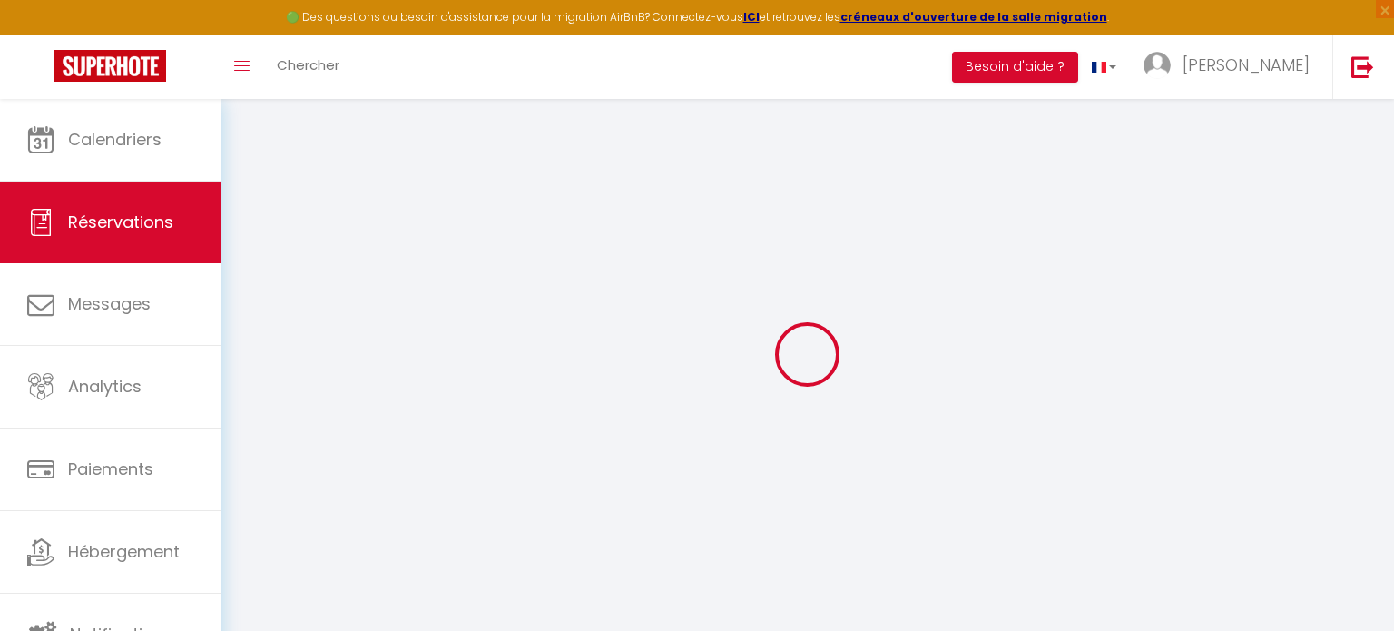
select select
checkbox input "false"
select select
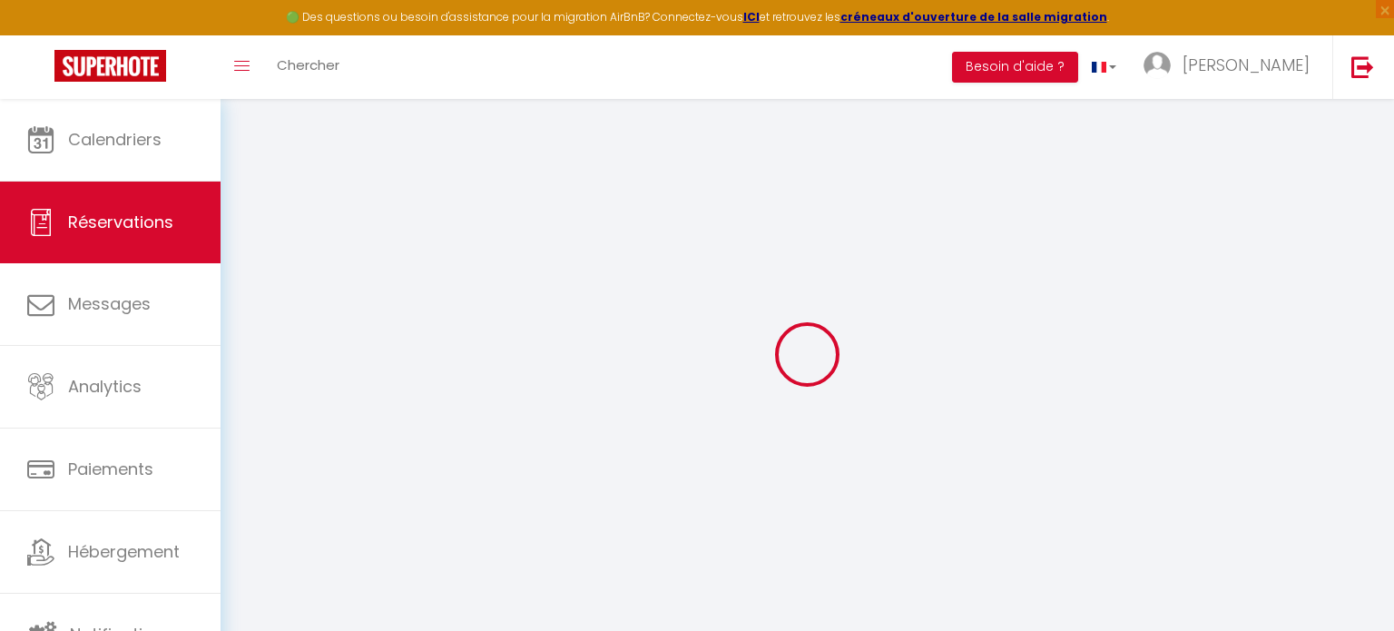
checkbox input "false"
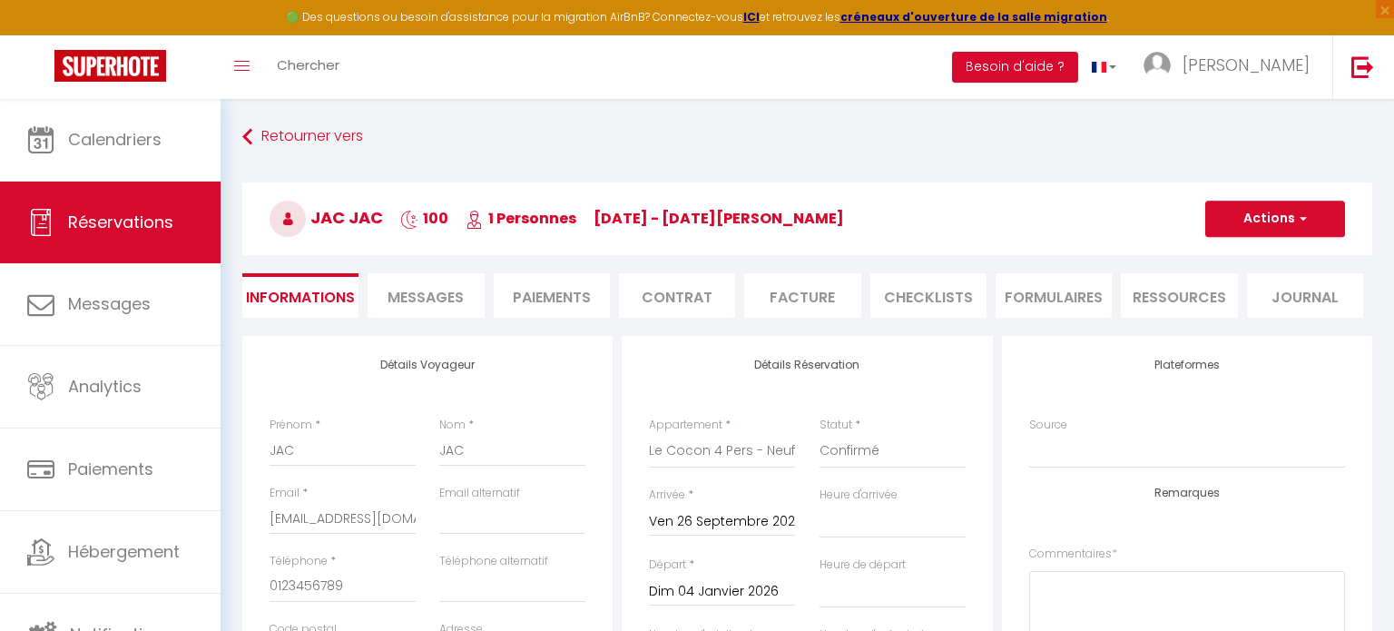
select select
checkbox input "false"
select select
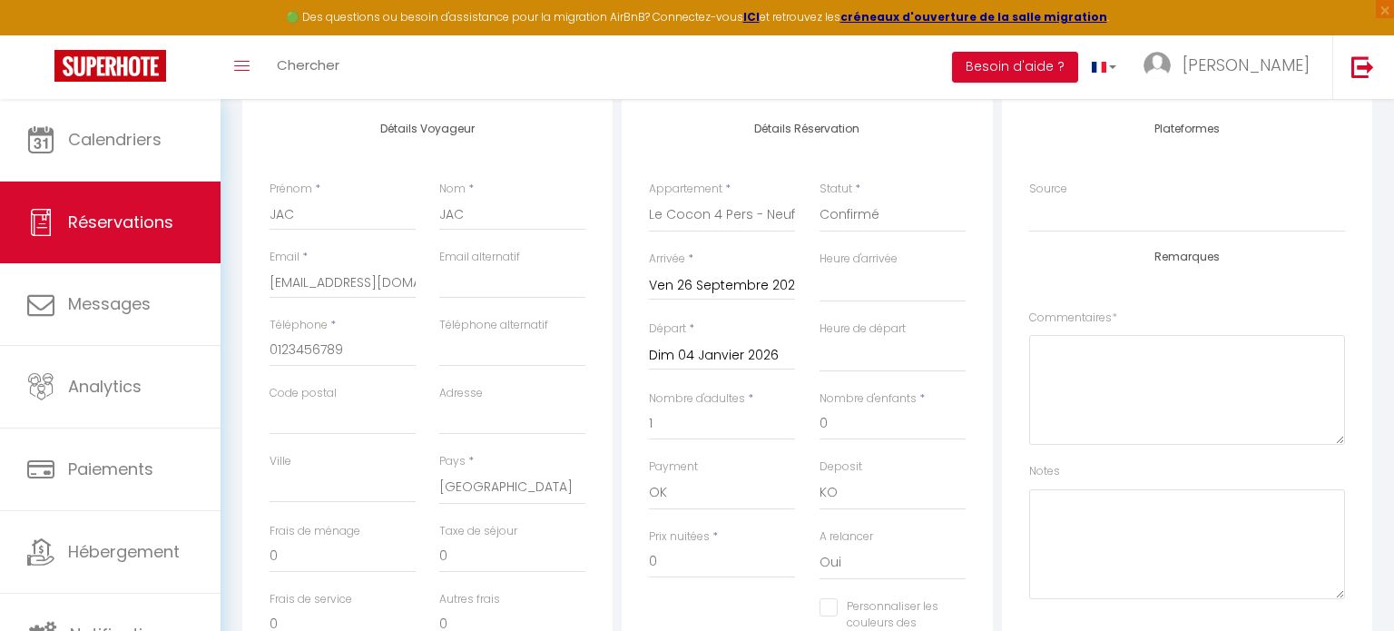
scroll to position [232, 0]
